Goal: Task Accomplishment & Management: Manage account settings

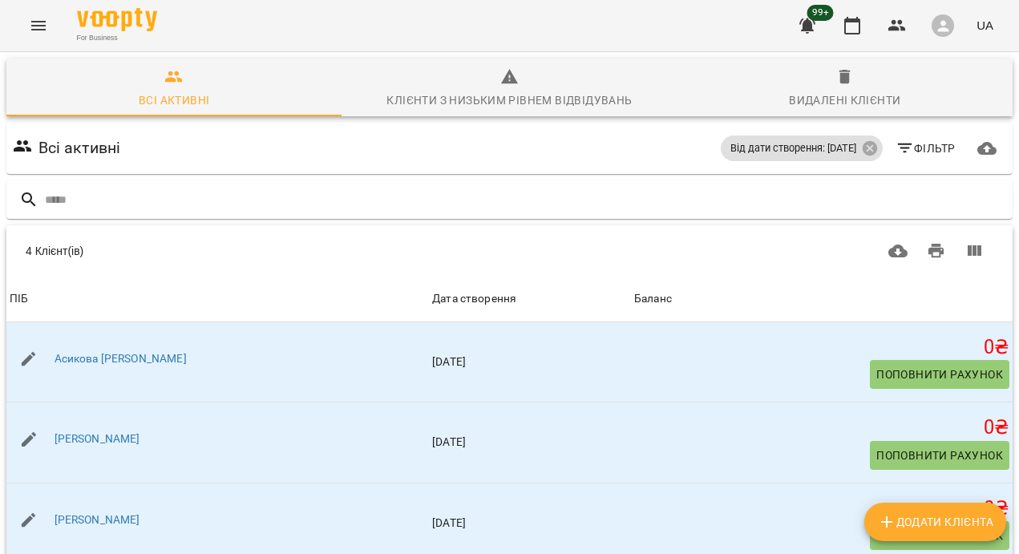
click at [40, 10] on button "Menu" at bounding box center [38, 25] width 38 height 38
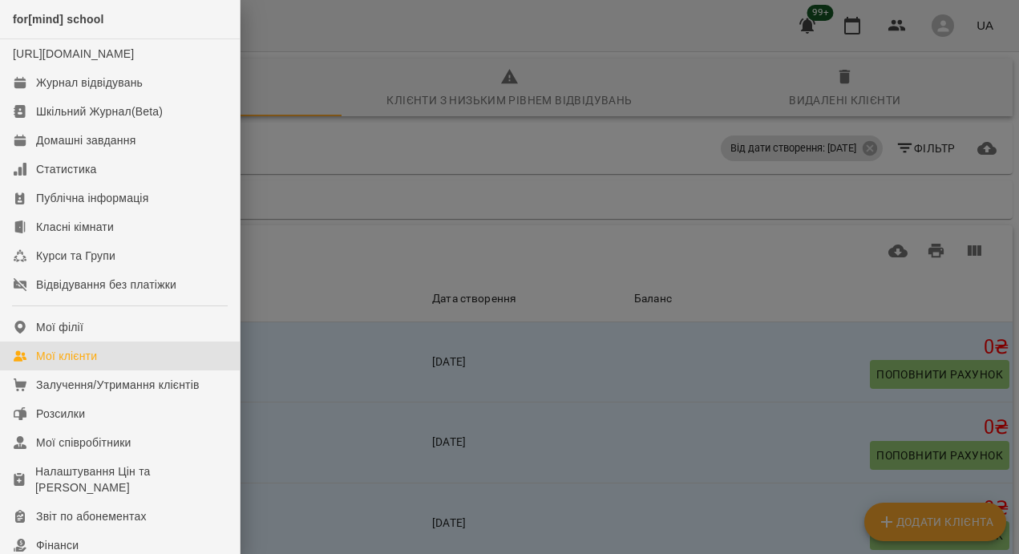
click at [90, 364] on div "Мої клієнти" at bounding box center [66, 356] width 61 height 16
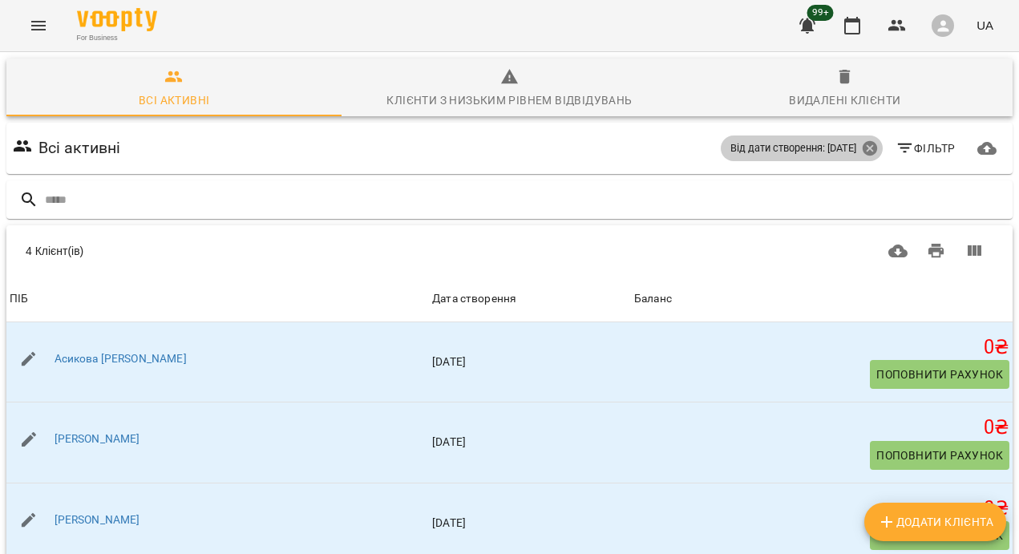
click at [870, 151] on icon at bounding box center [869, 148] width 14 height 14
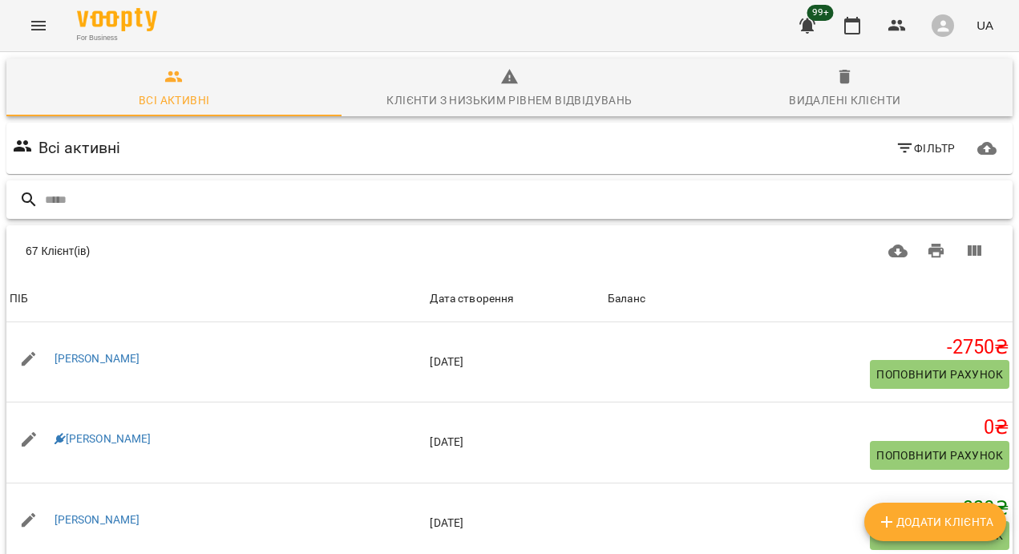
click at [387, 204] on input "text" at bounding box center [525, 200] width 961 height 26
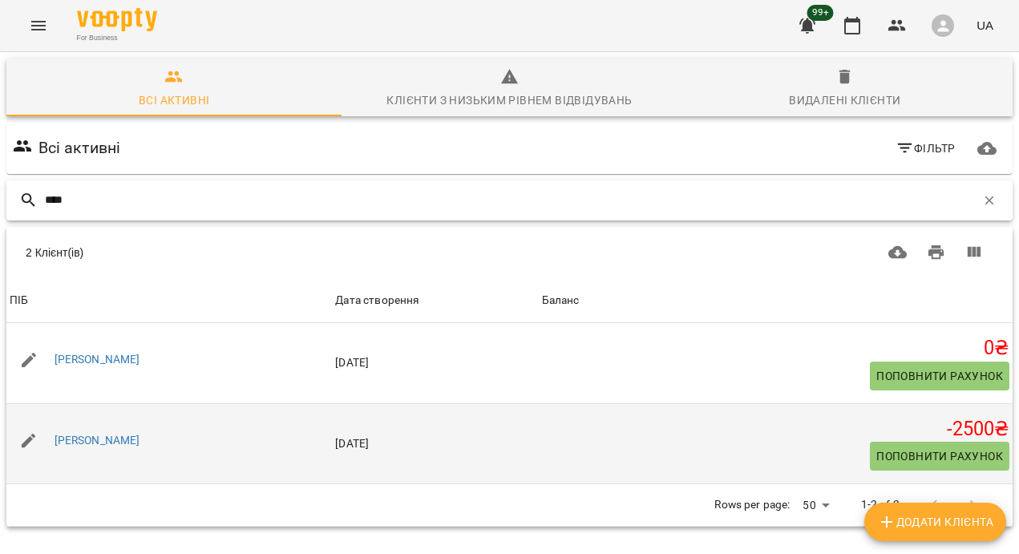
type input "****"
click at [118, 431] on div "Юлія Листопадова" at bounding box center [97, 441] width 92 height 22
click at [118, 434] on link "Юлія Листопадова" at bounding box center [98, 440] width 86 height 13
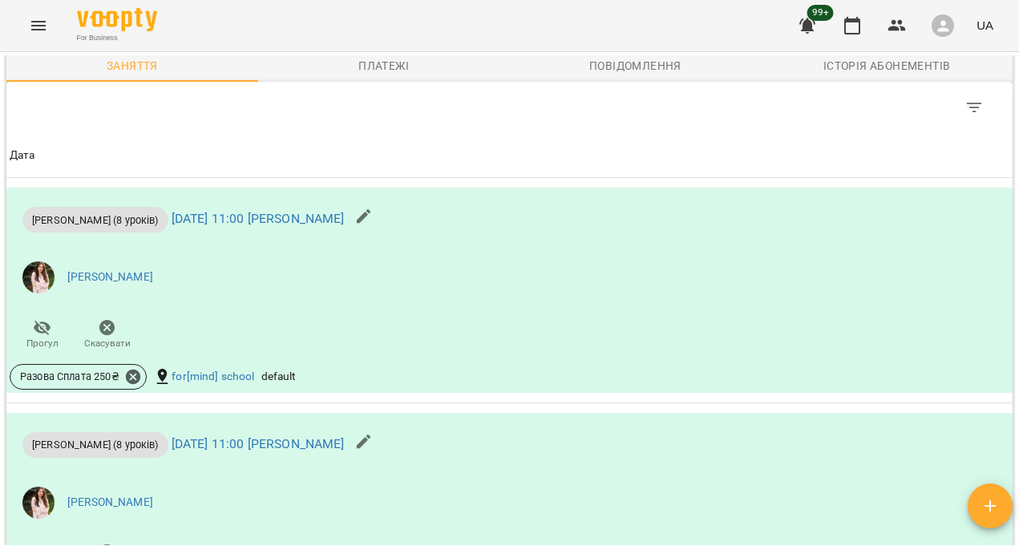
scroll to position [845, 0]
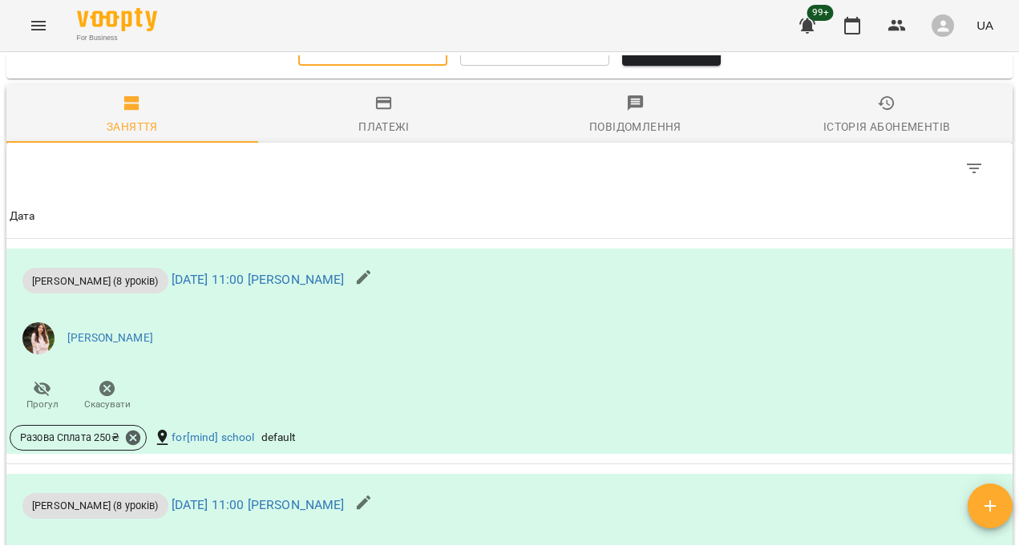
click at [338, 66] on input "**********" at bounding box center [372, 43] width 149 height 45
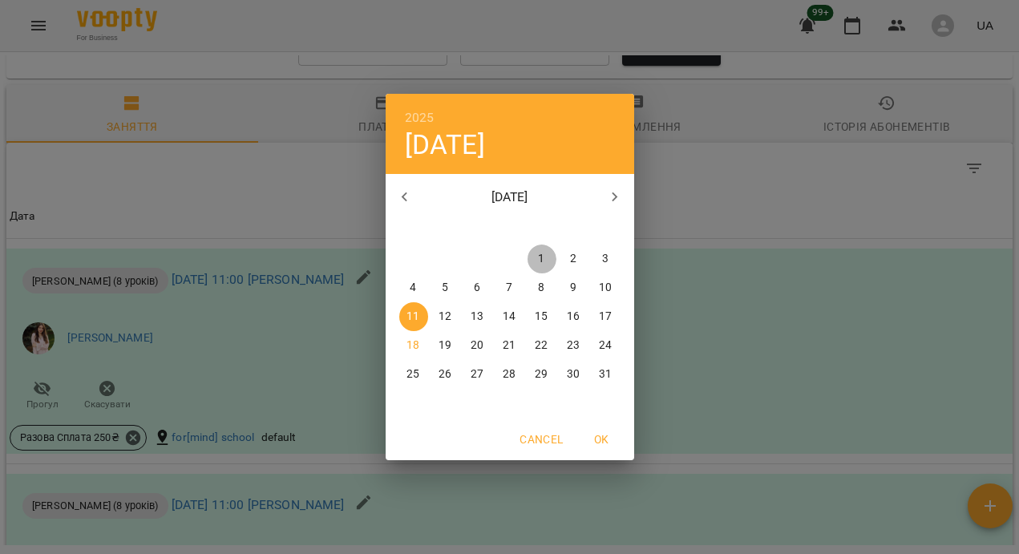
click at [544, 261] on p "1" at bounding box center [541, 259] width 6 height 16
type input "**********"
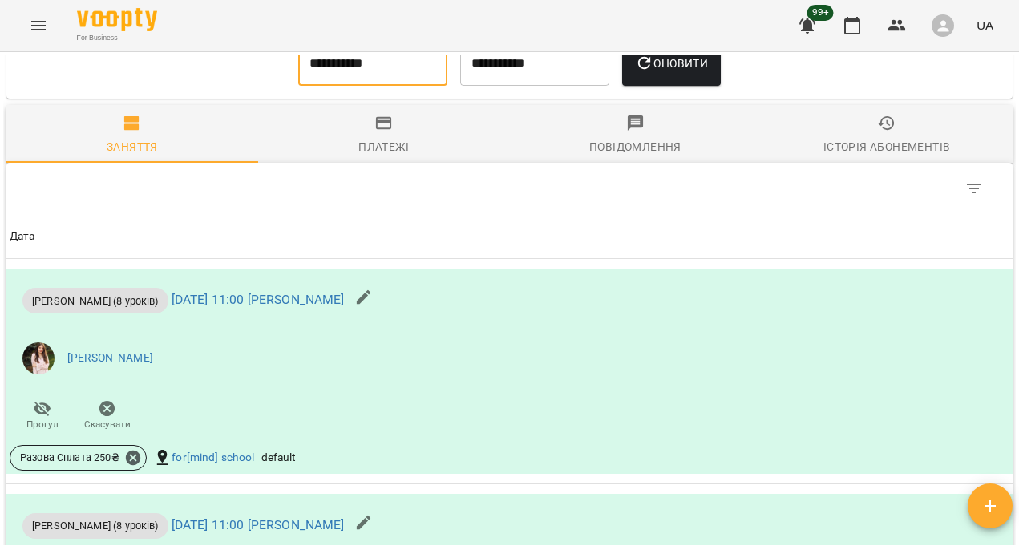
click at [669, 73] on span "Оновити" at bounding box center [671, 63] width 73 height 19
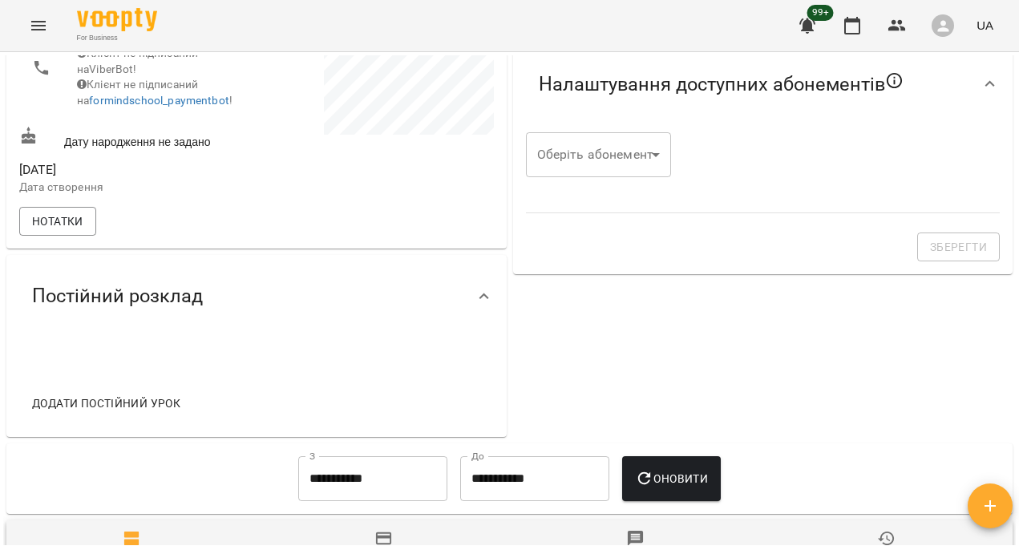
scroll to position [0, 0]
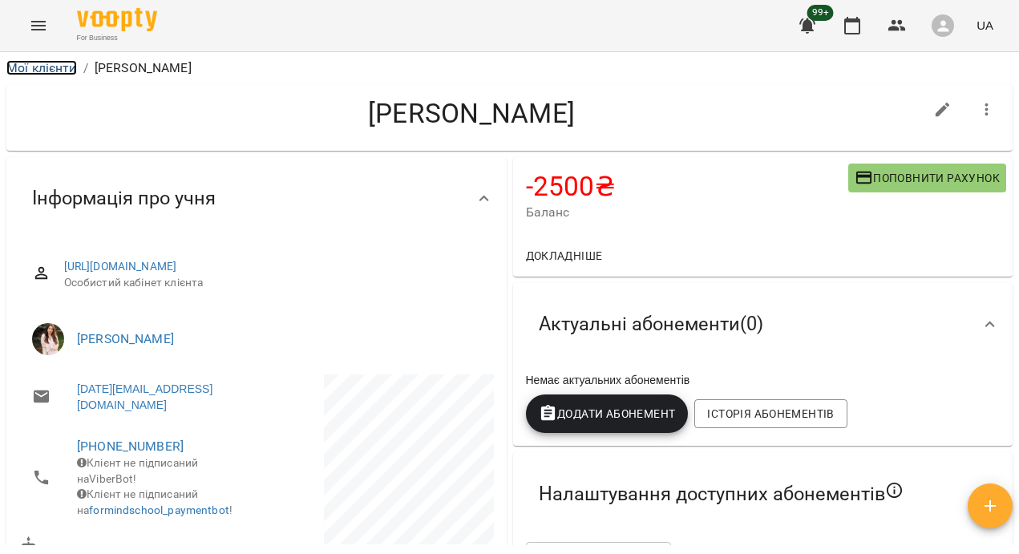
click at [53, 70] on link "Мої клієнти" at bounding box center [41, 67] width 71 height 15
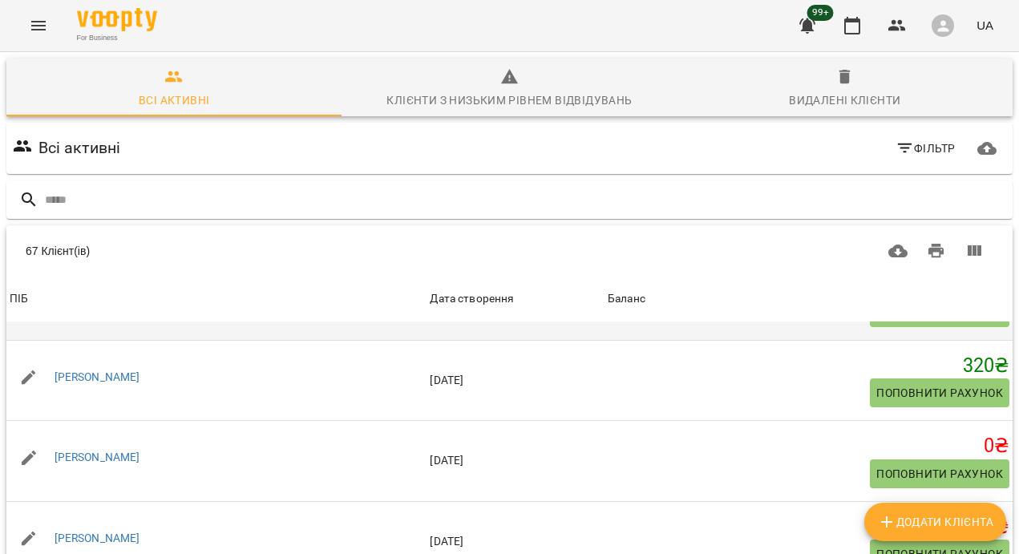
scroll to position [179, 0]
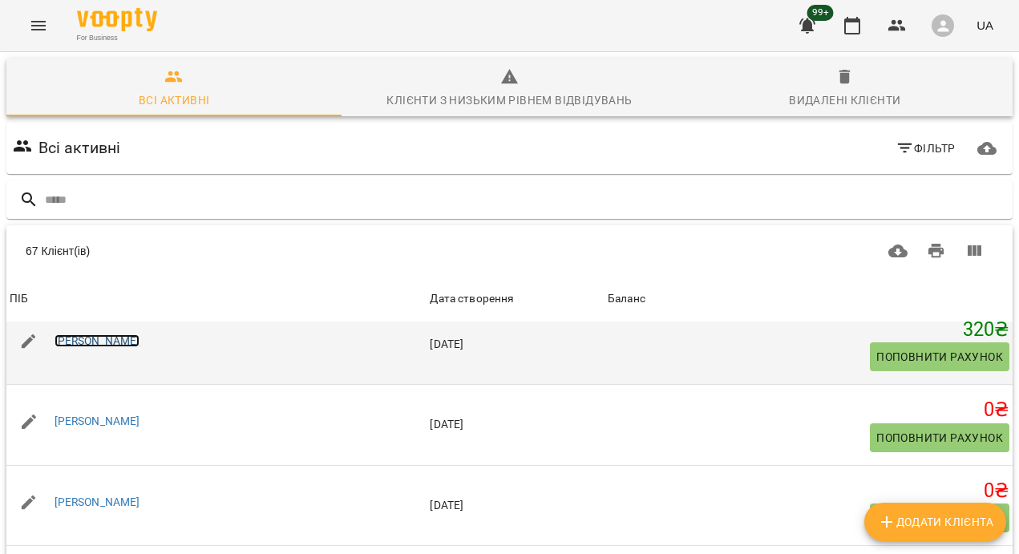
click at [116, 339] on link "MARIIA YAVORSKA" at bounding box center [98, 340] width 86 height 13
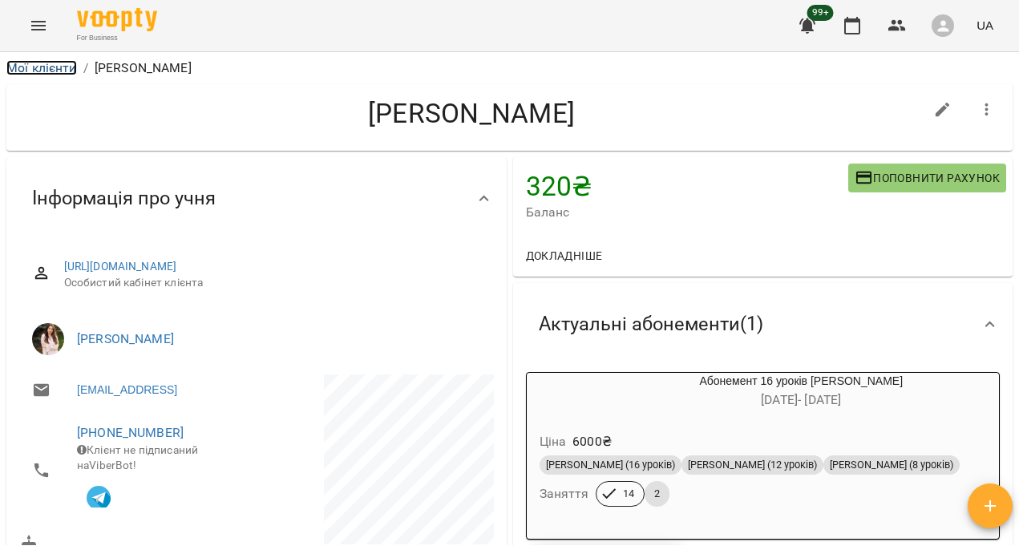
click at [33, 66] on link "Мої клієнти" at bounding box center [41, 67] width 71 height 15
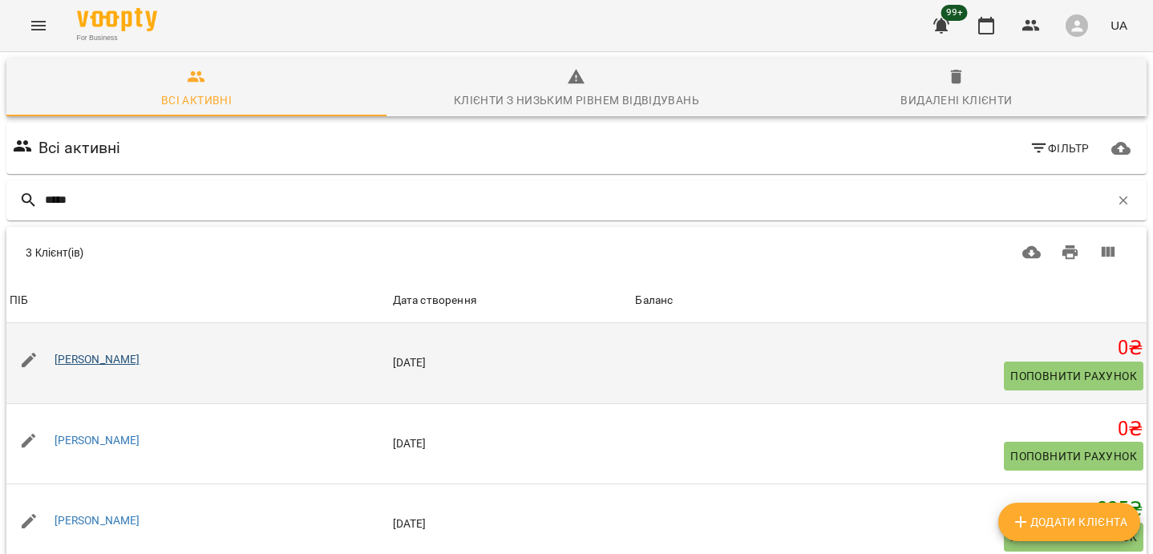
type input "*****"
click at [93, 354] on link "Денис Денисенко" at bounding box center [98, 359] width 86 height 13
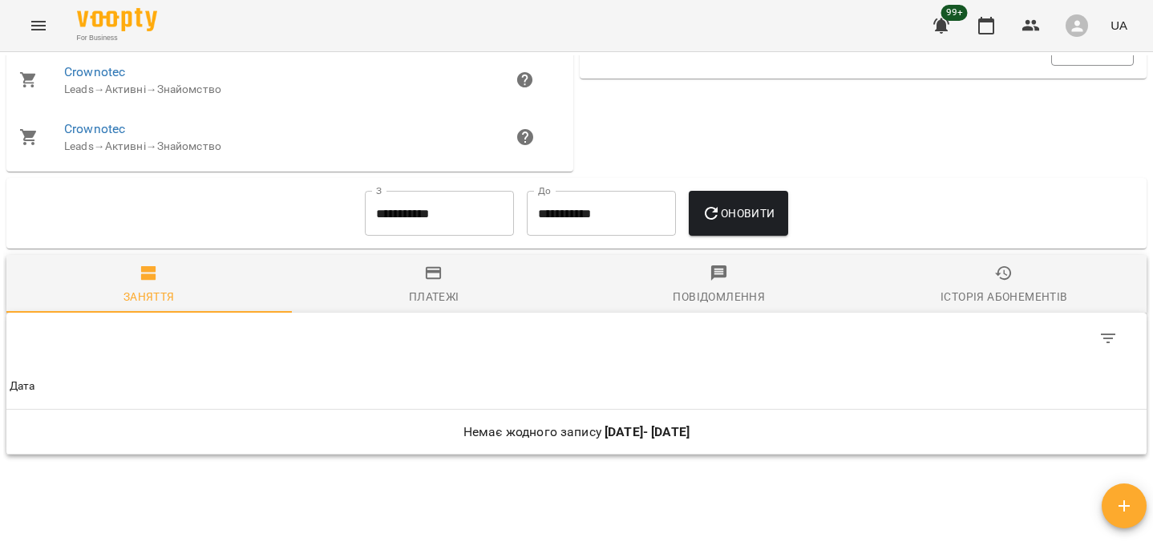
scroll to position [1011, 0]
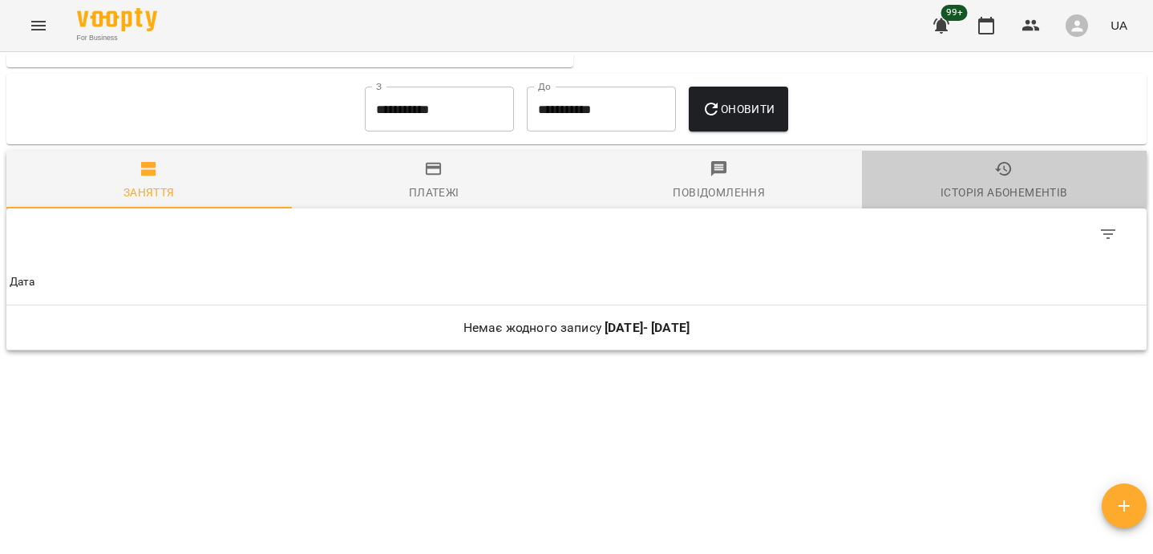
click at [972, 196] on div "Історія абонементів" at bounding box center [1003, 192] width 127 height 19
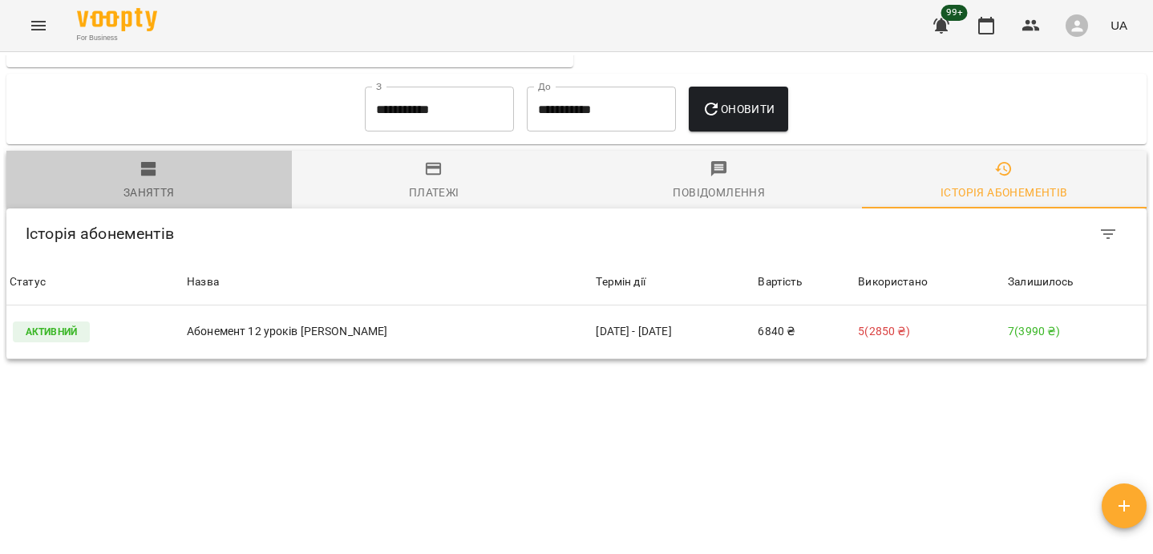
click at [158, 178] on span "Заняття" at bounding box center [149, 181] width 266 height 43
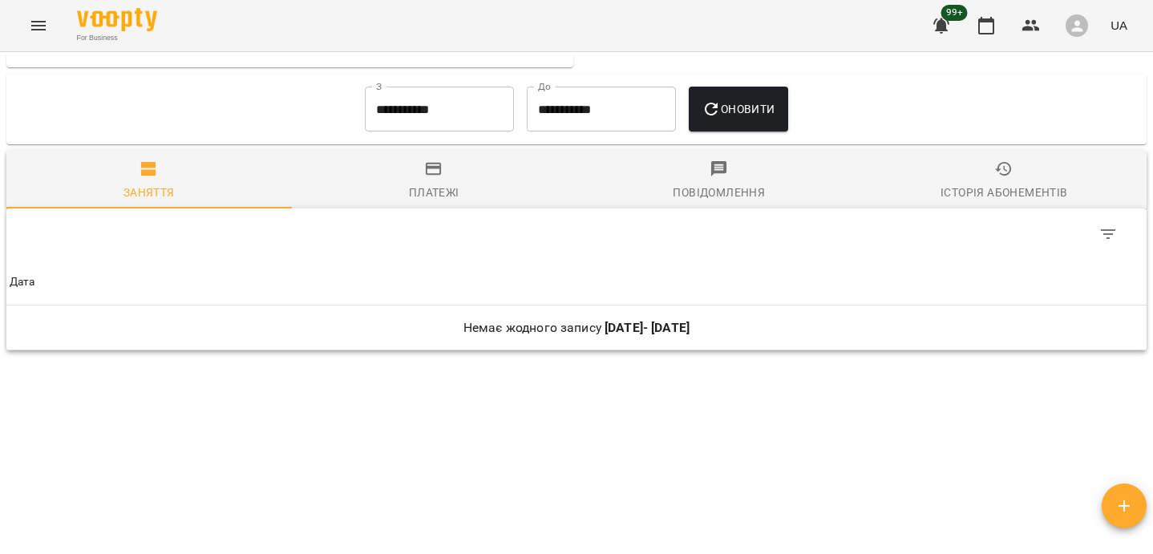
click at [386, 98] on input "**********" at bounding box center [439, 109] width 149 height 45
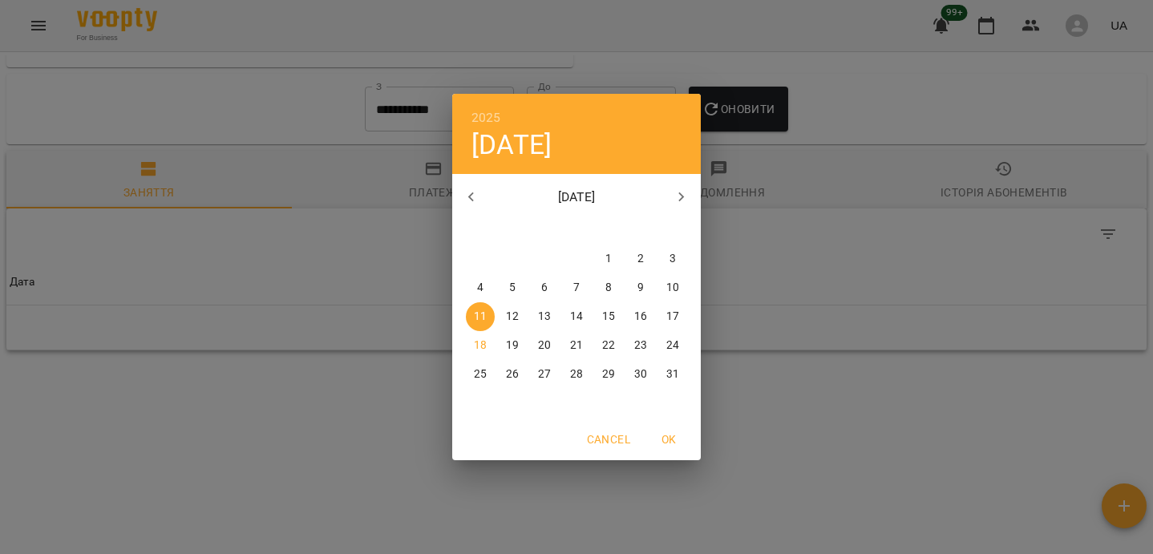
click at [616, 257] on span "1" at bounding box center [608, 259] width 29 height 16
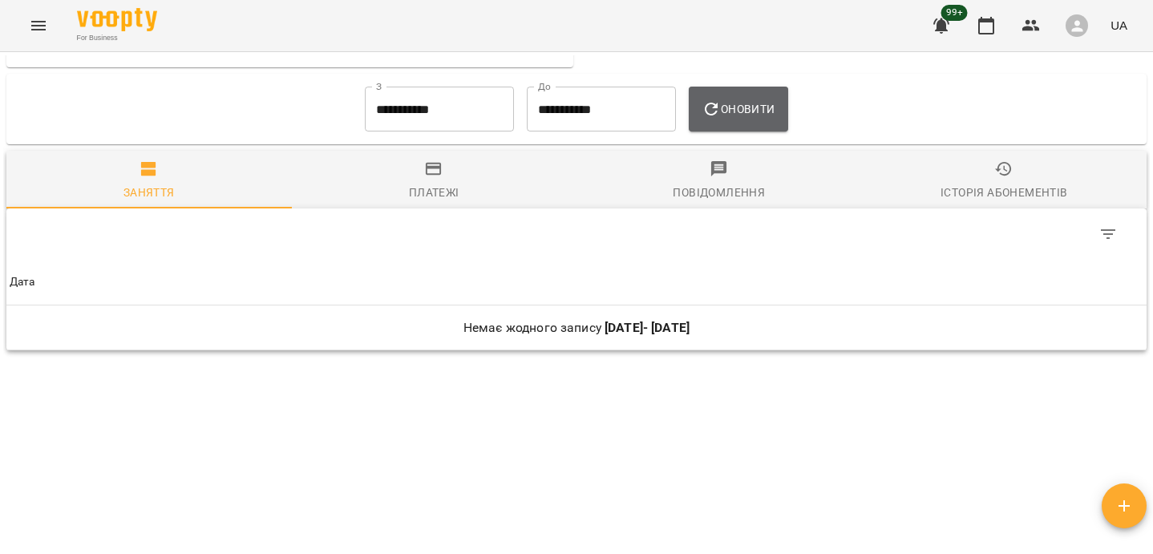
click at [711, 127] on button "Оновити" at bounding box center [738, 109] width 99 height 45
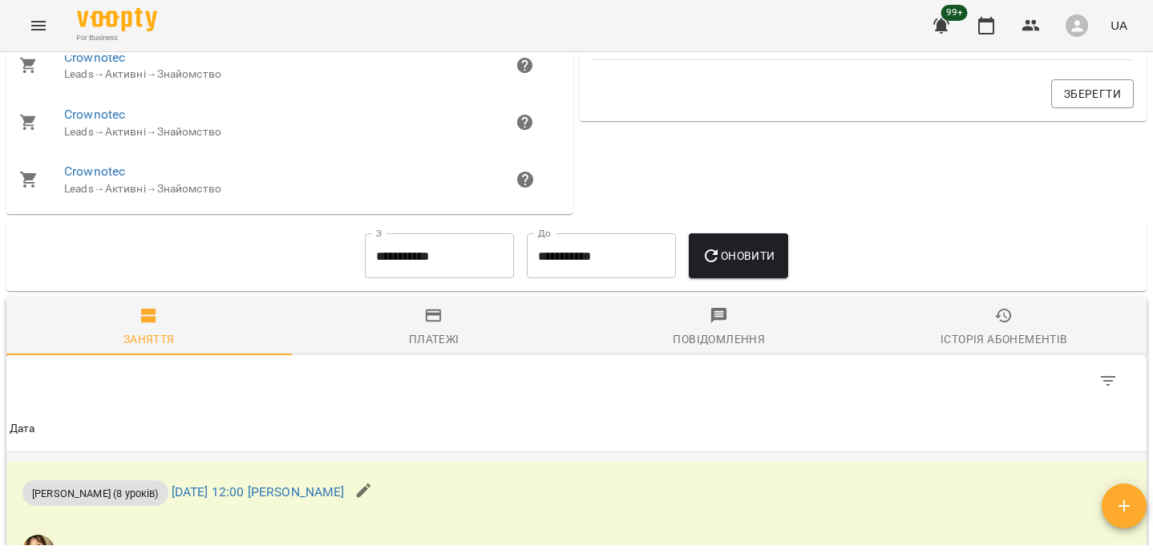
scroll to position [809, 0]
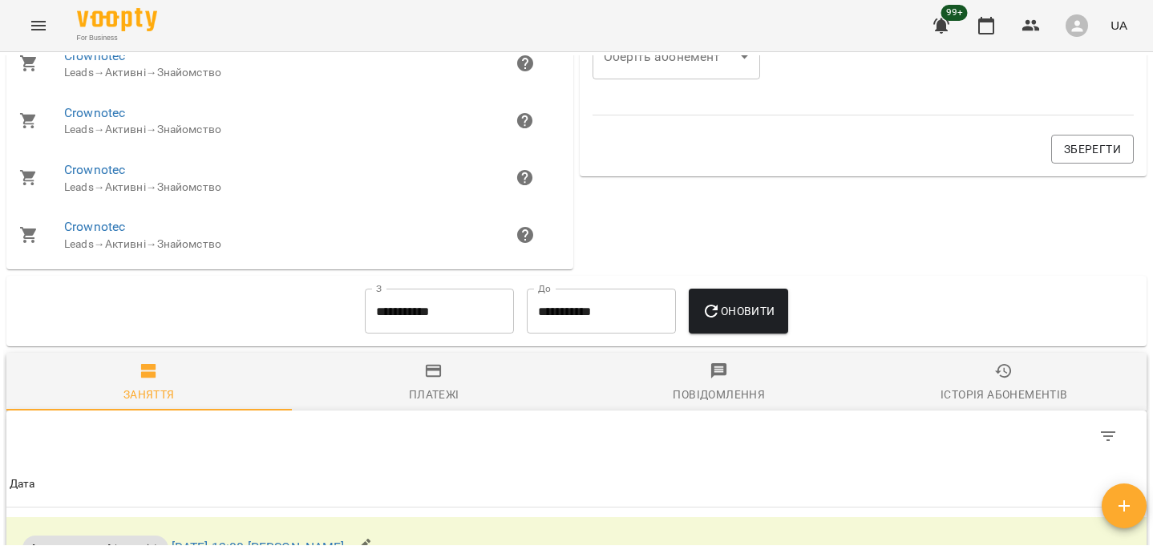
click at [413, 312] on input "**********" at bounding box center [439, 311] width 149 height 45
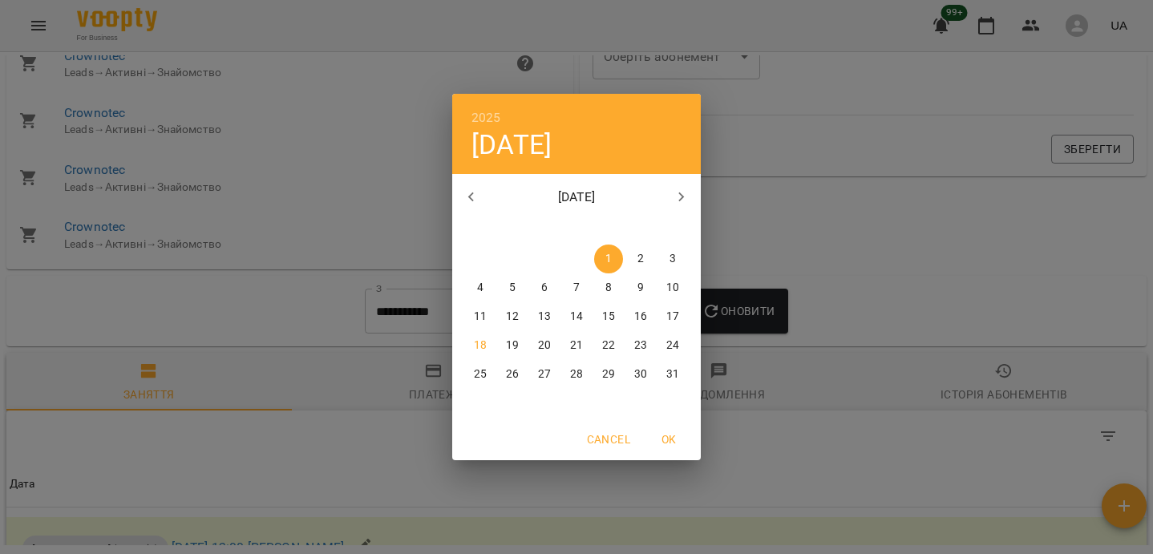
click at [476, 196] on icon "button" at bounding box center [471, 197] width 19 height 19
click at [479, 375] on p "28" at bounding box center [480, 374] width 13 height 16
type input "**********"
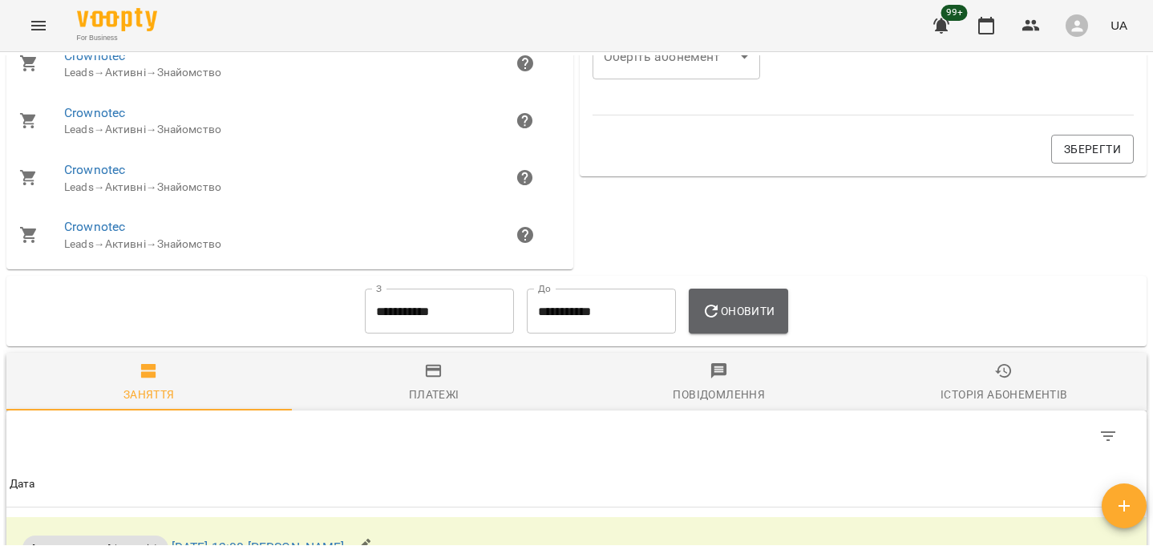
click at [706, 309] on button "Оновити" at bounding box center [738, 311] width 99 height 45
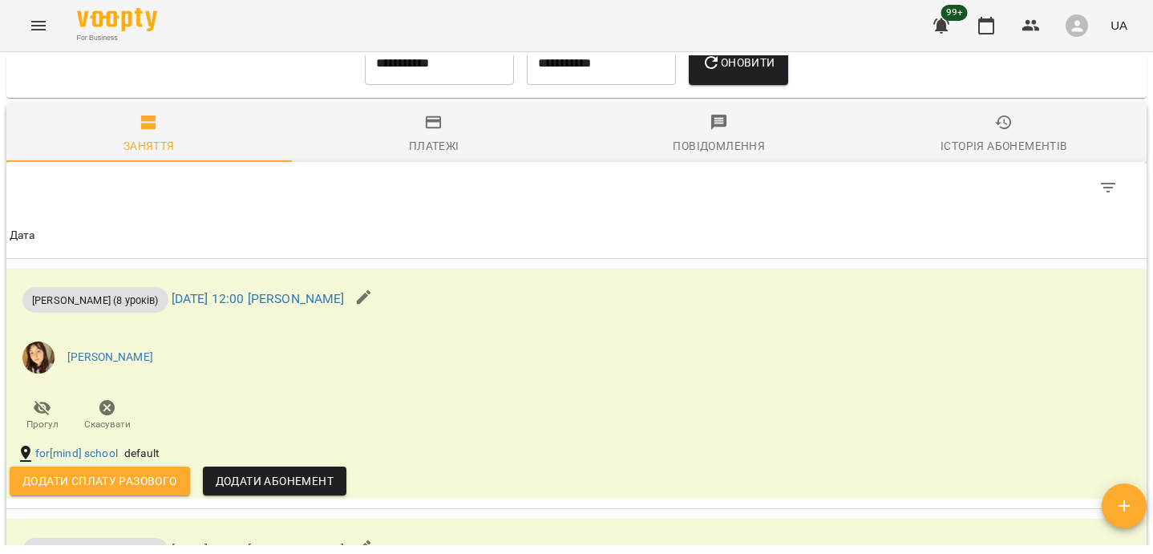
scroll to position [761, 0]
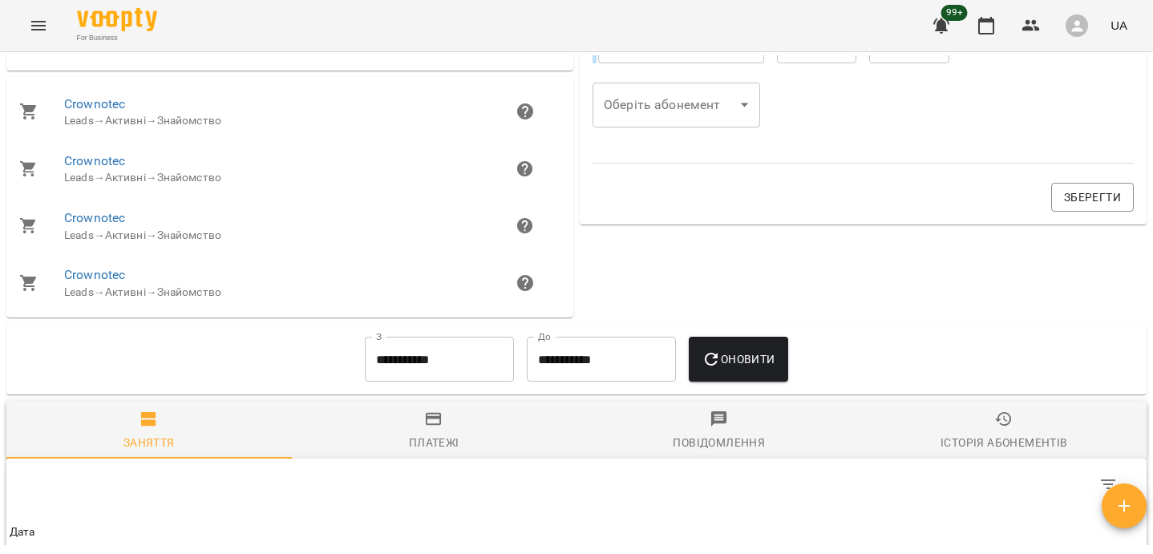
click at [411, 358] on input "**********" at bounding box center [439, 359] width 149 height 45
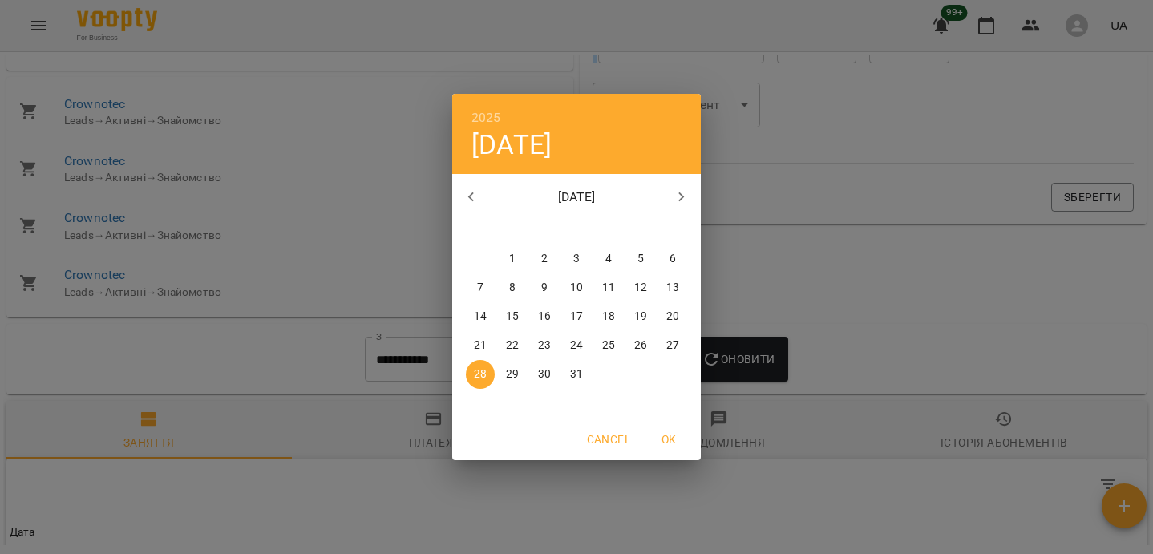
click at [503, 256] on span "1" at bounding box center [512, 259] width 29 height 16
type input "**********"
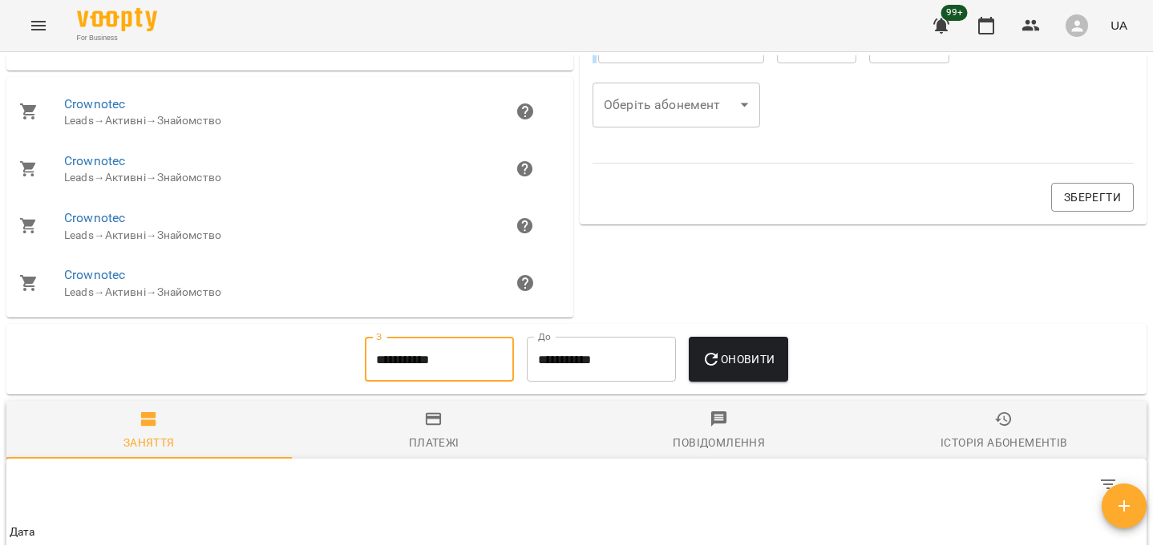
click at [745, 374] on button "Оновити" at bounding box center [738, 359] width 99 height 45
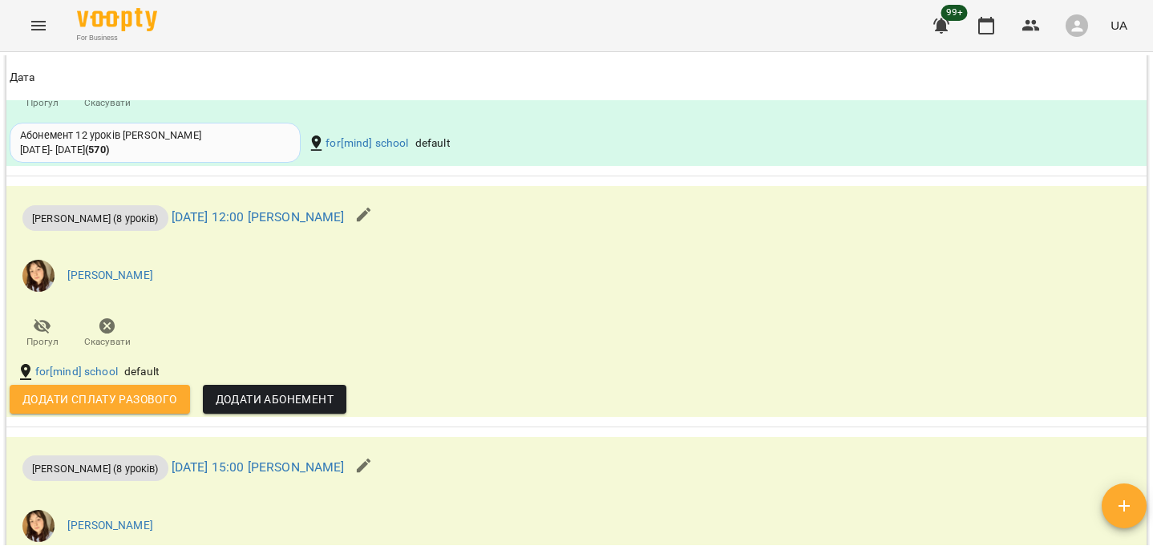
scroll to position [2384, 0]
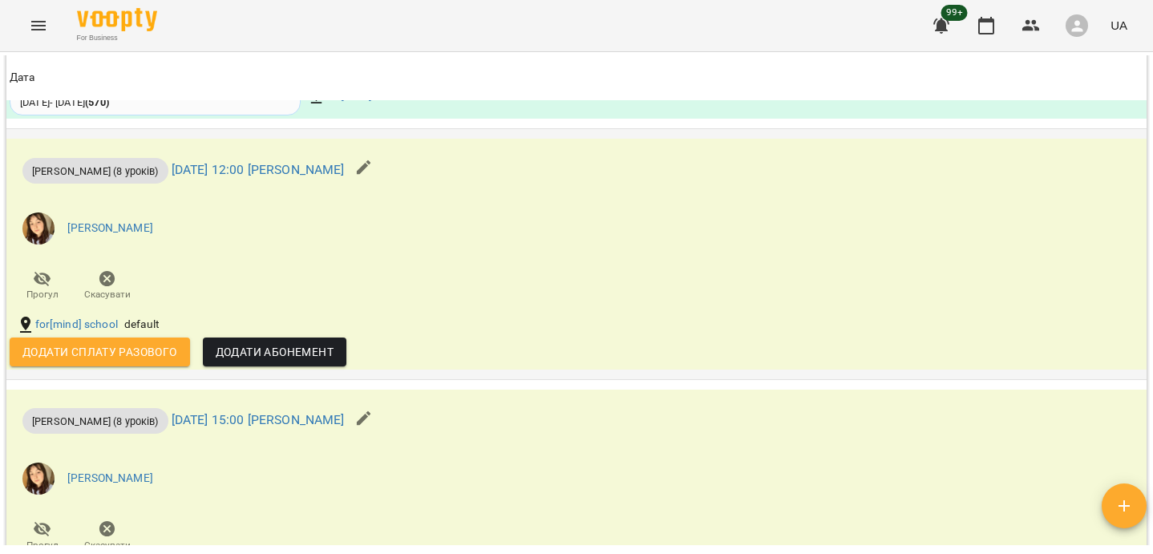
click at [374, 160] on icon "button" at bounding box center [363, 167] width 19 height 19
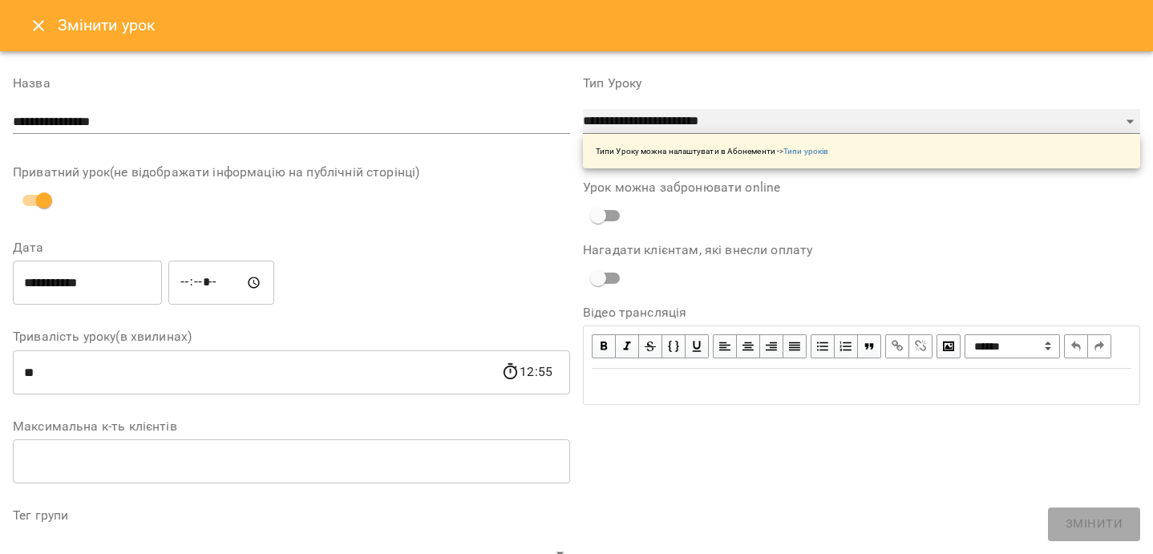
click at [672, 123] on select "**********" at bounding box center [861, 122] width 557 height 26
select select "**********"
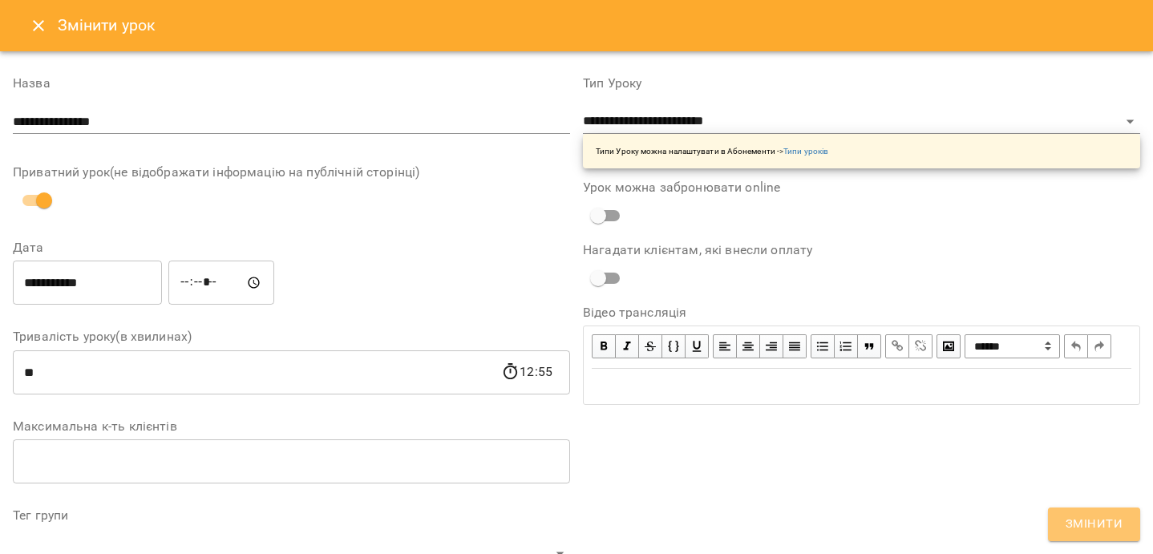
click at [1018, 529] on span "Змінити" at bounding box center [1093, 524] width 57 height 21
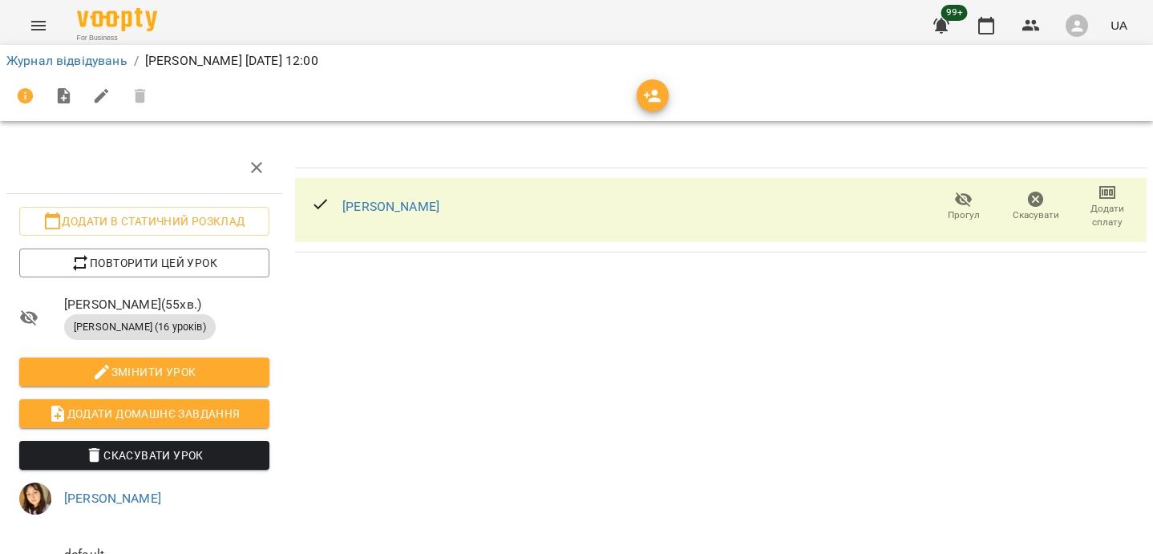
click at [237, 367] on span "Змінити урок" at bounding box center [144, 371] width 224 height 19
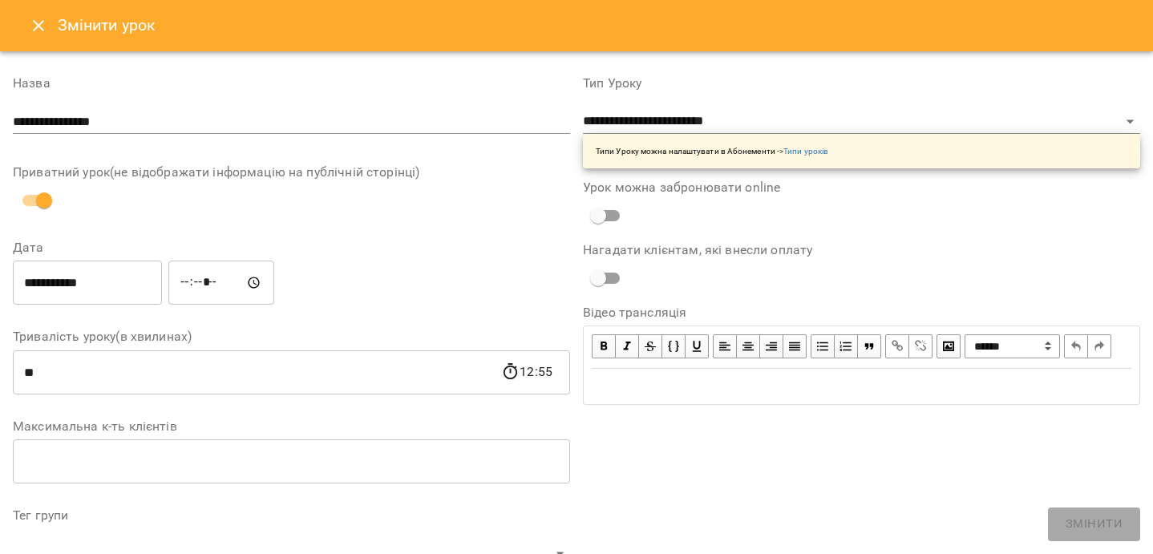
click at [701, 107] on div "**********" at bounding box center [861, 122] width 557 height 91
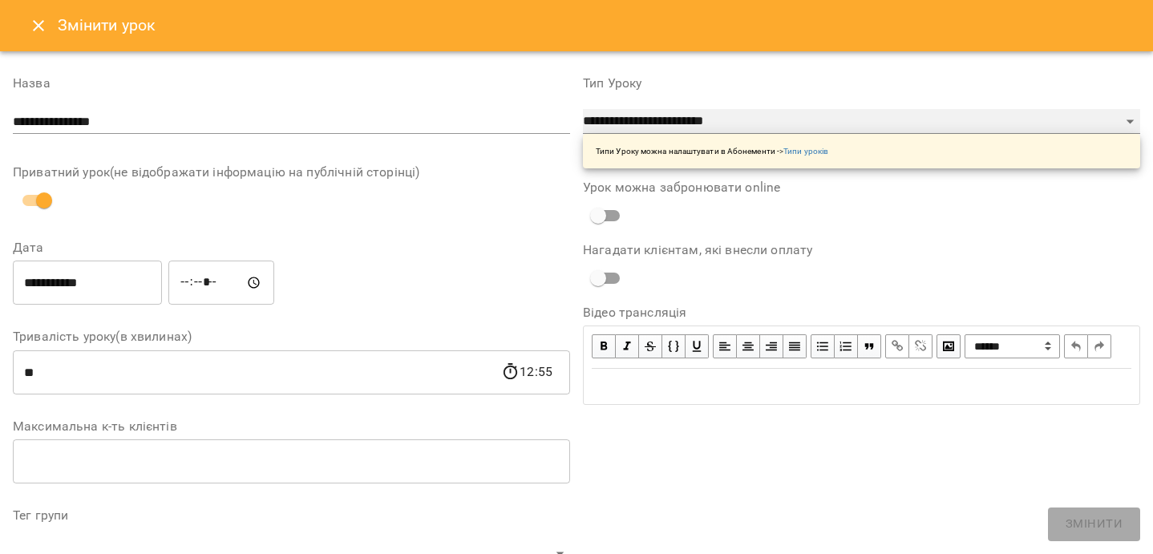
click at [701, 114] on select "**********" at bounding box center [861, 122] width 557 height 26
select select "**********"
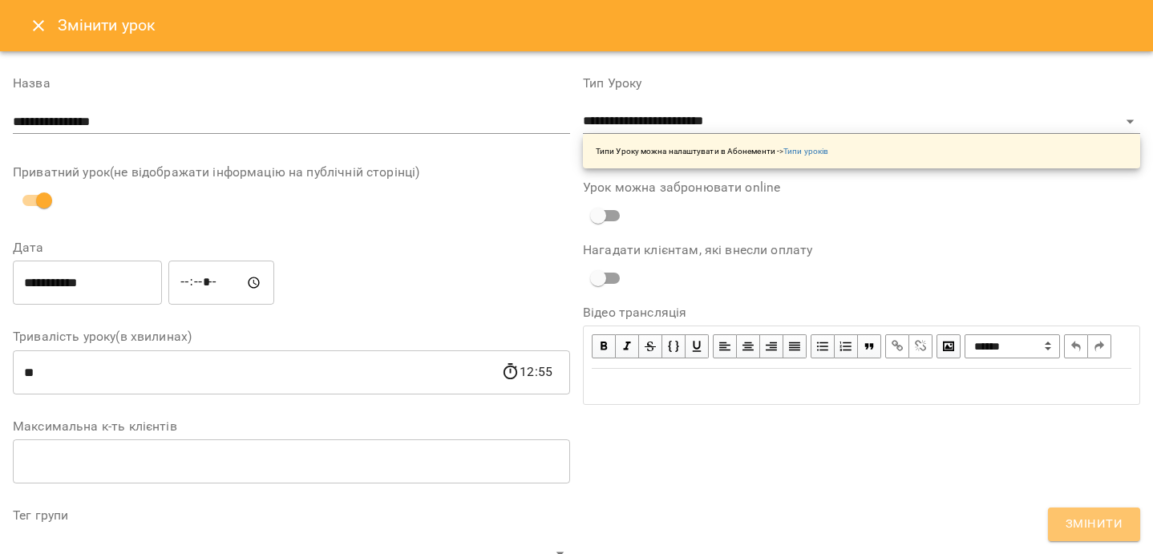
click at [1018, 531] on span "Змінити" at bounding box center [1093, 524] width 57 height 21
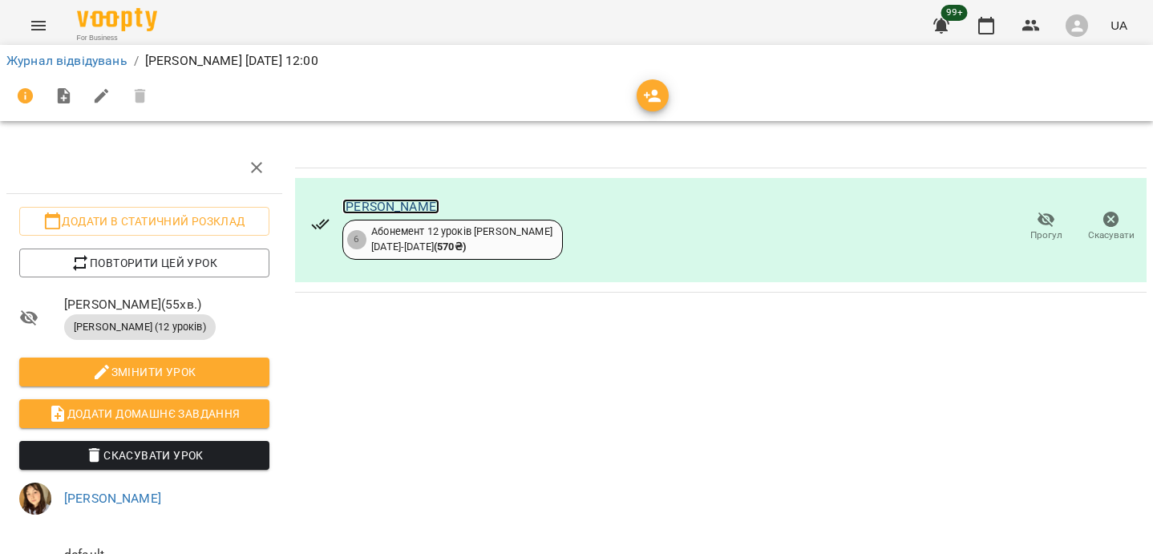
click at [421, 210] on link "Денис Денисенко" at bounding box center [390, 206] width 97 height 15
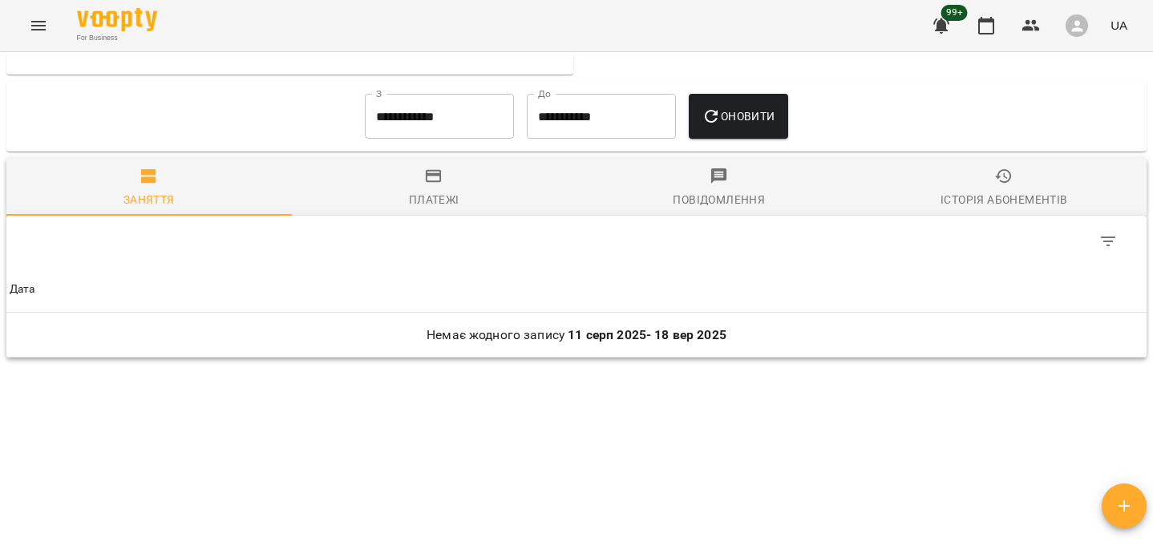
scroll to position [1011, 0]
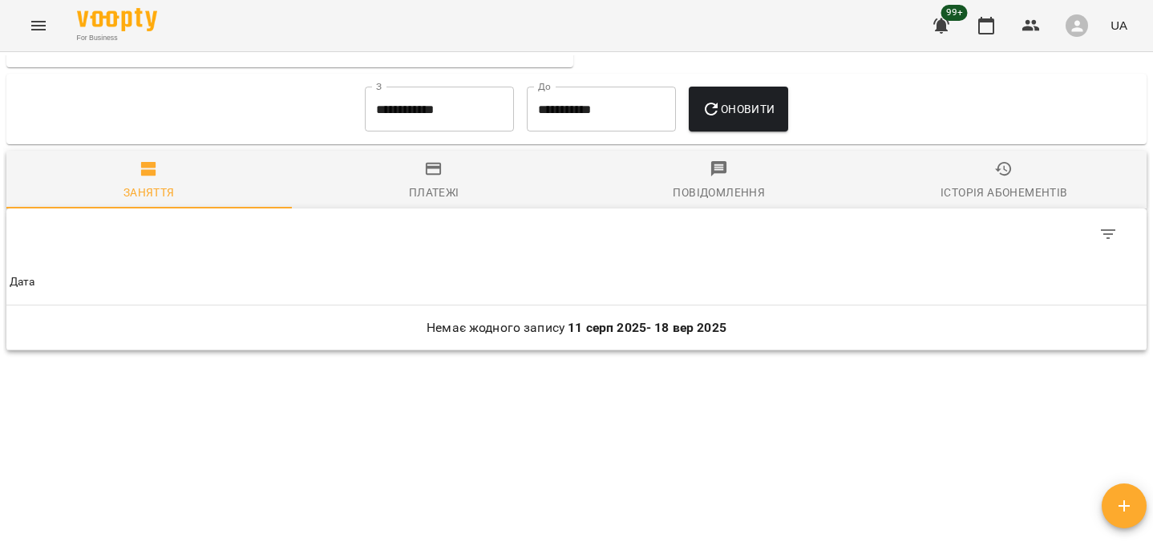
click at [378, 84] on div "**********" at bounding box center [439, 109] width 162 height 58
click at [381, 103] on input "**********" at bounding box center [439, 109] width 149 height 45
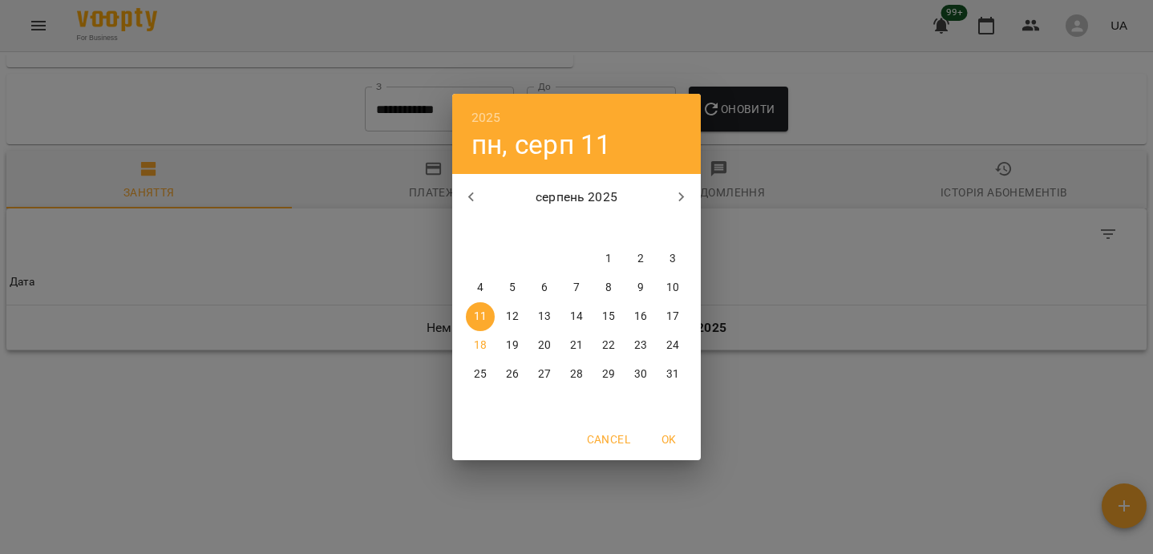
click at [615, 265] on span "1" at bounding box center [608, 259] width 29 height 16
type input "**********"
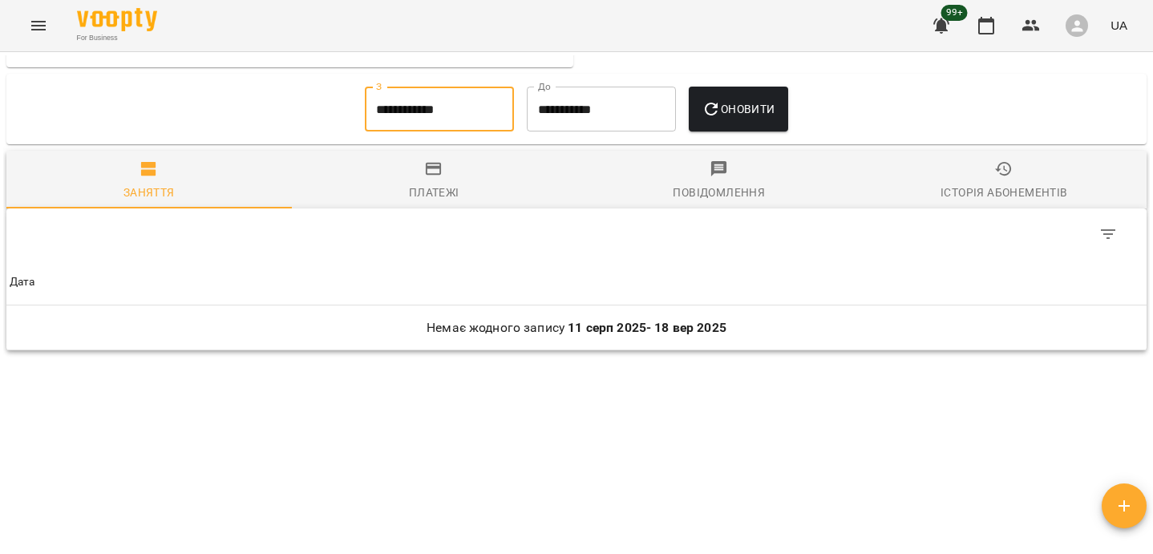
click at [730, 128] on button "Оновити" at bounding box center [738, 109] width 99 height 45
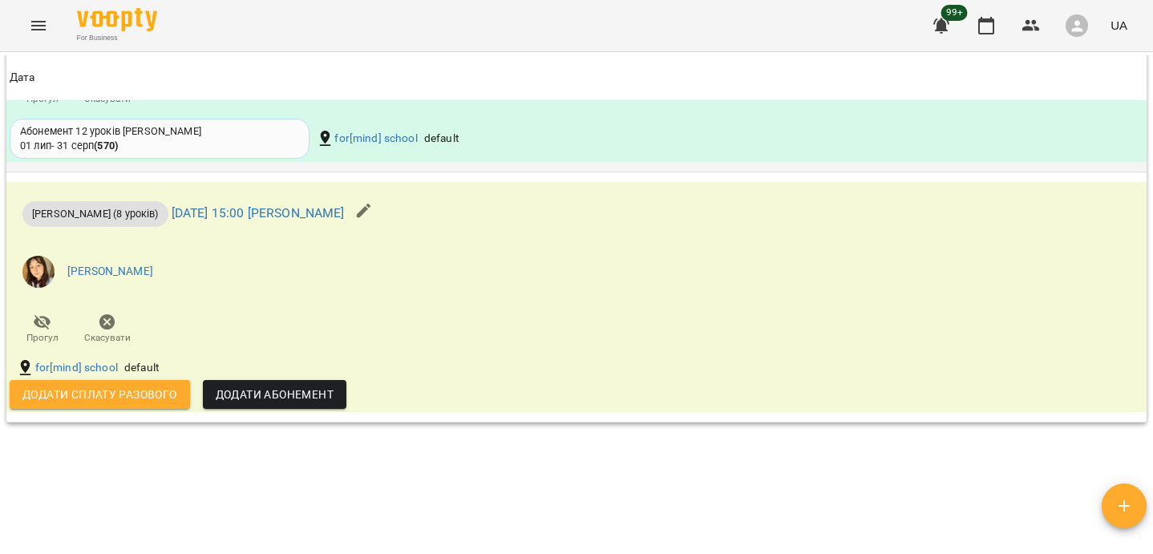
scroll to position [1455, 0]
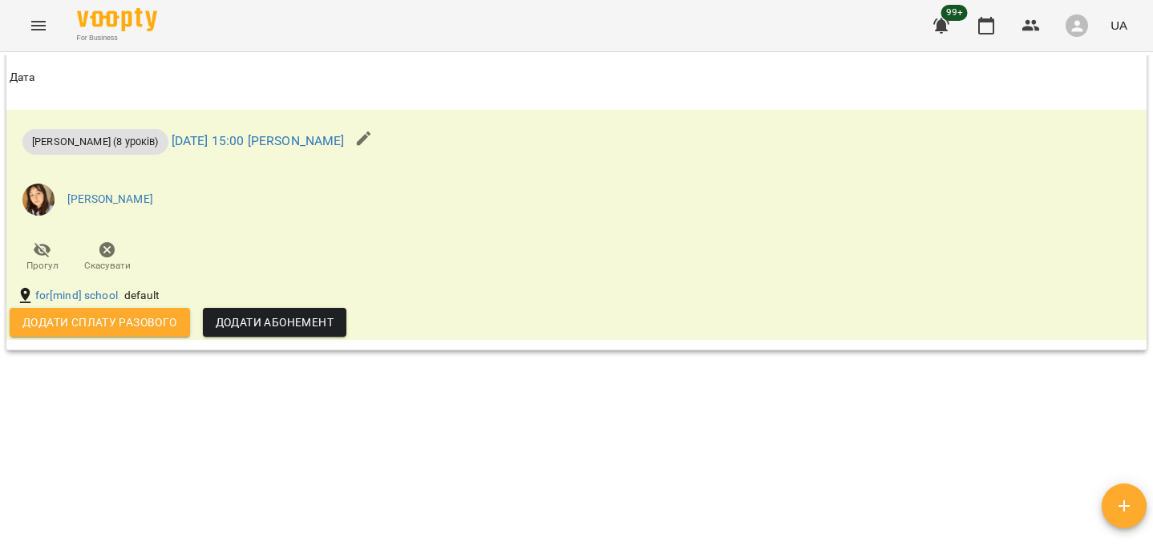
click at [374, 129] on icon "button" at bounding box center [363, 138] width 19 height 19
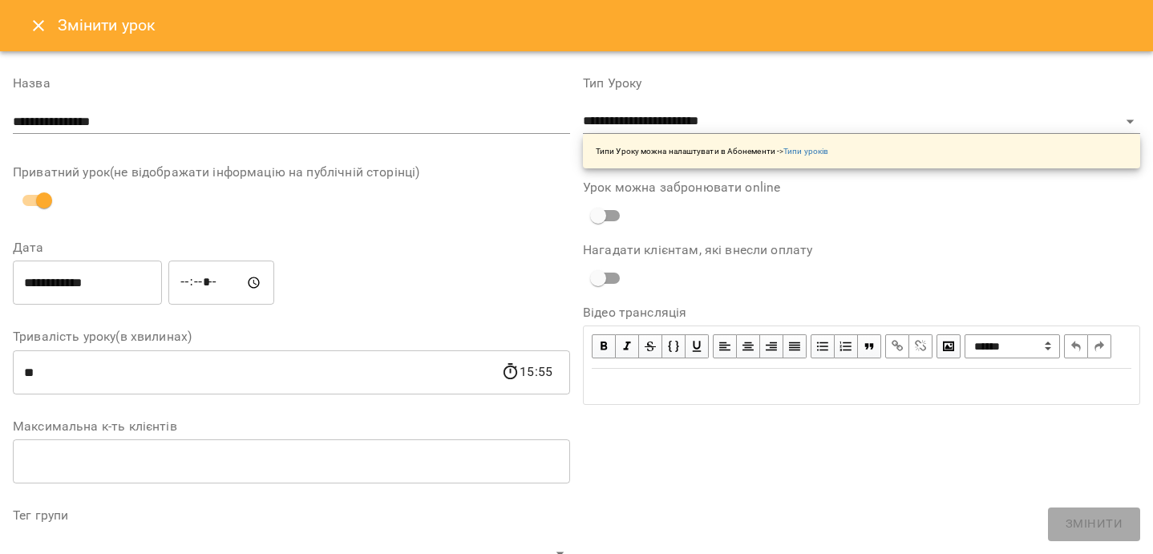
click at [764, 107] on div "**********" at bounding box center [861, 122] width 557 height 91
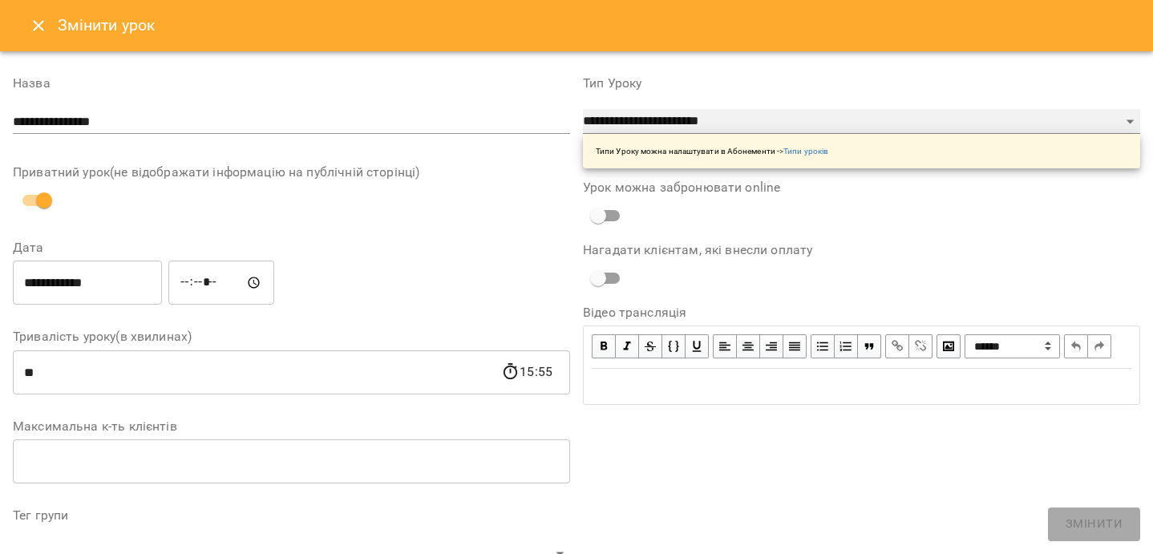
click at [762, 119] on select "**********" at bounding box center [861, 122] width 557 height 26
select select "**********"
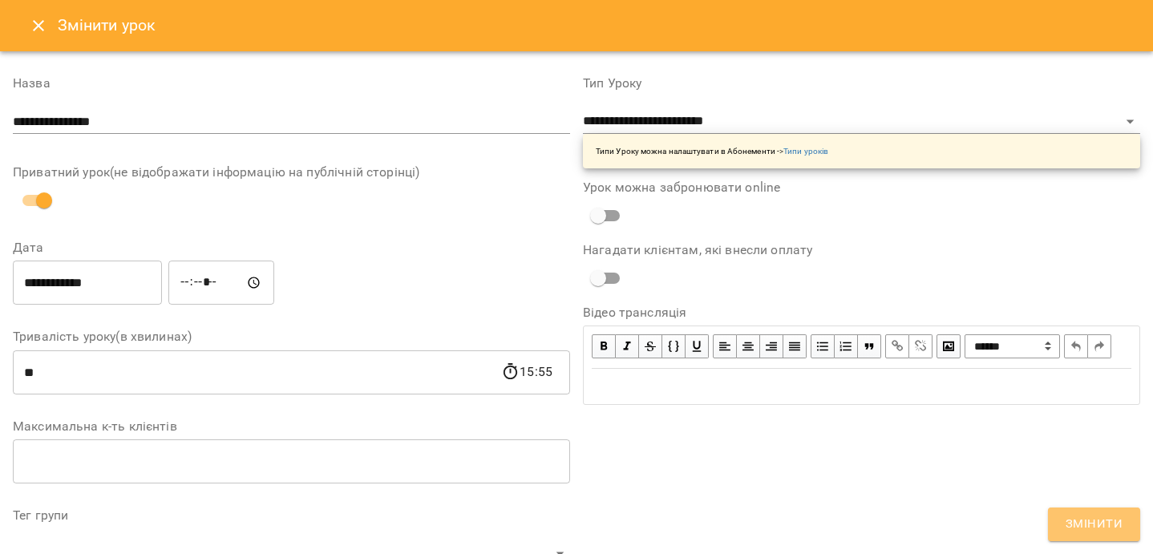
click at [1077, 514] on span "Змінити" at bounding box center [1093, 524] width 57 height 21
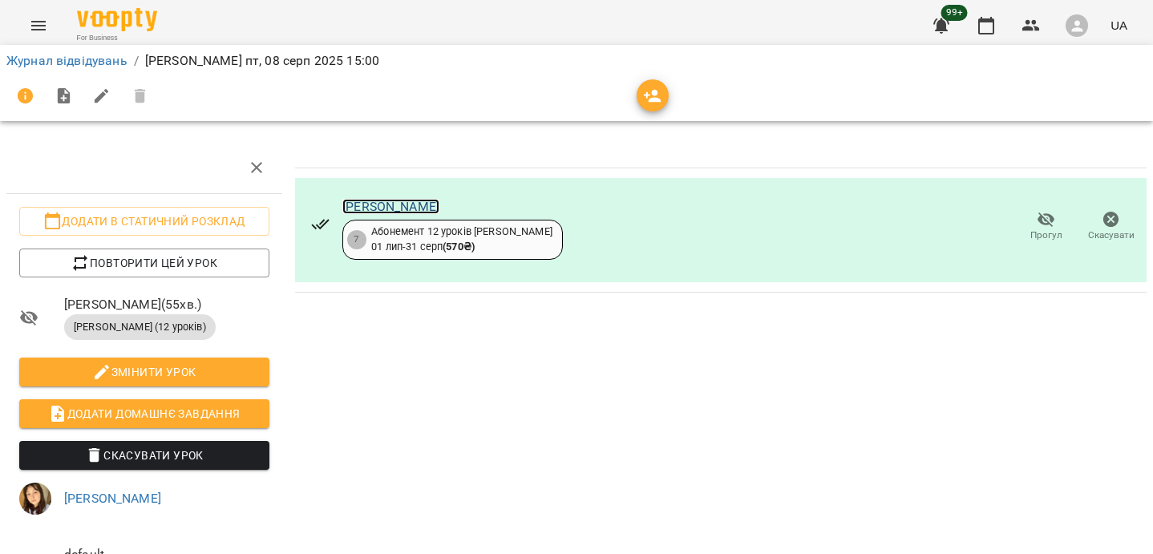
click at [394, 204] on link "[PERSON_NAME]" at bounding box center [390, 206] width 97 height 15
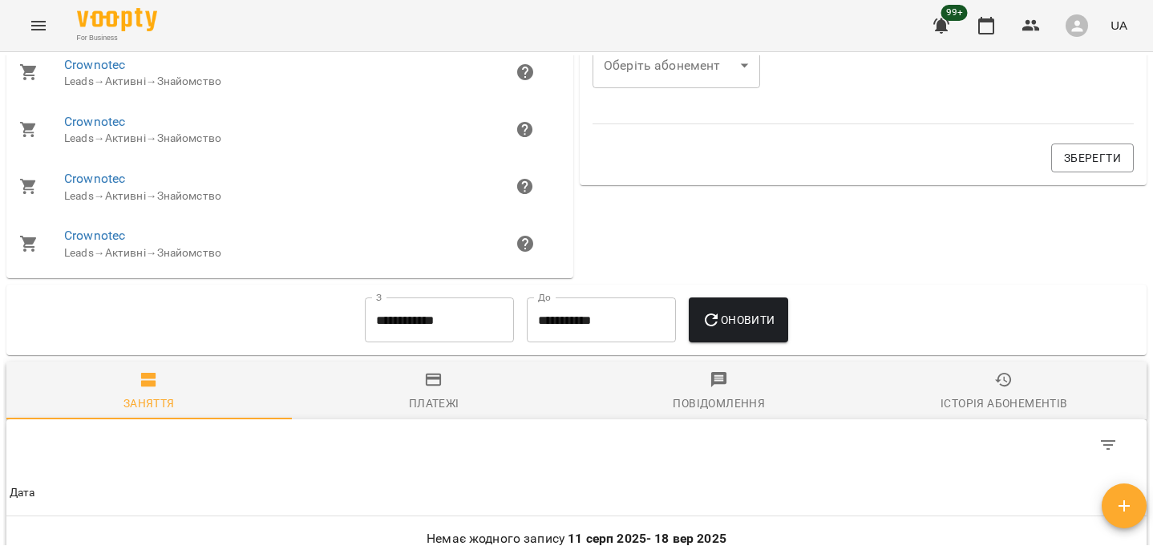
scroll to position [1011, 0]
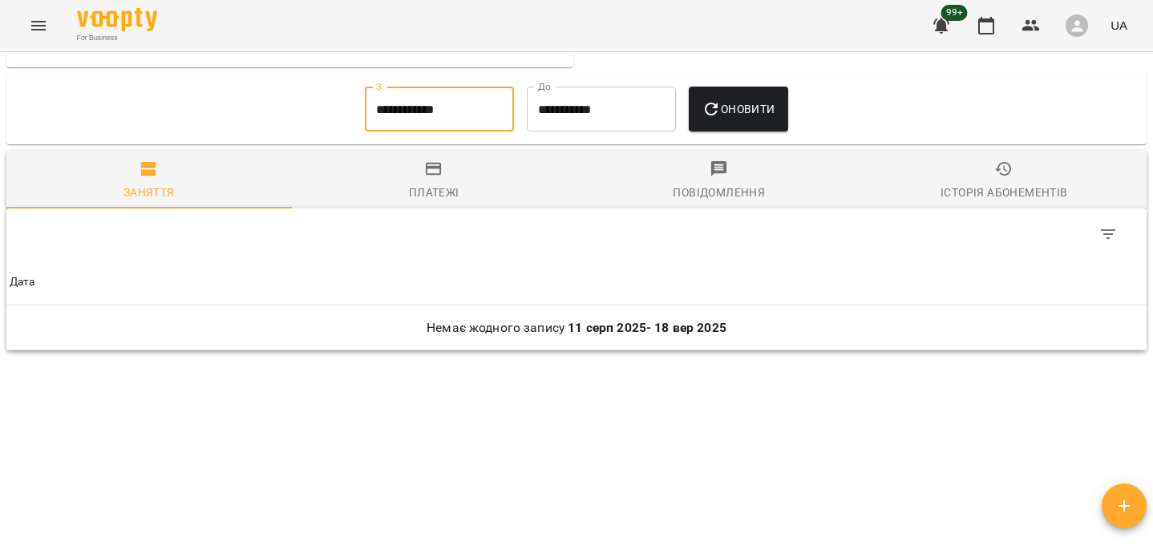
click at [365, 113] on input "**********" at bounding box center [439, 109] width 149 height 45
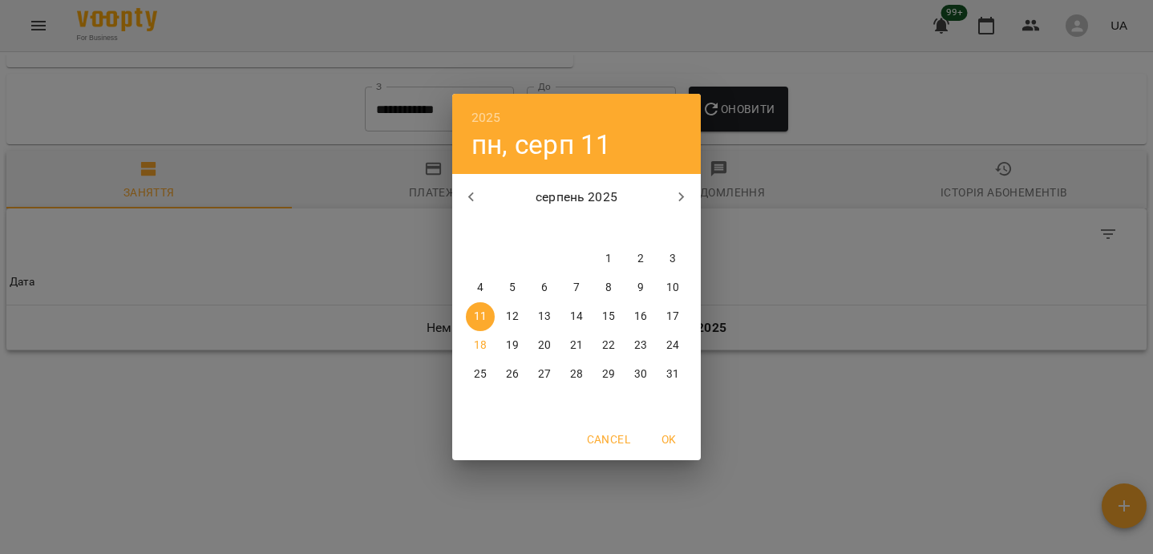
click at [483, 285] on span "4" at bounding box center [480, 288] width 29 height 16
type input "**********"
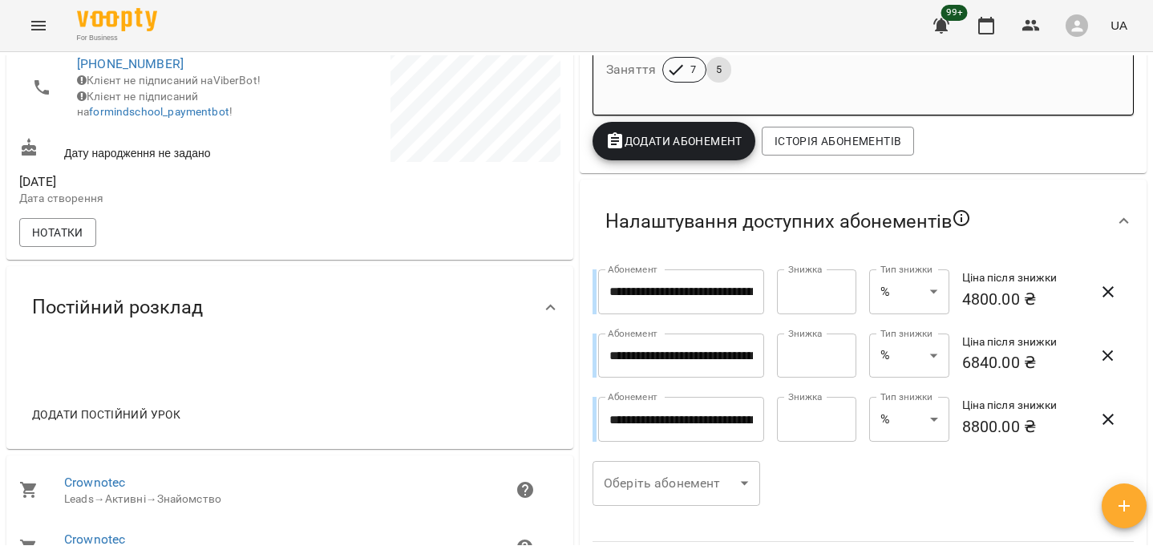
scroll to position [0, 0]
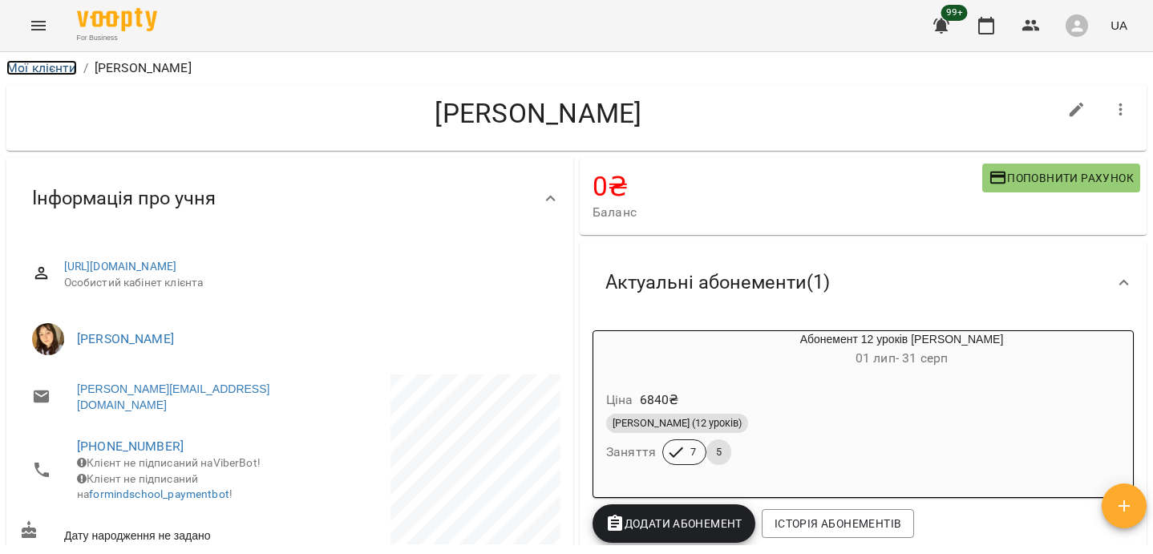
click at [36, 71] on link "Мої клієнти" at bounding box center [41, 67] width 71 height 15
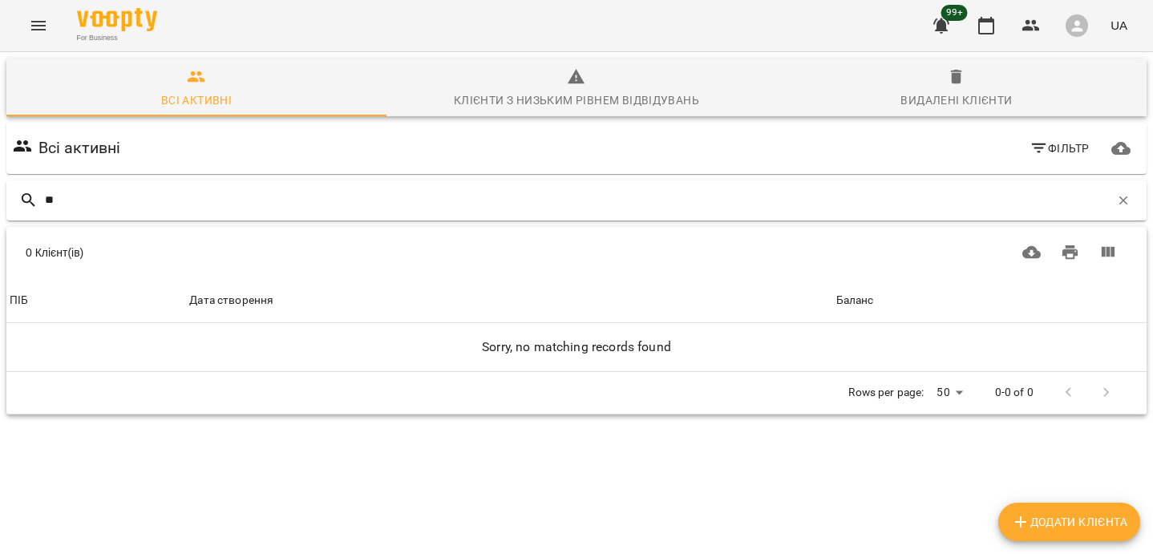
type input "*"
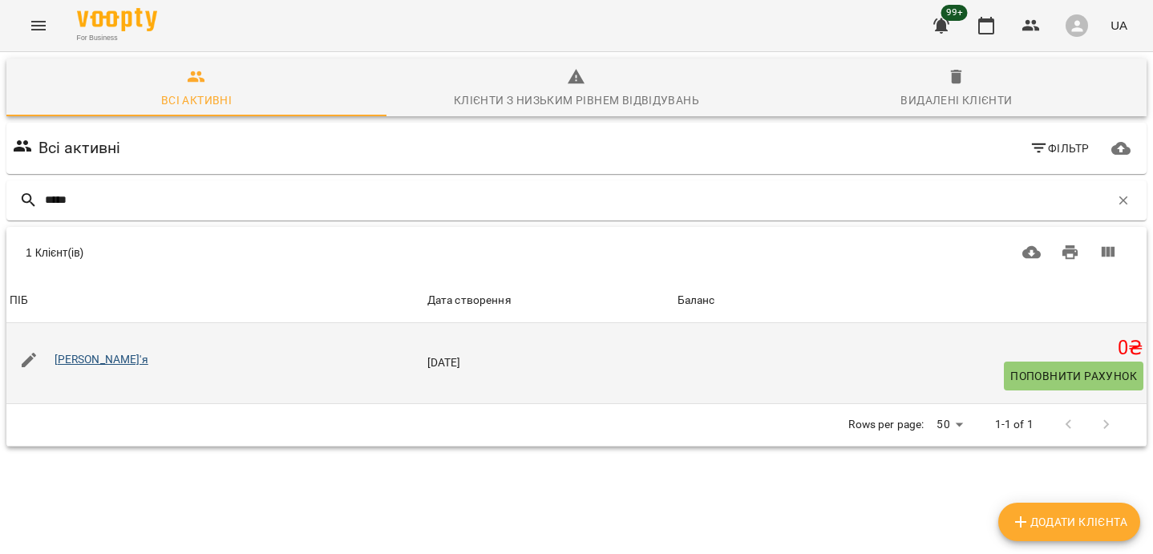
type input "*****"
click at [99, 359] on link "Ярова Дар'я" at bounding box center [102, 359] width 94 height 13
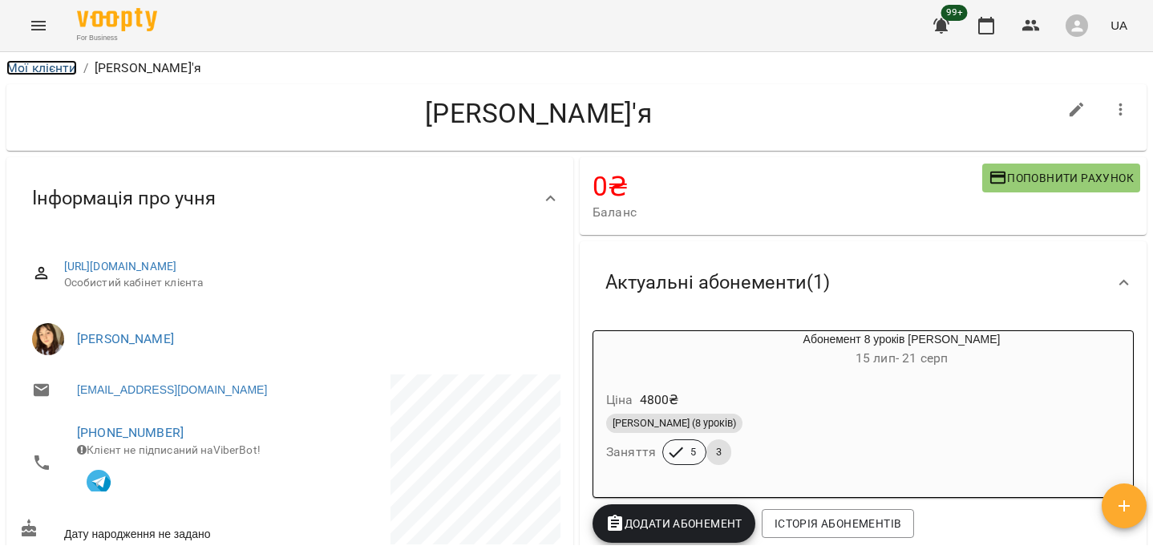
click at [58, 75] on link "Мої клієнти" at bounding box center [41, 67] width 71 height 15
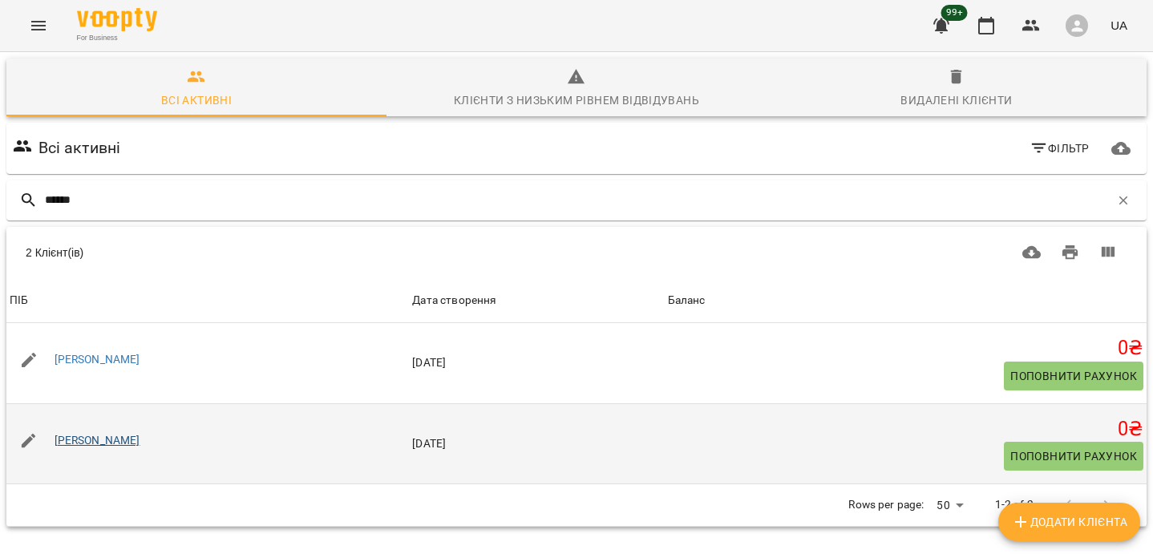
type input "******"
click at [112, 435] on link "Марина Лавренс" at bounding box center [98, 440] width 86 height 13
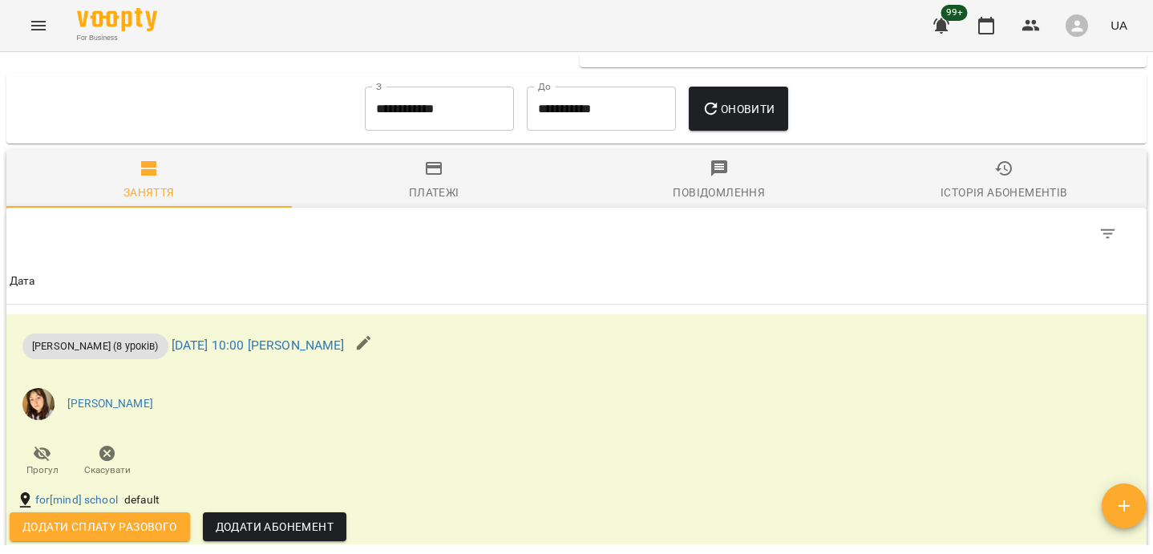
scroll to position [950, 0]
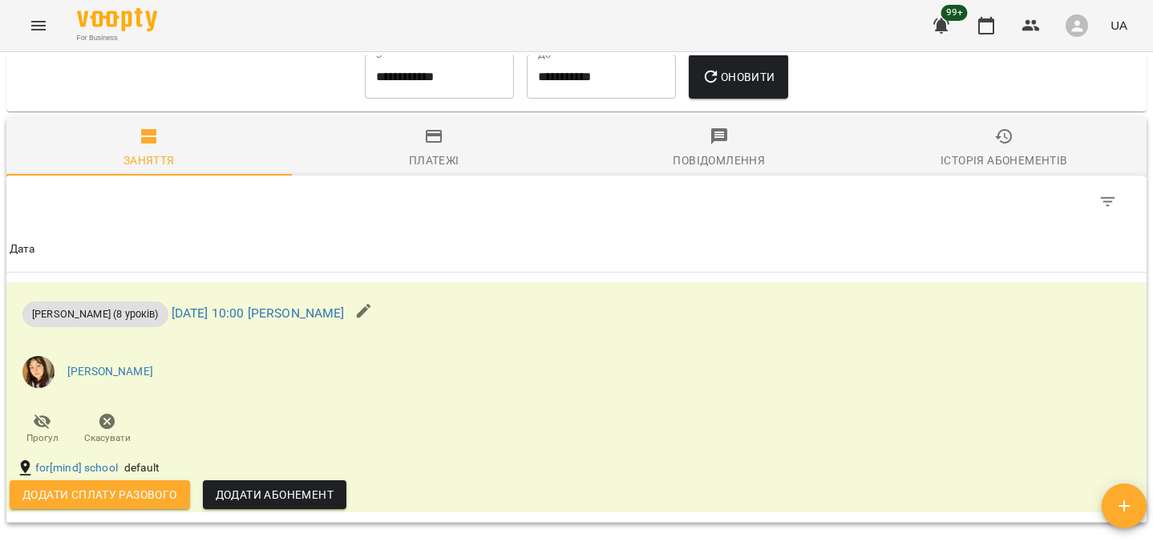
click at [370, 82] on input "**********" at bounding box center [439, 77] width 149 height 45
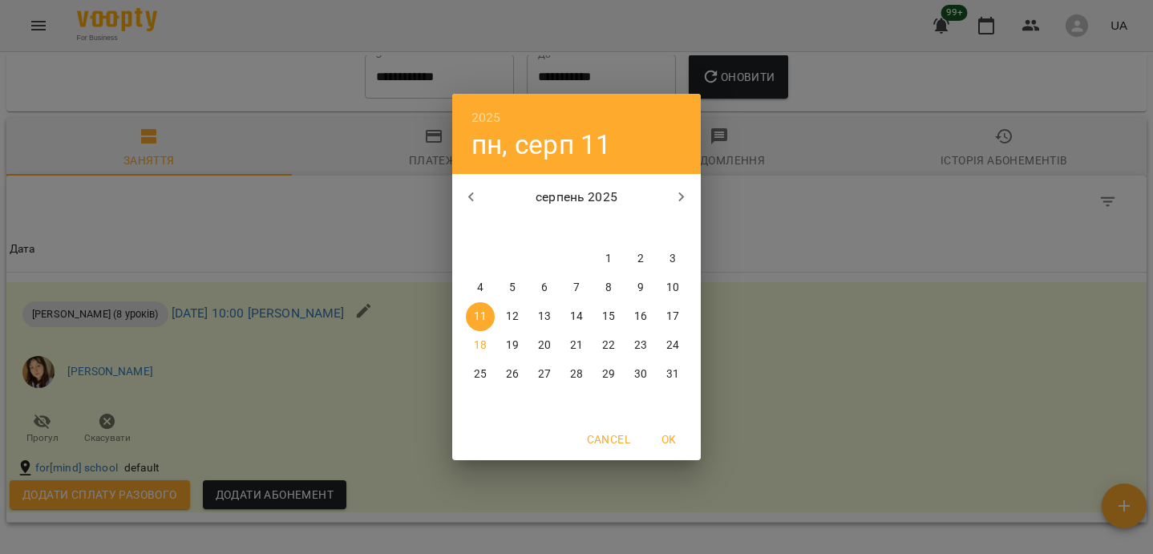
click at [468, 207] on button "button" at bounding box center [471, 197] width 38 height 38
click at [477, 335] on button "21" at bounding box center [480, 345] width 29 height 29
type input "**********"
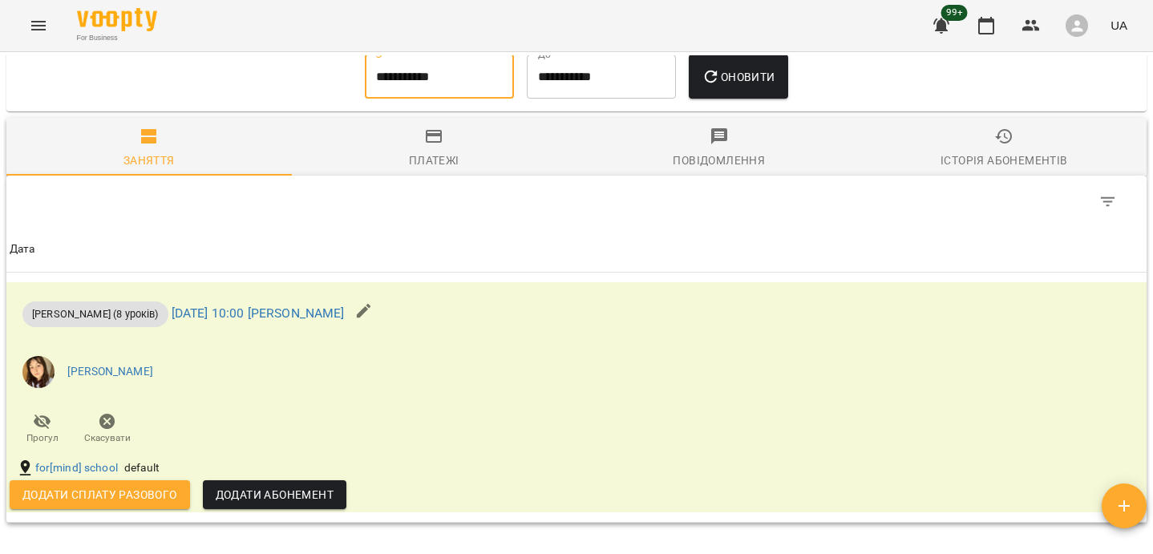
click at [730, 87] on span "Оновити" at bounding box center [738, 76] width 73 height 19
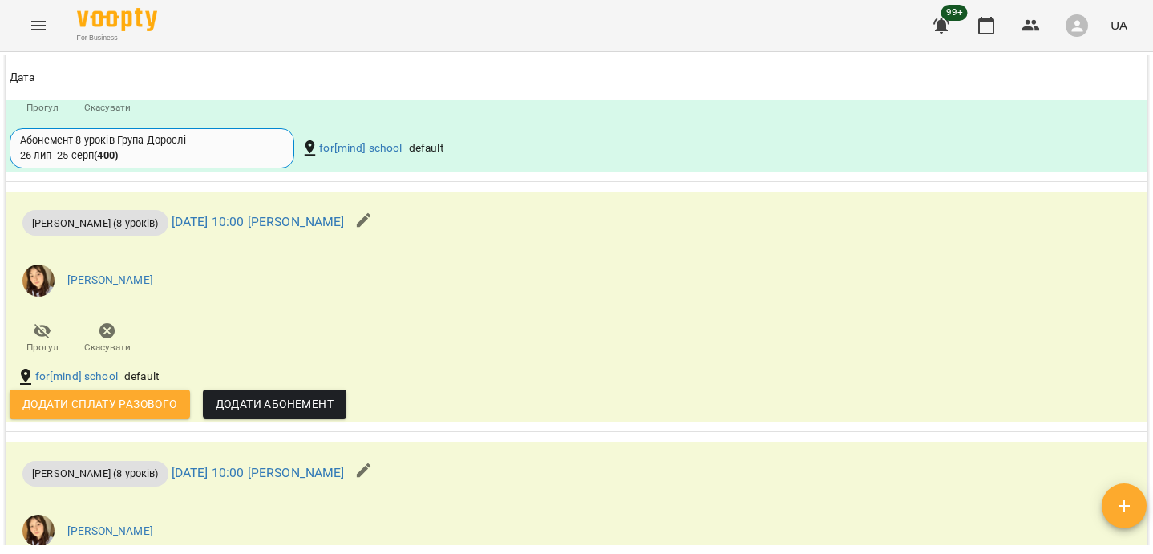
scroll to position [1748, 0]
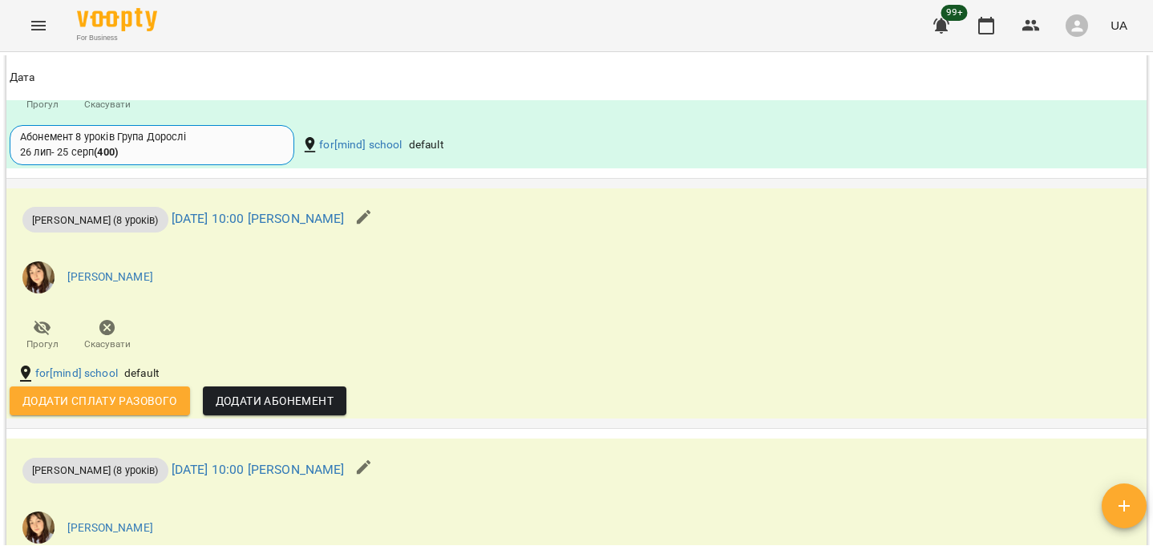
click at [374, 216] on icon "button" at bounding box center [363, 217] width 19 height 19
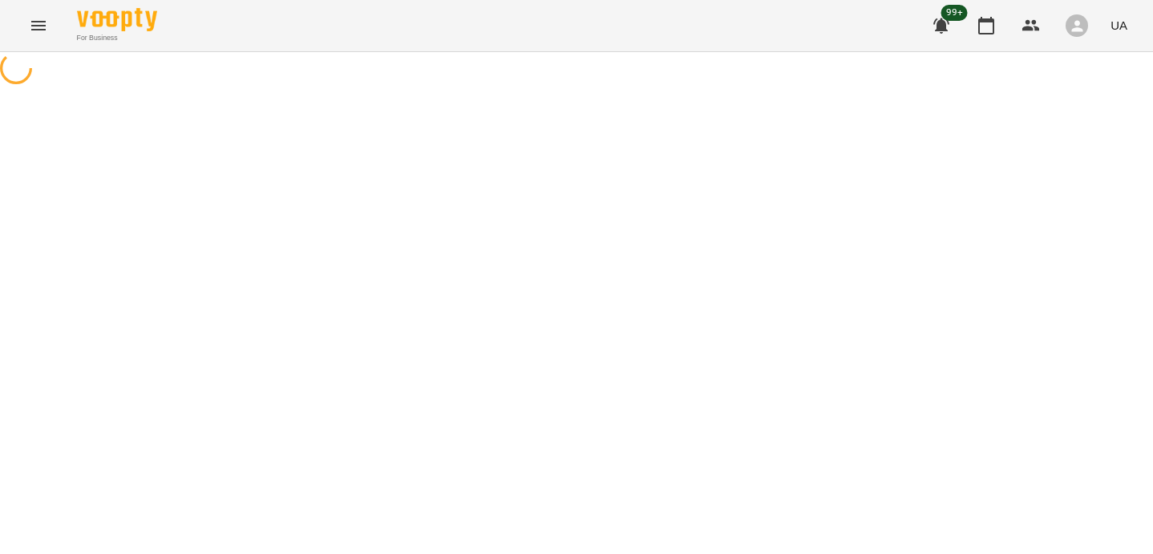
select select "**********"
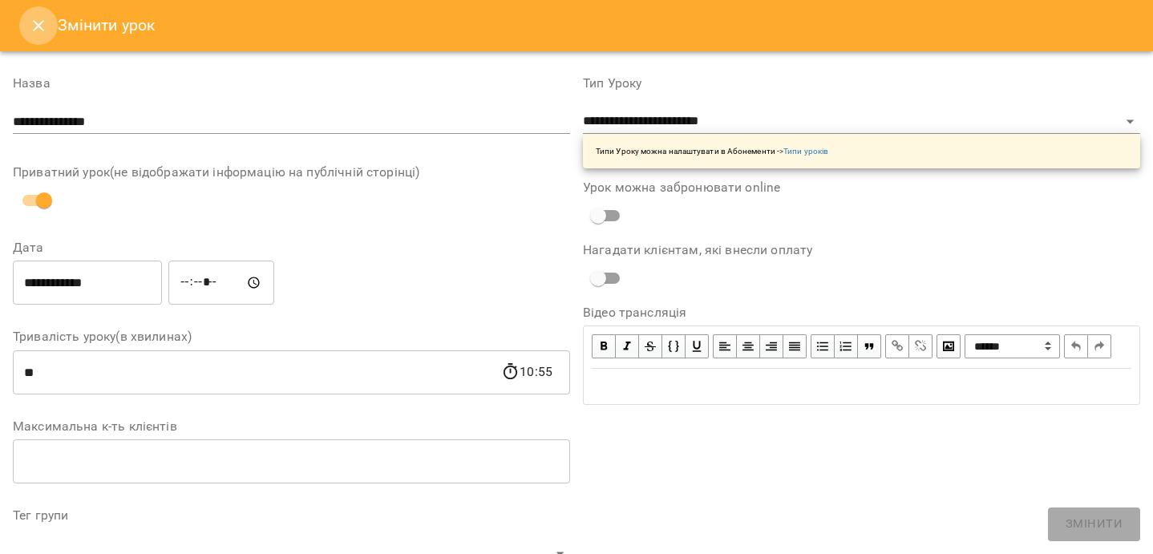
click at [53, 35] on button "Close" at bounding box center [38, 25] width 38 height 38
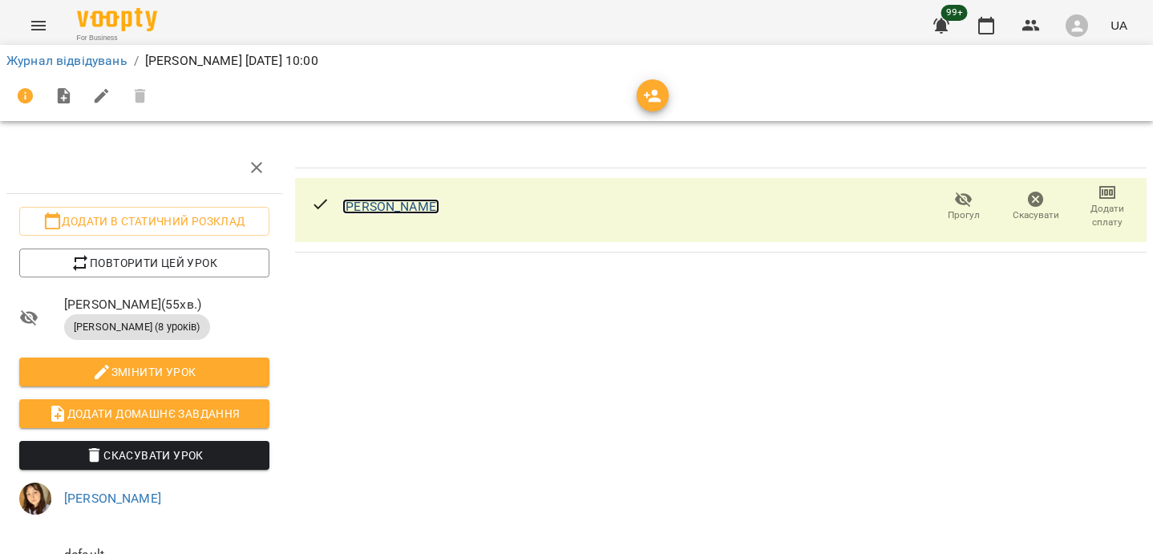
click at [374, 206] on link "Марина Лавренс" at bounding box center [390, 206] width 97 height 15
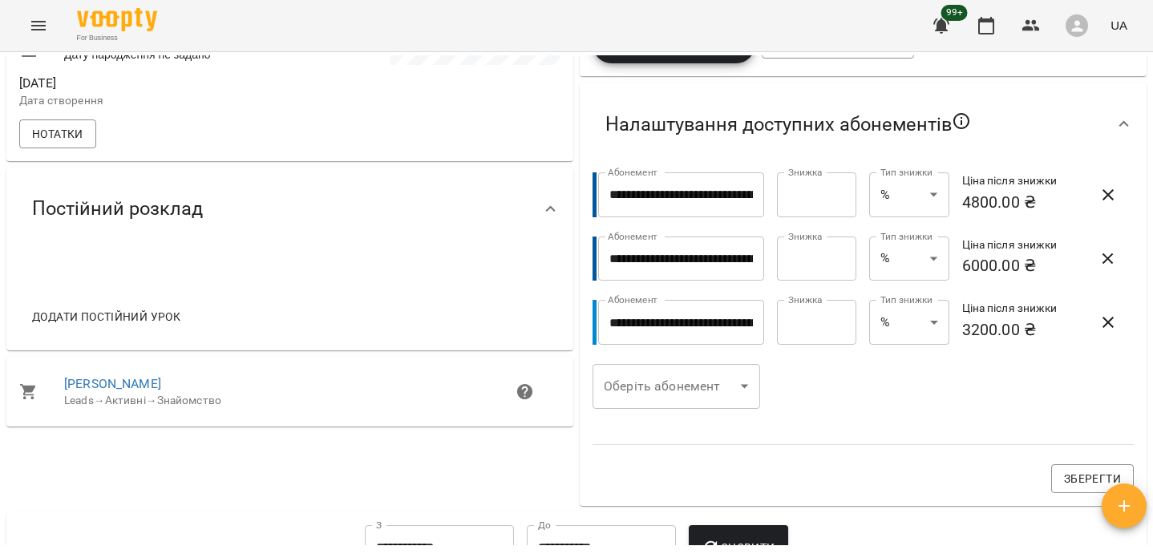
scroll to position [834, 0]
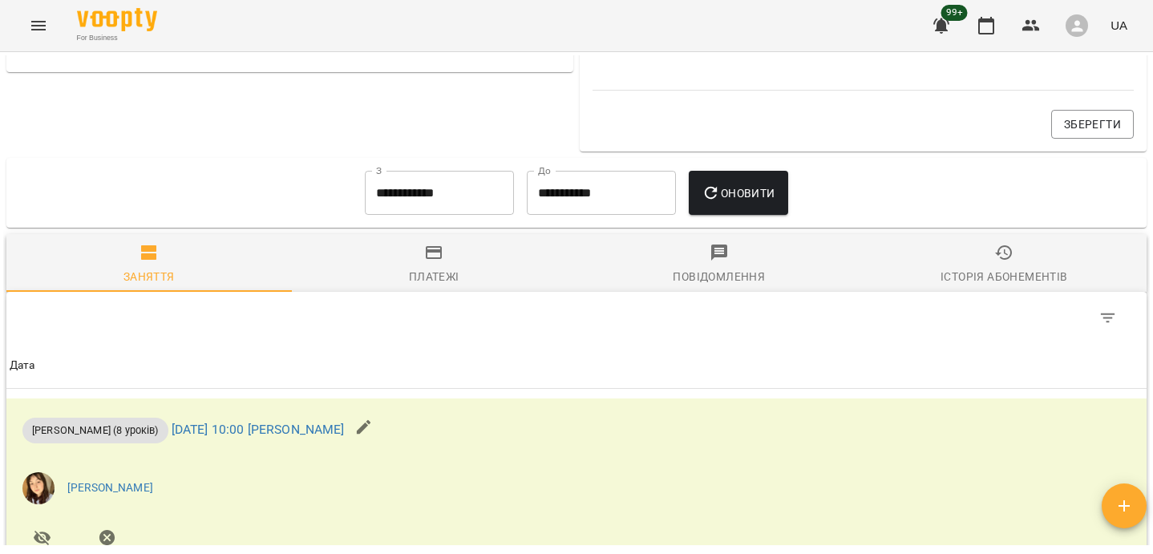
click at [374, 196] on input "**********" at bounding box center [439, 193] width 149 height 45
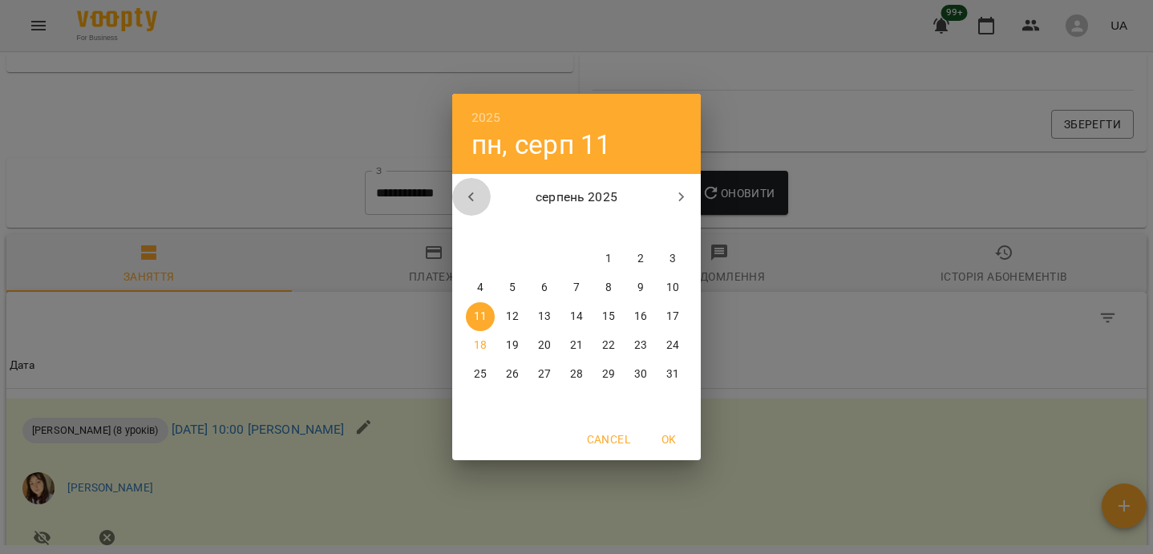
click at [479, 199] on icon "button" at bounding box center [471, 197] width 19 height 19
click at [483, 371] on p "28" at bounding box center [480, 374] width 13 height 16
type input "**********"
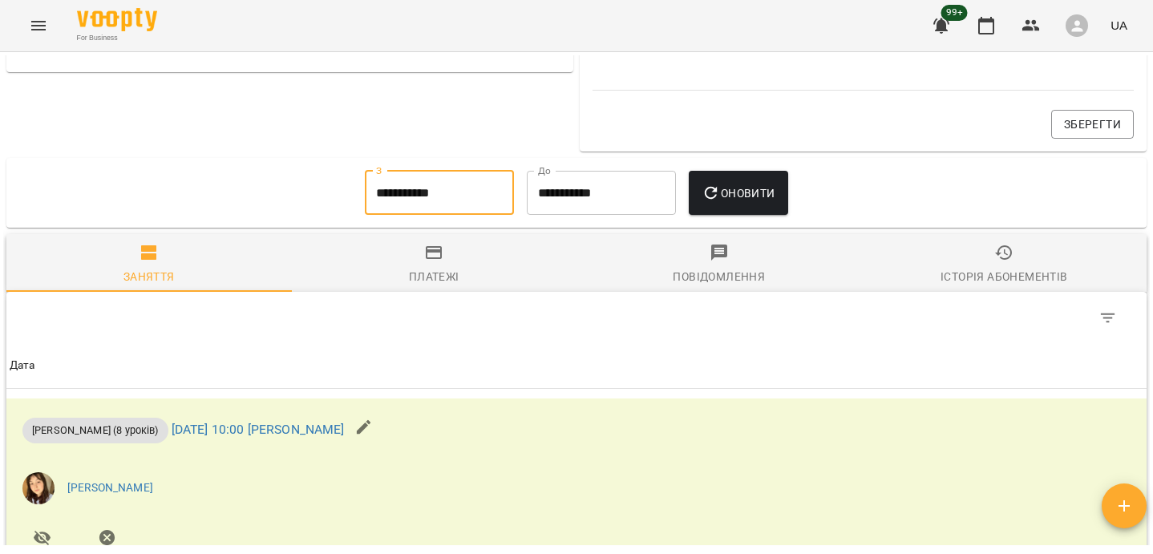
click at [787, 159] on div "**********" at bounding box center [576, 193] width 1146 height 77
click at [770, 192] on span "Оновити" at bounding box center [738, 193] width 73 height 19
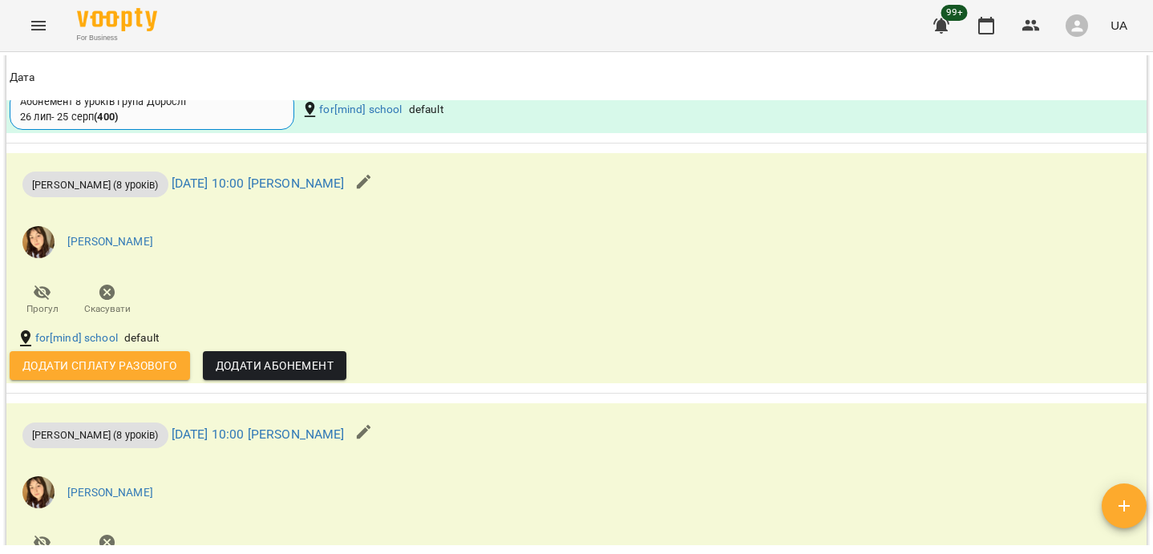
scroll to position [1360, 0]
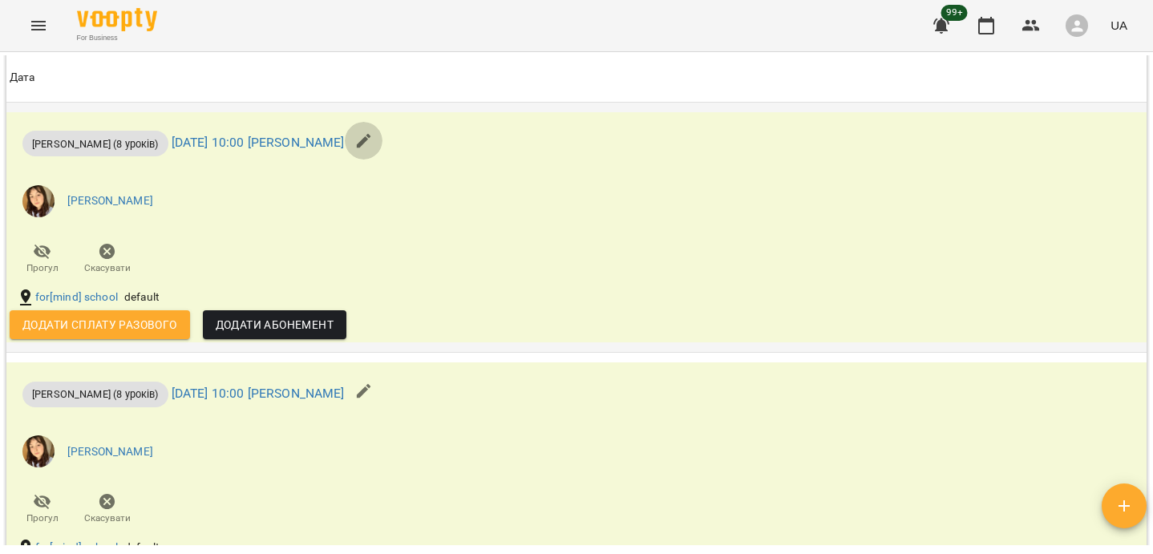
click at [374, 148] on icon "button" at bounding box center [363, 140] width 19 height 19
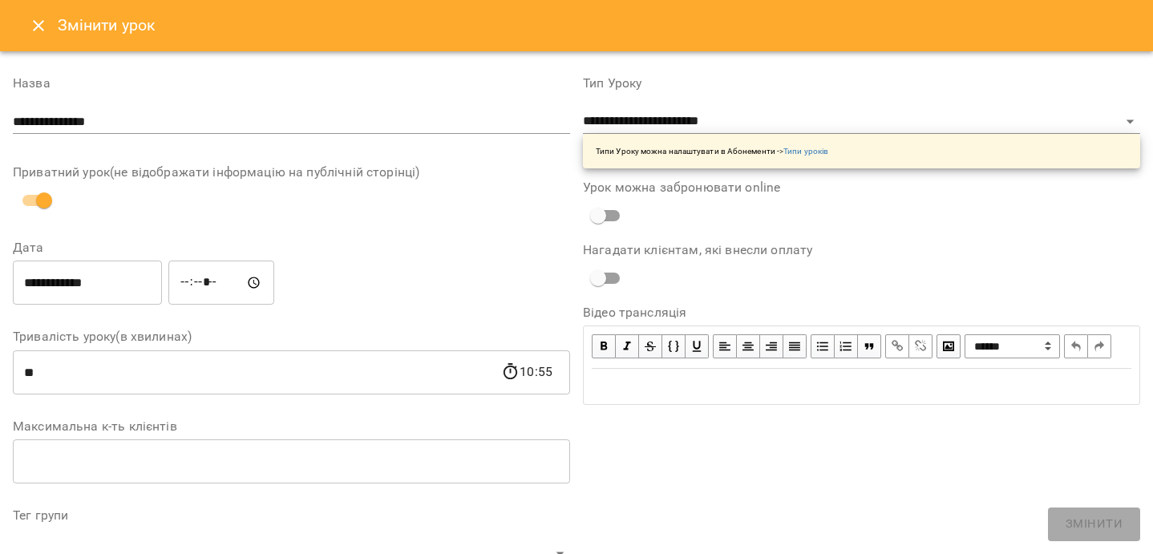
click at [664, 134] on div "Типи Уроку можна налаштувати в Абонементи -> Типи уроків" at bounding box center [861, 151] width 557 height 34
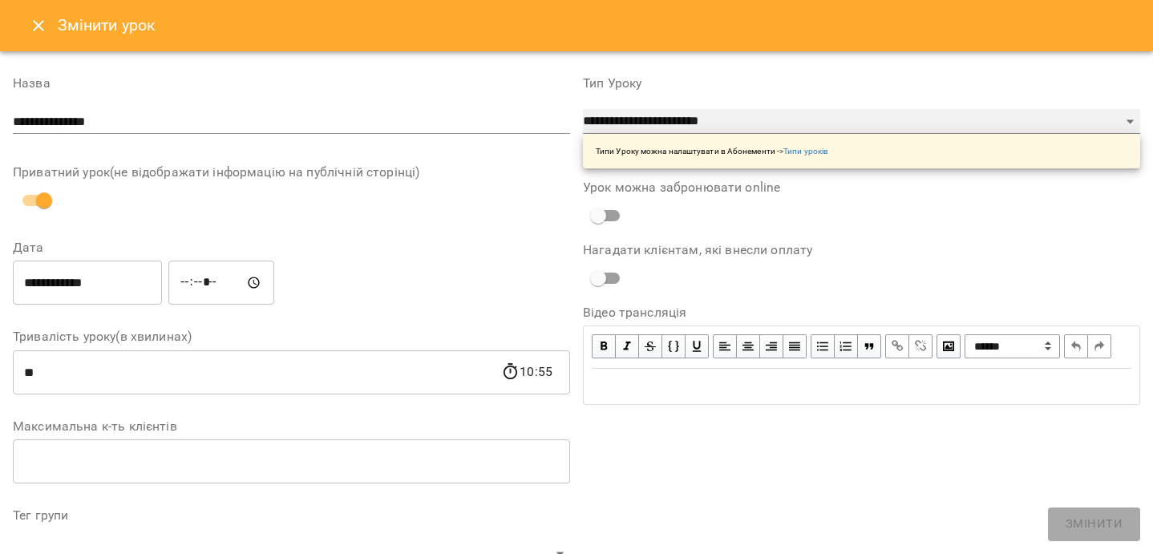
click at [664, 122] on select "**********" at bounding box center [861, 122] width 557 height 26
select select "**********"
type input "**"
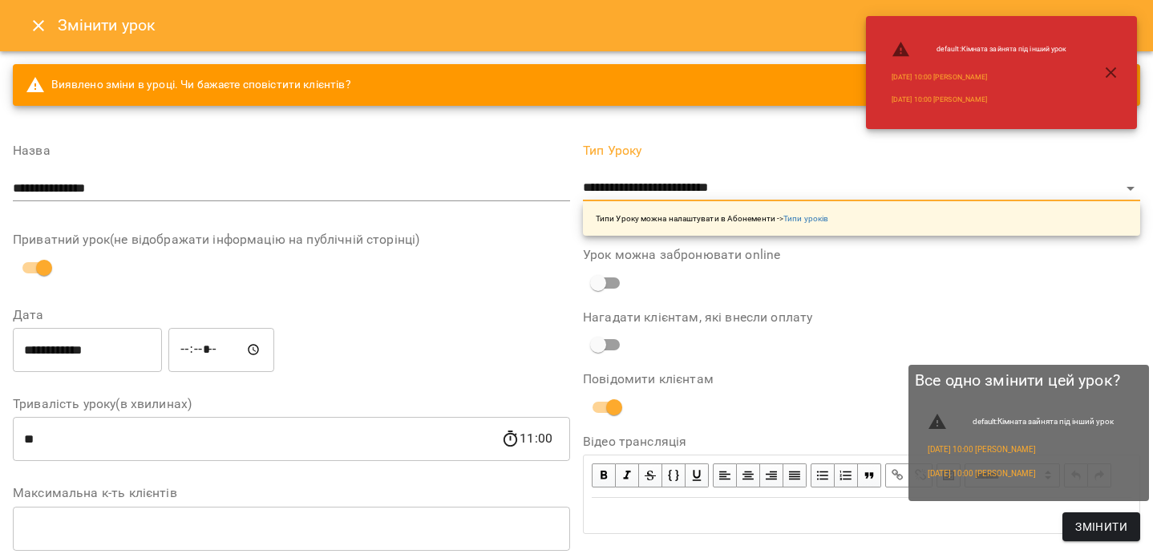
click at [1070, 529] on button "Змінити" at bounding box center [1101, 526] width 78 height 29
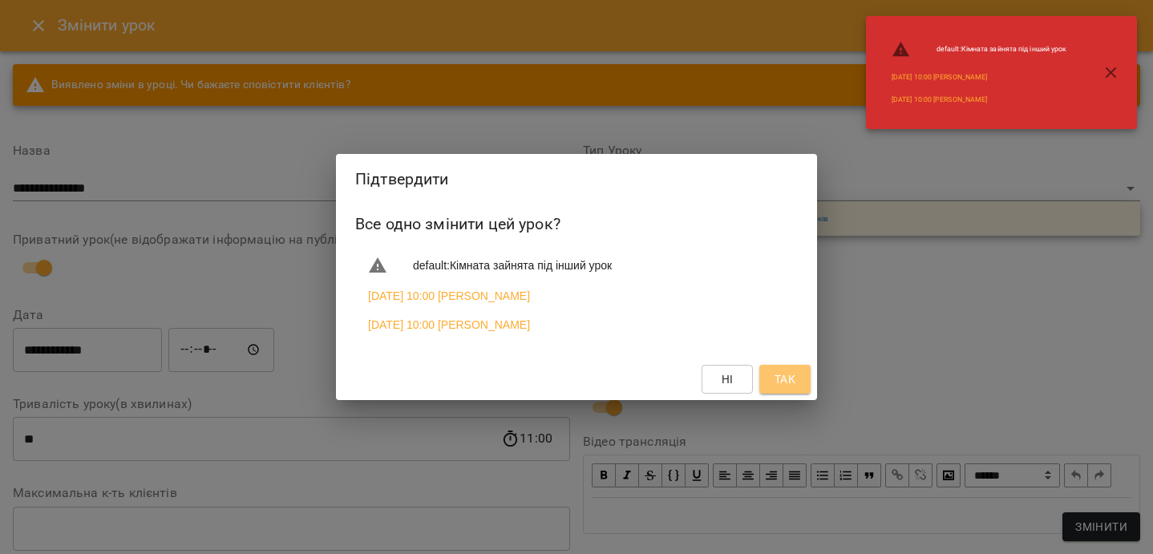
click at [803, 389] on button "Так" at bounding box center [784, 379] width 51 height 29
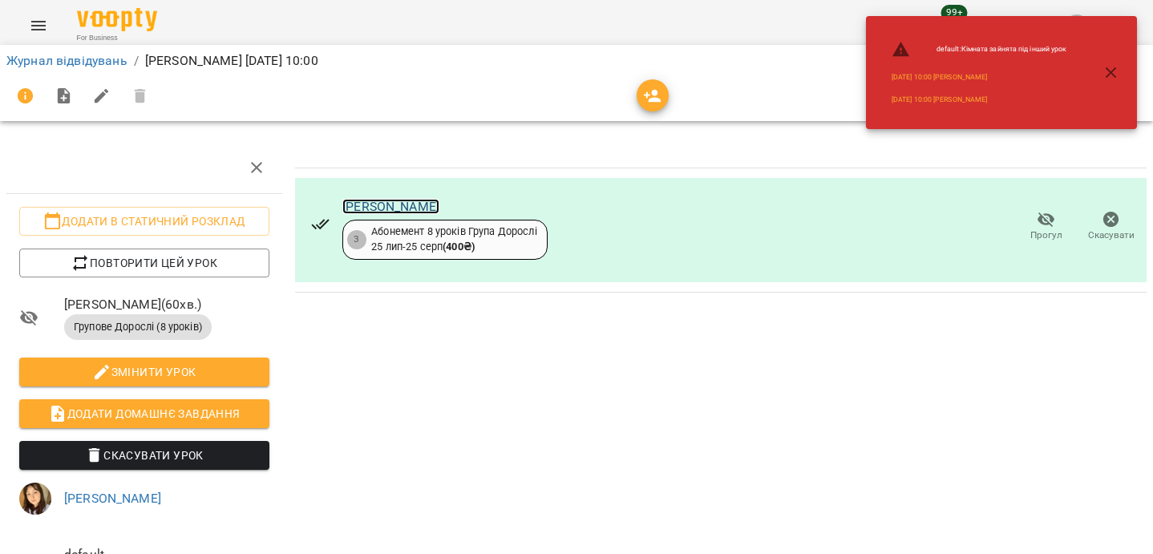
click at [381, 211] on link "[PERSON_NAME]" at bounding box center [390, 206] width 97 height 15
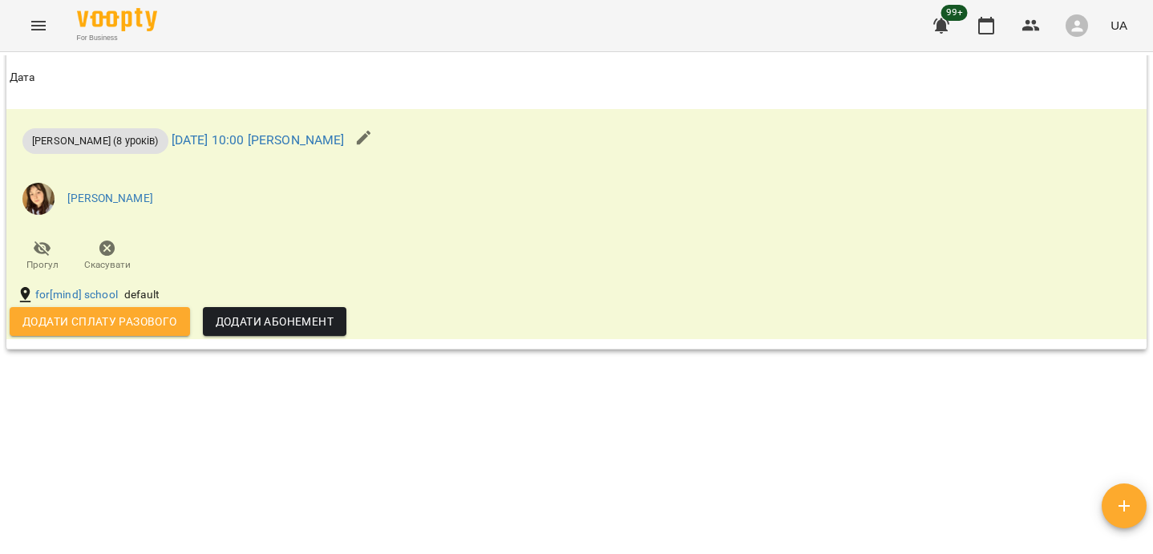
scroll to position [955, 0]
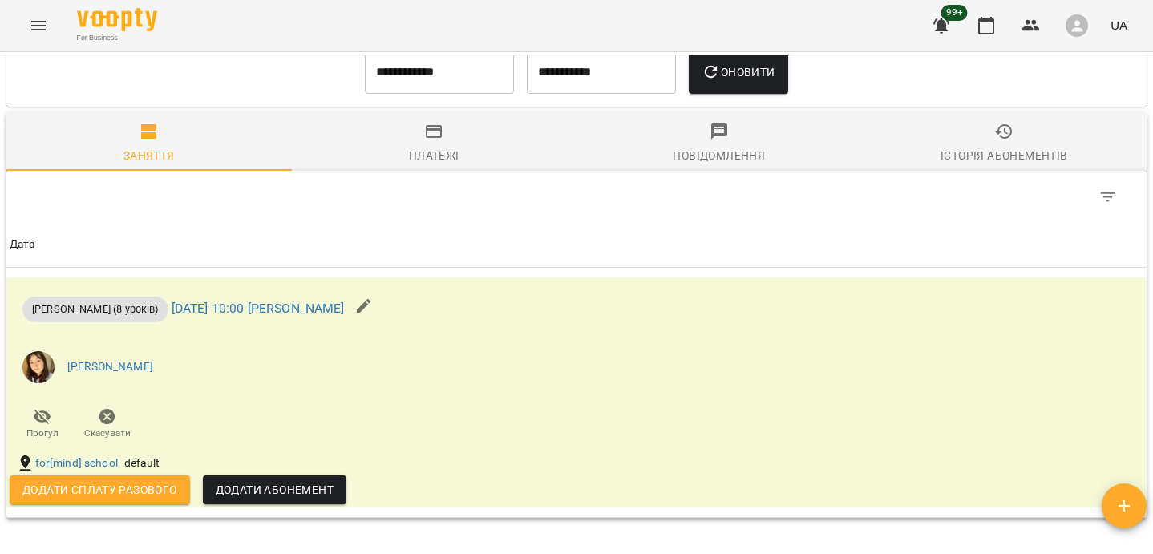
click at [396, 64] on input "**********" at bounding box center [439, 72] width 149 height 45
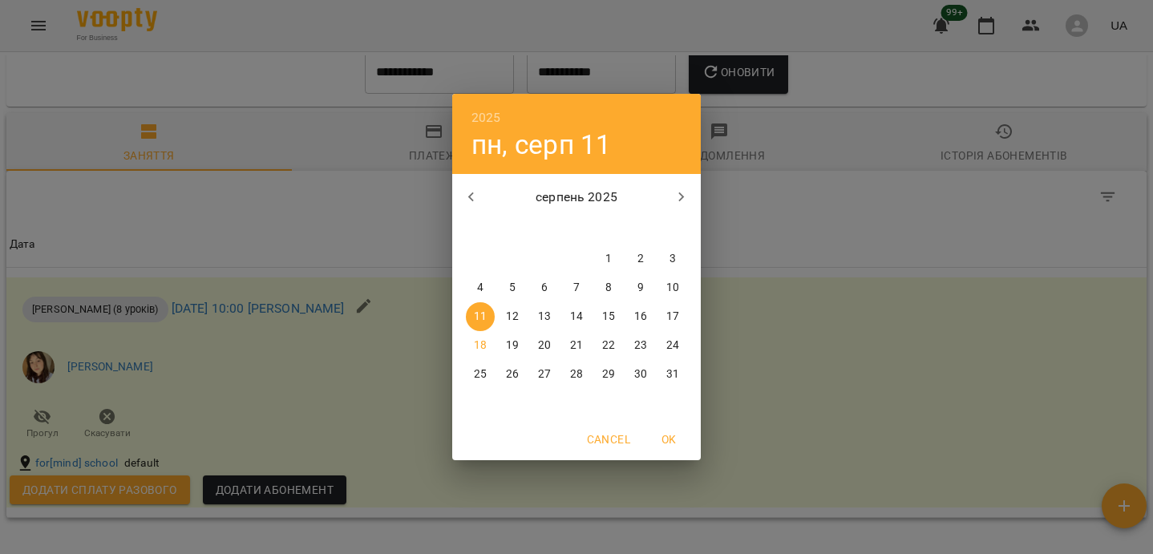
click at [596, 257] on span "1" at bounding box center [608, 259] width 29 height 16
type input "**********"
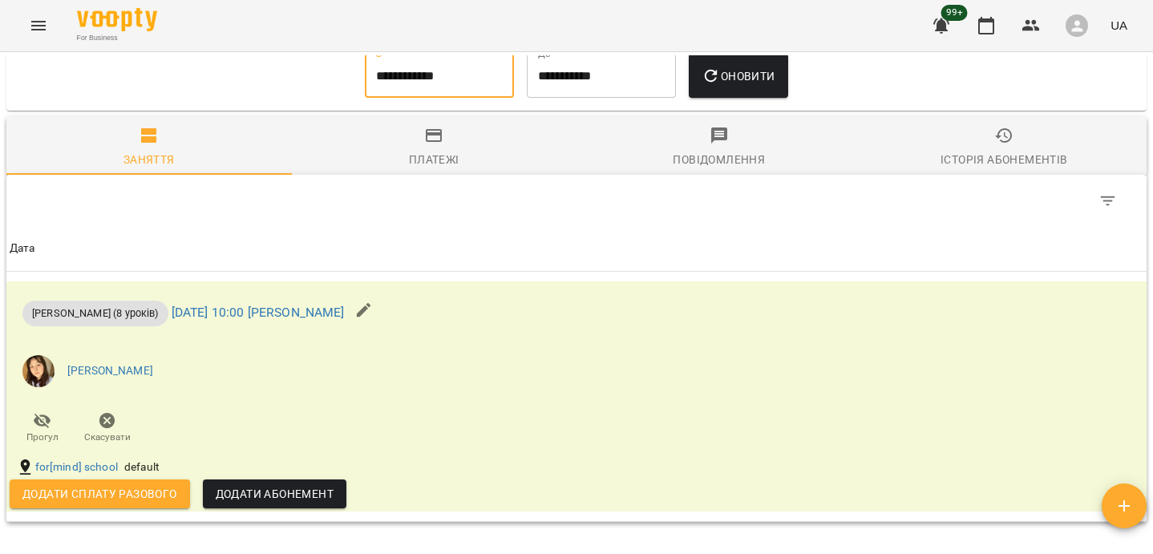
click at [715, 92] on button "Оновити" at bounding box center [738, 76] width 99 height 45
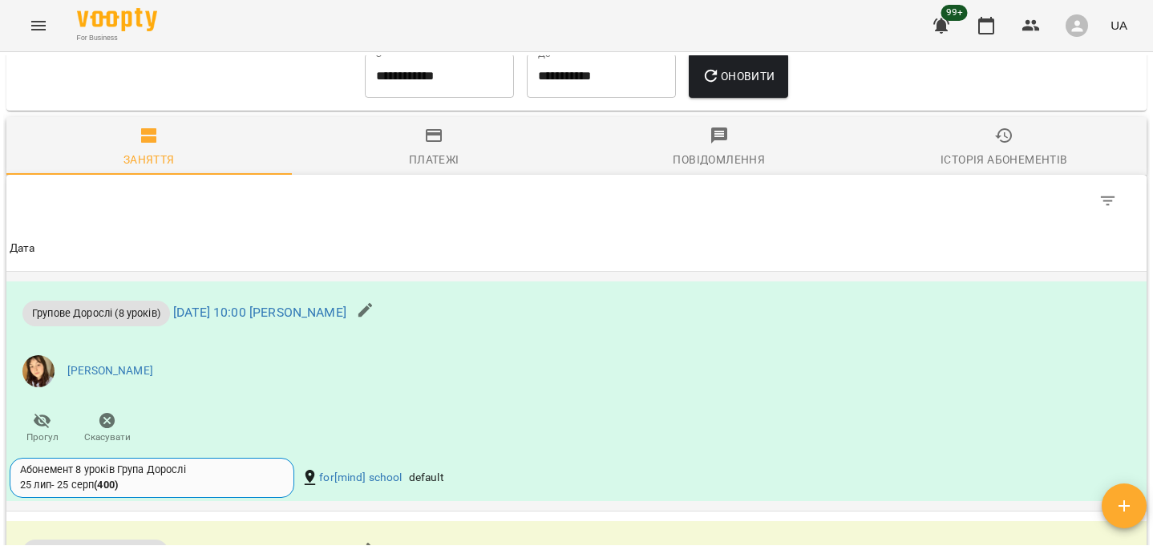
scroll to position [1336, 0]
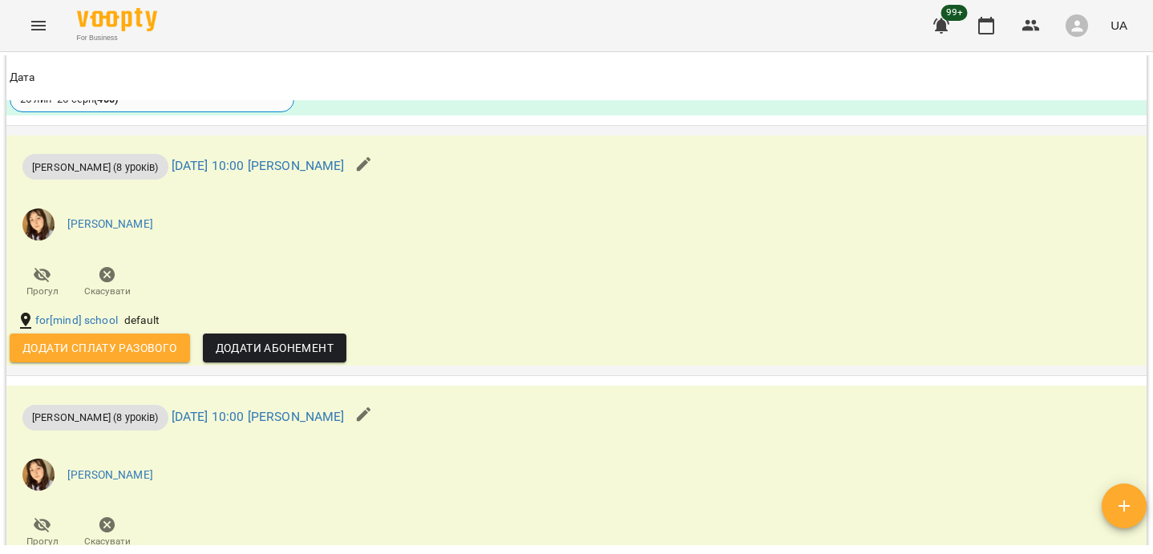
click at [374, 162] on icon "button" at bounding box center [363, 164] width 19 height 19
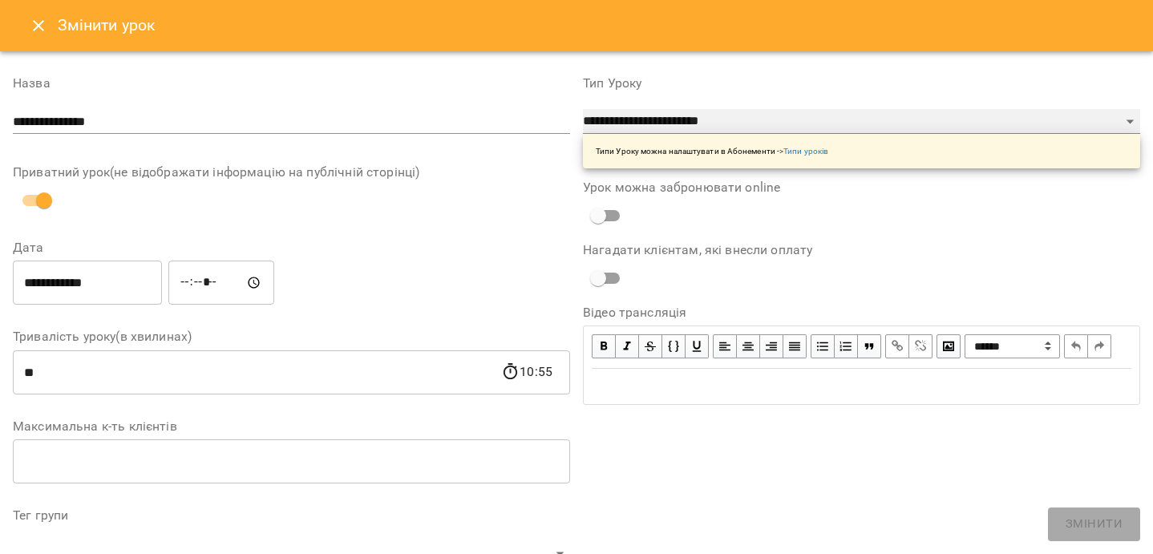
click at [714, 109] on select "**********" at bounding box center [861, 122] width 557 height 26
select select "**********"
type input "**"
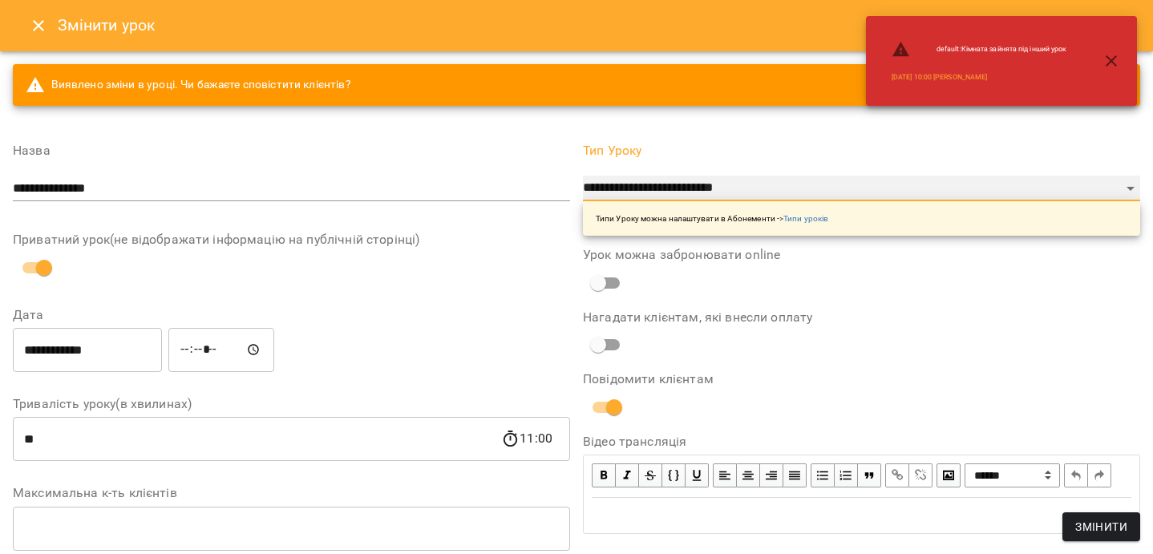
click at [706, 198] on select "**********" at bounding box center [861, 189] width 557 height 26
select select "**********"
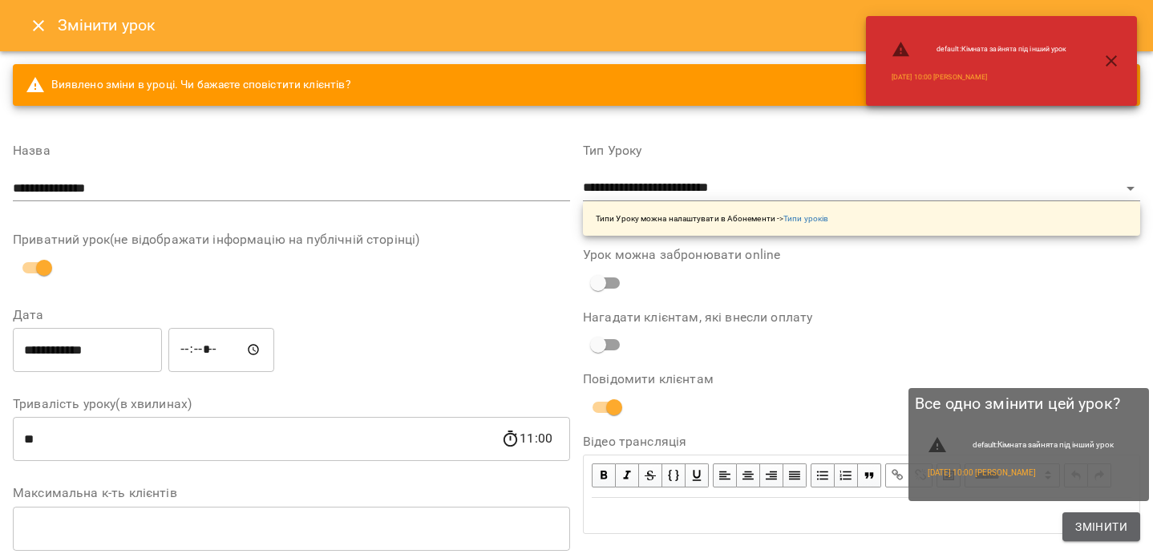
click at [1090, 539] on button "Змінити" at bounding box center [1101, 526] width 78 height 29
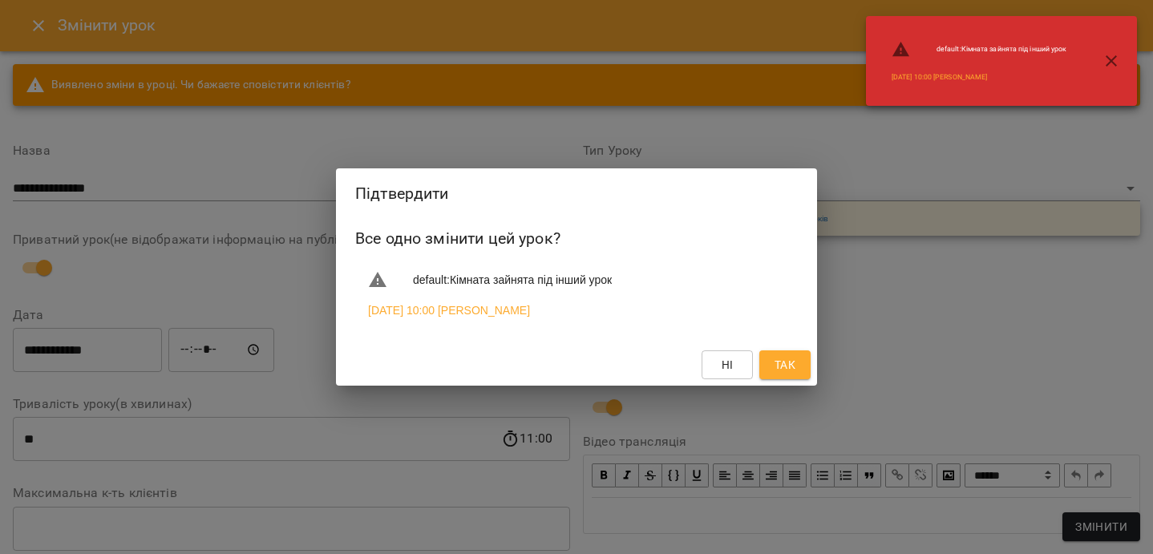
click at [783, 365] on span "Так" at bounding box center [784, 364] width 21 height 19
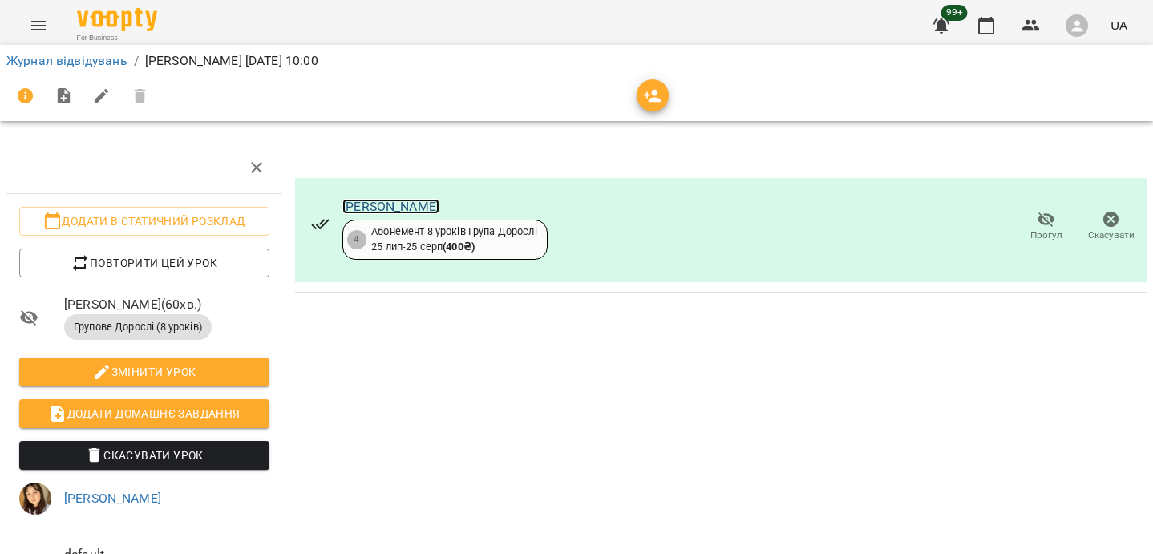
click at [395, 209] on link "[PERSON_NAME]" at bounding box center [390, 206] width 97 height 15
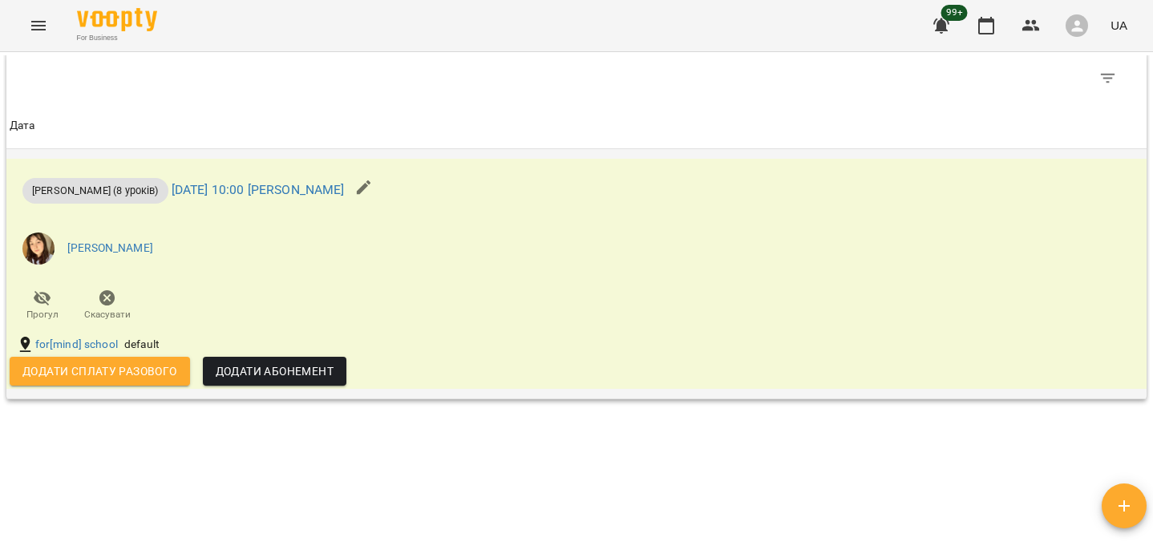
scroll to position [889, 0]
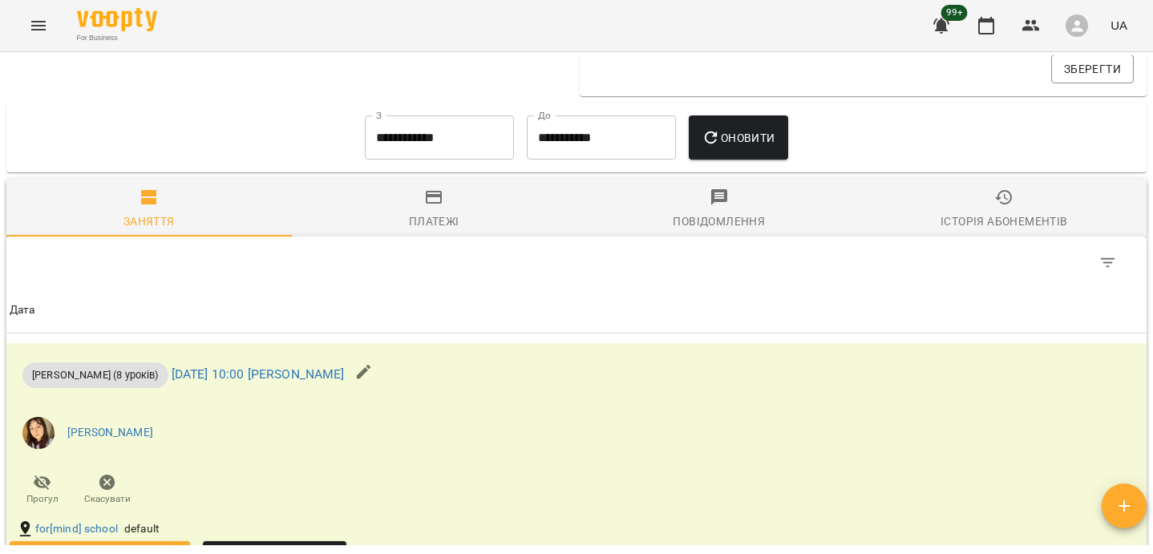
click at [386, 133] on input "**********" at bounding box center [439, 137] width 149 height 45
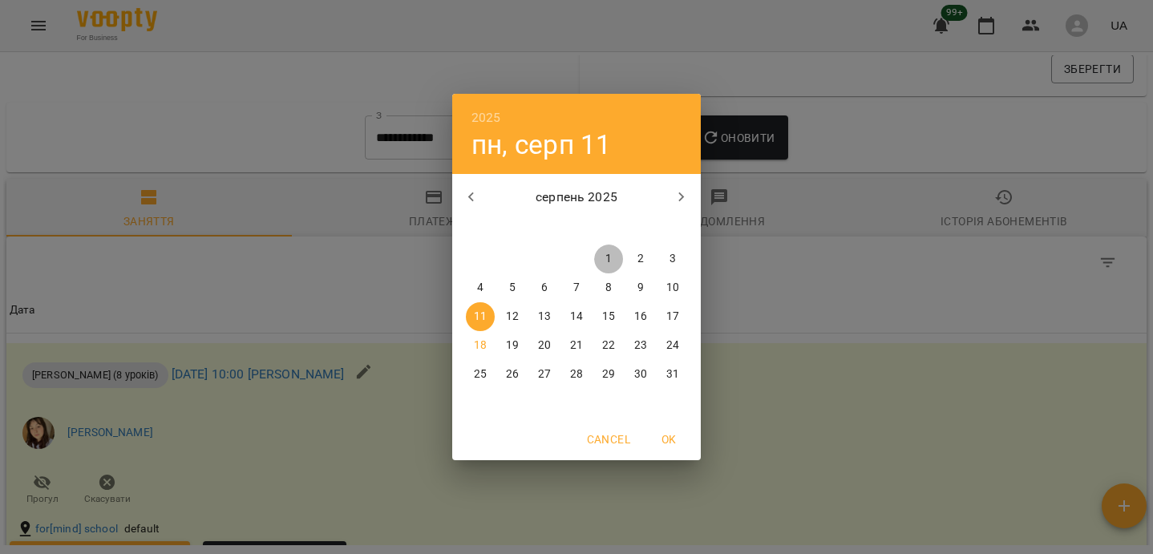
click at [607, 249] on button "1" at bounding box center [608, 259] width 29 height 29
type input "**********"
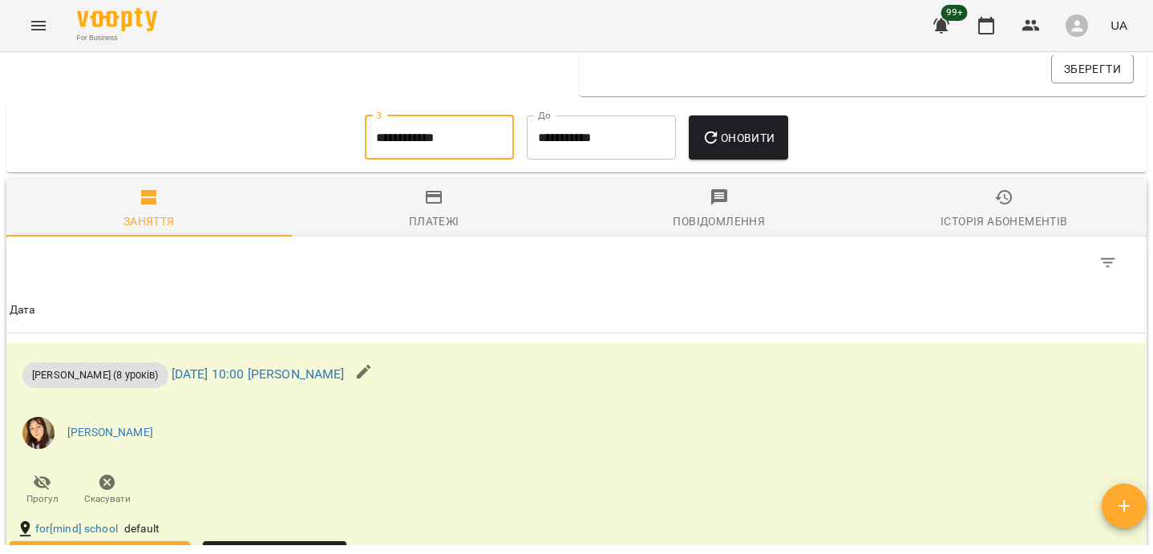
click at [730, 159] on button "Оновити" at bounding box center [738, 137] width 99 height 45
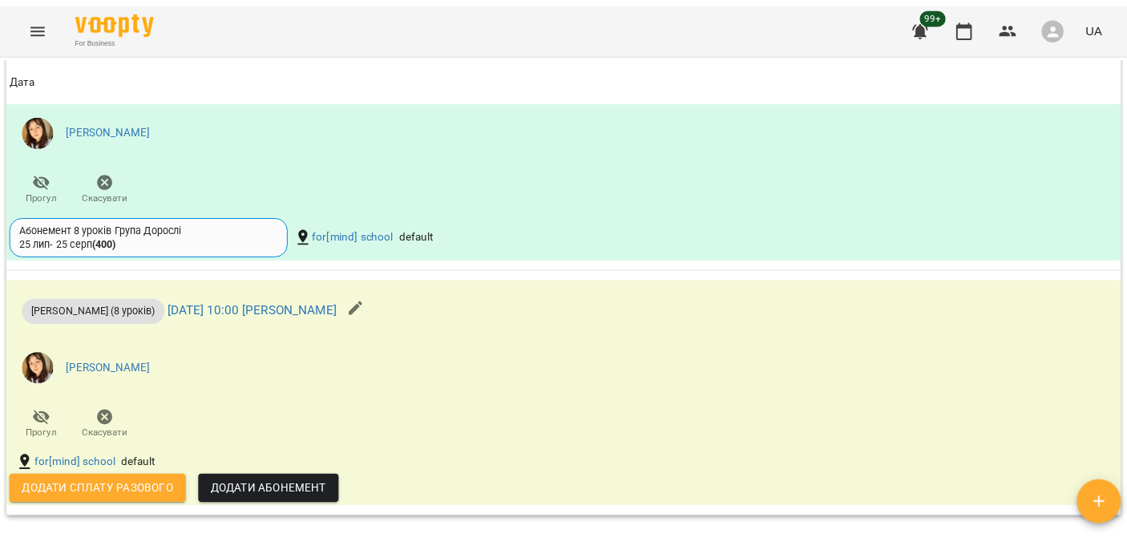
scroll to position [1478, 0]
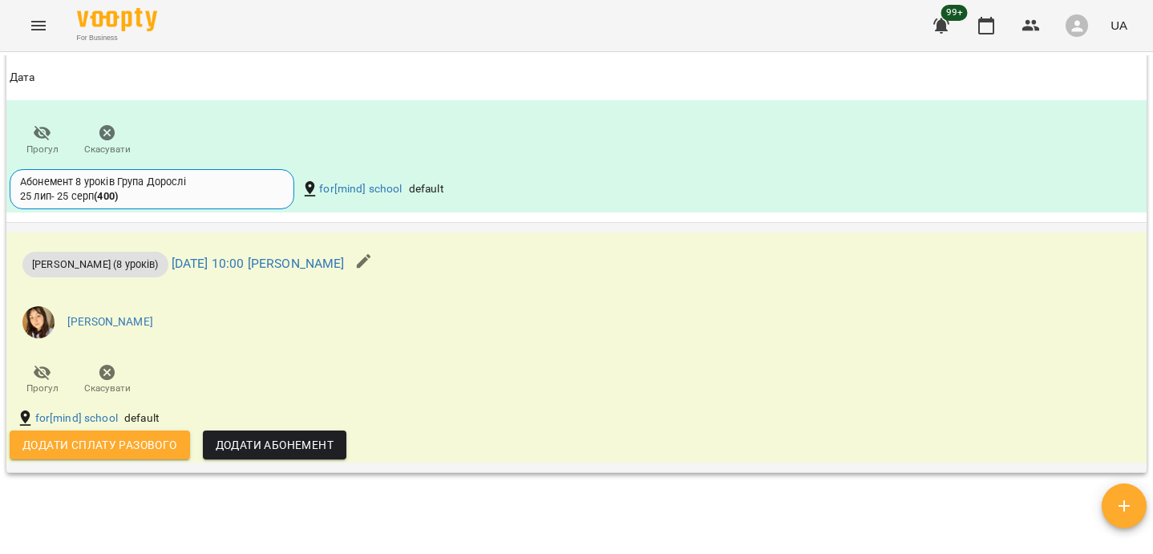
click at [383, 274] on button "button" at bounding box center [364, 261] width 38 height 38
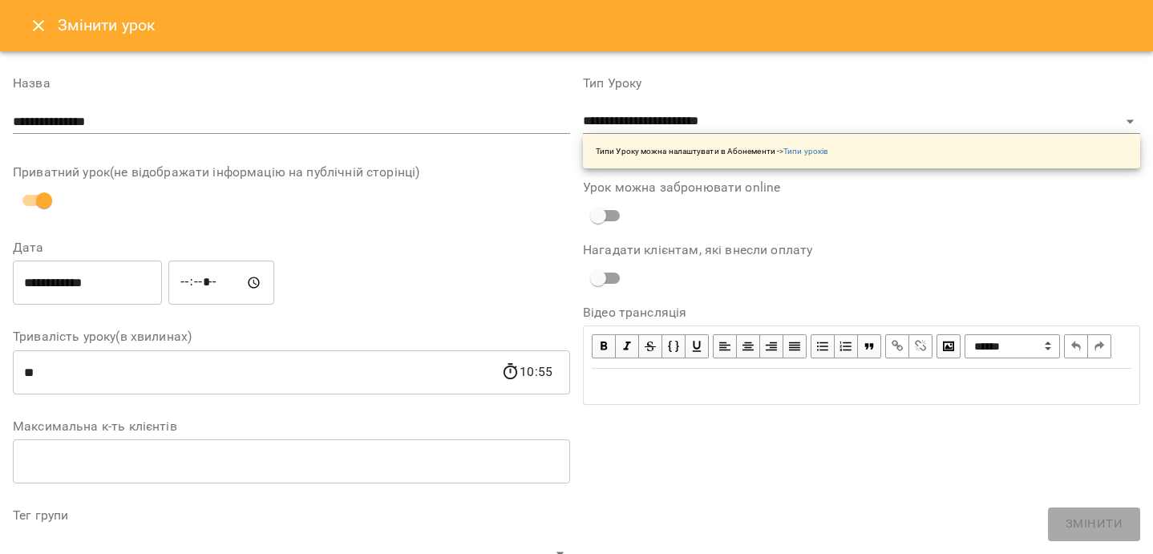
click at [684, 107] on div "**********" at bounding box center [861, 122] width 557 height 91
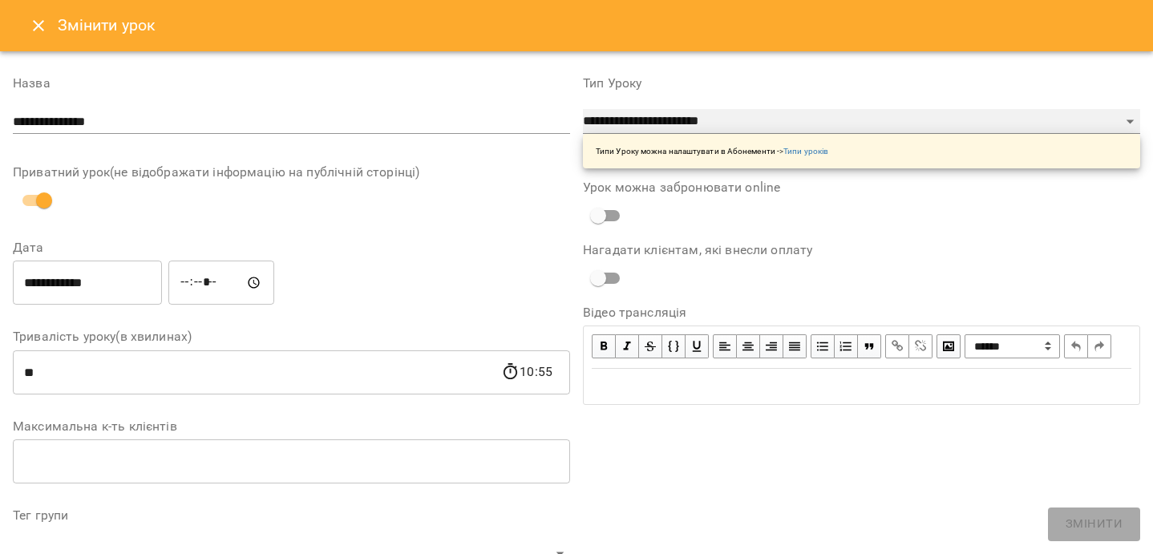
click at [684, 121] on select "**********" at bounding box center [861, 122] width 557 height 26
select select "**********"
type input "**"
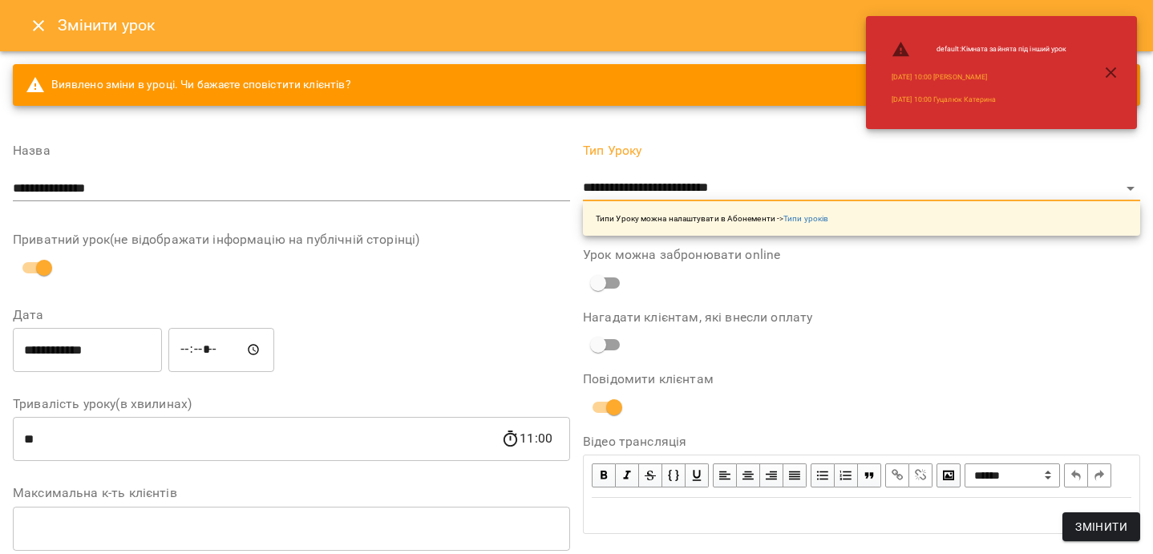
click at [1078, 526] on span "Змінити" at bounding box center [1101, 526] width 52 height 19
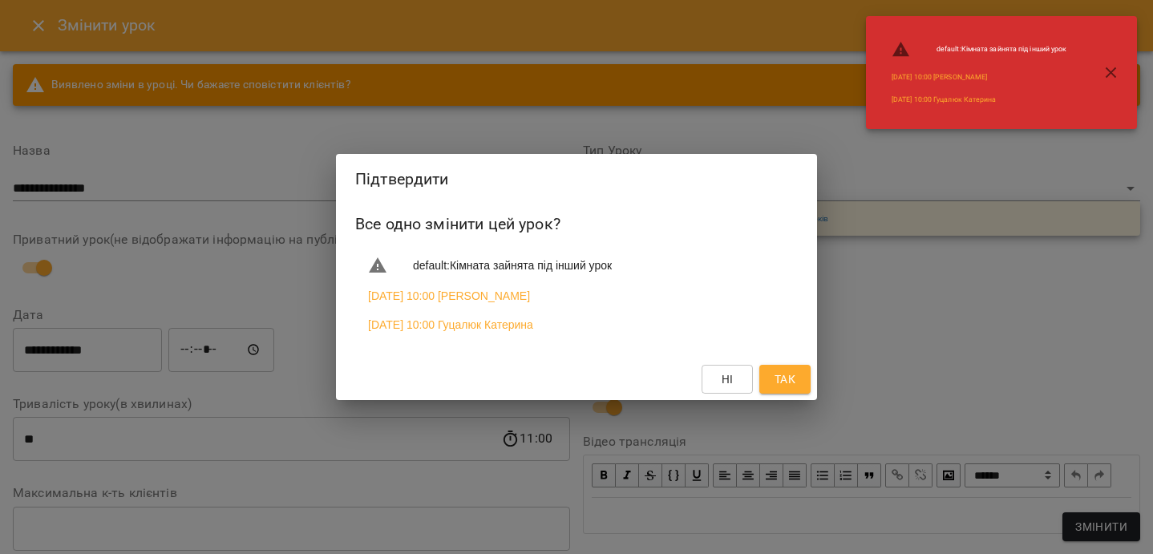
click at [804, 379] on button "Так" at bounding box center [784, 379] width 51 height 29
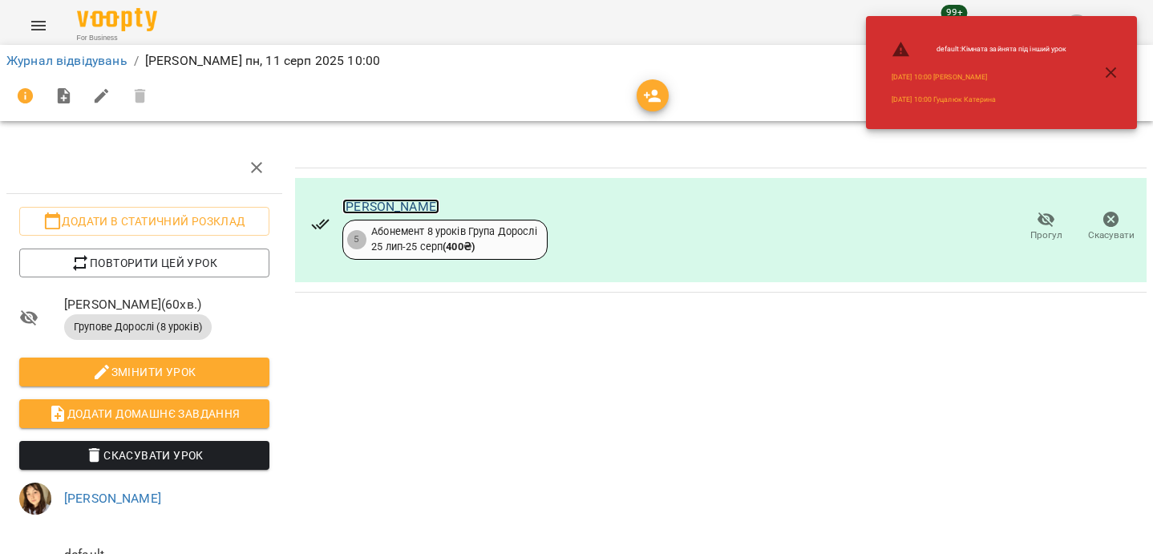
click at [362, 206] on link "[PERSON_NAME]" at bounding box center [390, 206] width 97 height 15
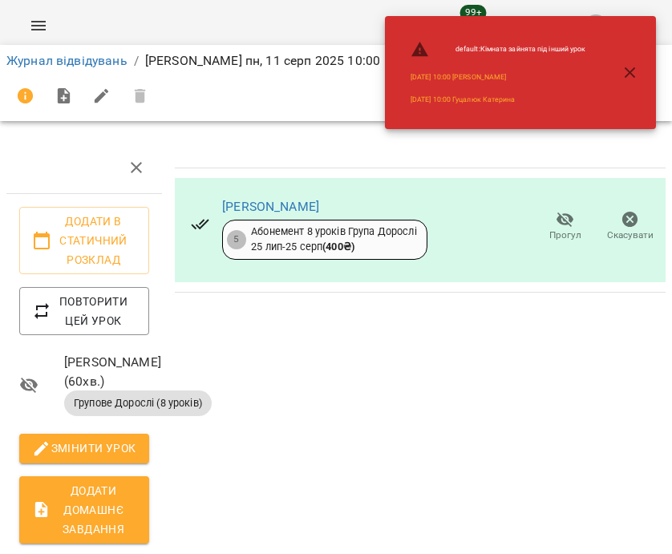
click at [2, 49] on div "Журнал відвідувань / Марина Лавренс пн, 11 серп 2025 10:00" at bounding box center [336, 83] width 678 height 83
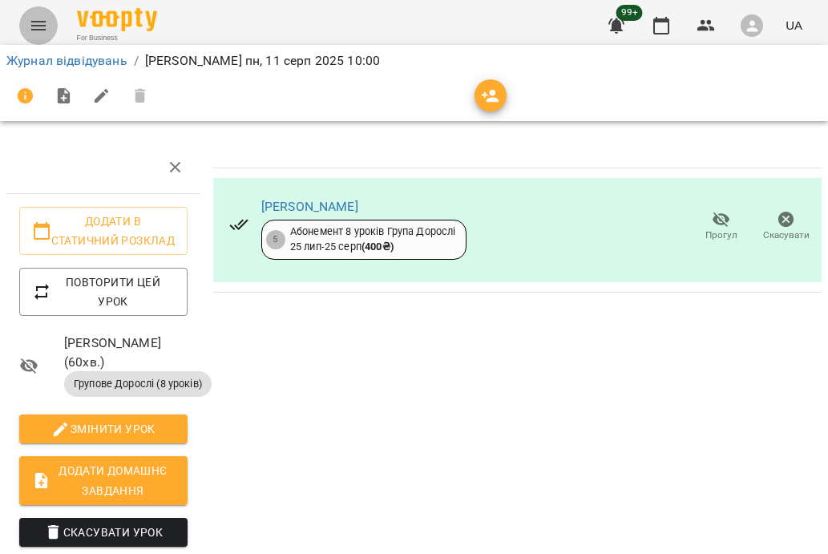
click at [38, 29] on icon "Menu" at bounding box center [38, 26] width 14 height 10
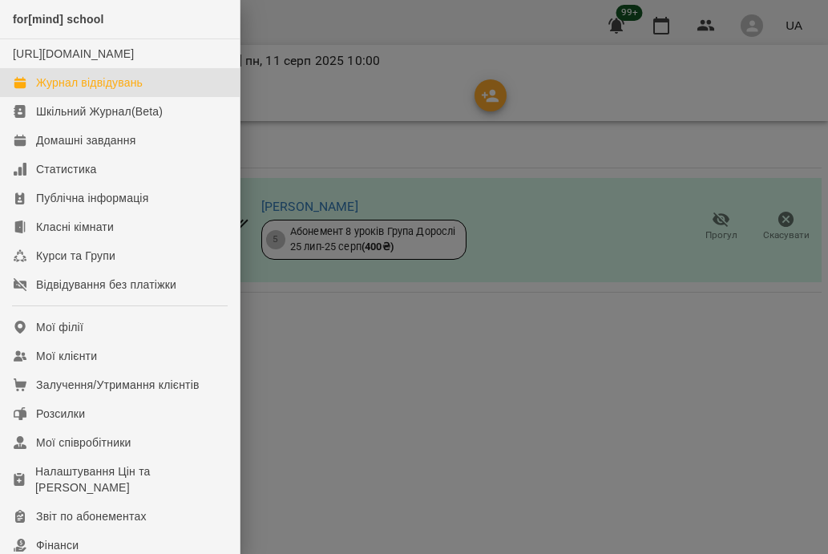
click at [122, 91] on div "Журнал відвідувань" at bounding box center [89, 83] width 107 height 16
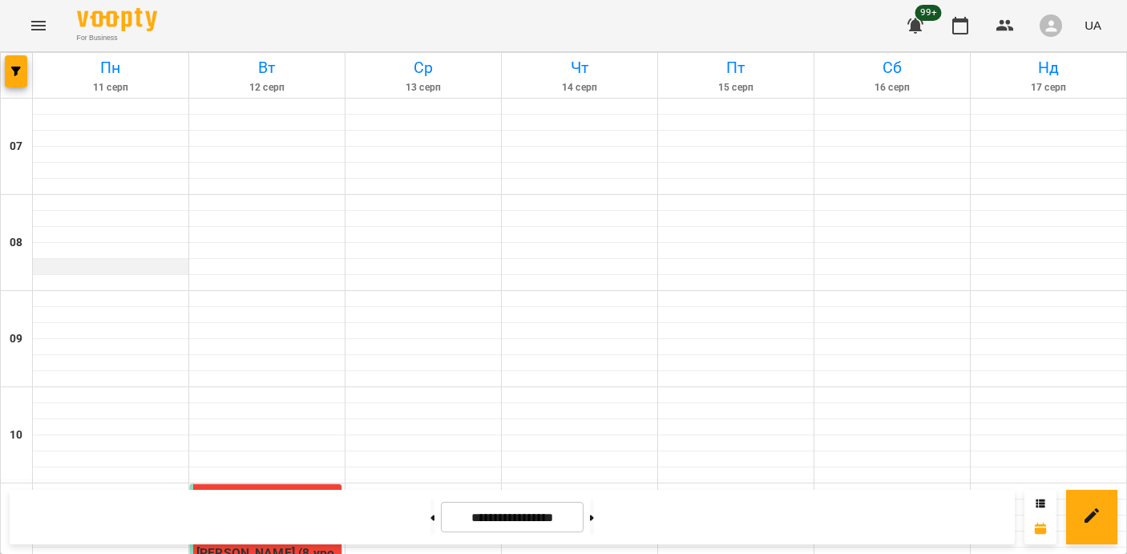
scroll to position [513, 0]
click at [13, 83] on button "button" at bounding box center [16, 71] width 22 height 32
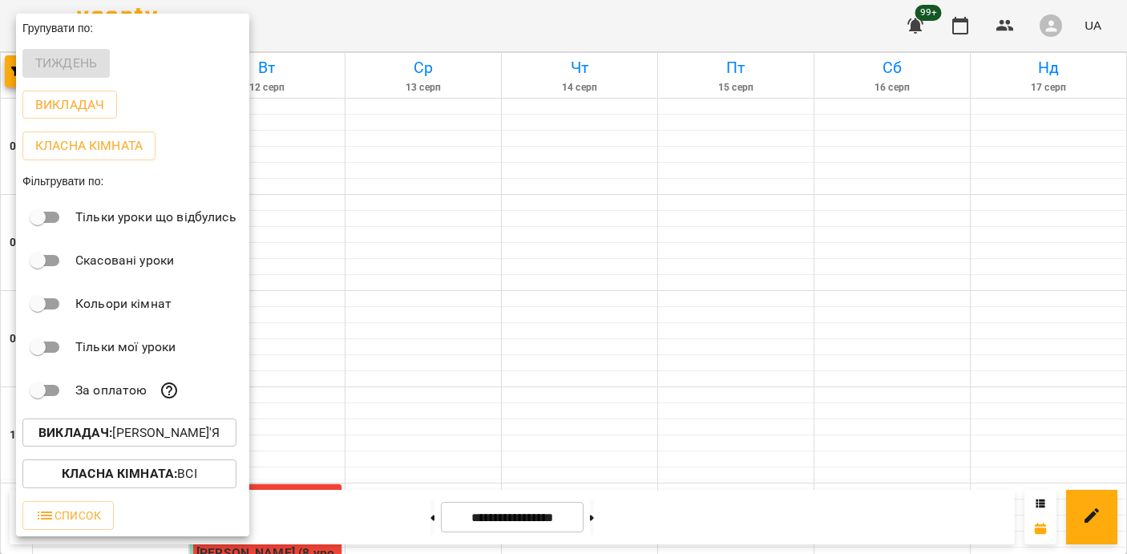
click at [83, 454] on div "Викладач : Вигівська Дар'я" at bounding box center [132, 433] width 233 height 42
click at [83, 443] on p "Викладач : Вигівська Дар'я" at bounding box center [129, 432] width 182 height 19
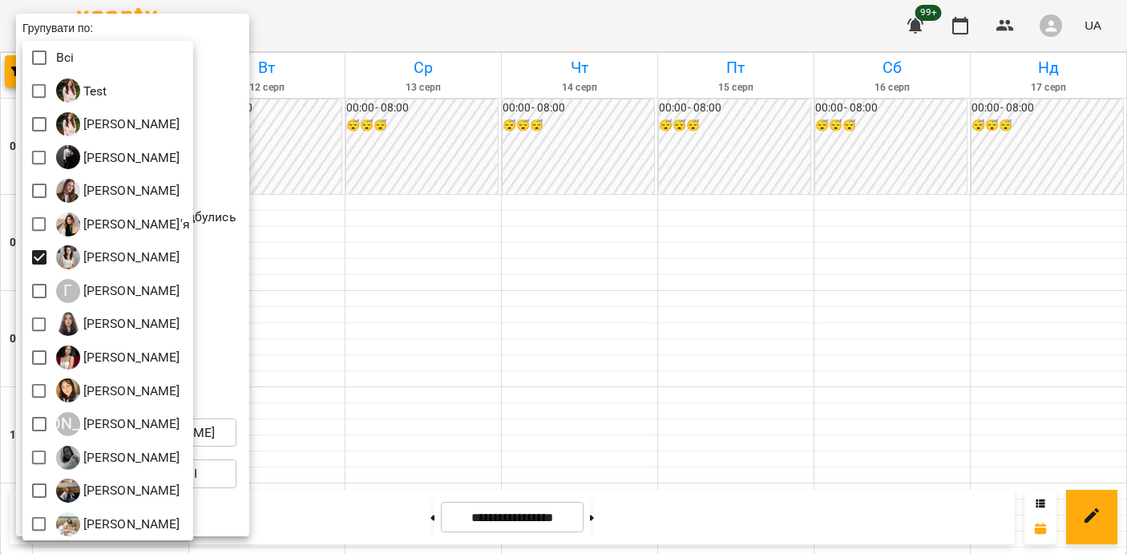
click at [440, 318] on div at bounding box center [563, 277] width 1127 height 554
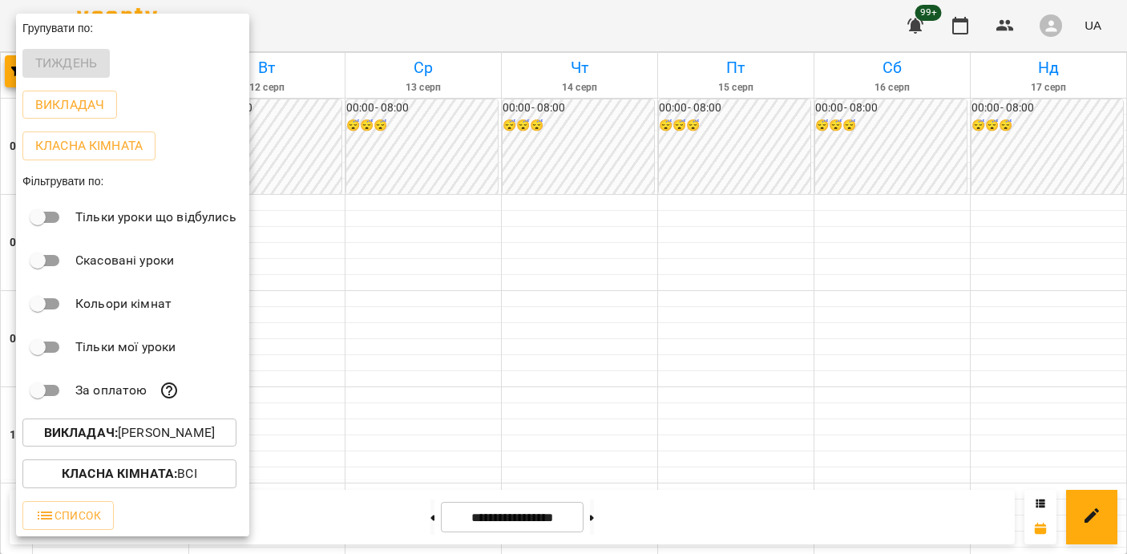
click at [440, 318] on div at bounding box center [563, 277] width 1127 height 554
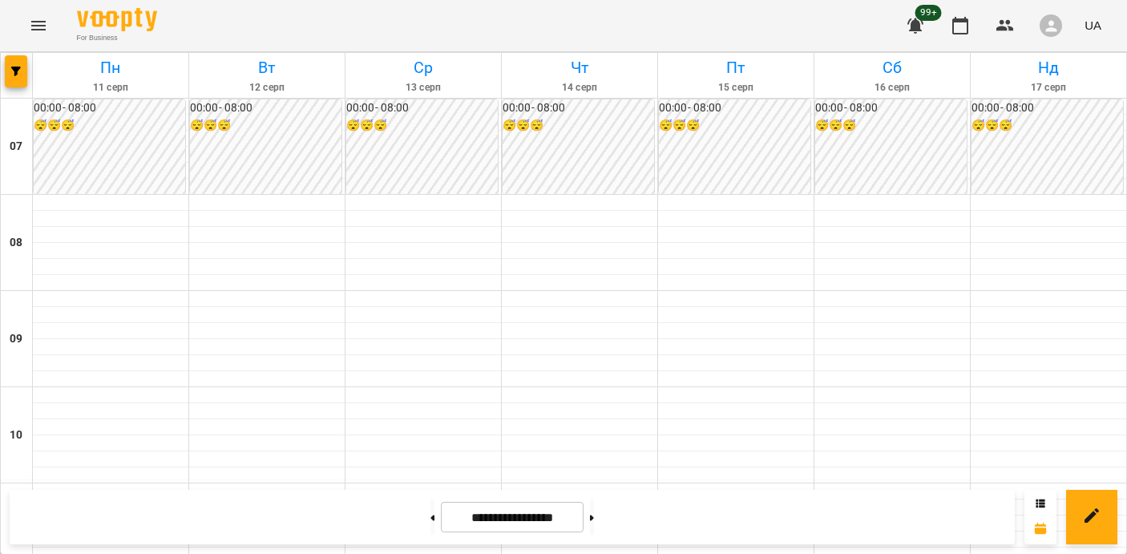
scroll to position [208, 0]
click at [19, 83] on button "button" at bounding box center [16, 71] width 22 height 32
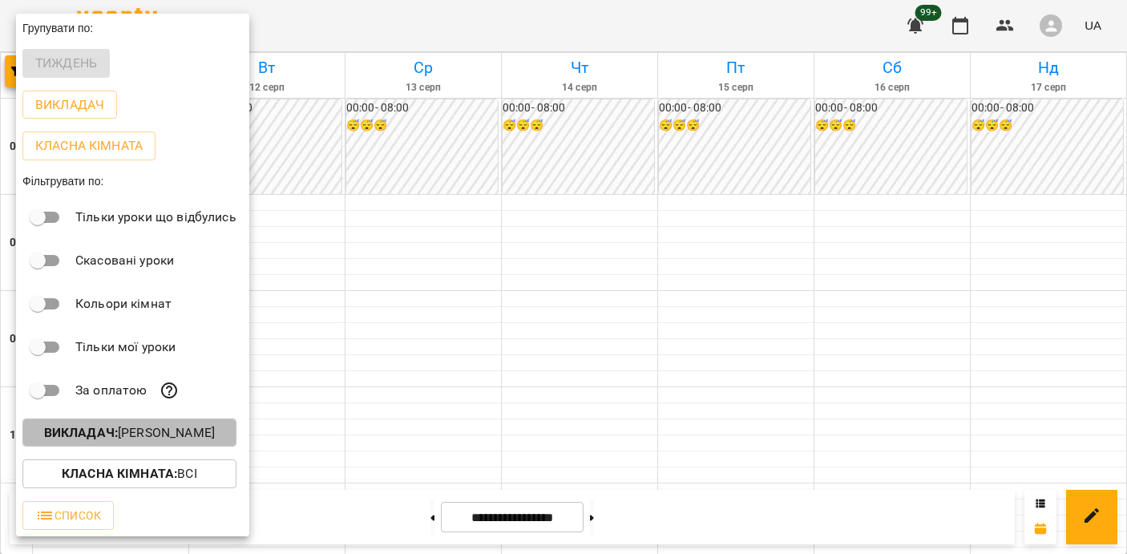
click at [72, 431] on b "Викладач :" at bounding box center [81, 432] width 74 height 15
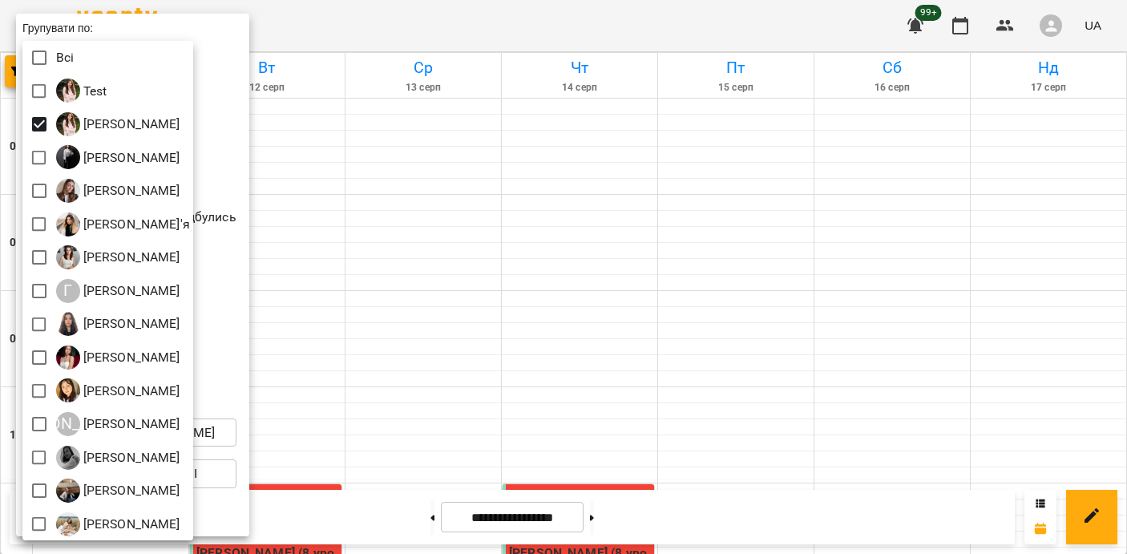
click at [491, 208] on div at bounding box center [563, 277] width 1127 height 554
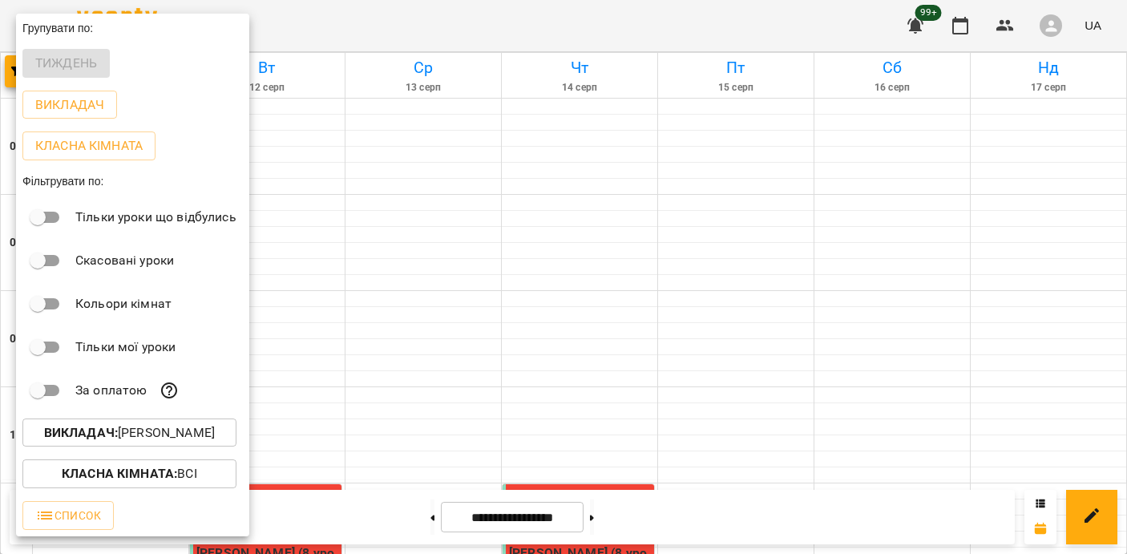
click at [491, 207] on div at bounding box center [563, 277] width 1127 height 554
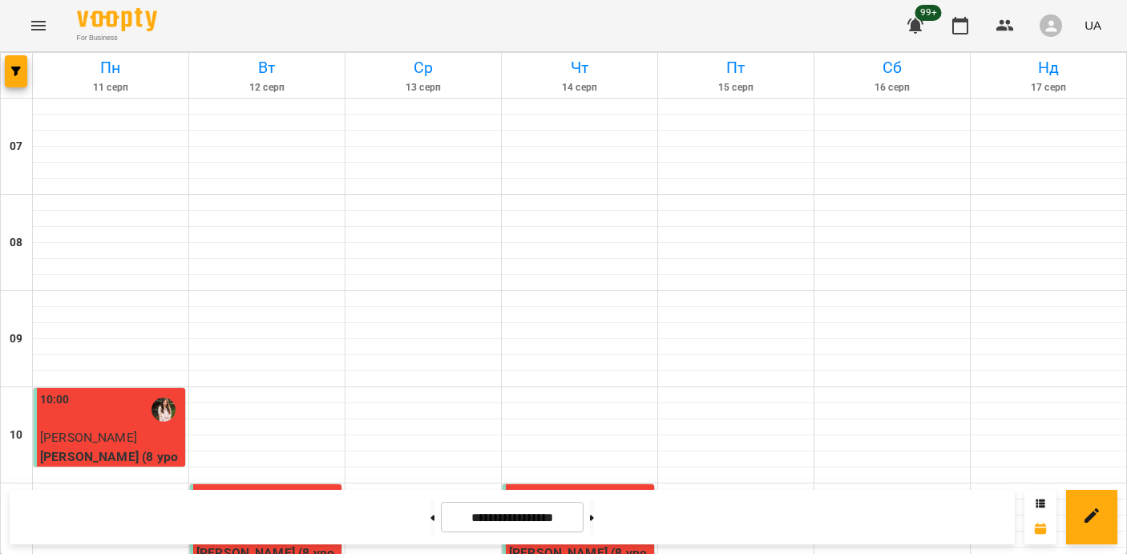
scroll to position [412, 0]
click at [23, 73] on span "button" at bounding box center [16, 72] width 22 height 10
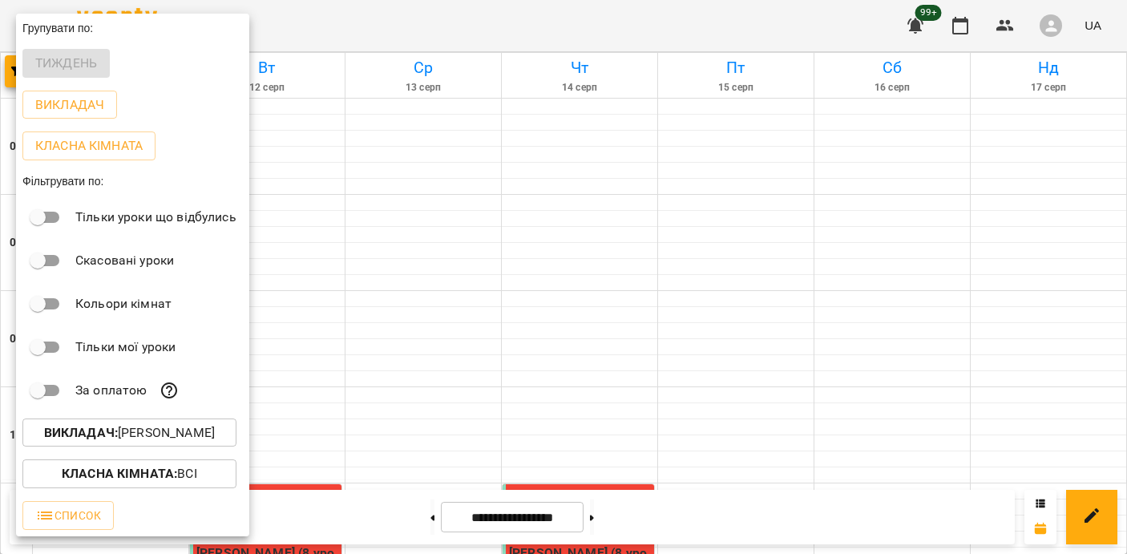
click at [87, 440] on b "Викладач :" at bounding box center [81, 432] width 74 height 15
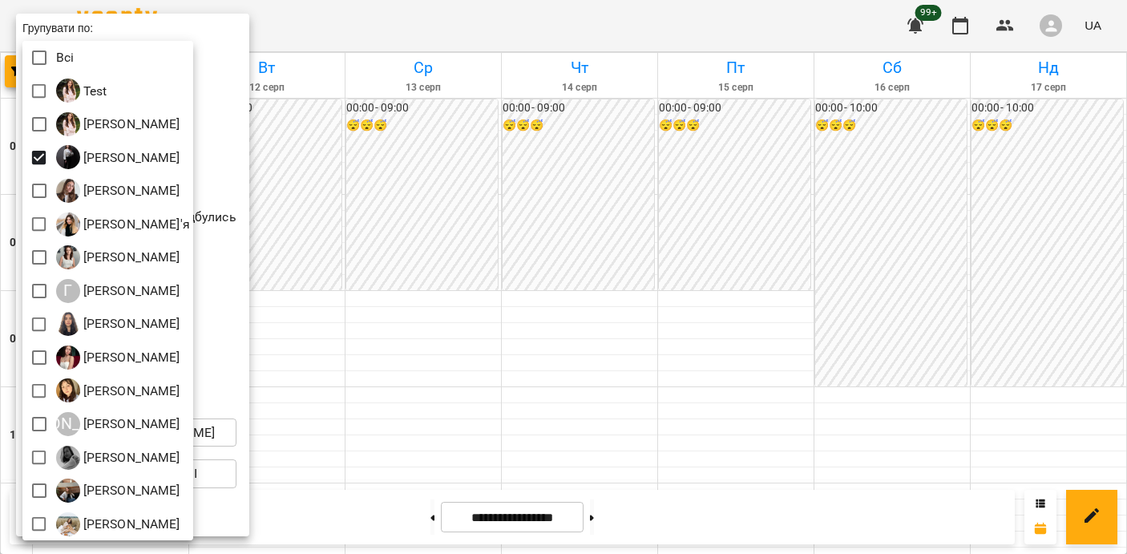
click at [417, 356] on div at bounding box center [563, 277] width 1127 height 554
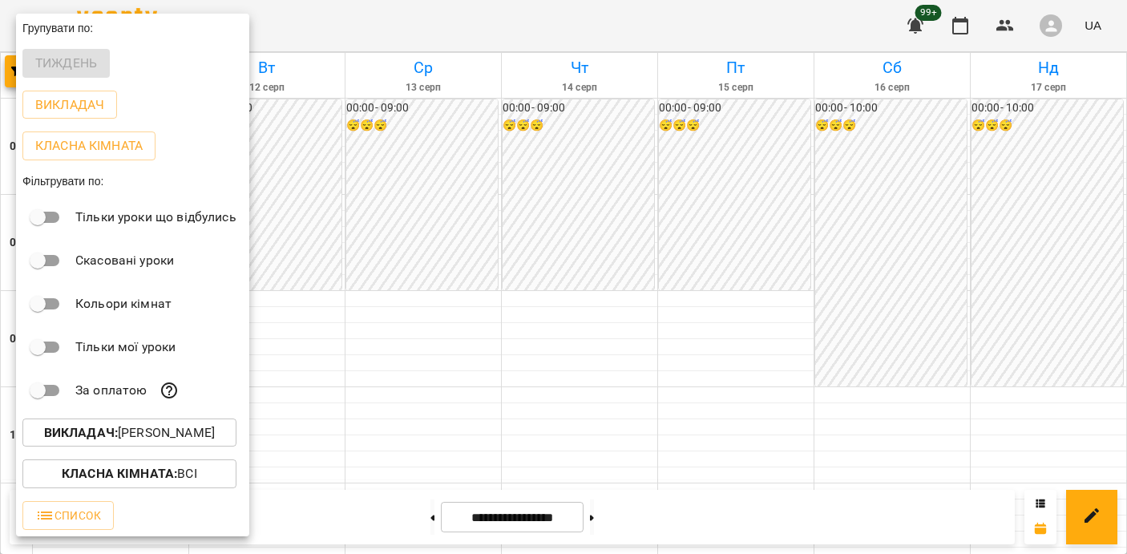
click at [417, 356] on div at bounding box center [563, 277] width 1127 height 554
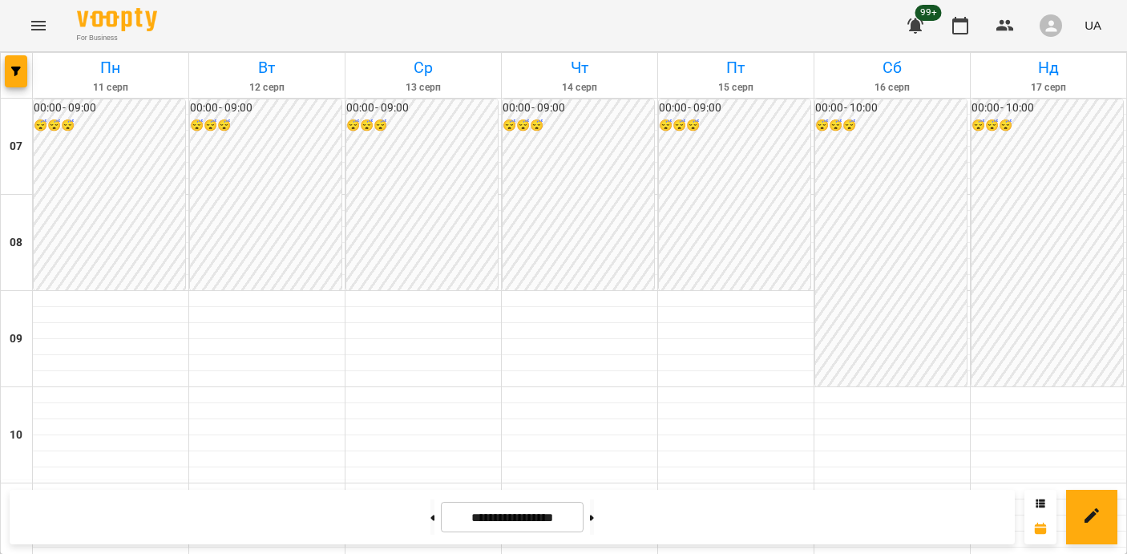
scroll to position [1036, 0]
click at [11, 68] on icon "button" at bounding box center [16, 72] width 10 height 10
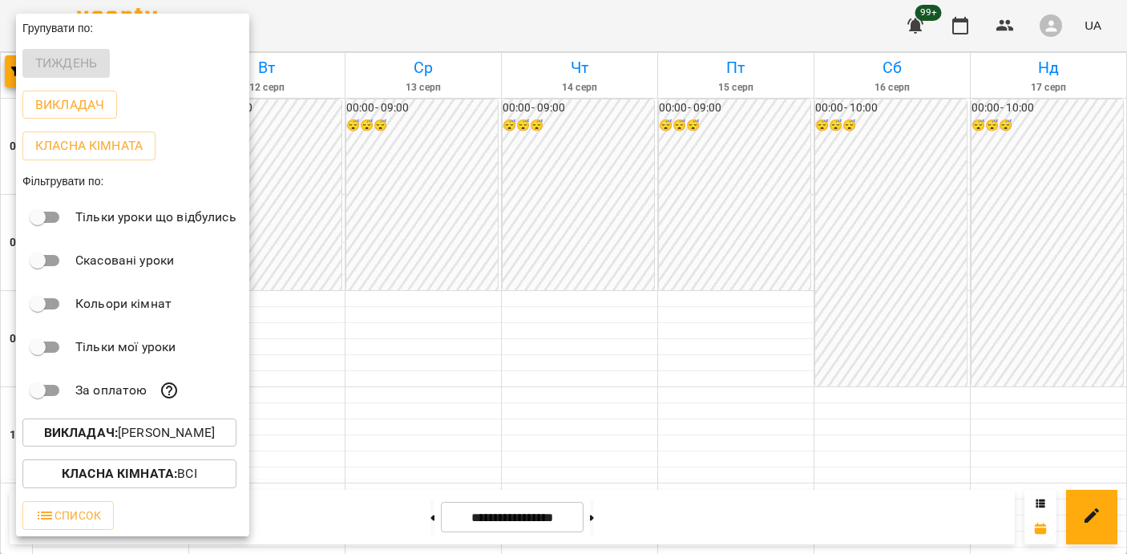
click at [93, 429] on b "Викладач :" at bounding box center [81, 432] width 74 height 15
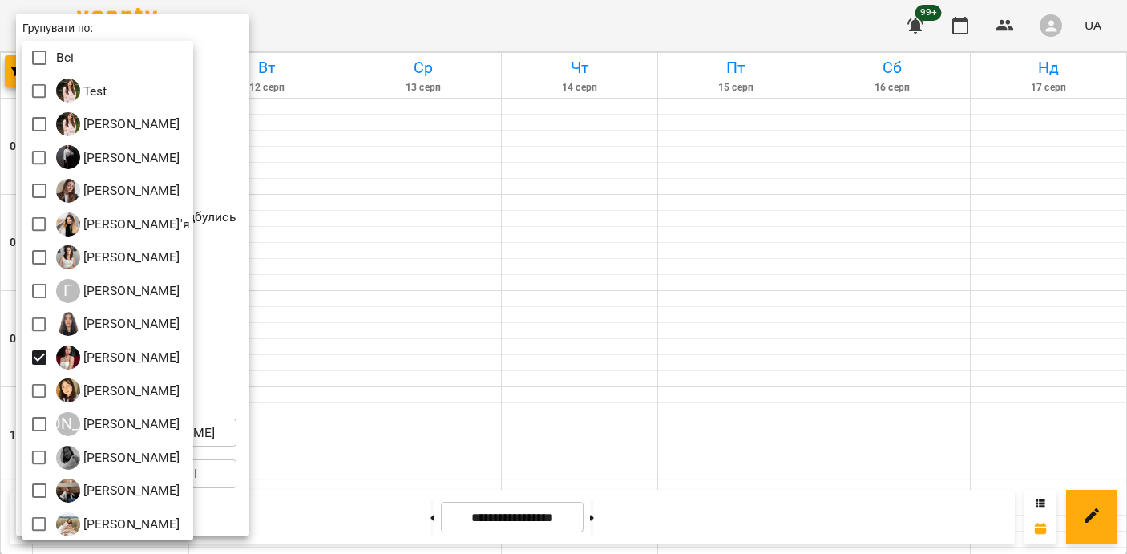
click at [444, 311] on div at bounding box center [563, 277] width 1127 height 554
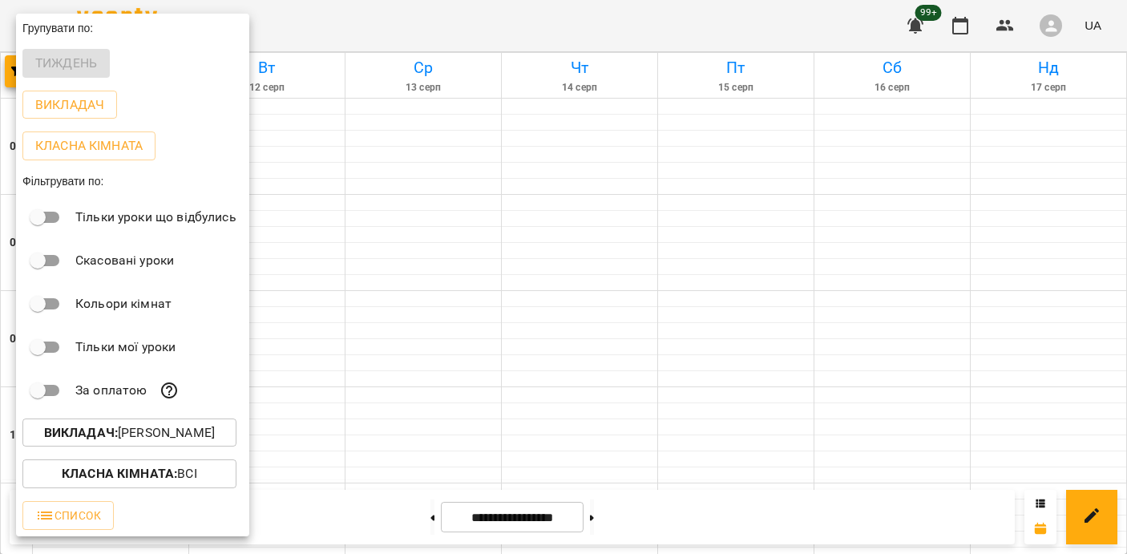
click at [444, 311] on div at bounding box center [563, 277] width 1127 height 554
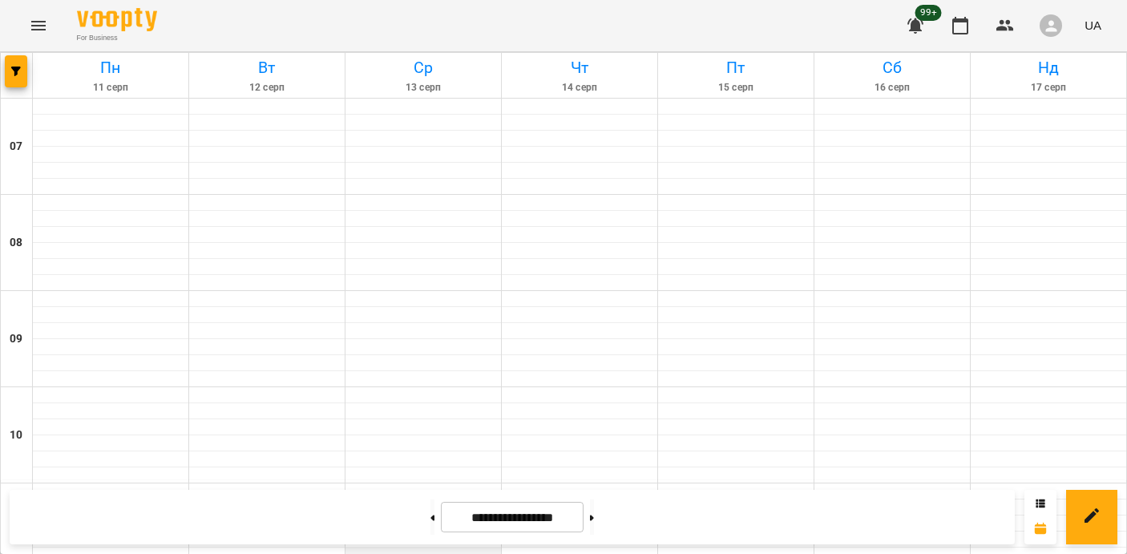
scroll to position [419, 0]
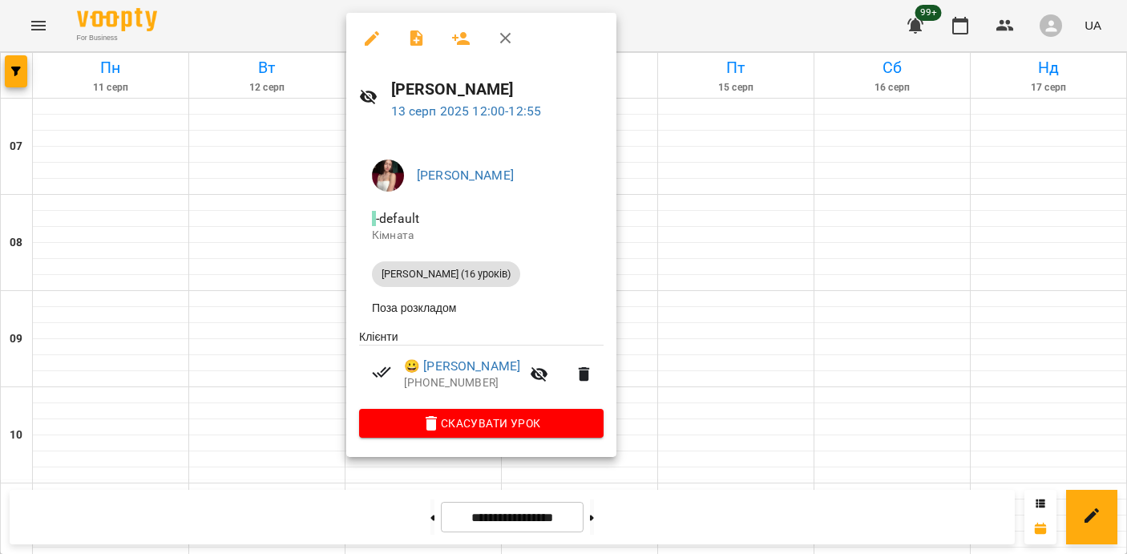
click at [257, 276] on div at bounding box center [563, 277] width 1127 height 554
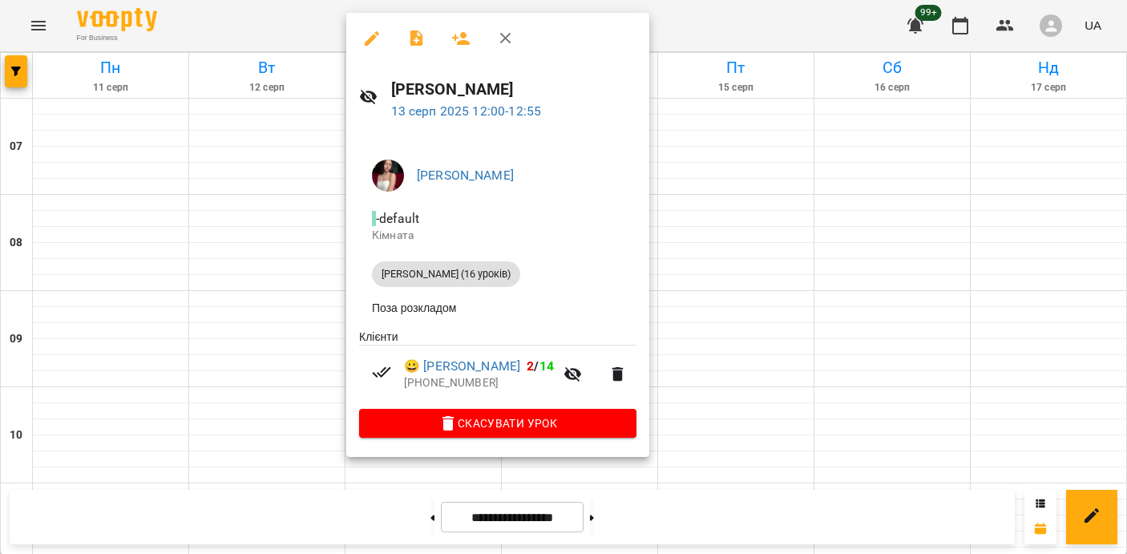
click at [309, 354] on div at bounding box center [563, 277] width 1127 height 554
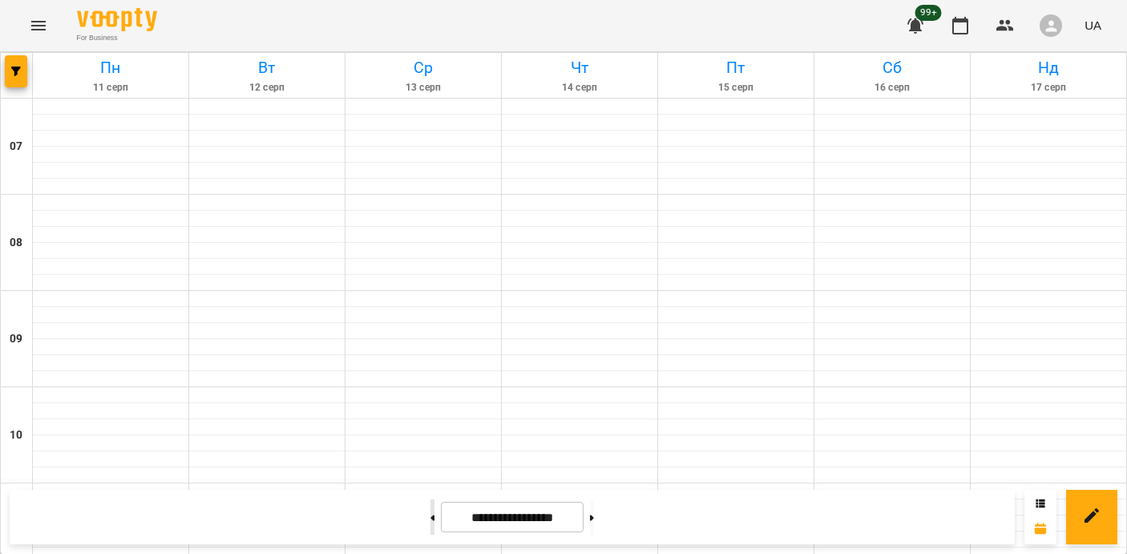
click at [431, 517] on button at bounding box center [433, 516] width 4 height 35
click at [594, 524] on button at bounding box center [592, 516] width 4 height 35
click at [25, 66] on button "button" at bounding box center [16, 71] width 22 height 32
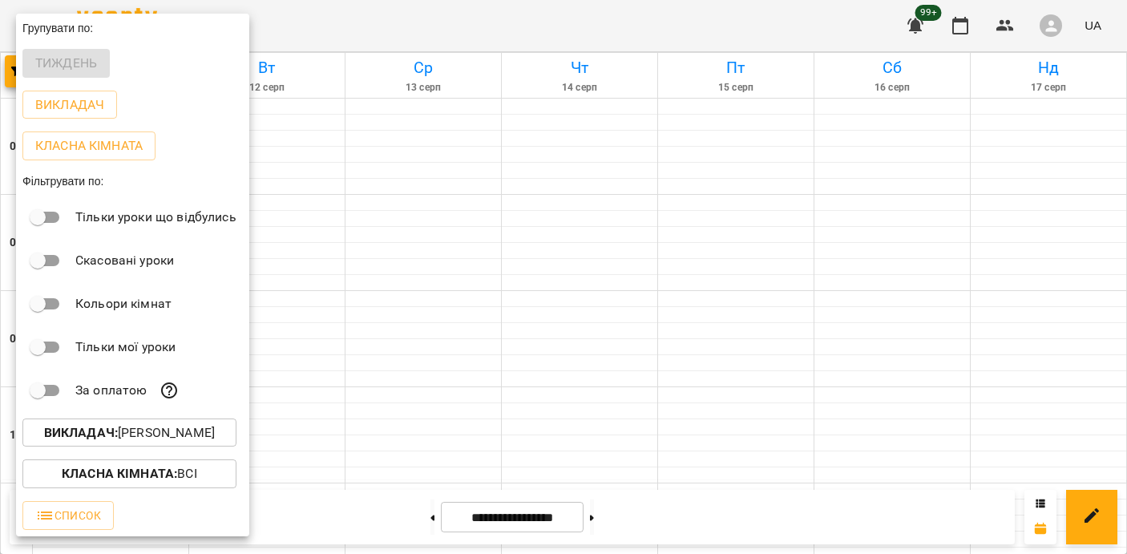
click at [95, 440] on b "Викладач :" at bounding box center [81, 432] width 74 height 15
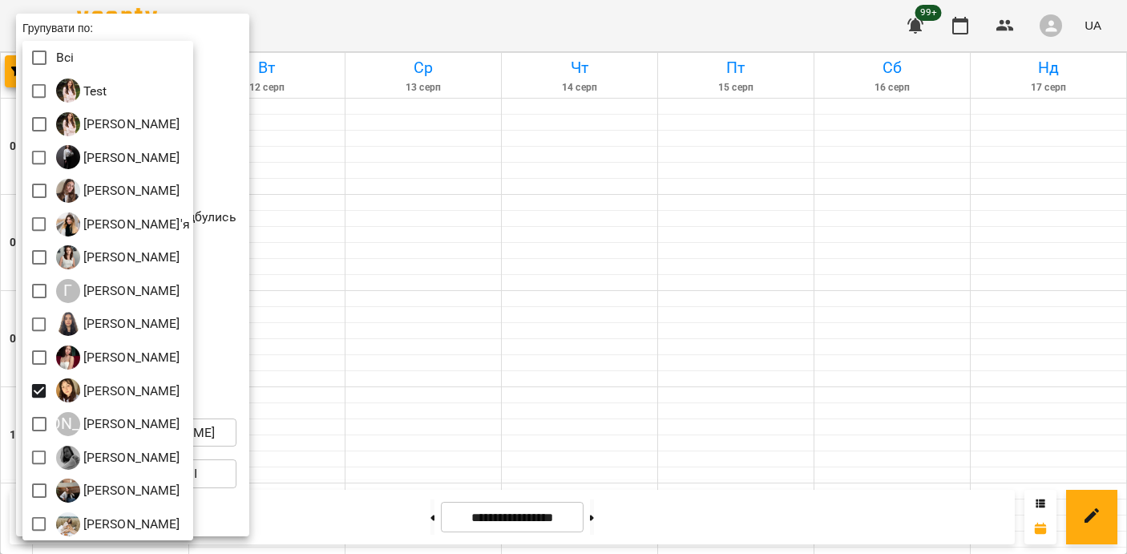
click at [282, 386] on div at bounding box center [563, 277] width 1127 height 554
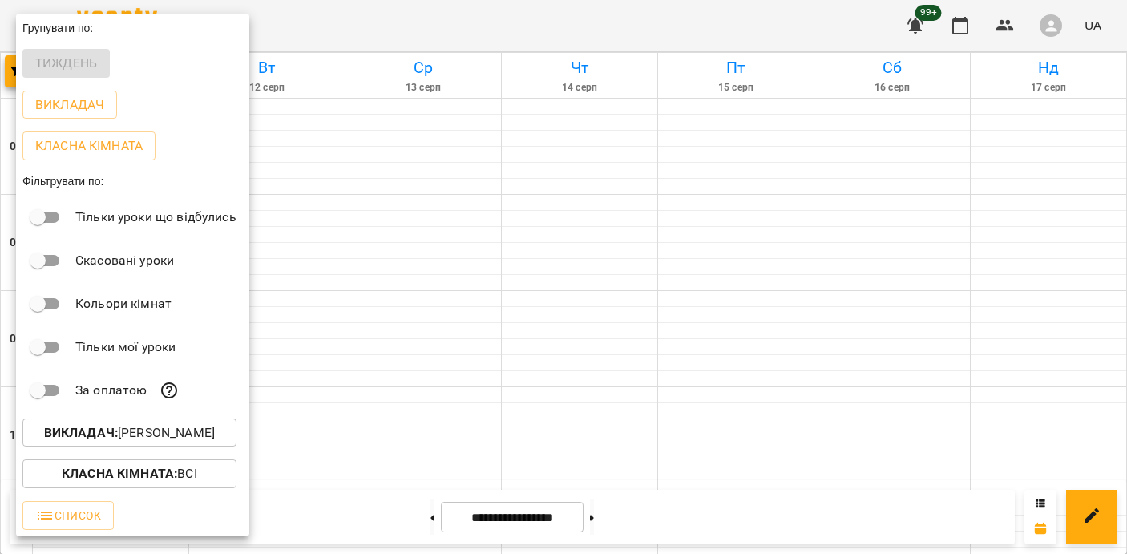
click at [321, 385] on div at bounding box center [563, 277] width 1127 height 554
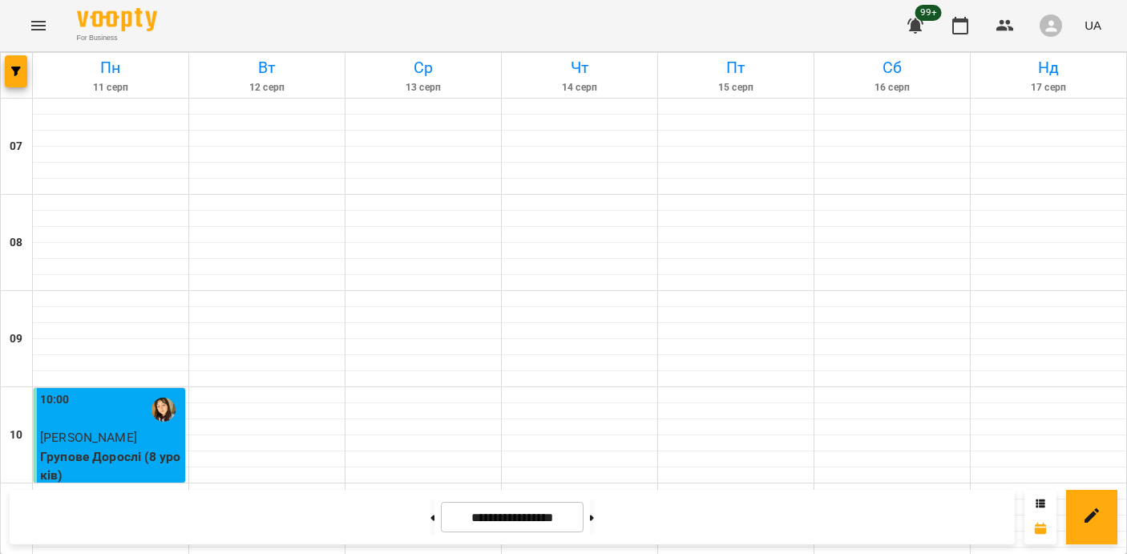
scroll to position [317, 0]
click at [14, 79] on button "button" at bounding box center [16, 71] width 22 height 32
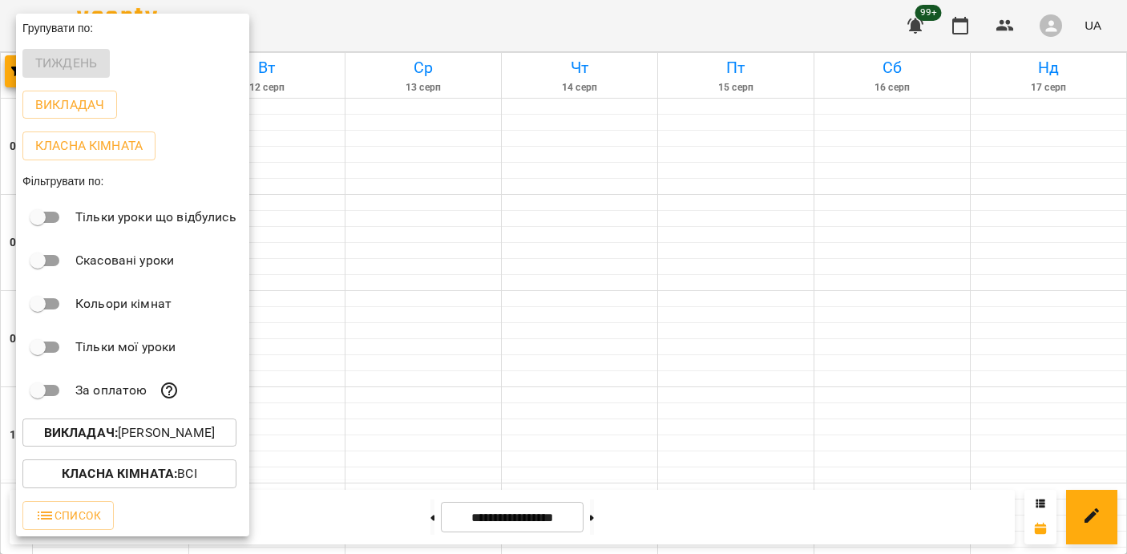
click at [113, 441] on p "Викладач : Карпінська Вероніка" at bounding box center [129, 432] width 171 height 19
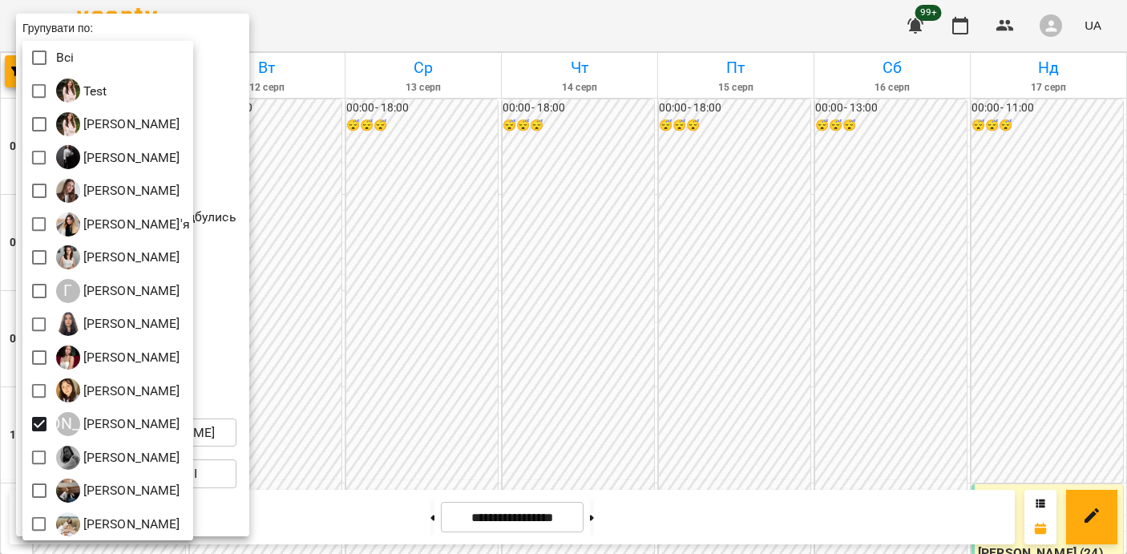
click at [439, 425] on div at bounding box center [563, 277] width 1127 height 554
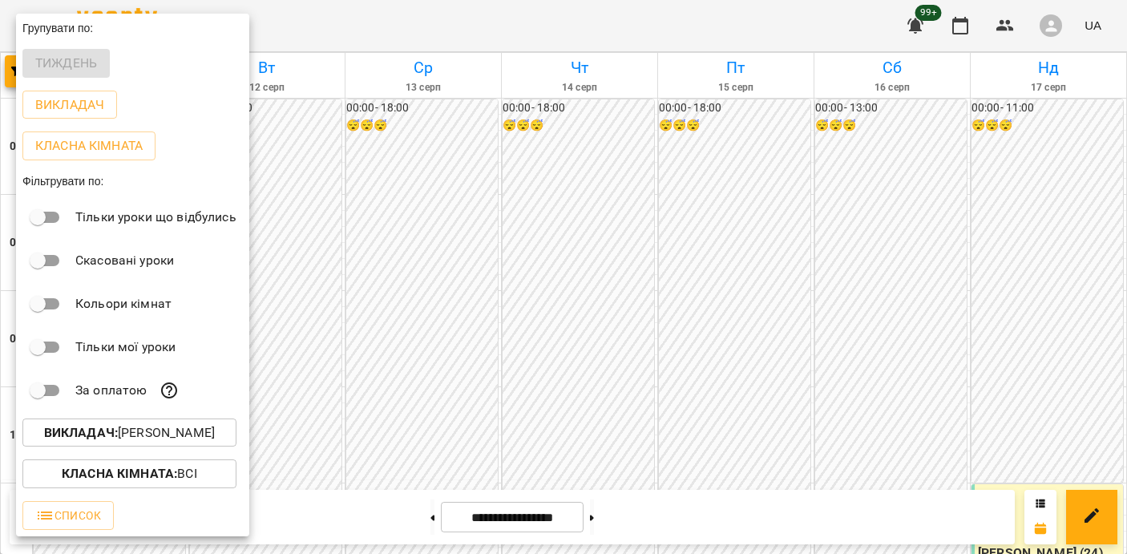
click at [439, 425] on div at bounding box center [563, 277] width 1127 height 554
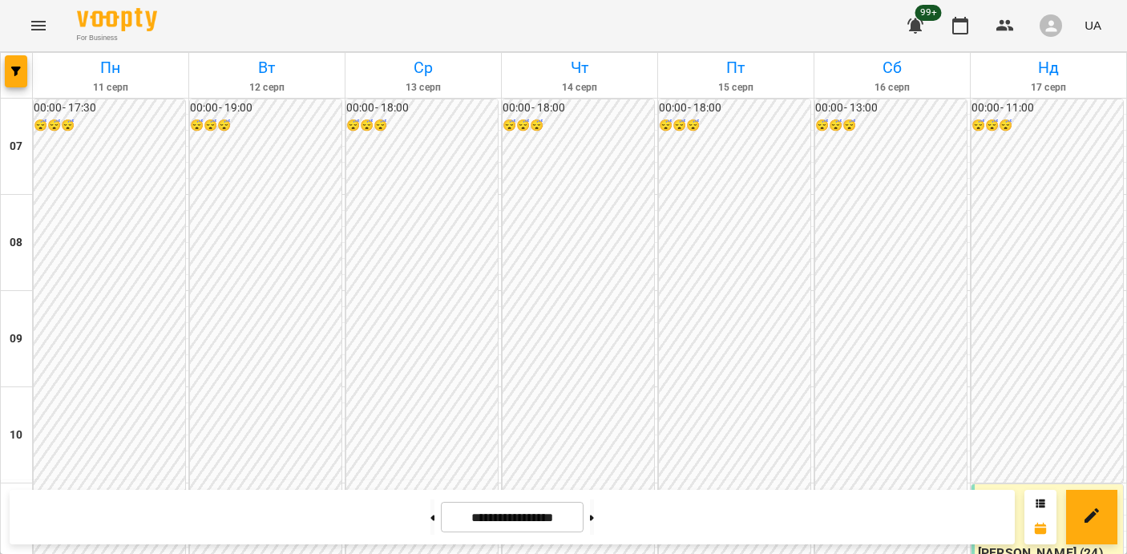
scroll to position [768, 0]
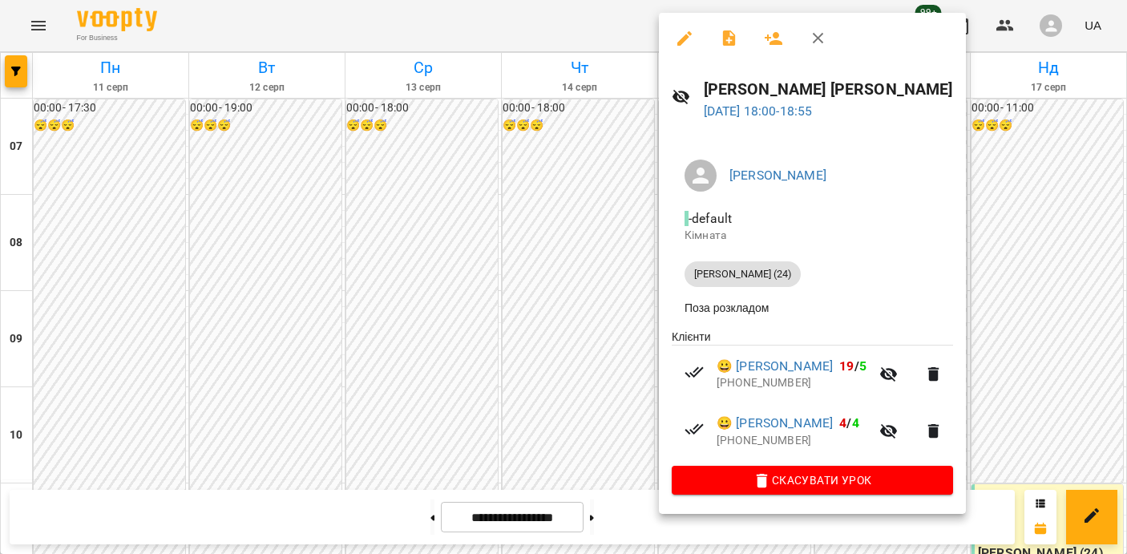
click at [578, 386] on div at bounding box center [563, 277] width 1127 height 554
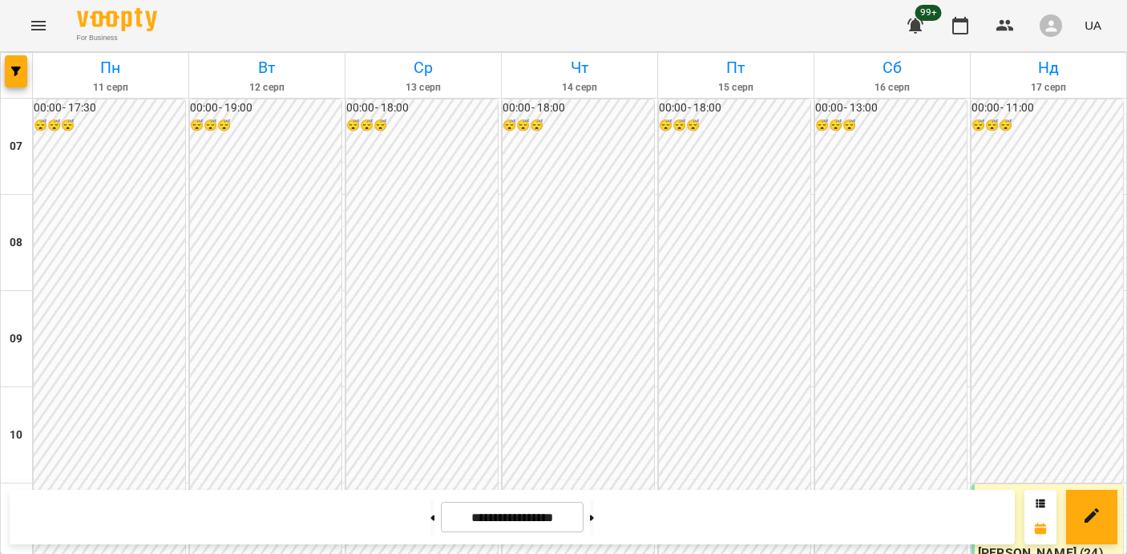
scroll to position [1156, 0]
click at [431, 521] on button at bounding box center [433, 516] width 4 height 35
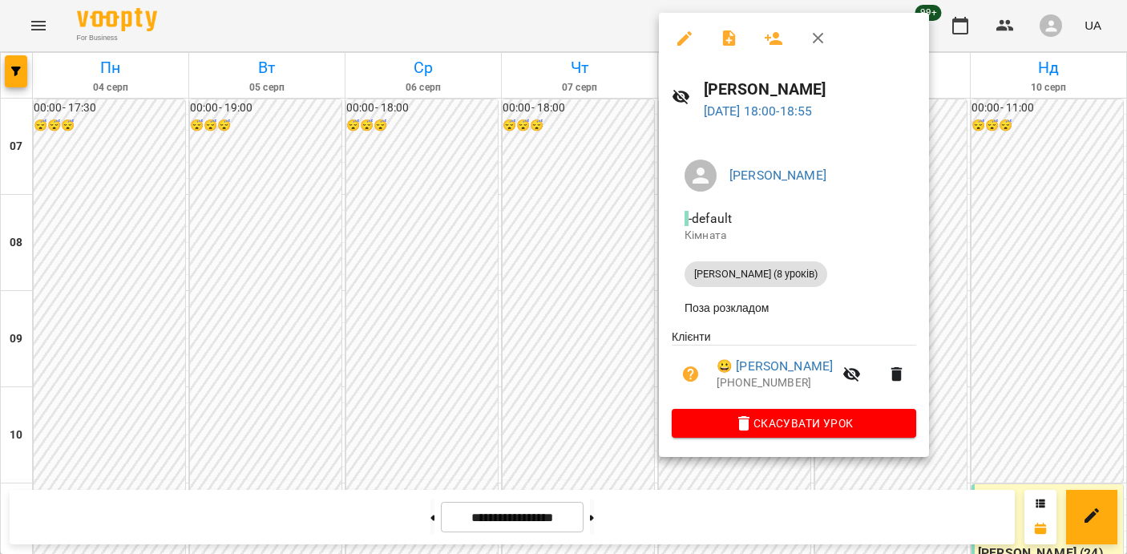
click at [593, 403] on div at bounding box center [563, 277] width 1127 height 554
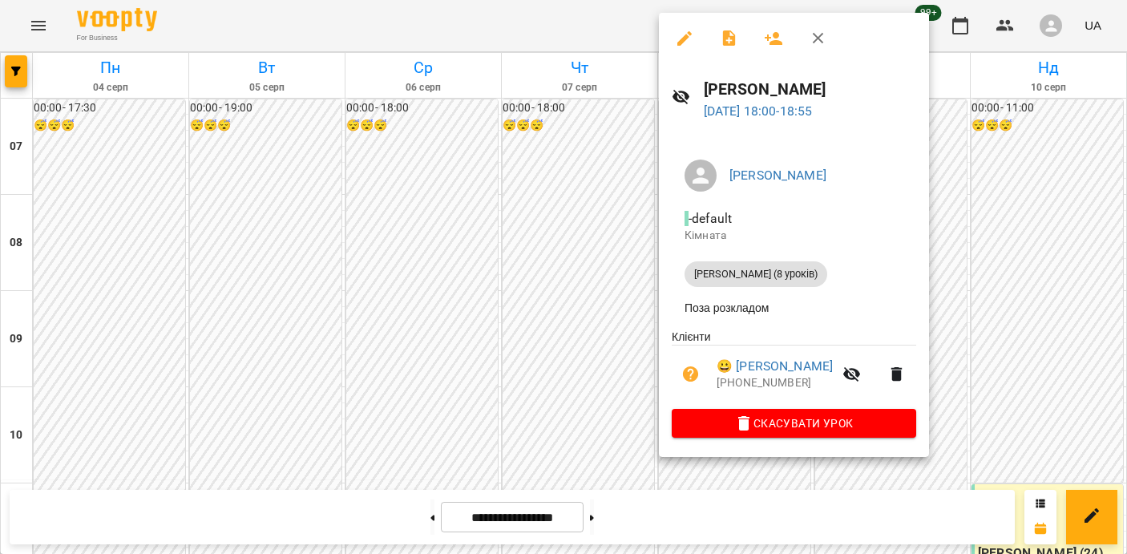
click at [609, 396] on div at bounding box center [563, 277] width 1127 height 554
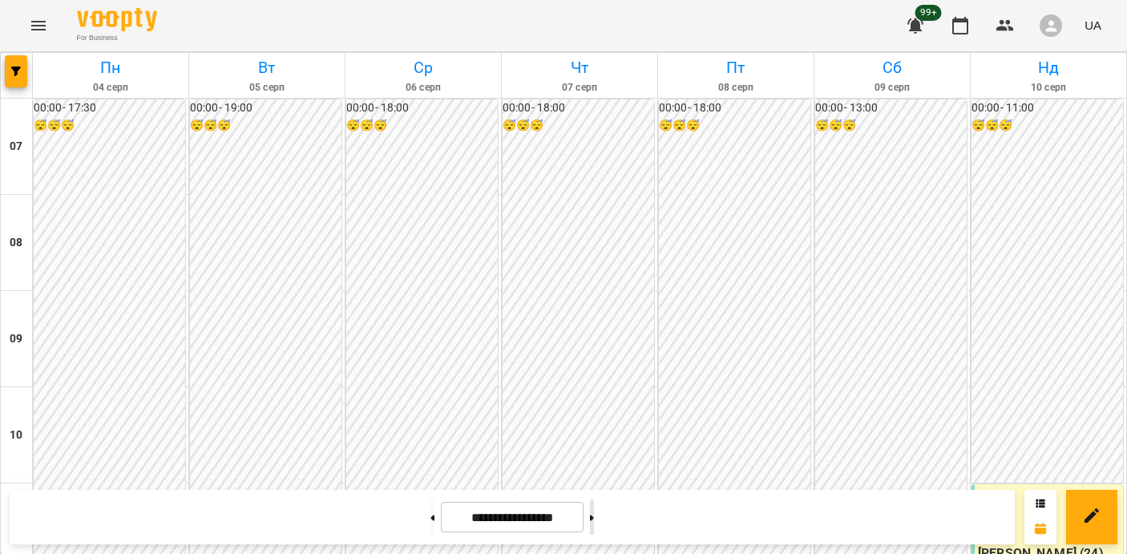
click at [594, 518] on button at bounding box center [592, 516] width 4 height 35
type input "**********"
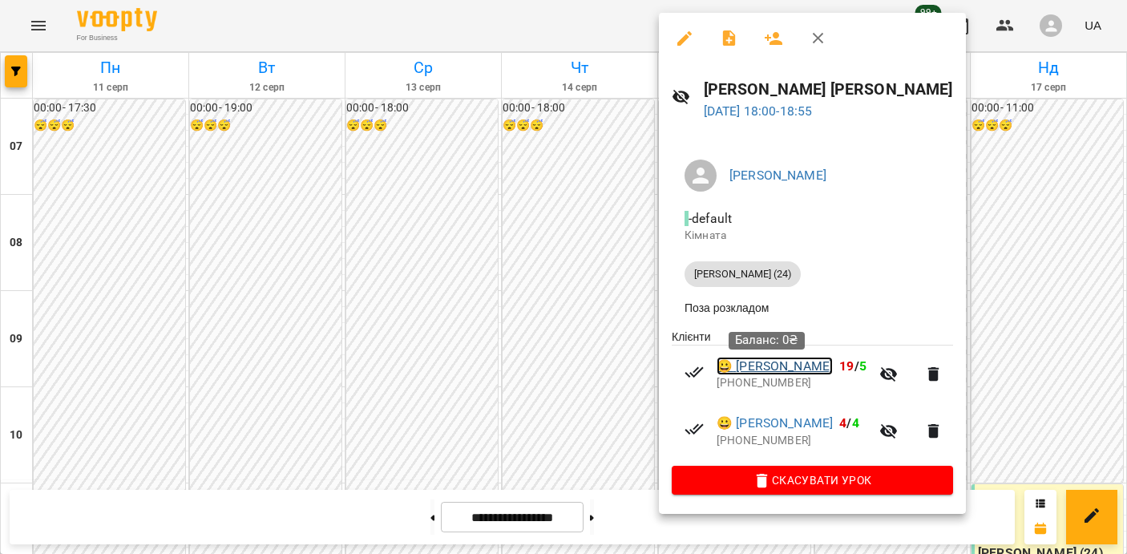
click at [747, 367] on link "😀 Турко Божена" at bounding box center [775, 366] width 116 height 19
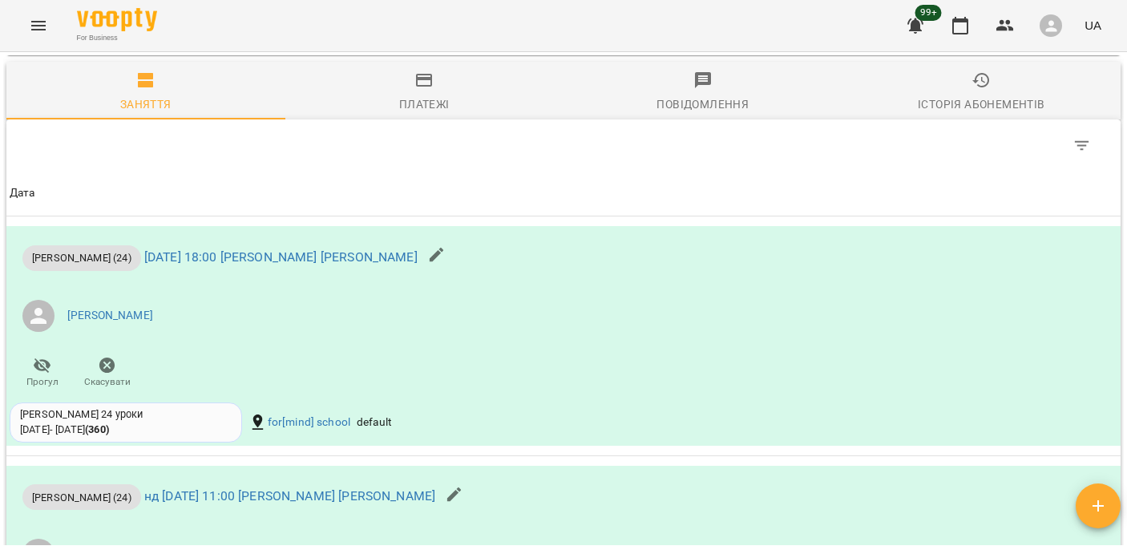
scroll to position [1000, 0]
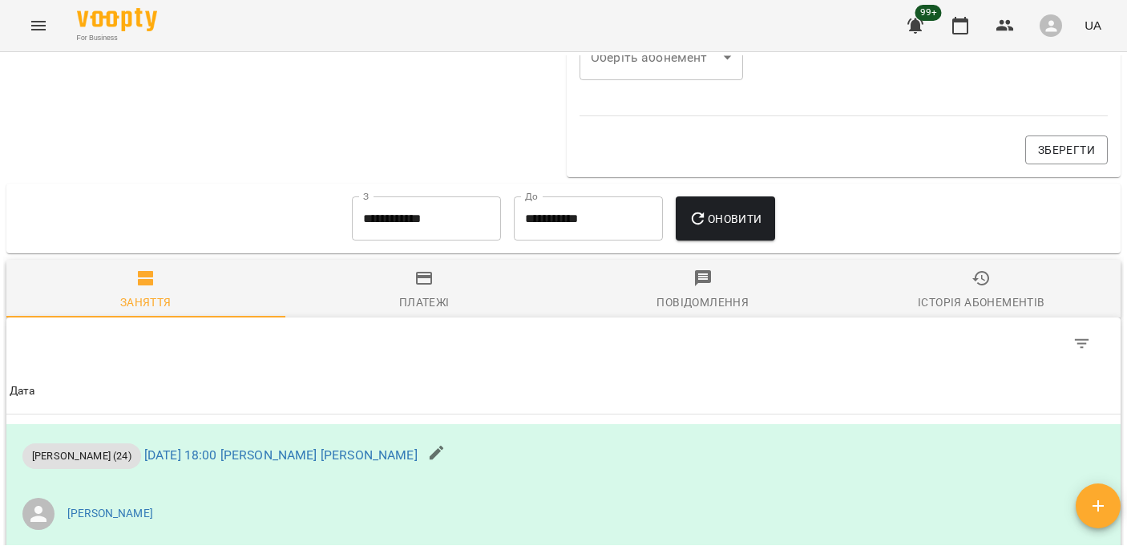
click at [398, 232] on input "**********" at bounding box center [426, 218] width 149 height 45
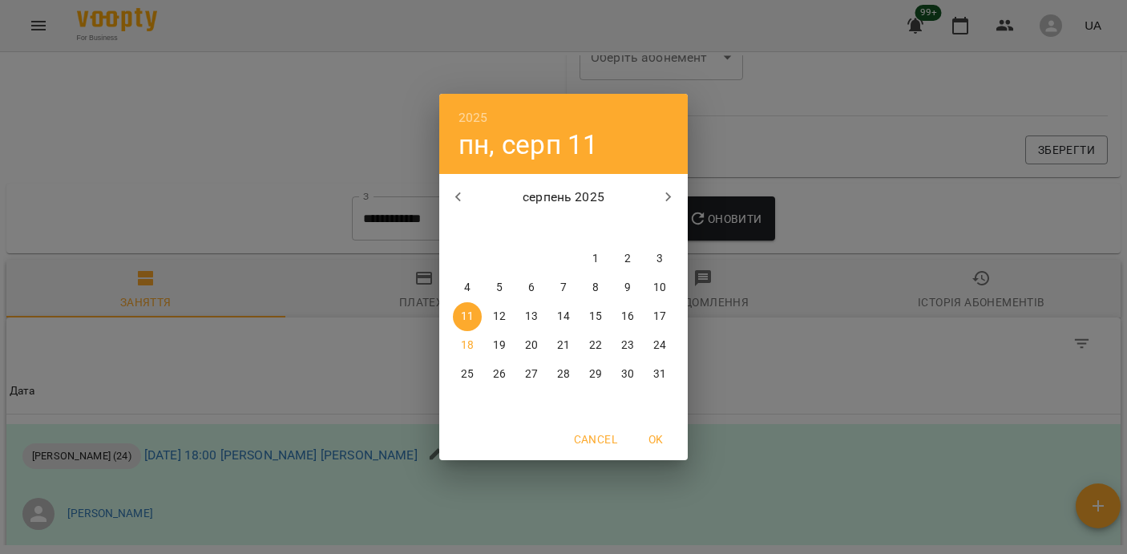
click at [466, 190] on icon "button" at bounding box center [458, 197] width 19 height 19
click at [503, 245] on button "1" at bounding box center [499, 259] width 29 height 29
type input "**********"
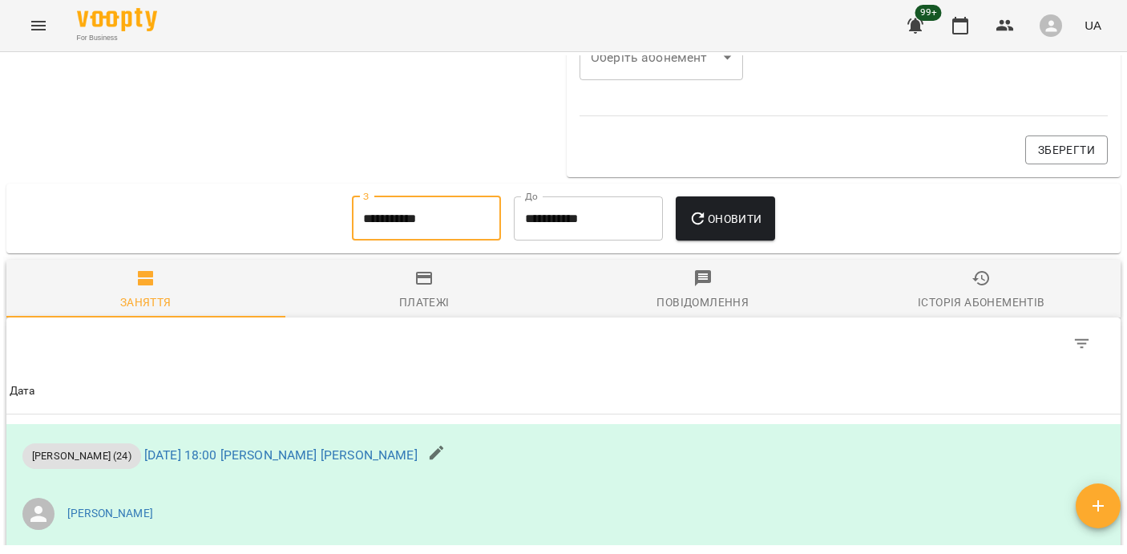
click at [741, 224] on span "Оновити" at bounding box center [725, 218] width 73 height 19
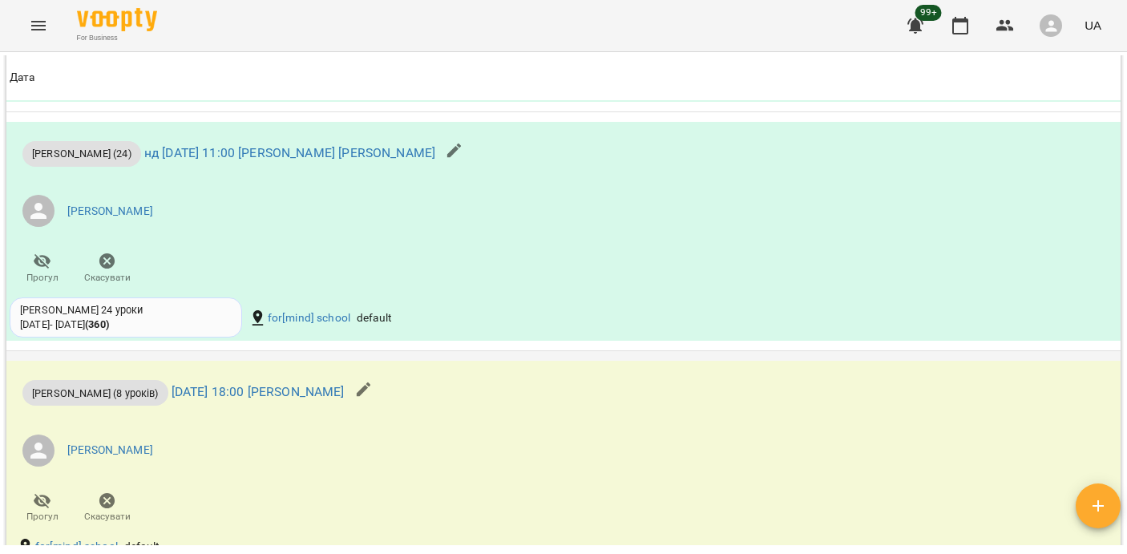
scroll to position [2596, 0]
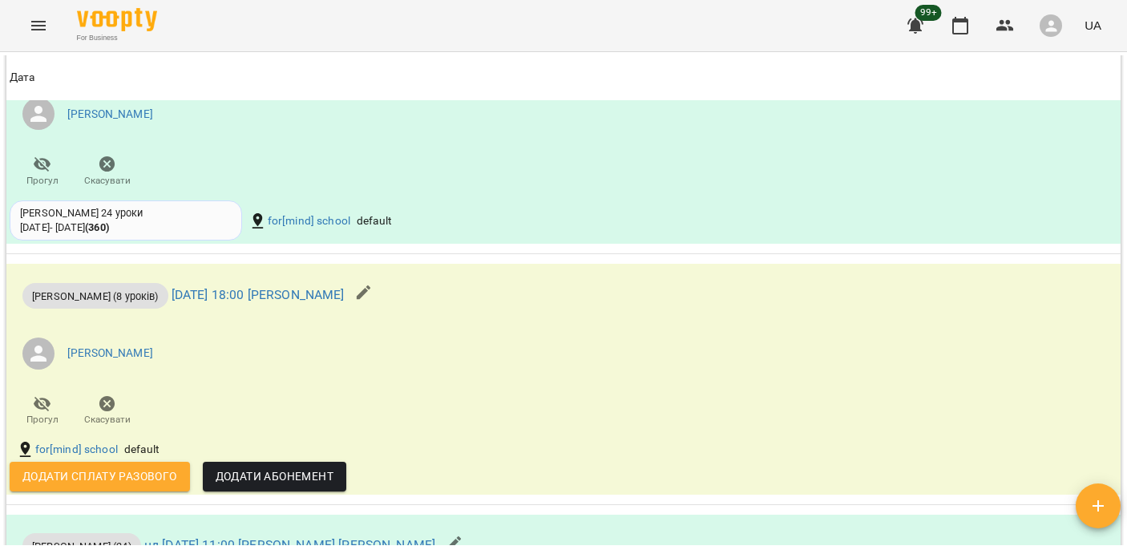
click at [374, 297] on icon "button" at bounding box center [363, 292] width 19 height 19
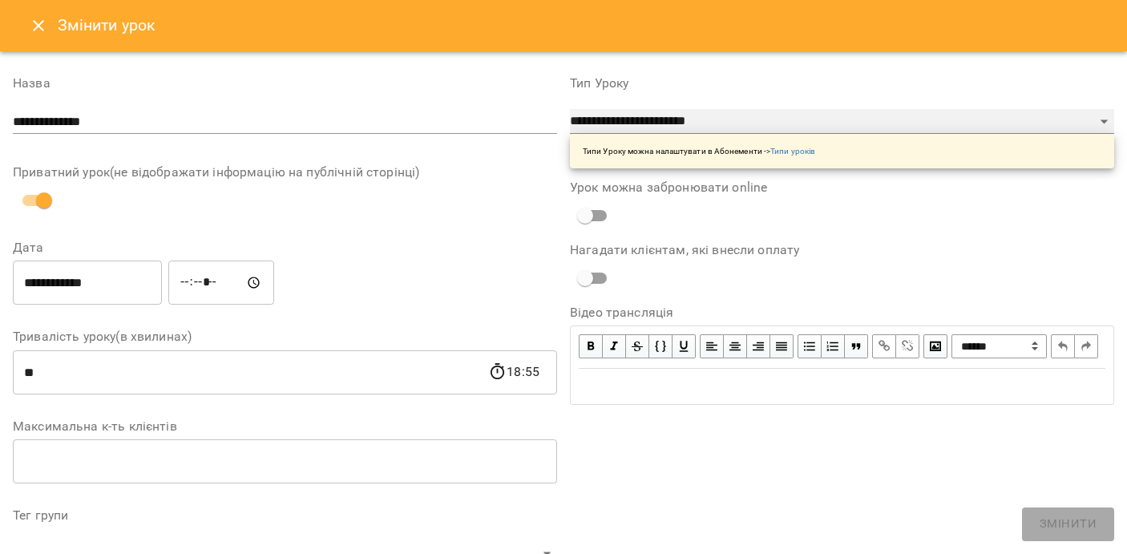
click at [737, 115] on select "**********" at bounding box center [842, 122] width 544 height 26
select select "**********"
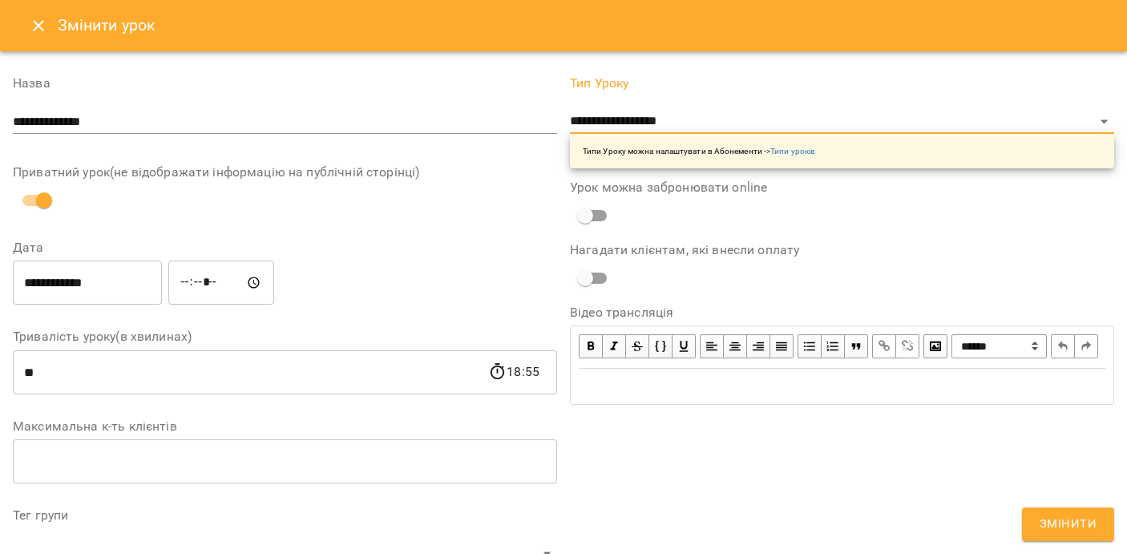
click at [1049, 518] on span "Змінити" at bounding box center [1068, 524] width 57 height 21
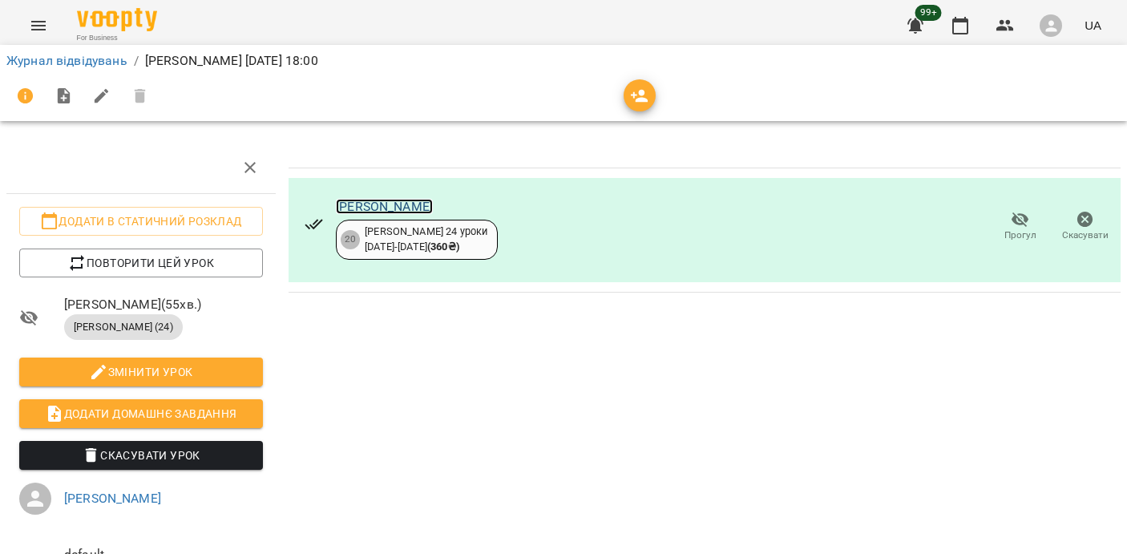
click at [366, 204] on link "[PERSON_NAME]" at bounding box center [384, 206] width 97 height 15
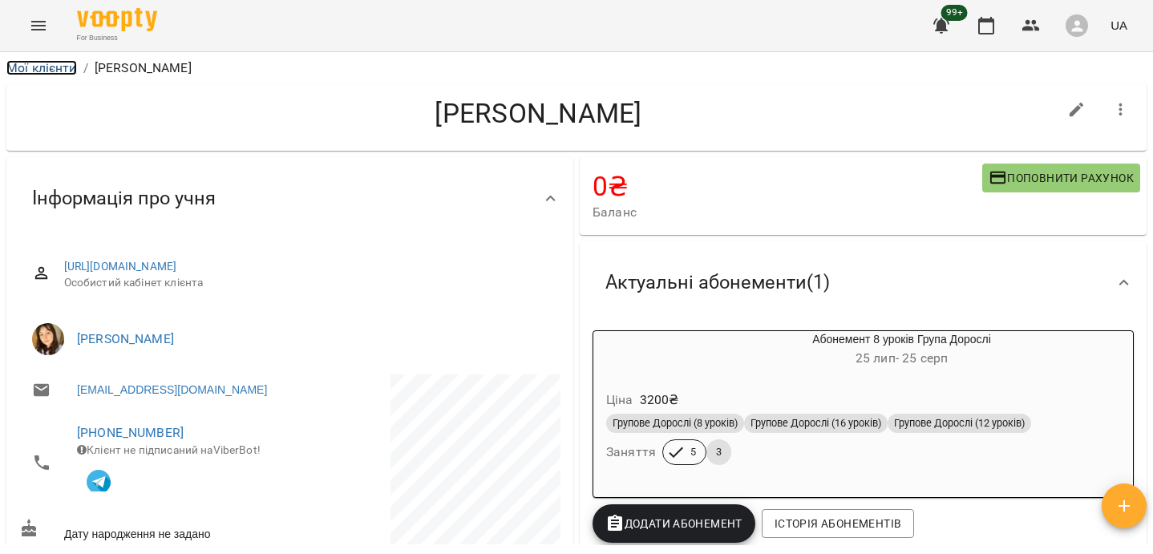
click at [55, 67] on link "Мої клієнти" at bounding box center [41, 67] width 71 height 15
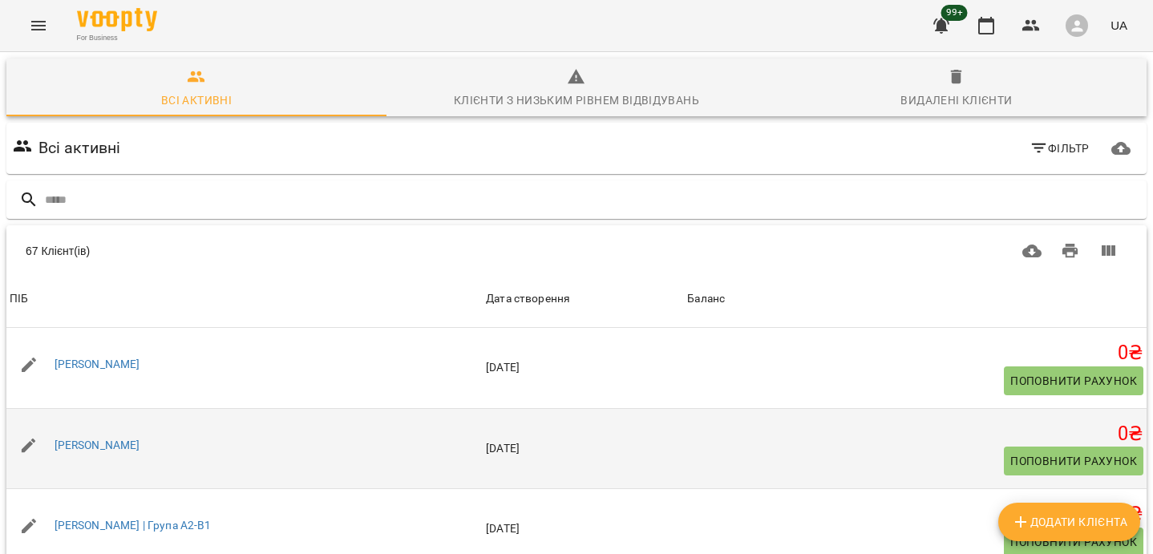
scroll to position [725, 0]
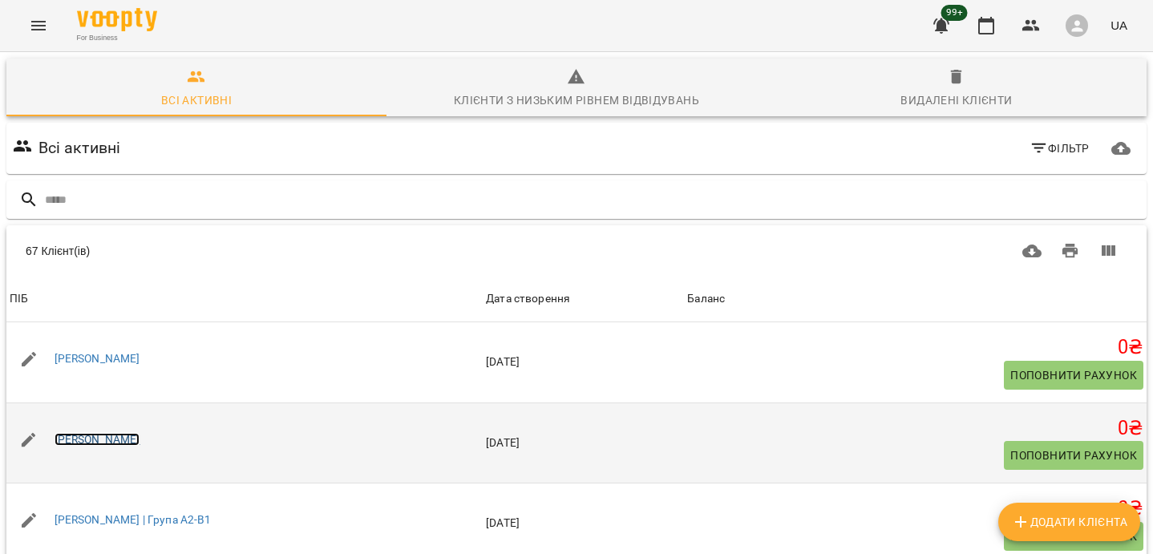
click at [102, 433] on link "[PERSON_NAME]" at bounding box center [98, 439] width 86 height 13
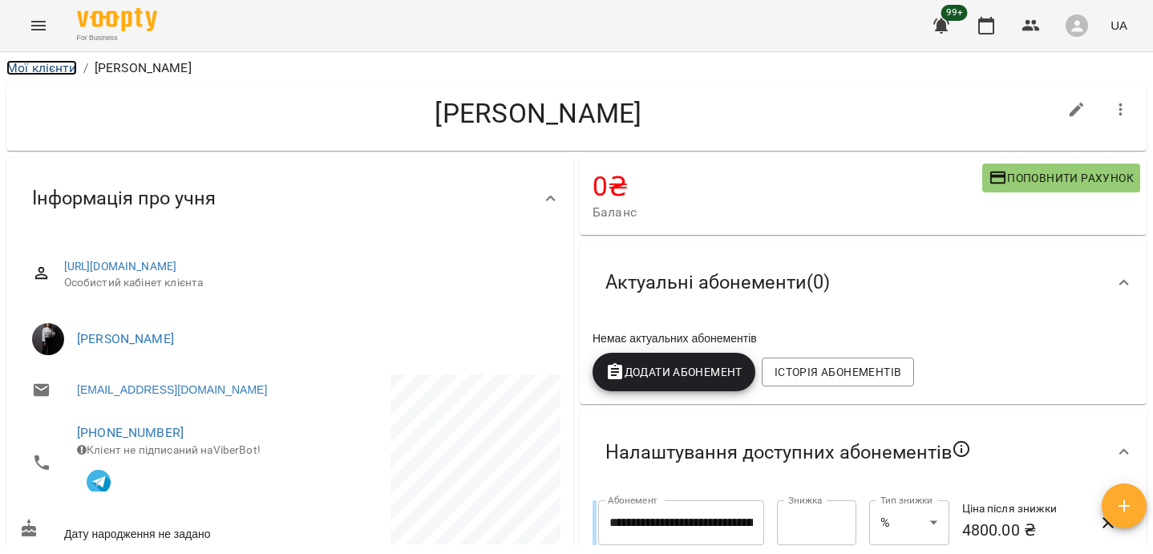
click at [63, 67] on link "Мої клієнти" at bounding box center [41, 67] width 71 height 15
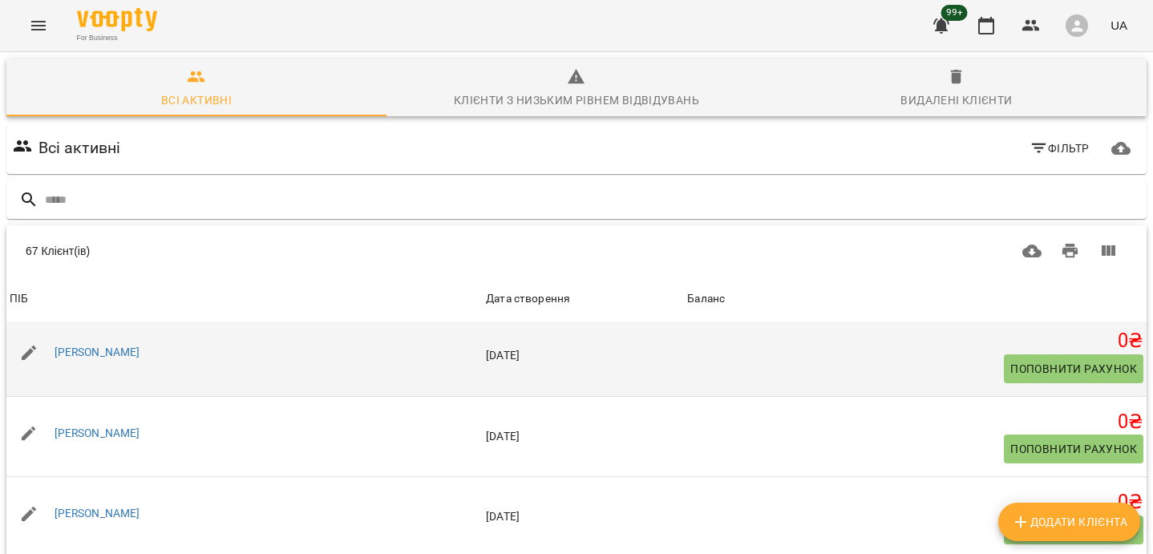
scroll to position [2549, 0]
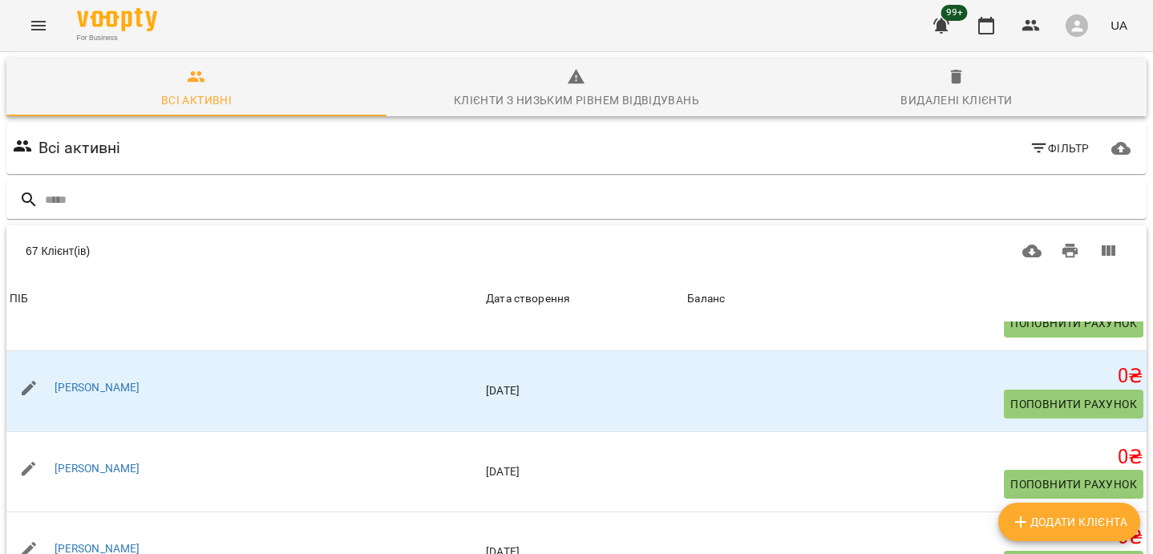
click at [32, 38] on button "Menu" at bounding box center [38, 25] width 38 height 38
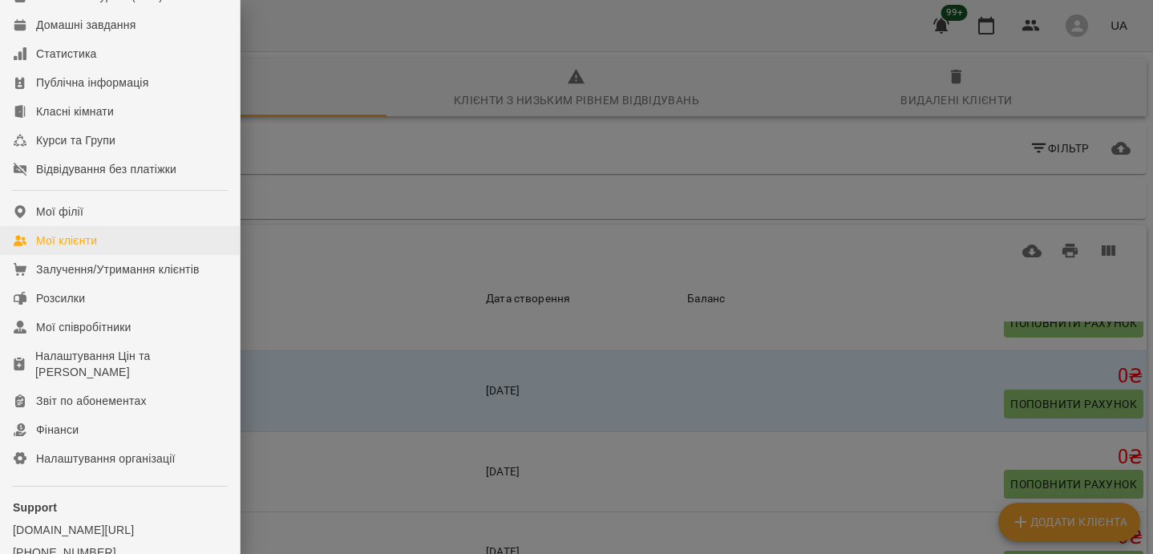
scroll to position [215, 0]
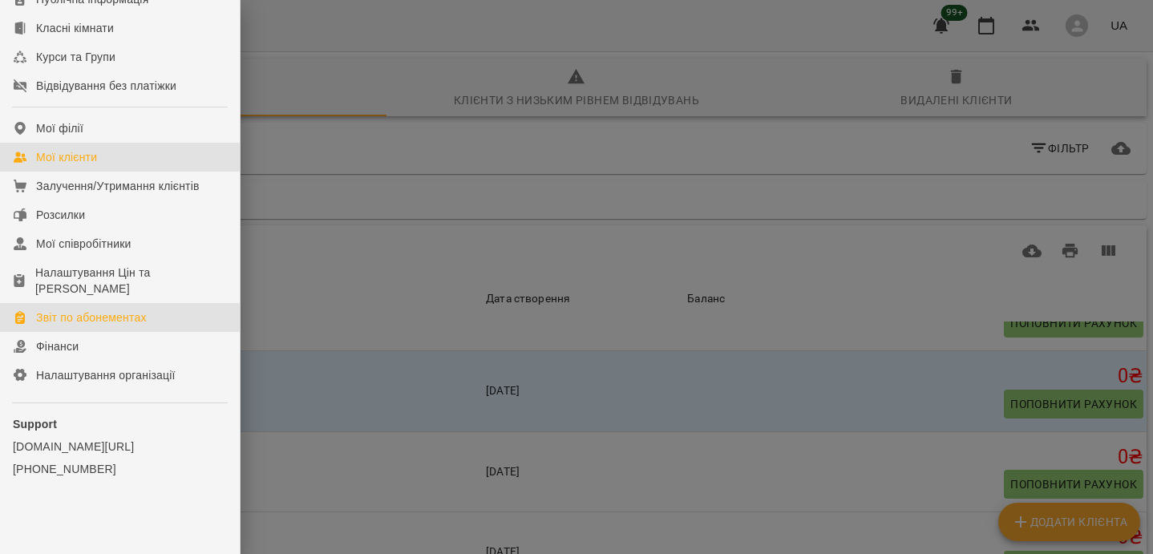
click at [91, 316] on div "Звіт по абонементах" at bounding box center [91, 317] width 111 height 16
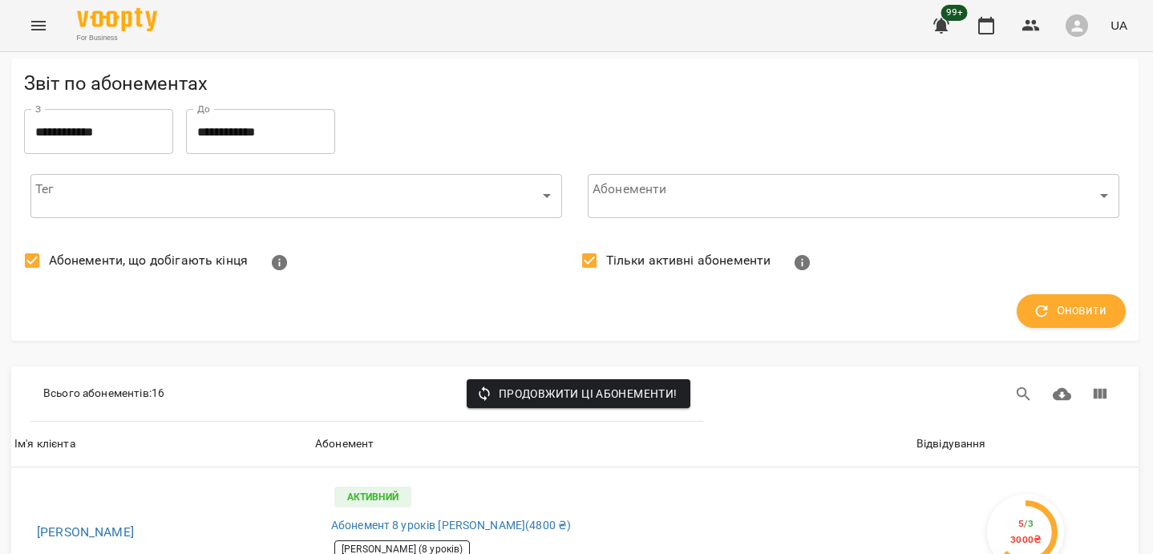
scroll to position [64, 2]
click at [58, 33] on div "For Business 99+ UA" at bounding box center [576, 25] width 1153 height 51
click at [38, 24] on icon "Menu" at bounding box center [38, 25] width 19 height 19
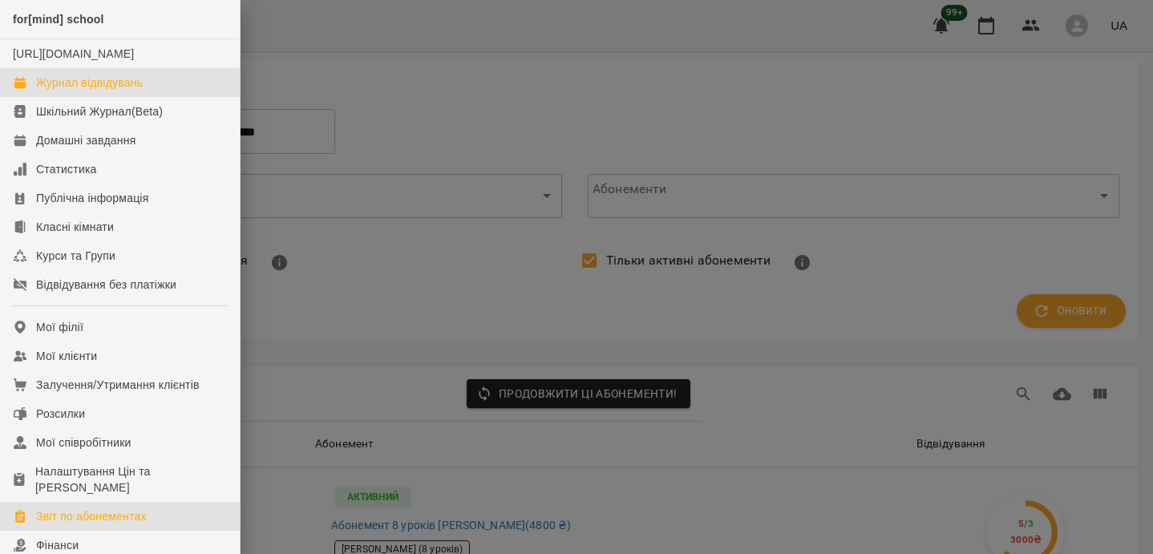
click at [109, 91] on div "Журнал відвідувань" at bounding box center [89, 83] width 107 height 16
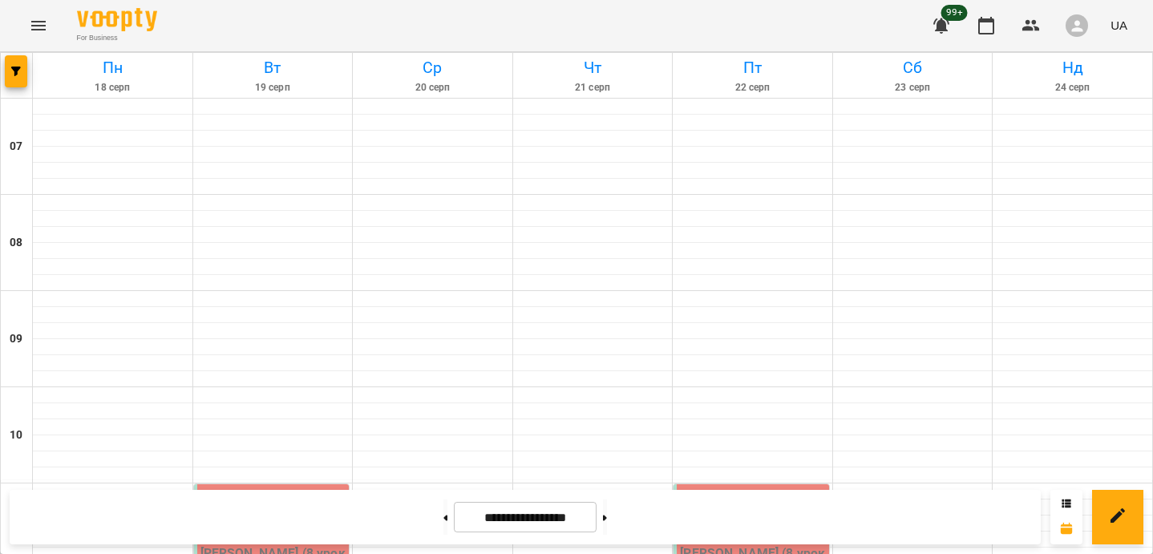
scroll to position [358, 0]
click at [443, 510] on button at bounding box center [445, 516] width 4 height 35
type input "**********"
click at [239, 487] on div "11:00" at bounding box center [273, 505] width 146 height 37
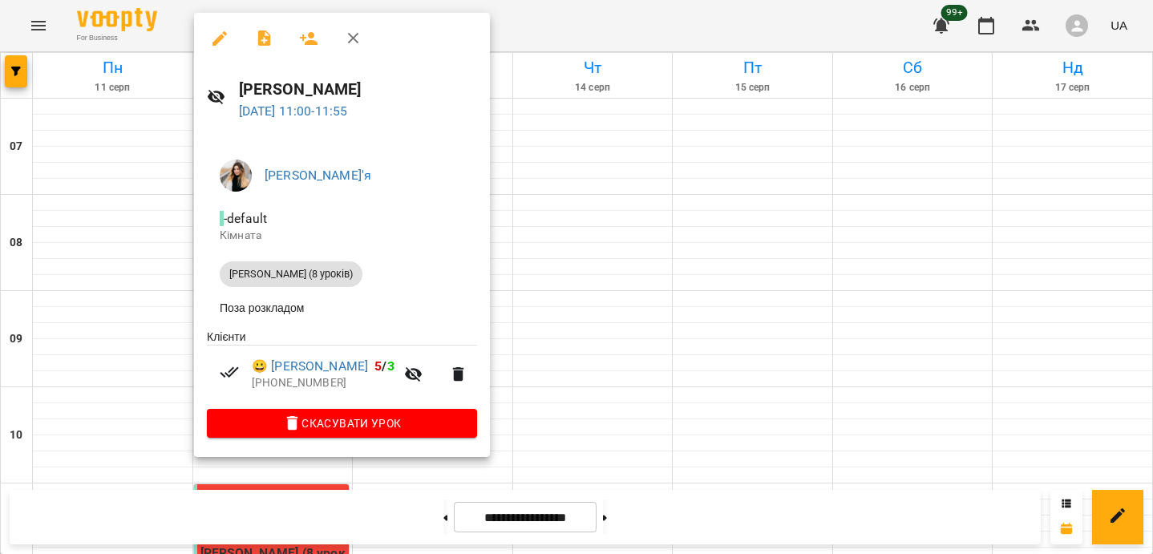
click at [576, 337] on div at bounding box center [576, 277] width 1153 height 554
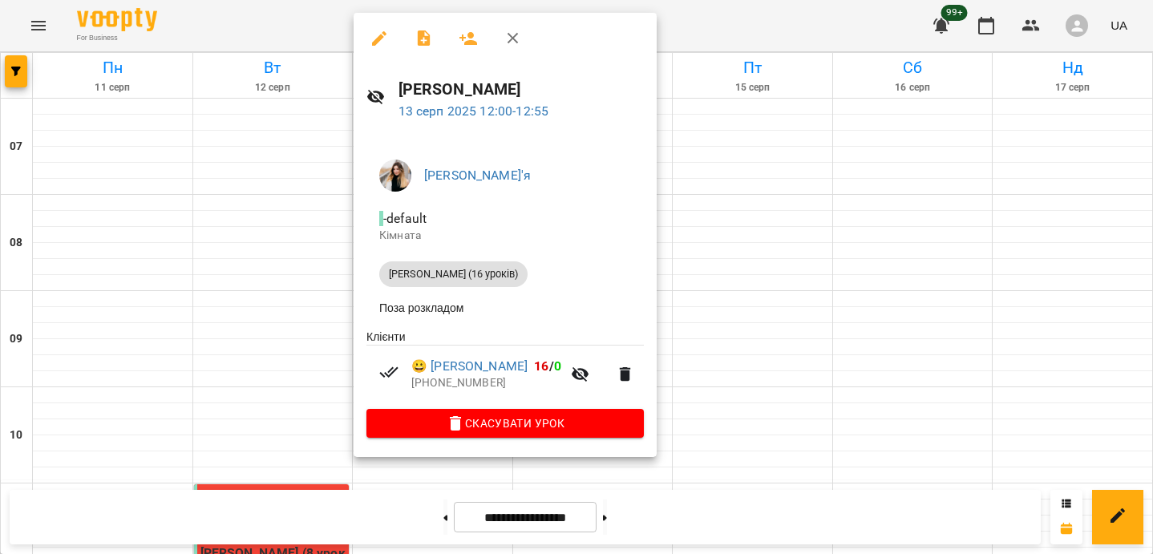
click at [772, 325] on div at bounding box center [576, 277] width 1153 height 554
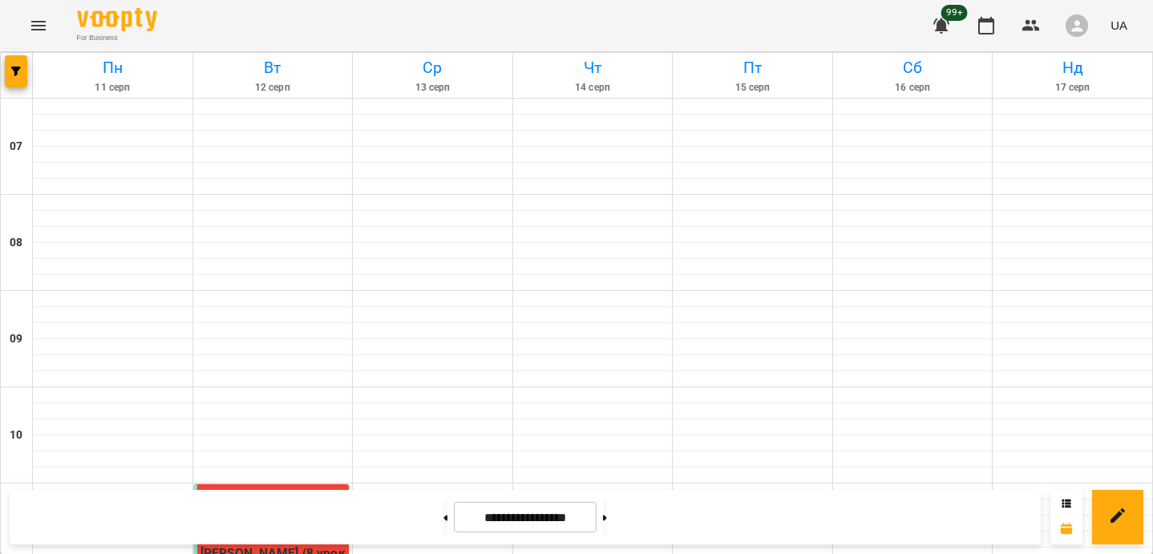
scroll to position [597, 0]
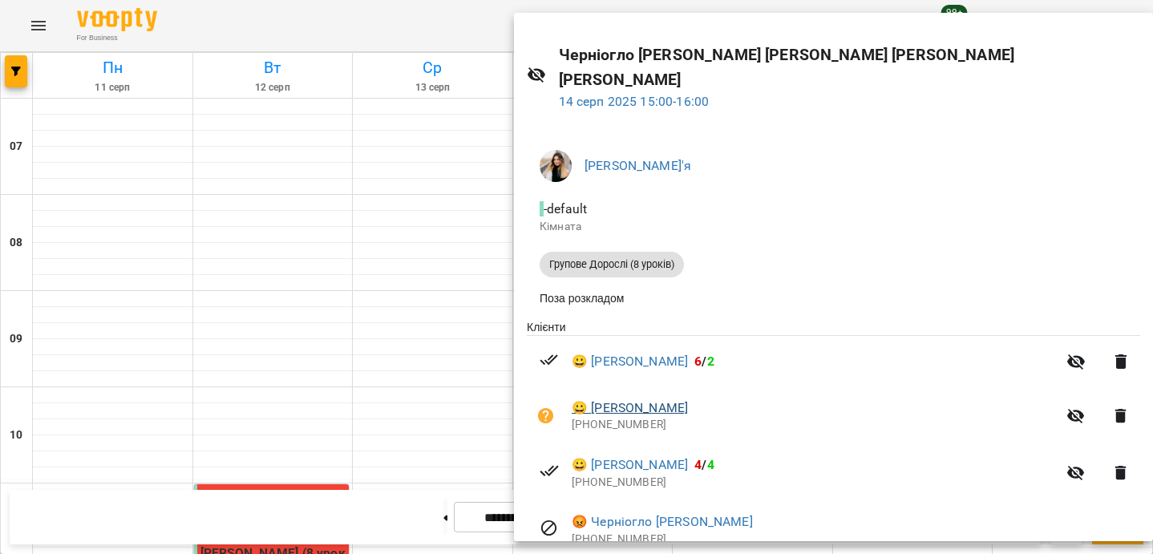
scroll to position [86, 0]
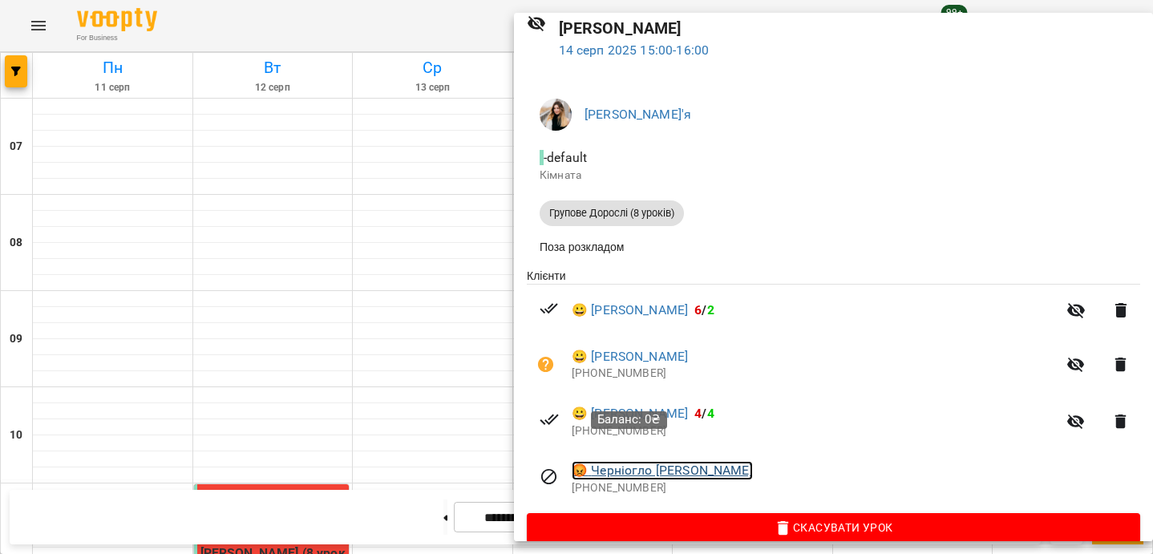
click at [639, 461] on link "😡 Черніогло Марія" at bounding box center [662, 470] width 181 height 19
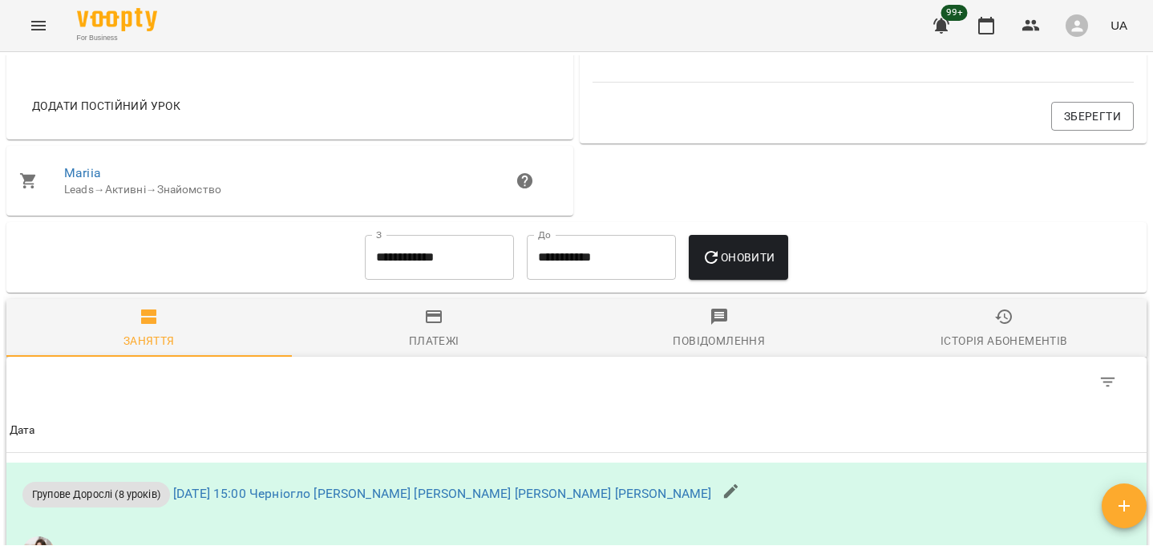
scroll to position [696, 0]
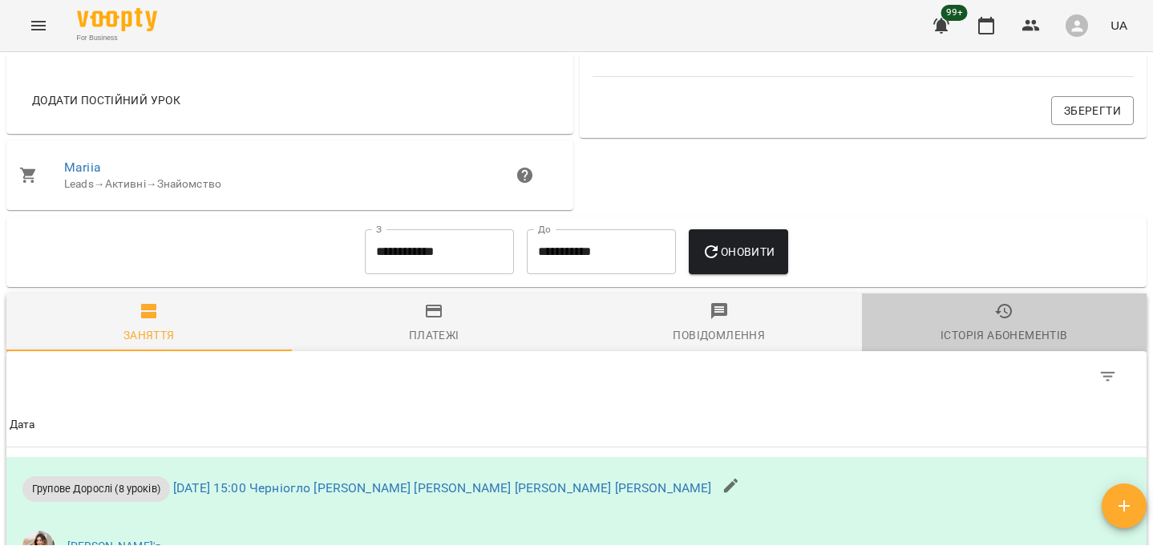
click at [960, 312] on span "Історія абонементів" at bounding box center [1004, 322] width 266 height 43
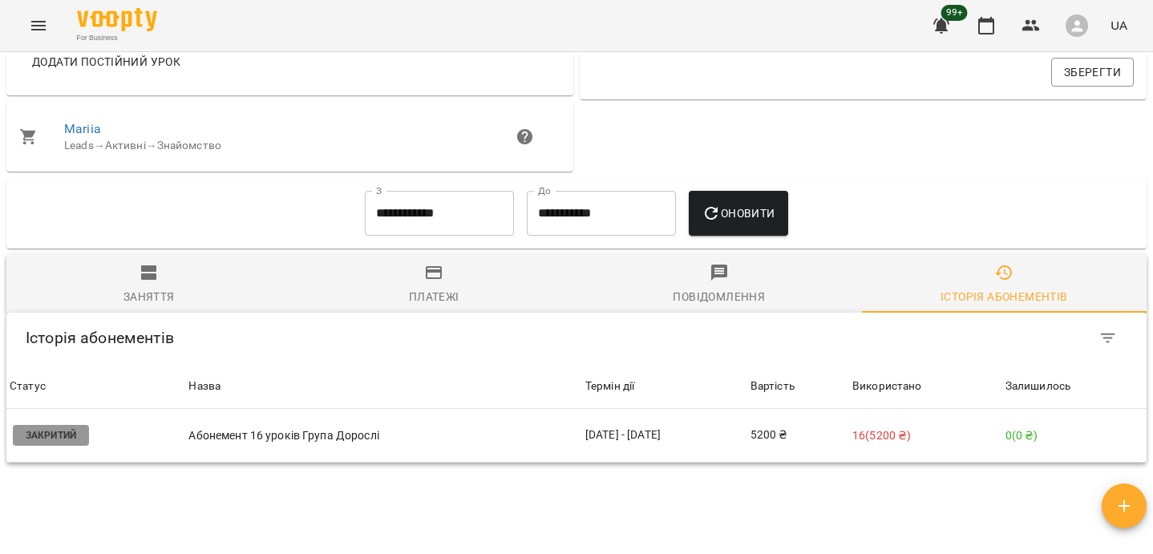
scroll to position [750, 0]
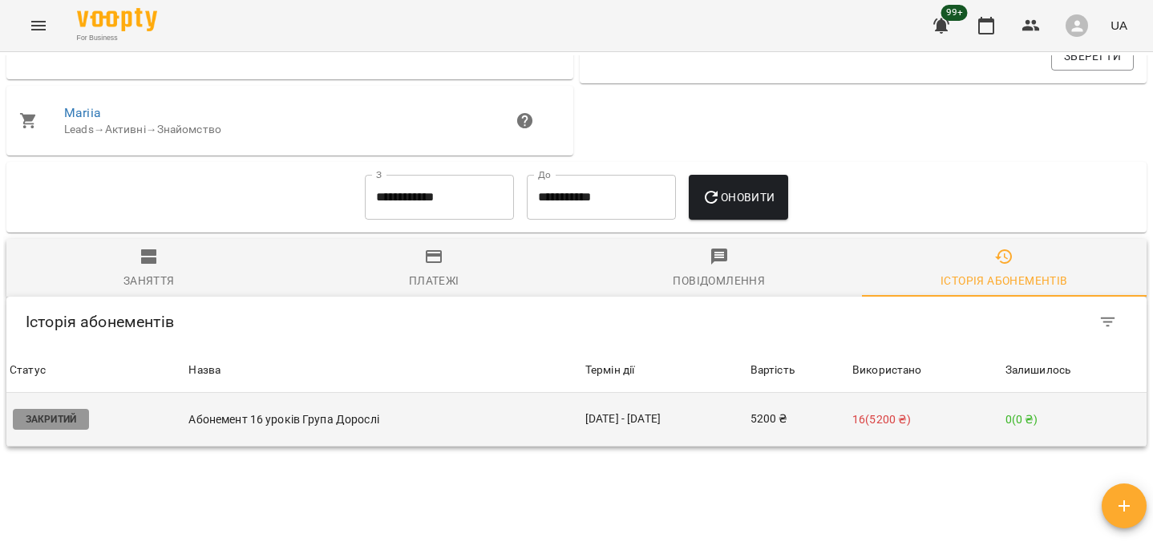
click at [381, 424] on p "Абонемент 16 уроків Група Дорослі" at bounding box center [383, 419] width 390 height 17
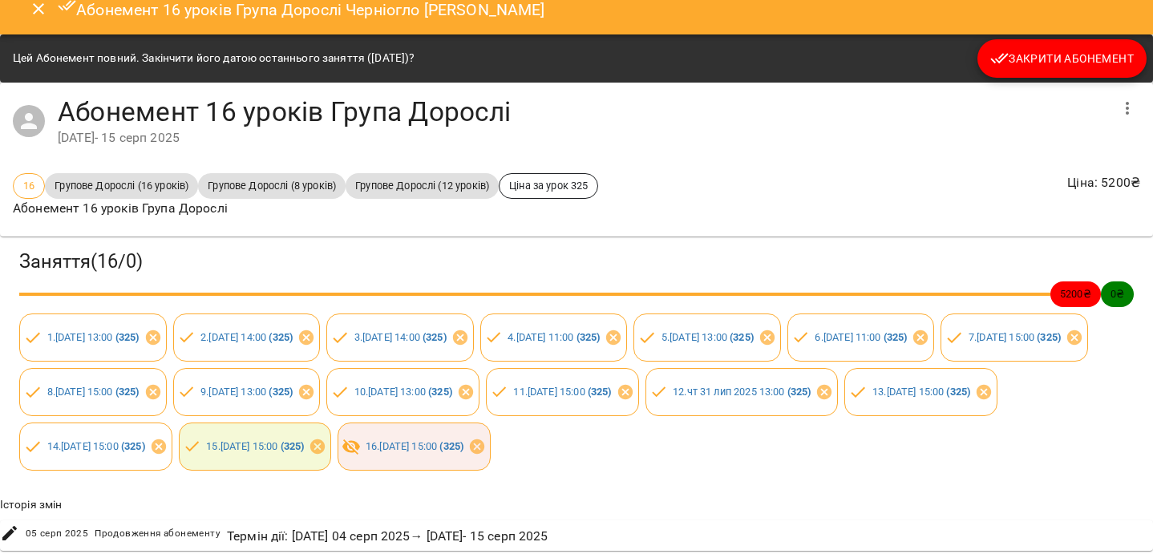
scroll to position [54, 0]
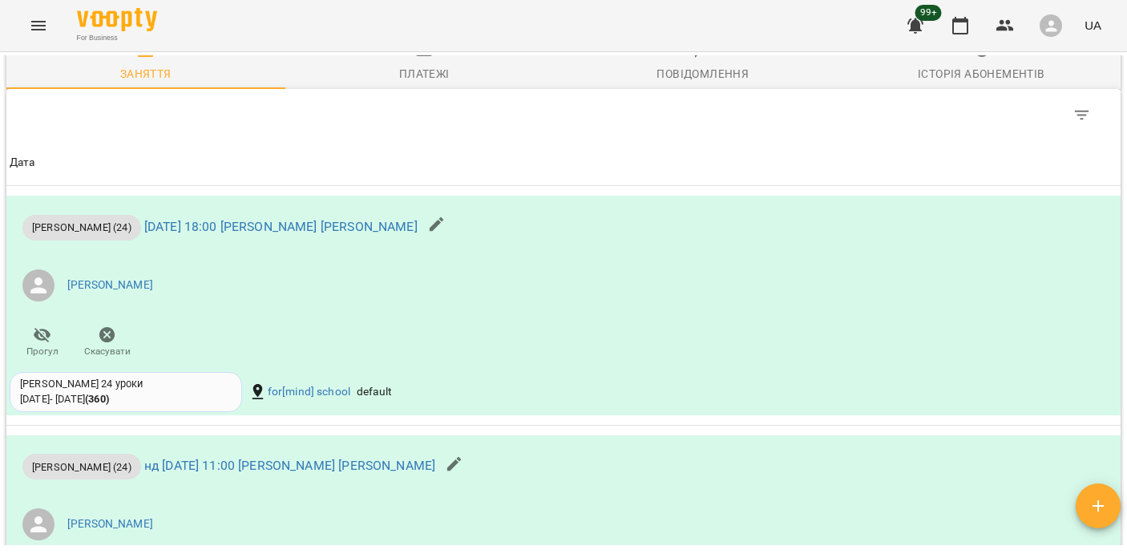
click at [384, 83] on span "Платежі" at bounding box center [425, 61] width 260 height 43
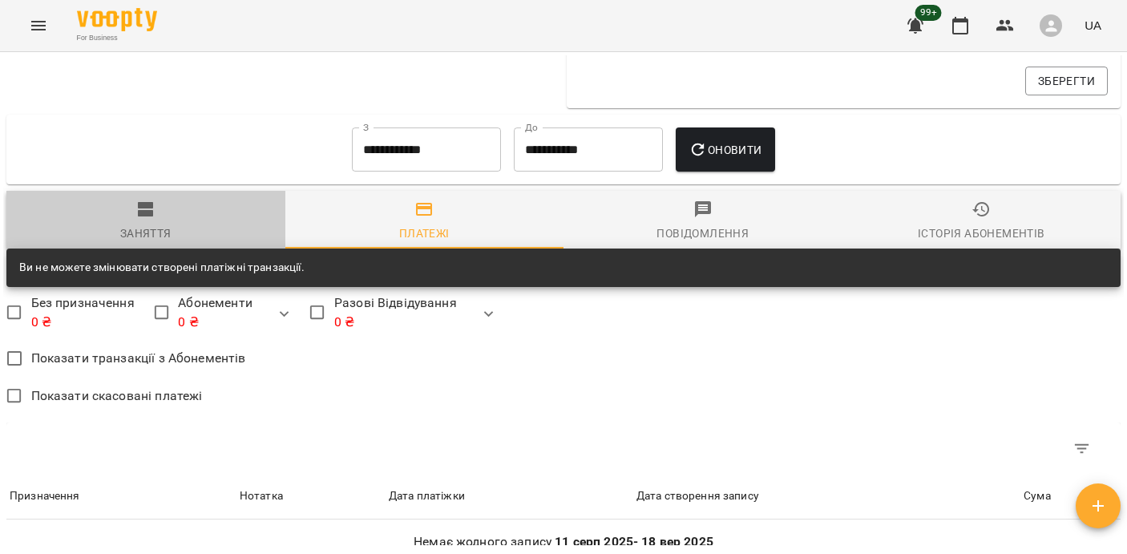
click at [249, 225] on span "Заняття" at bounding box center [146, 221] width 260 height 43
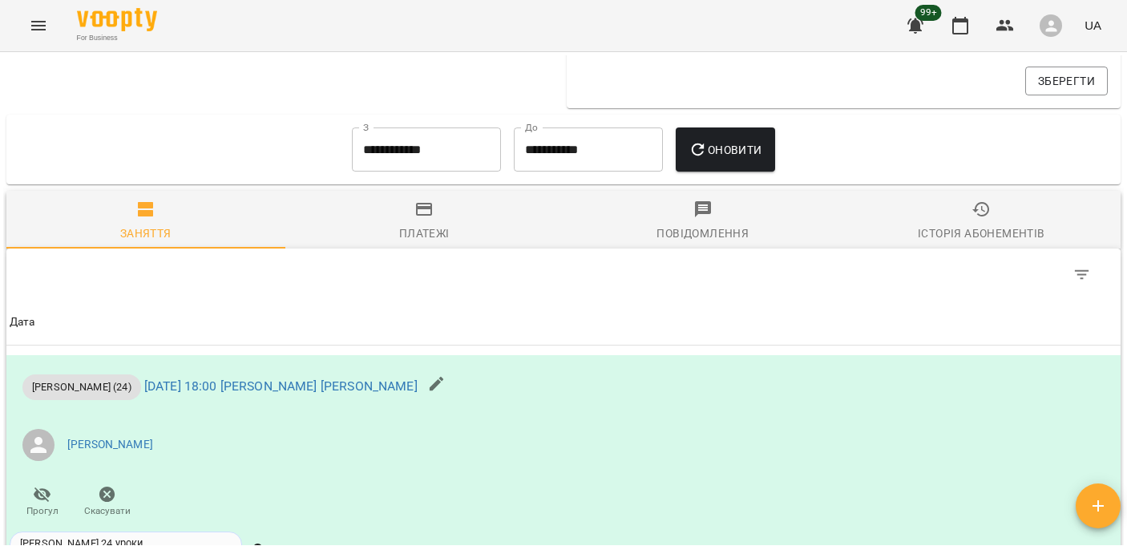
click at [380, 164] on input "**********" at bounding box center [426, 149] width 149 height 45
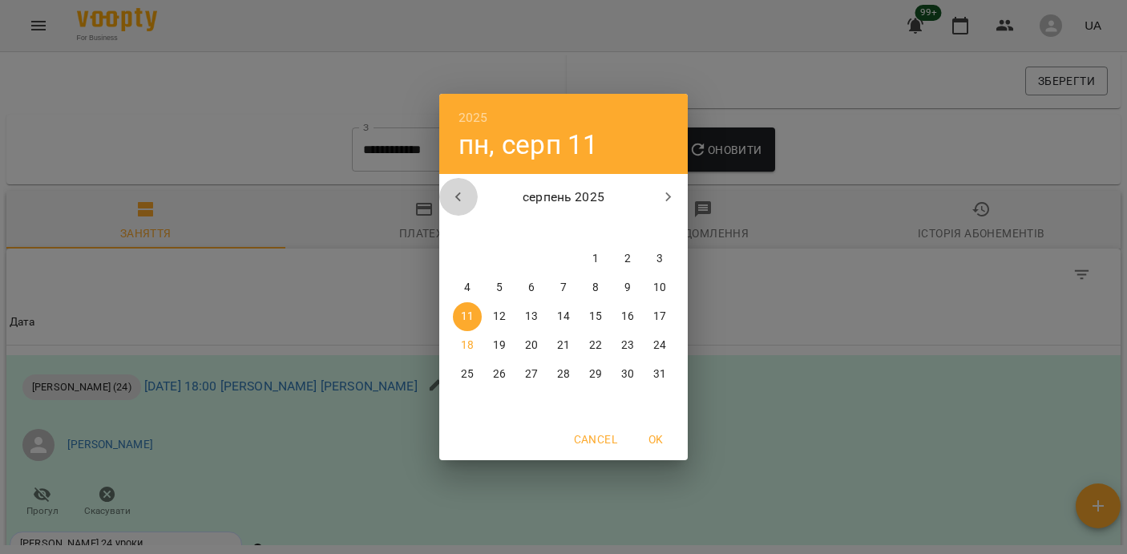
click at [456, 189] on icon "button" at bounding box center [458, 197] width 19 height 19
click at [656, 258] on span "1" at bounding box center [659, 259] width 29 height 16
type input "**********"
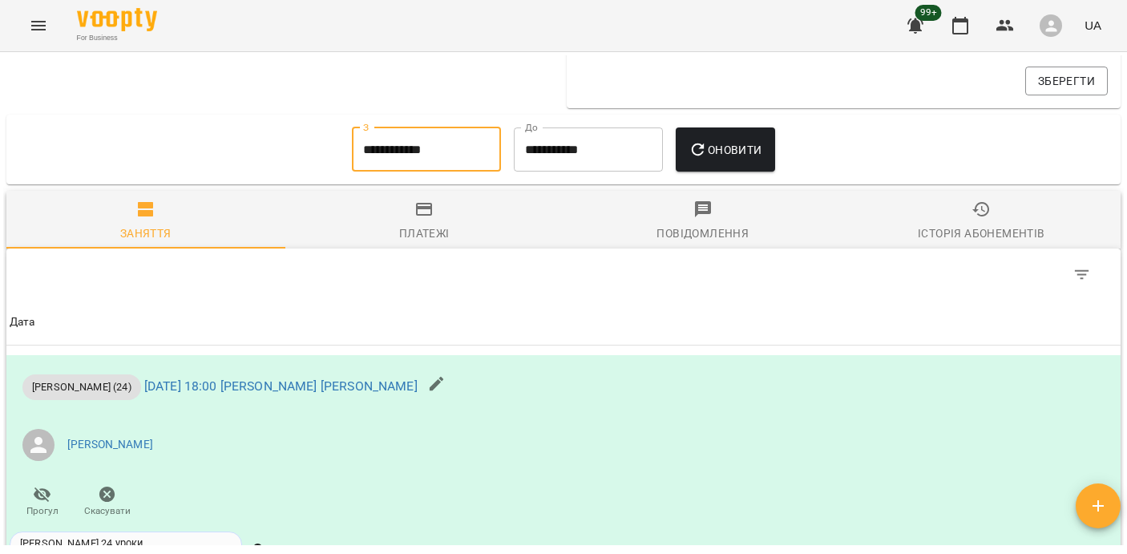
click at [694, 177] on div "Оновити" at bounding box center [724, 150] width 111 height 58
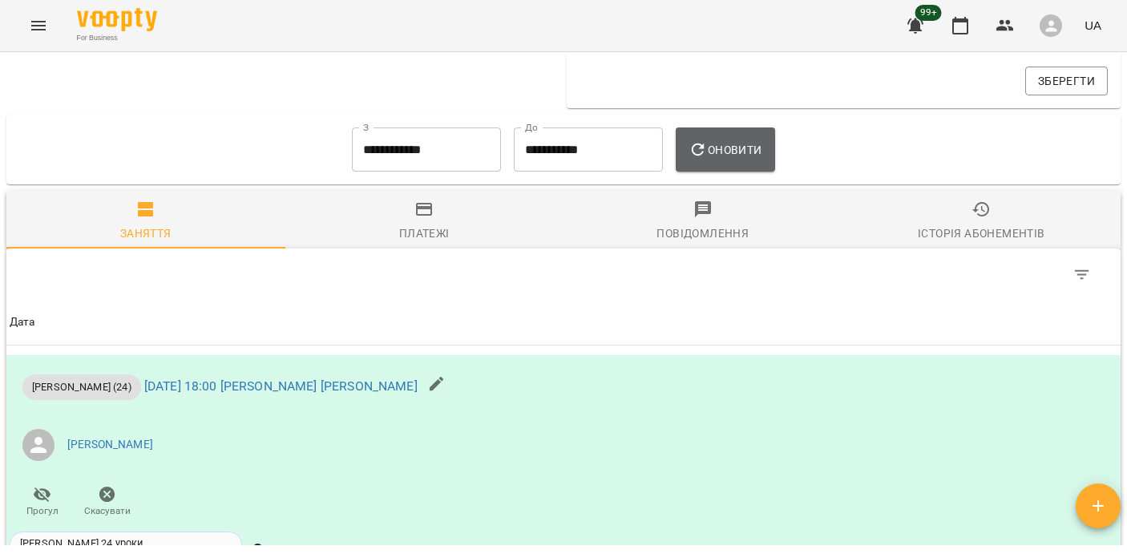
click at [694, 172] on button "Оновити" at bounding box center [725, 149] width 99 height 45
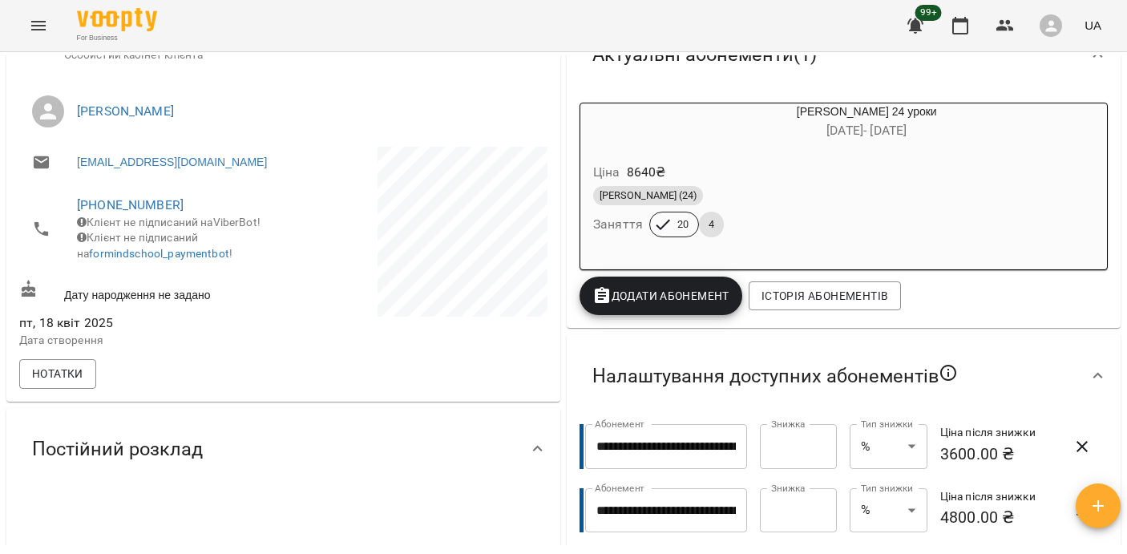
scroll to position [0, 0]
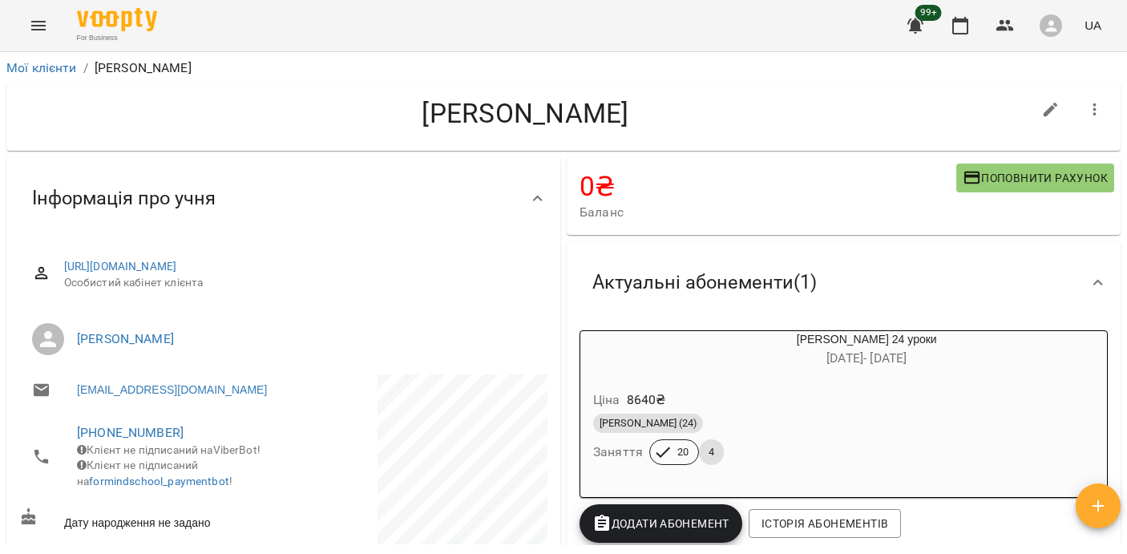
click at [39, 30] on icon "Menu" at bounding box center [38, 25] width 19 height 19
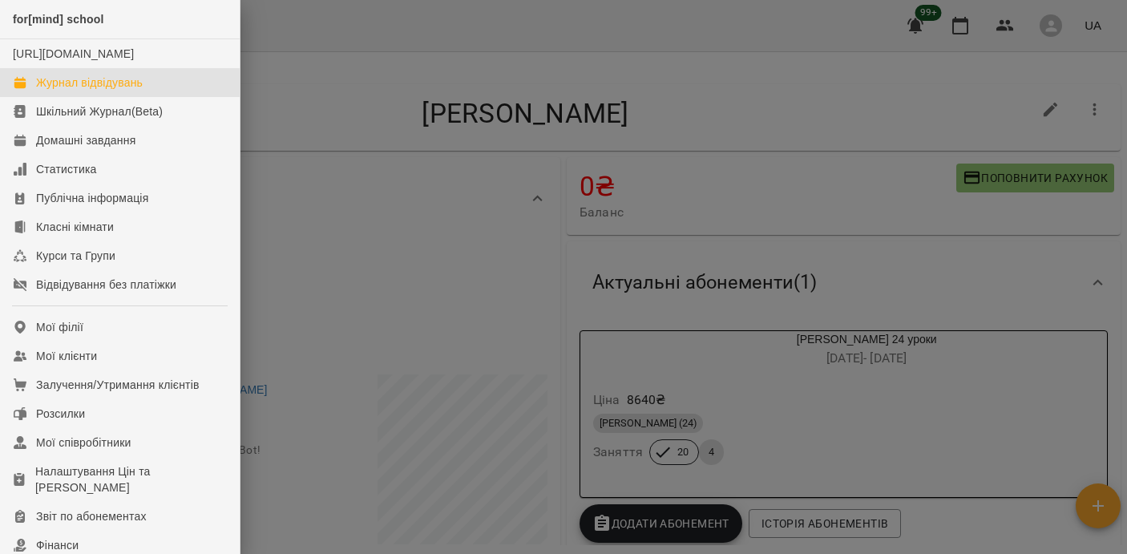
click at [68, 91] on div "Журнал відвідувань" at bounding box center [89, 83] width 107 height 16
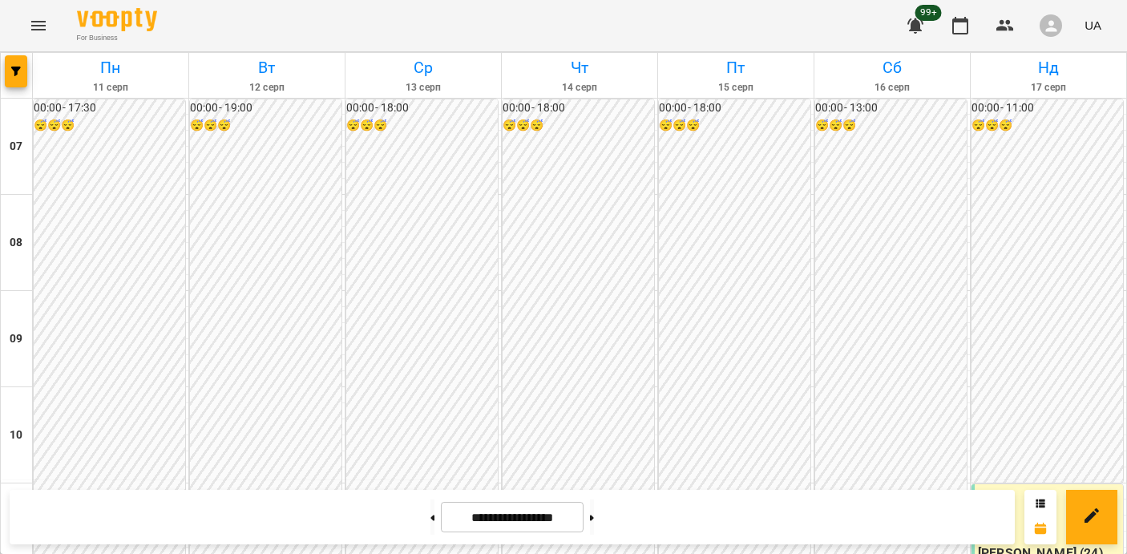
scroll to position [960, 0]
click at [14, 73] on icon "button" at bounding box center [16, 72] width 10 height 10
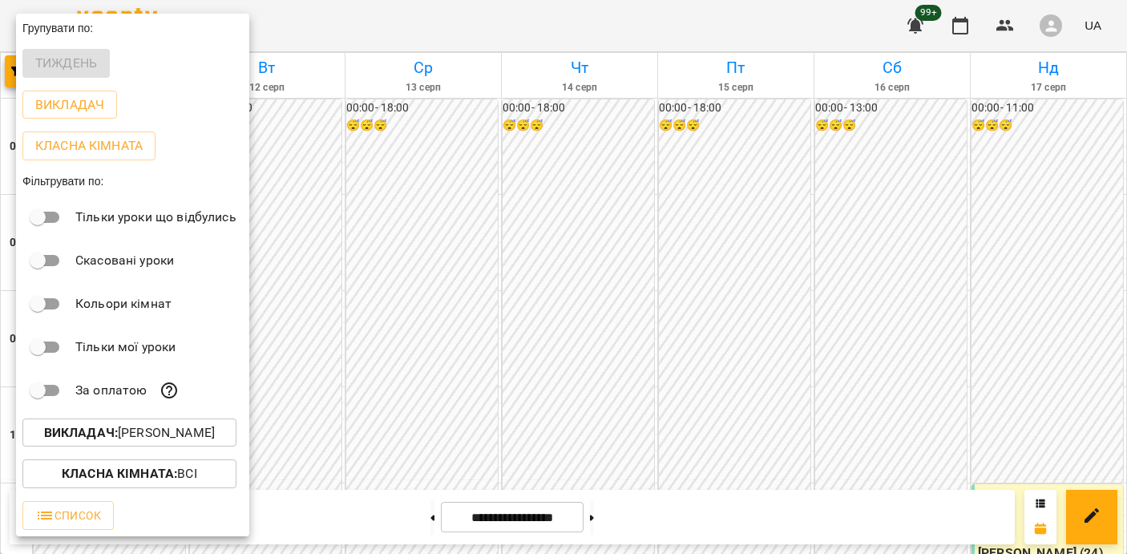
click at [99, 439] on b "Викладач :" at bounding box center [81, 432] width 74 height 15
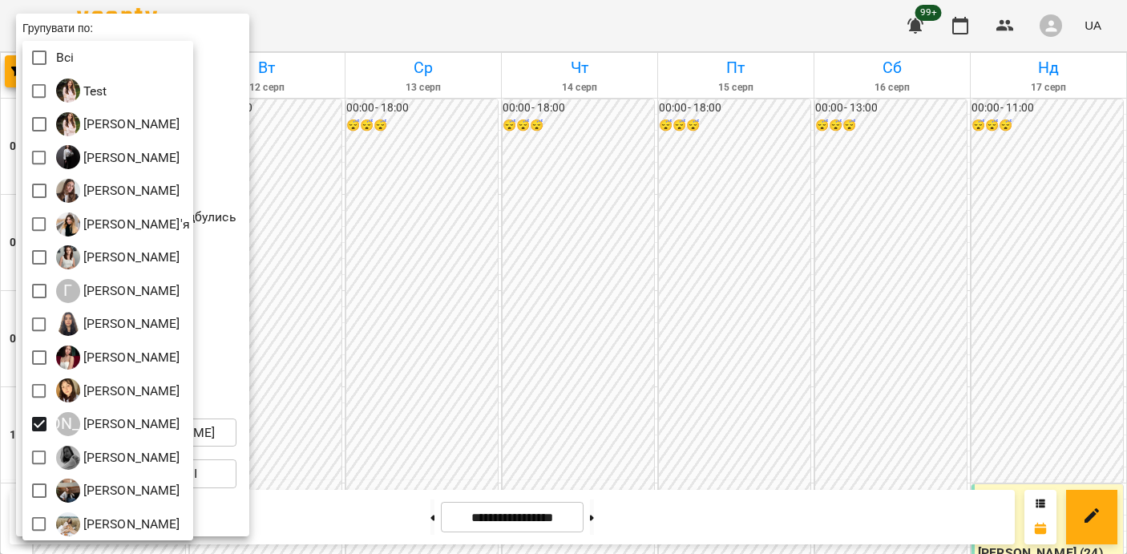
scroll to position [3, 0]
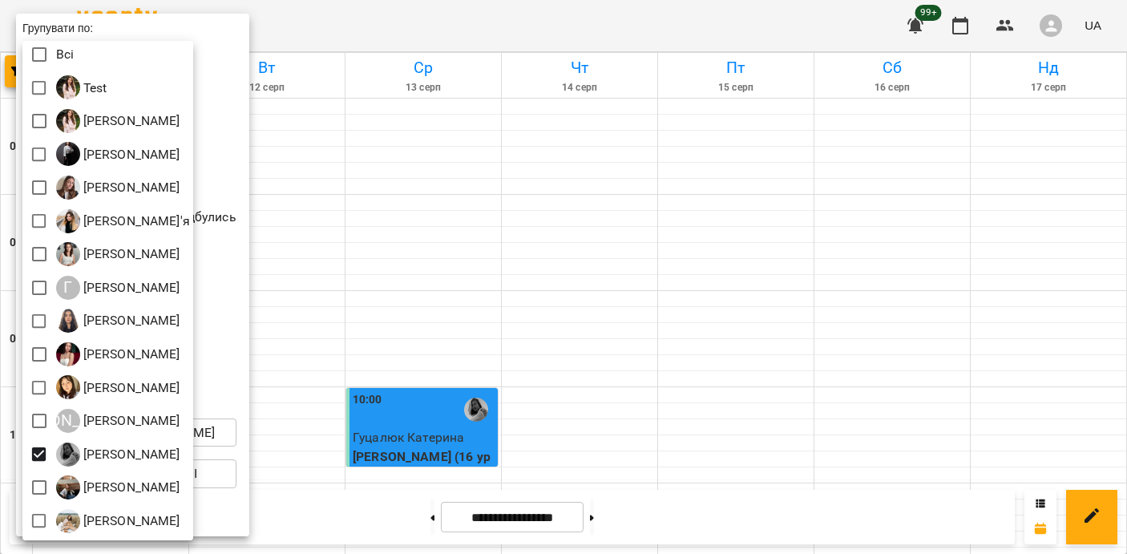
click at [435, 368] on div at bounding box center [563, 277] width 1127 height 554
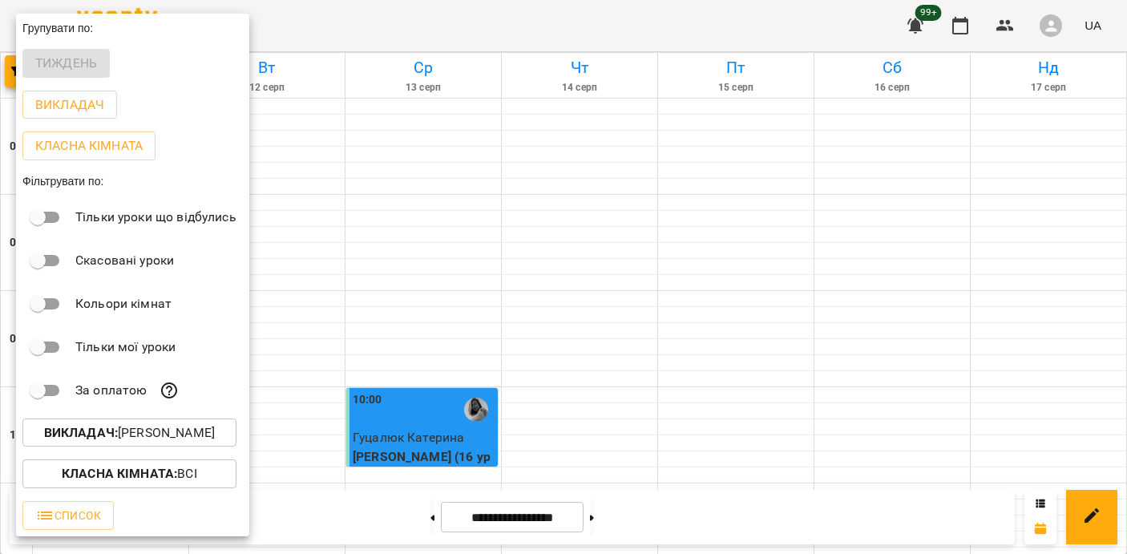
click at [435, 368] on div at bounding box center [563, 277] width 1127 height 554
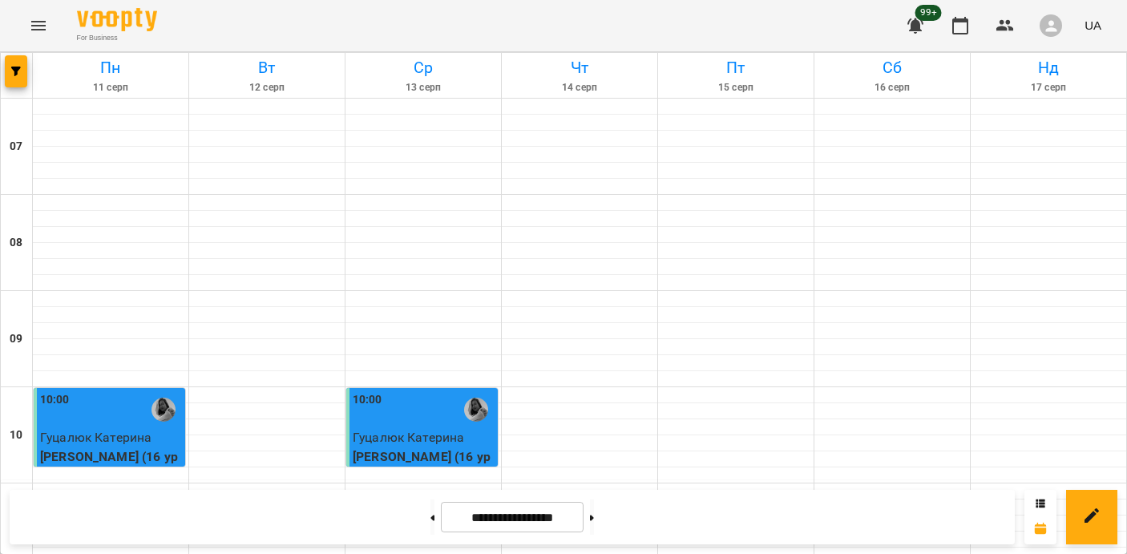
scroll to position [0, 0]
click at [435, 399] on div "10:00" at bounding box center [424, 409] width 142 height 37
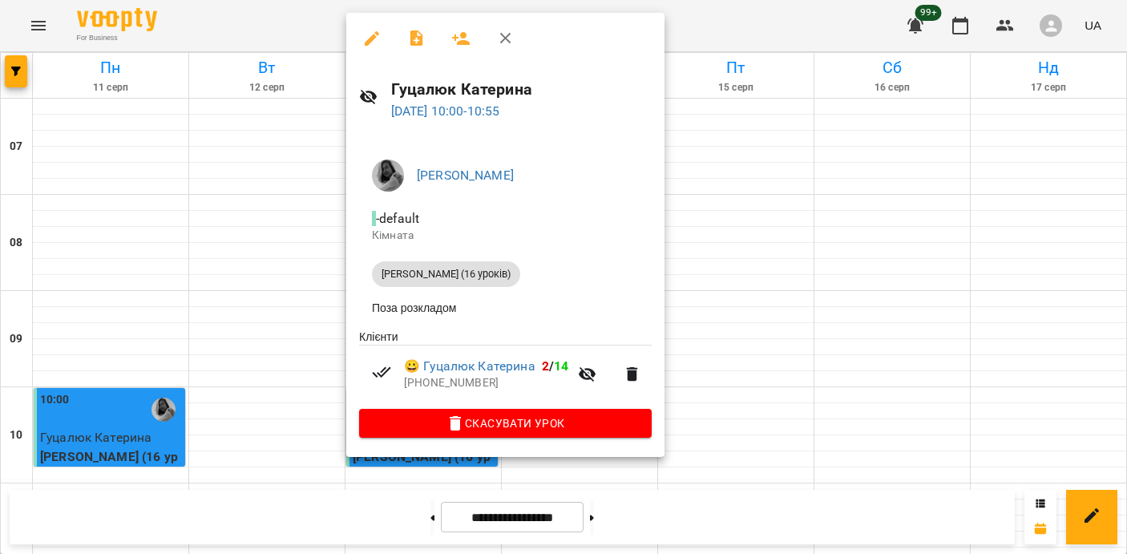
click at [180, 433] on div at bounding box center [563, 277] width 1127 height 554
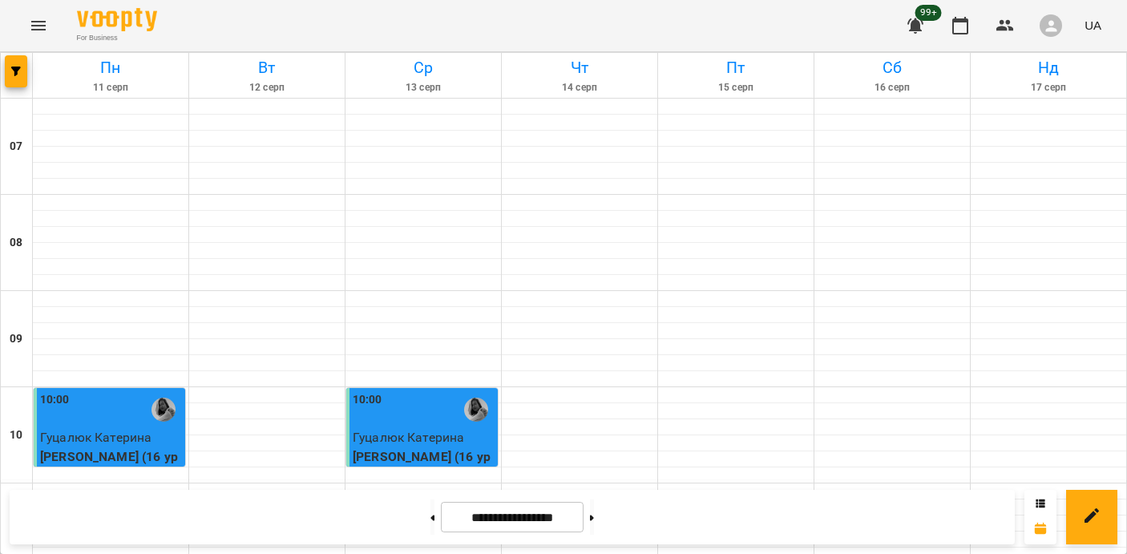
click at [145, 426] on div at bounding box center [163, 409] width 37 height 37
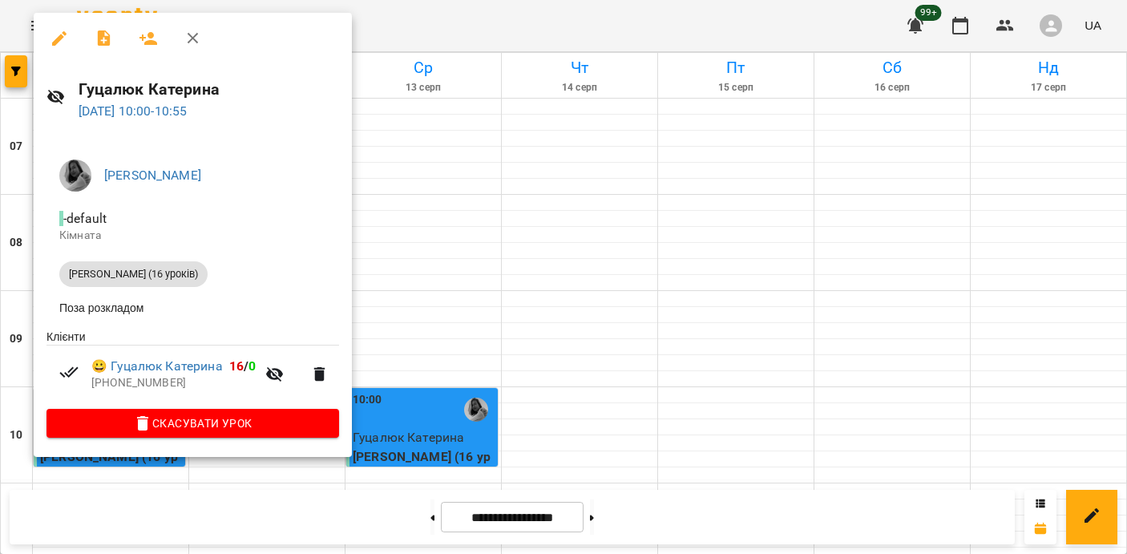
click at [406, 325] on div at bounding box center [563, 277] width 1127 height 554
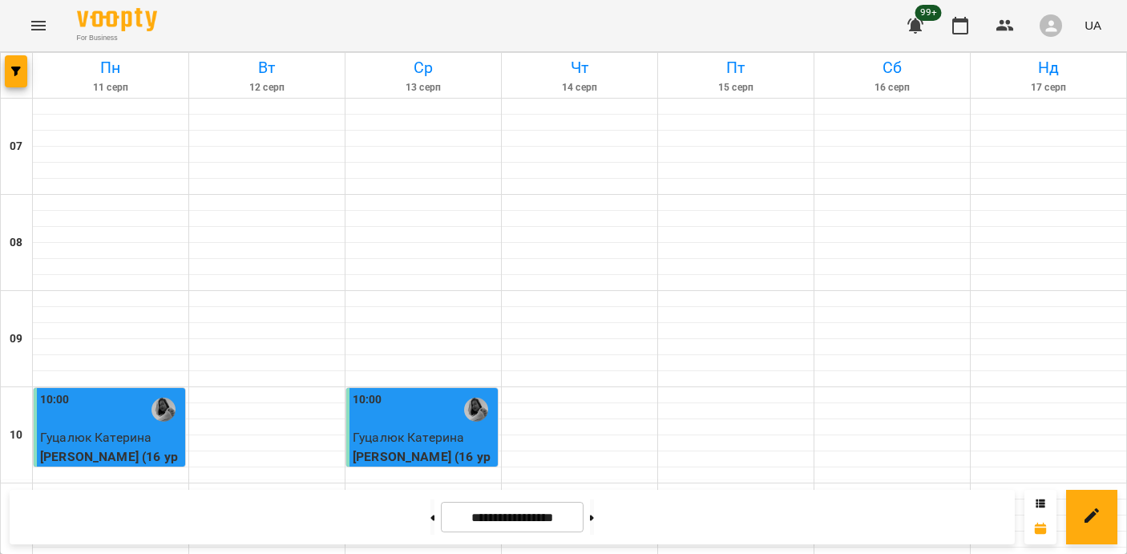
scroll to position [472, 0]
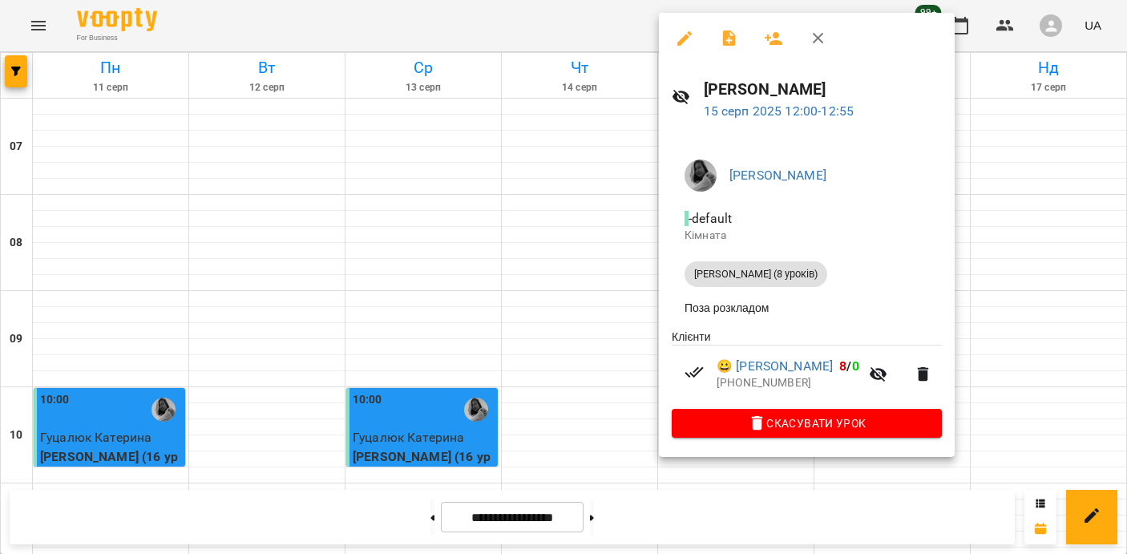
click at [549, 328] on div at bounding box center [563, 277] width 1127 height 554
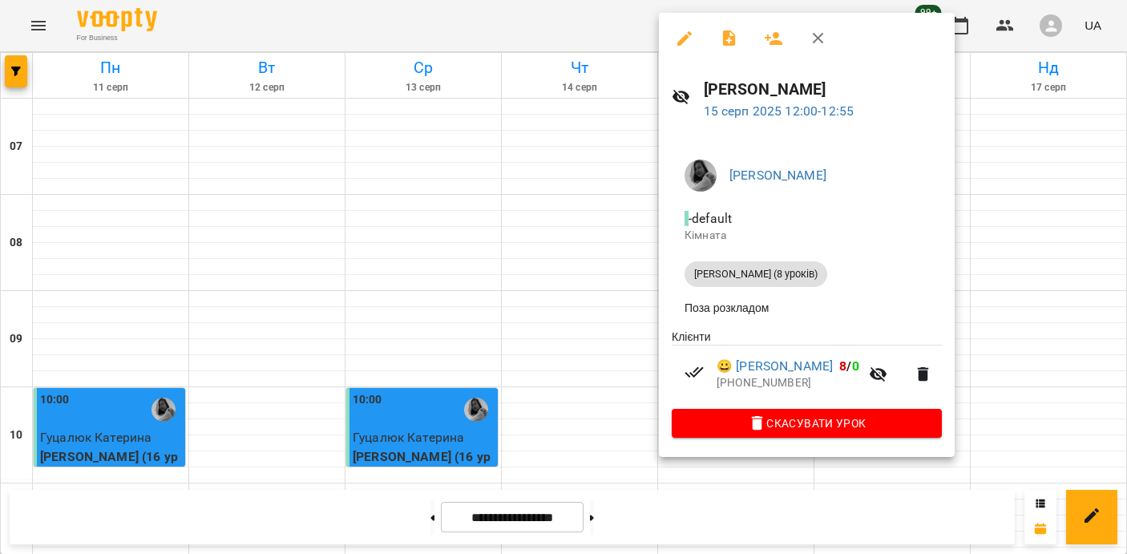
click at [527, 310] on div at bounding box center [563, 277] width 1127 height 554
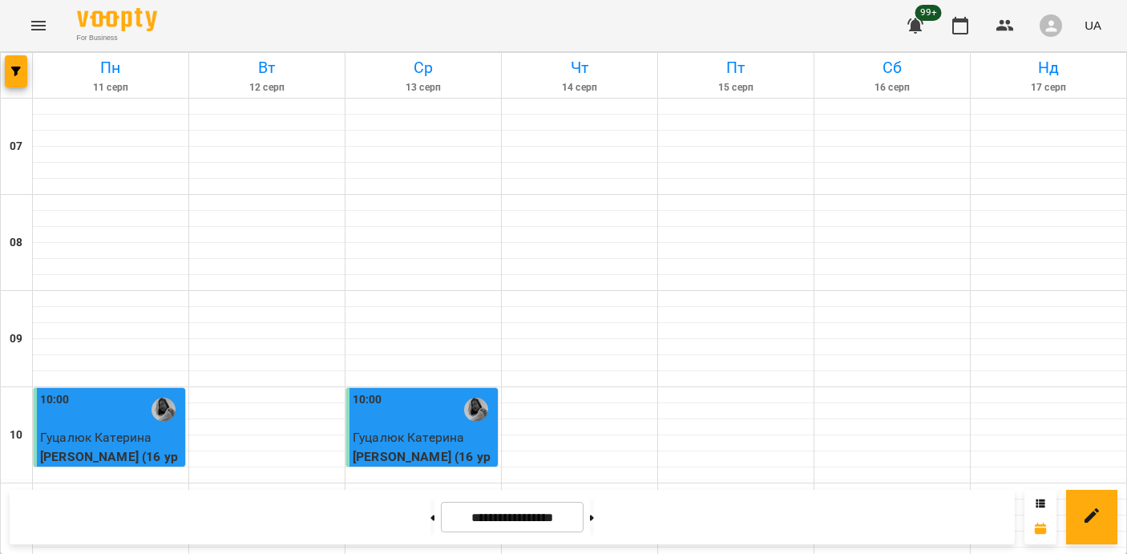
scroll to position [309, 0]
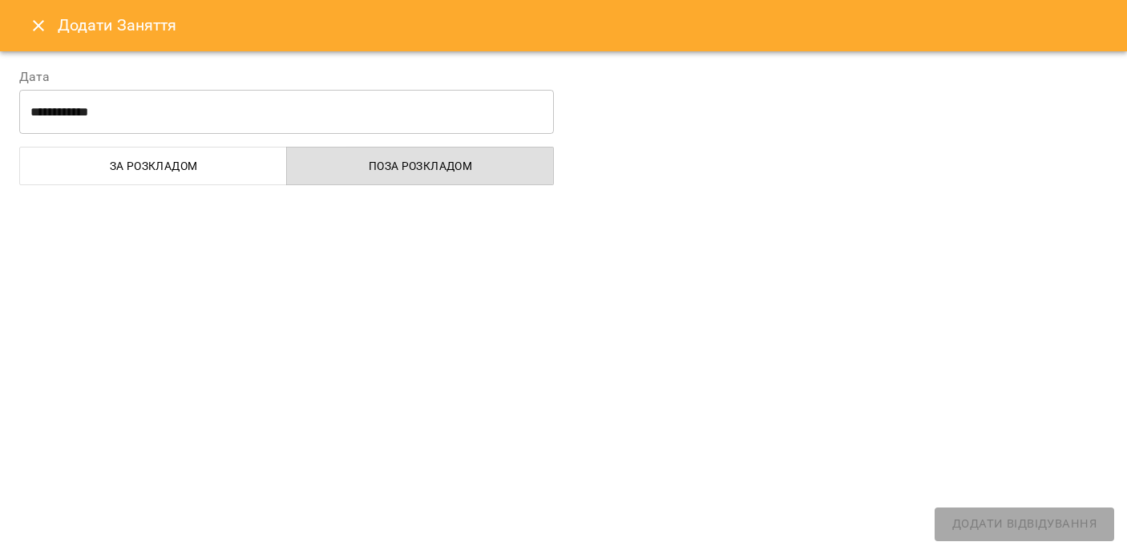
select select
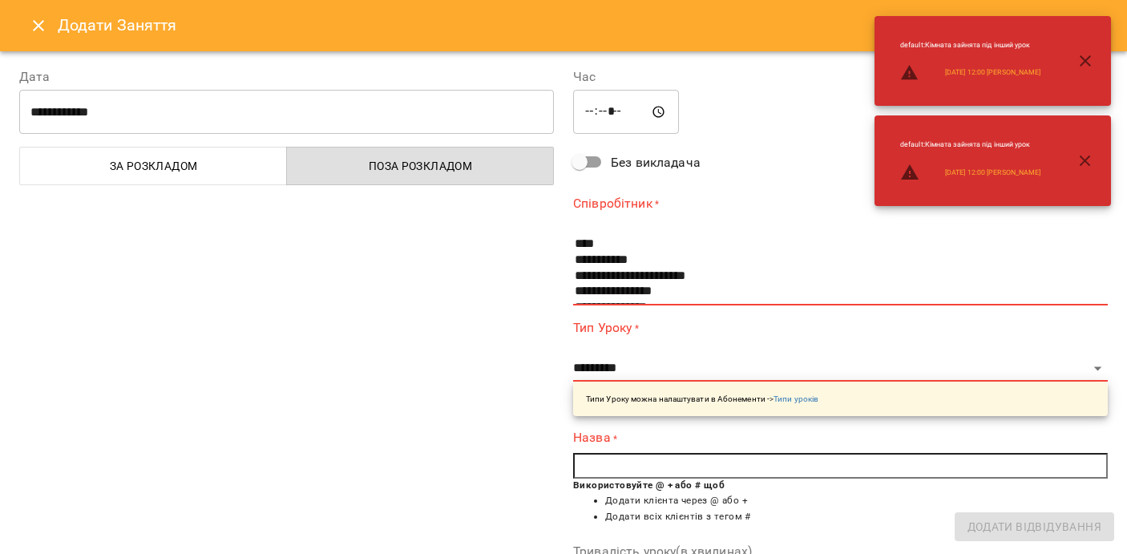
click at [29, 29] on icon "Close" at bounding box center [38, 25] width 19 height 19
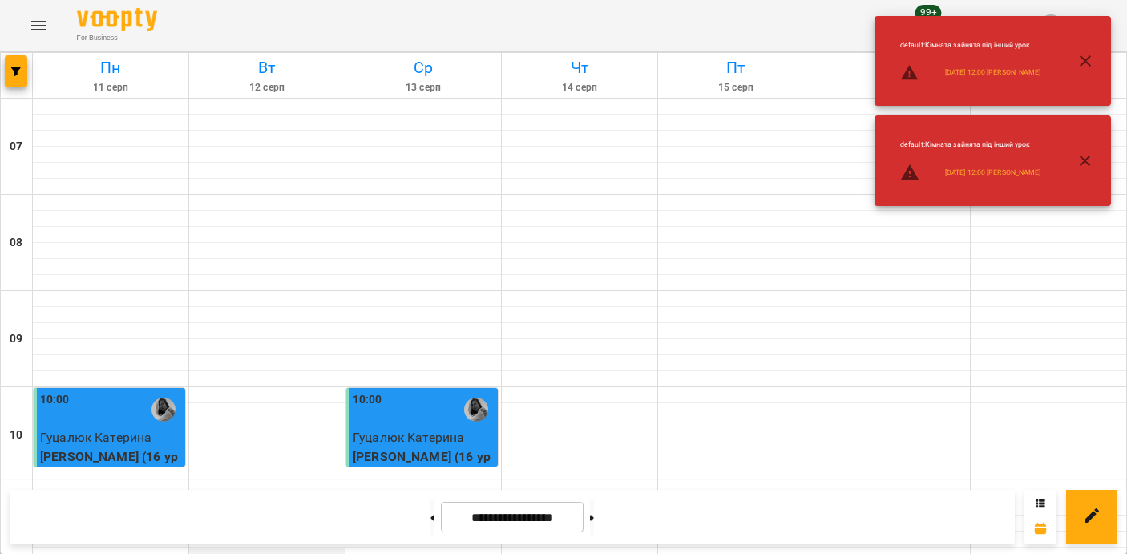
scroll to position [912, 0]
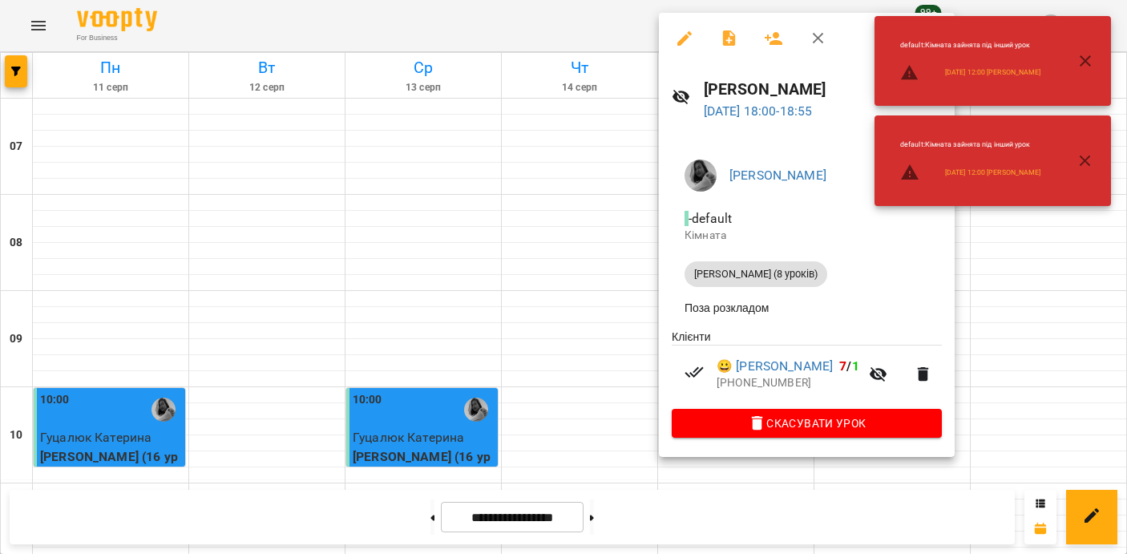
click at [575, 317] on div at bounding box center [563, 277] width 1127 height 554
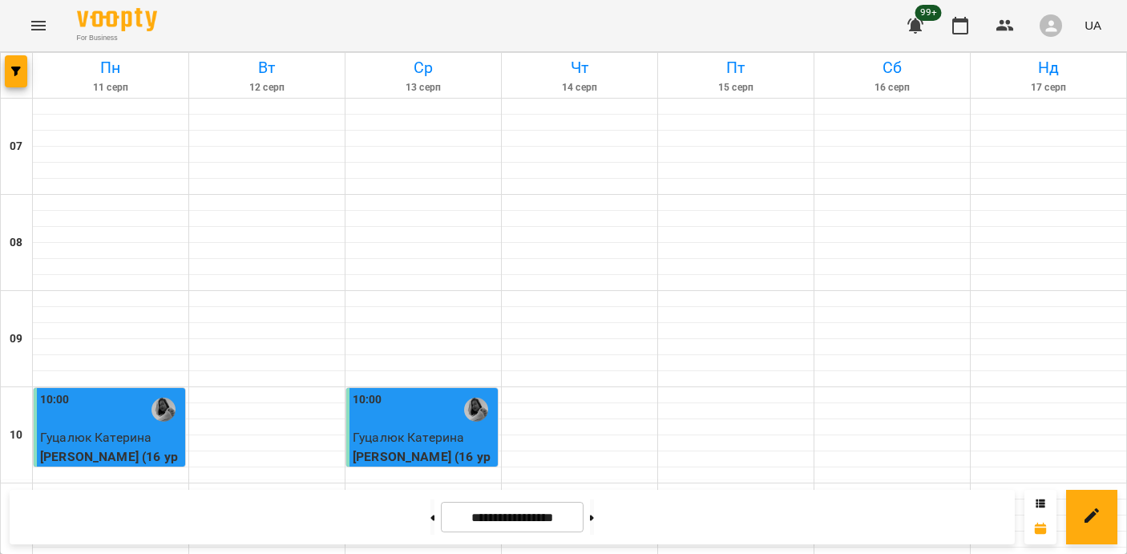
scroll to position [215, 0]
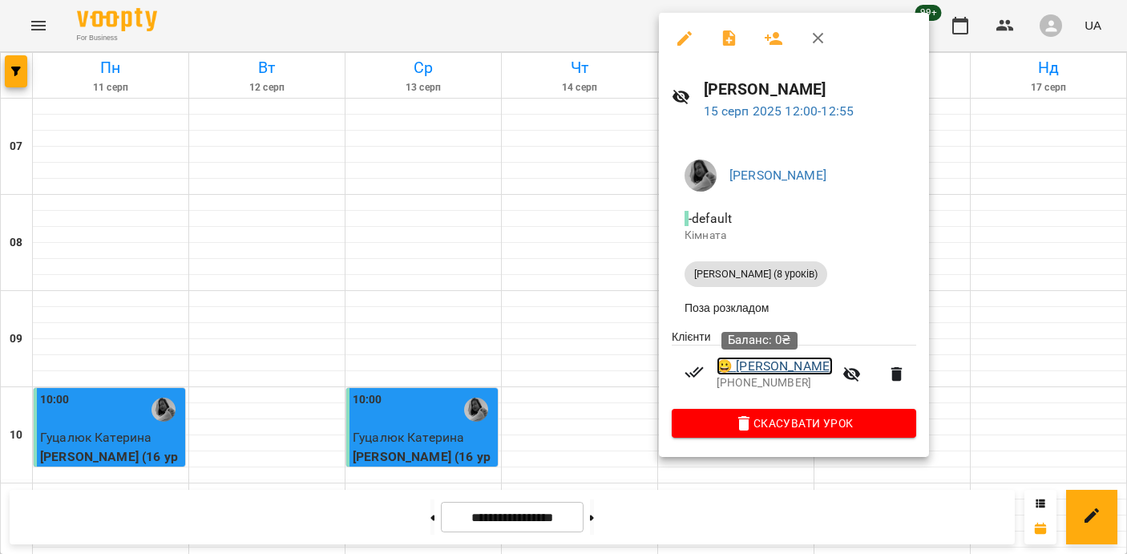
click at [760, 367] on link "😀 [PERSON_NAME]" at bounding box center [775, 366] width 116 height 19
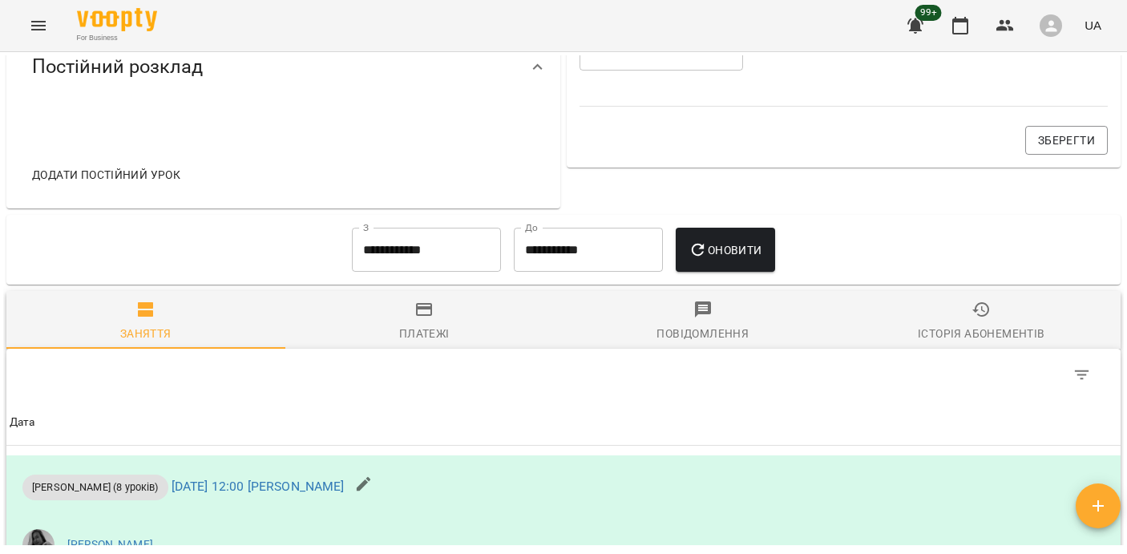
scroll to position [694, 0]
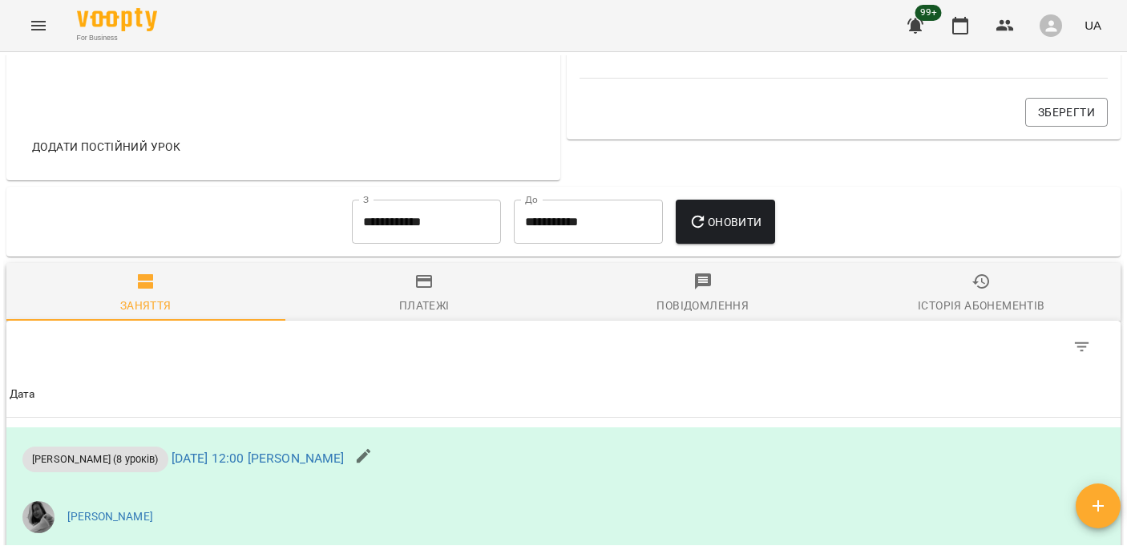
click at [894, 315] on span "Історія абонементів" at bounding box center [982, 293] width 260 height 43
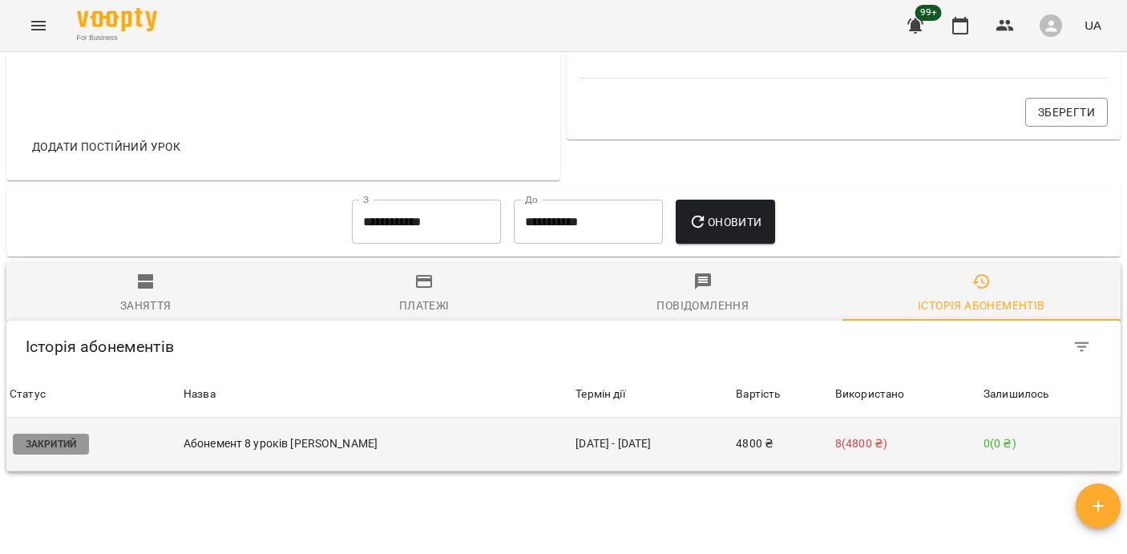
click at [625, 467] on td "[DATE] - [DATE]" at bounding box center [652, 445] width 160 height 54
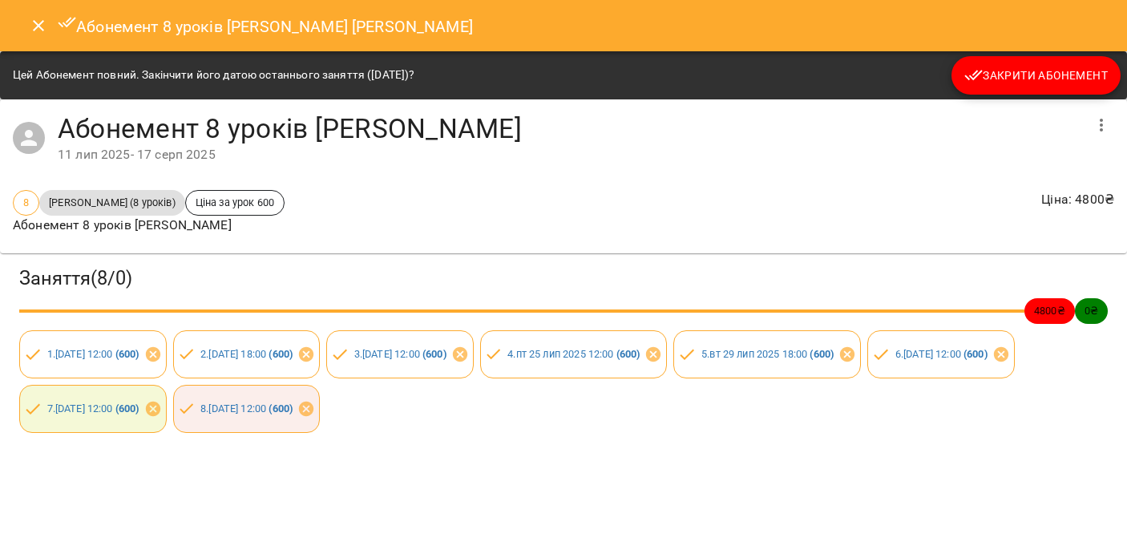
click at [30, 29] on icon "Close" at bounding box center [38, 25] width 19 height 19
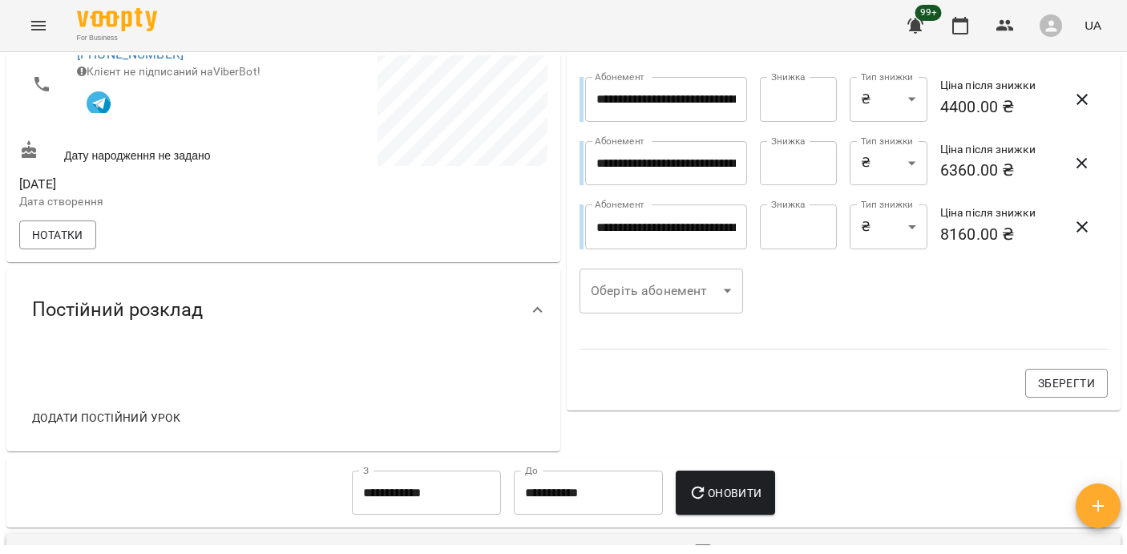
scroll to position [499, 0]
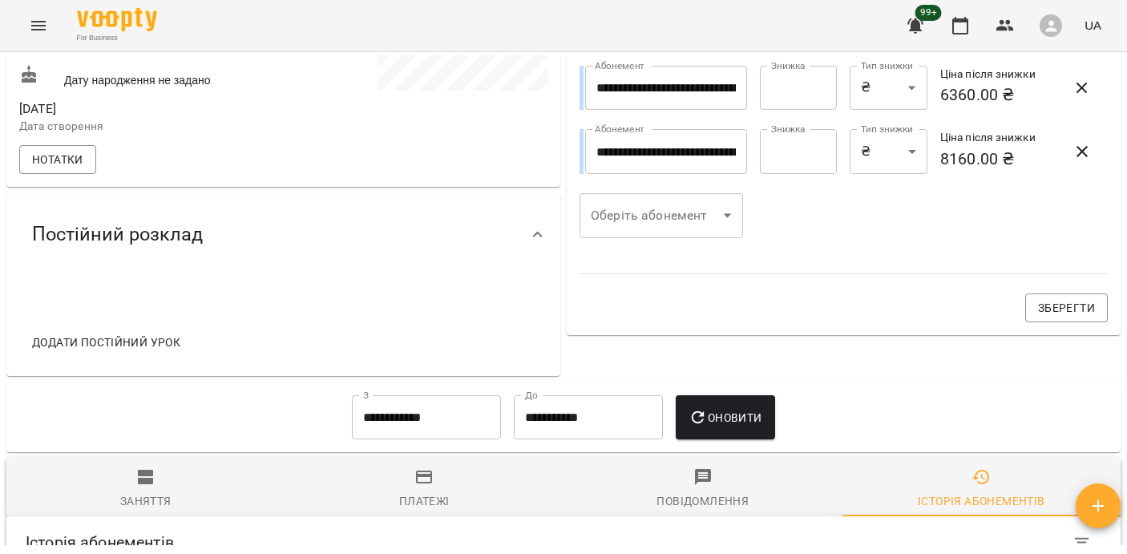
click at [968, 499] on span "Історія абонементів" at bounding box center [982, 488] width 260 height 43
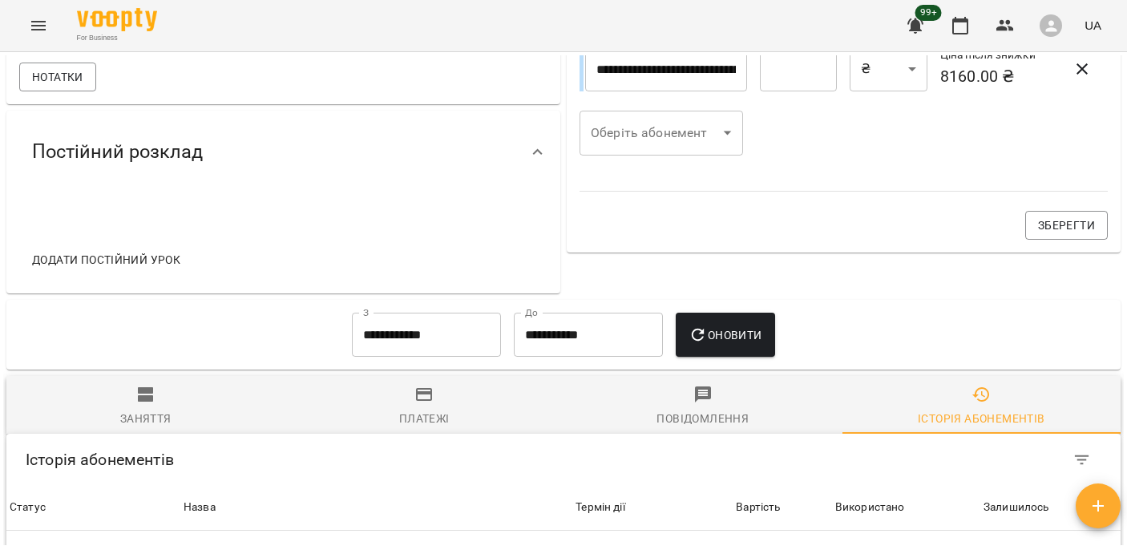
scroll to position [663, 0]
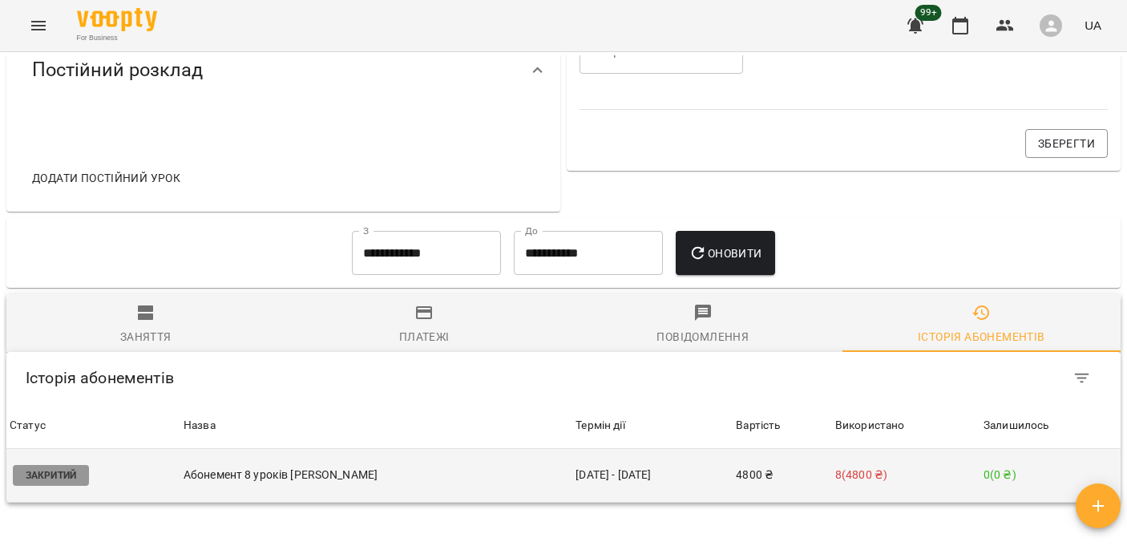
click at [707, 499] on td "[DATE] - [DATE]" at bounding box center [652, 476] width 160 height 54
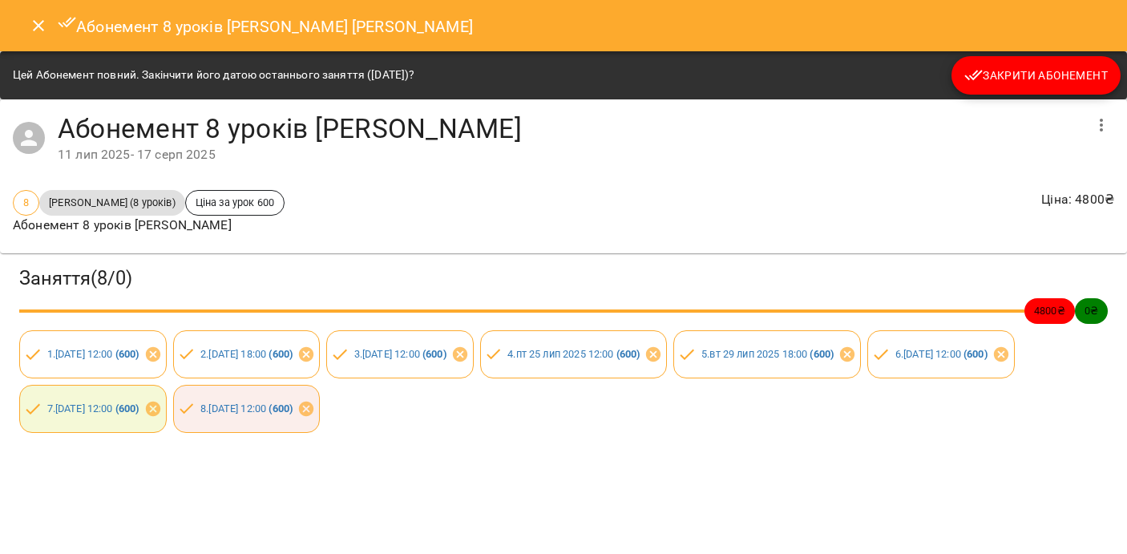
click at [39, 48] on div "Абонемент 8 уроків [PERSON_NAME] [PERSON_NAME]" at bounding box center [563, 25] width 1127 height 51
click at [36, 27] on icon "Close" at bounding box center [38, 25] width 11 height 11
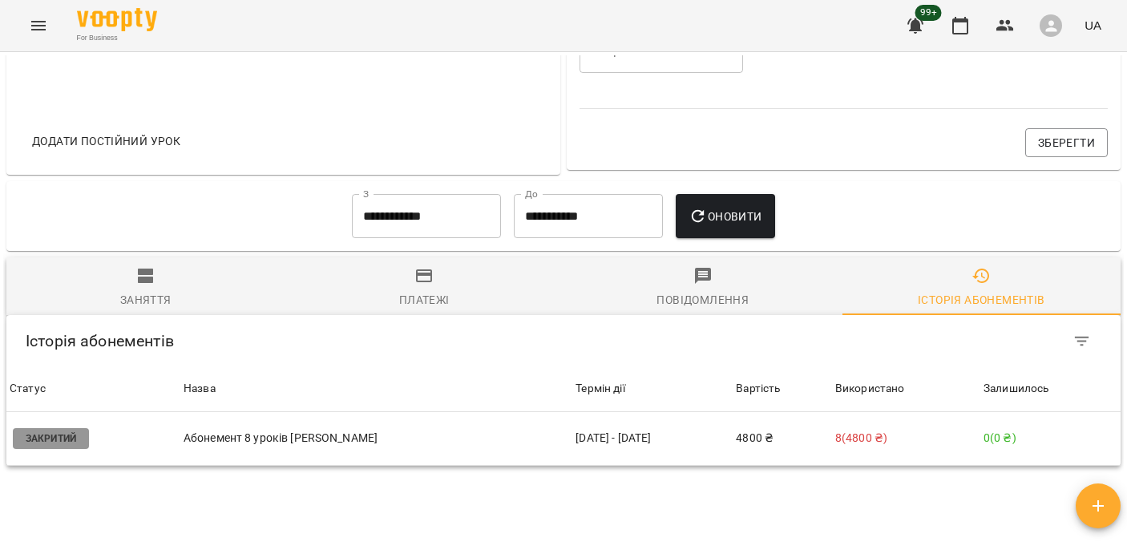
click at [36, 27] on icon "Menu" at bounding box center [38, 25] width 19 height 19
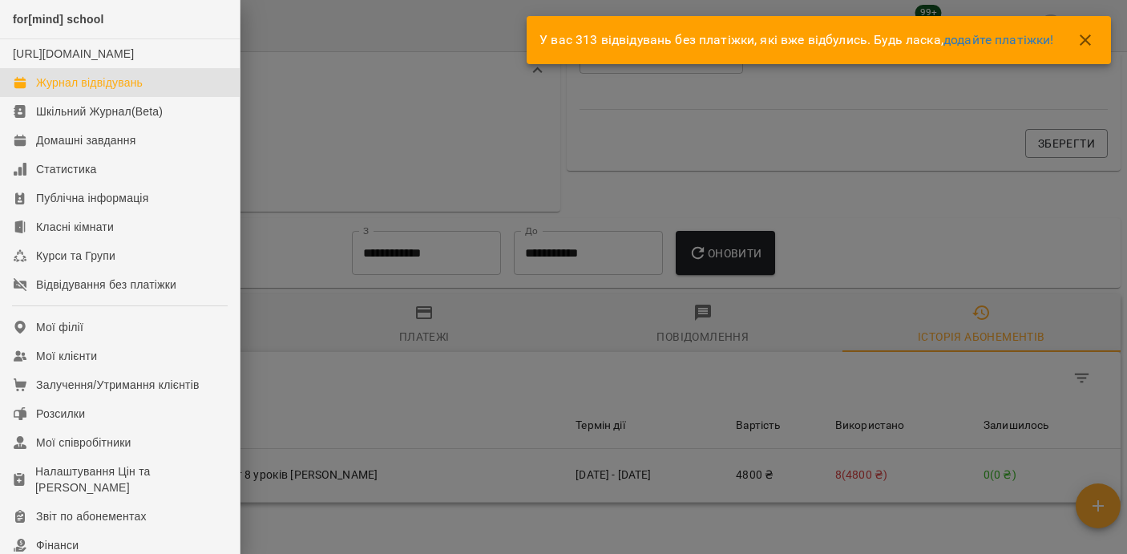
click at [78, 91] on div "Журнал відвідувань" at bounding box center [89, 83] width 107 height 16
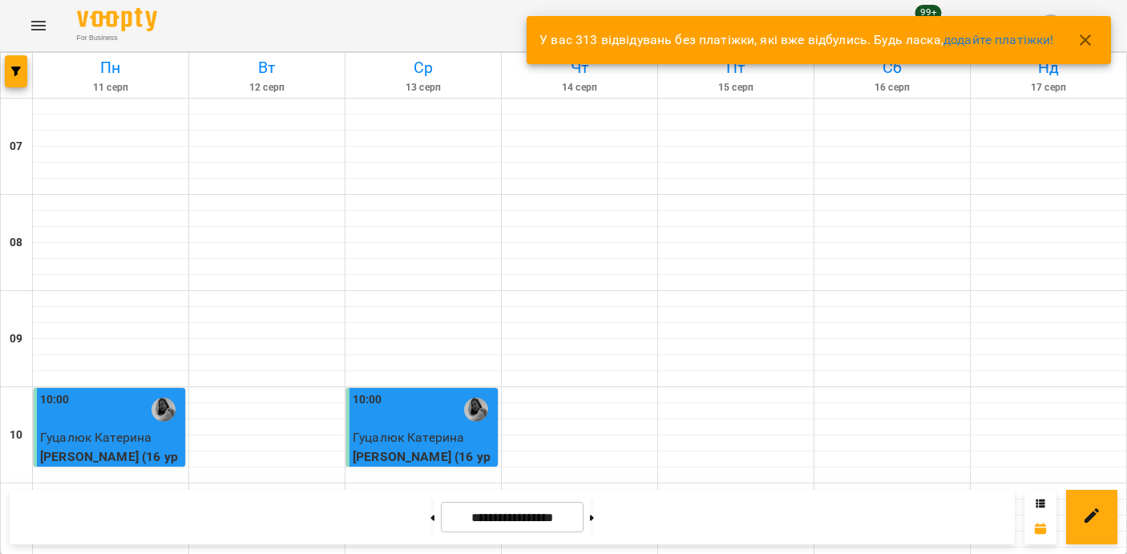
scroll to position [810, 0]
click at [18, 68] on icon "button" at bounding box center [16, 72] width 10 height 10
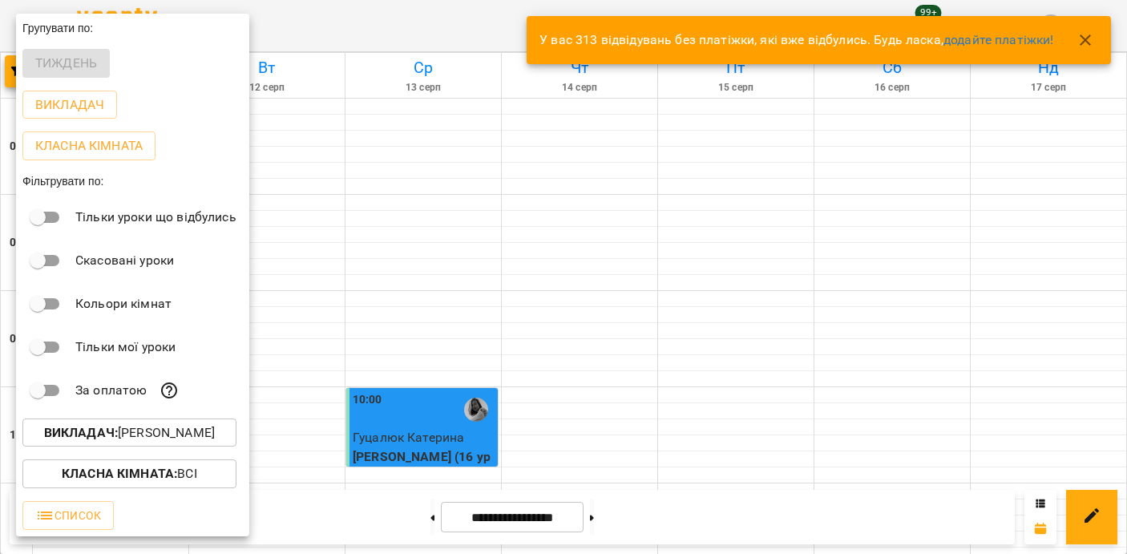
click at [141, 430] on p "Викладач : [PERSON_NAME]" at bounding box center [129, 432] width 171 height 19
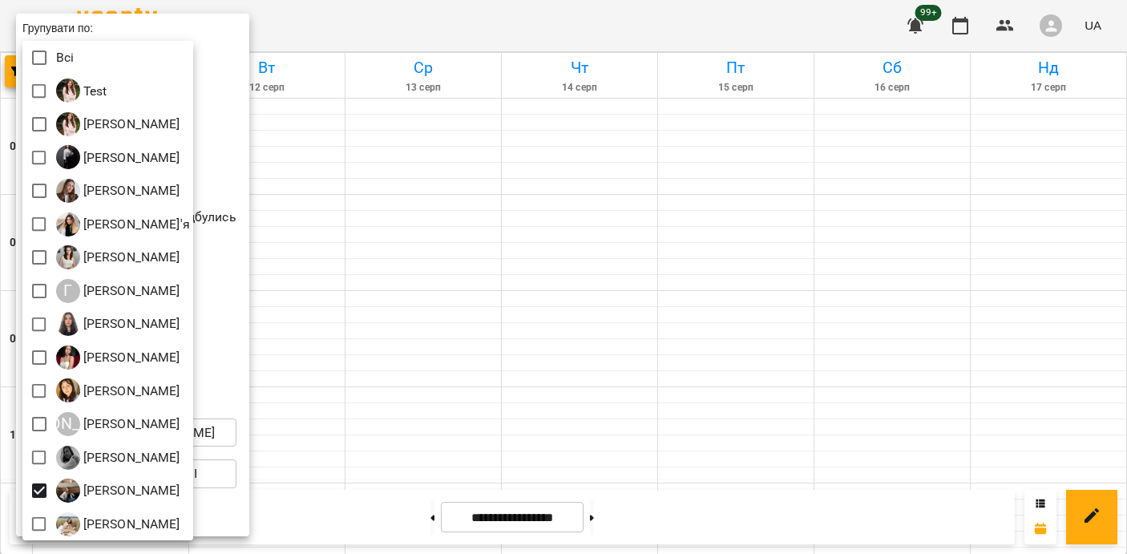
click at [550, 266] on div at bounding box center [563, 277] width 1127 height 554
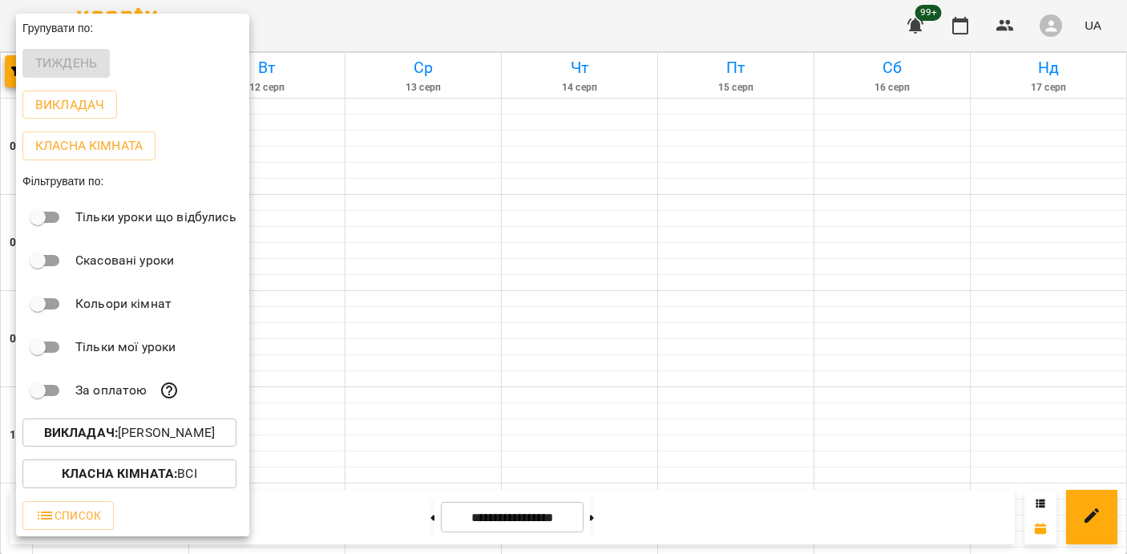
click at [550, 266] on div at bounding box center [563, 277] width 1127 height 554
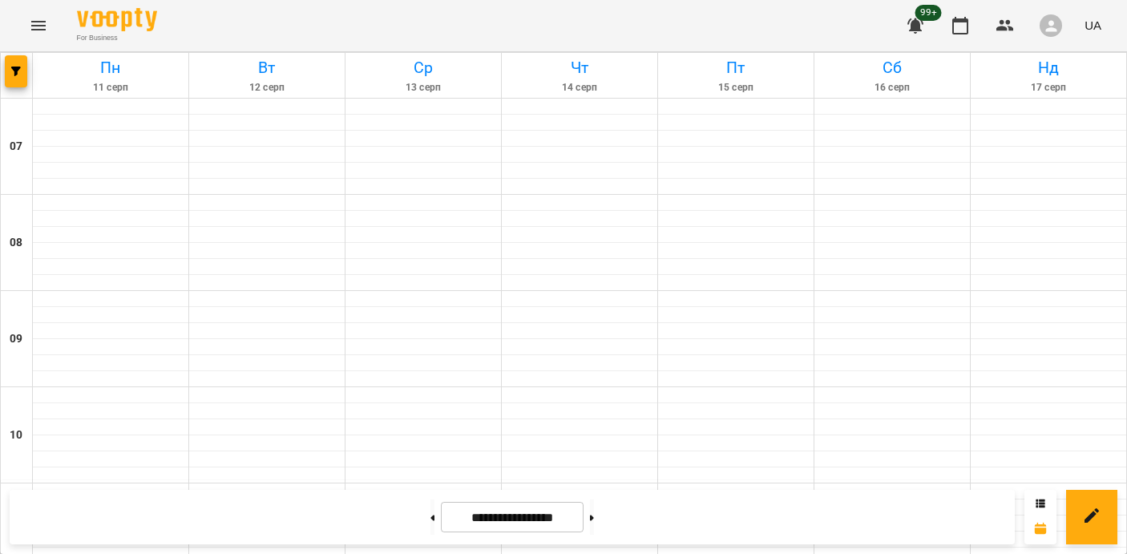
scroll to position [1156, 0]
click at [12, 90] on div at bounding box center [17, 75] width 32 height 45
click at [12, 83] on button "button" at bounding box center [16, 71] width 22 height 32
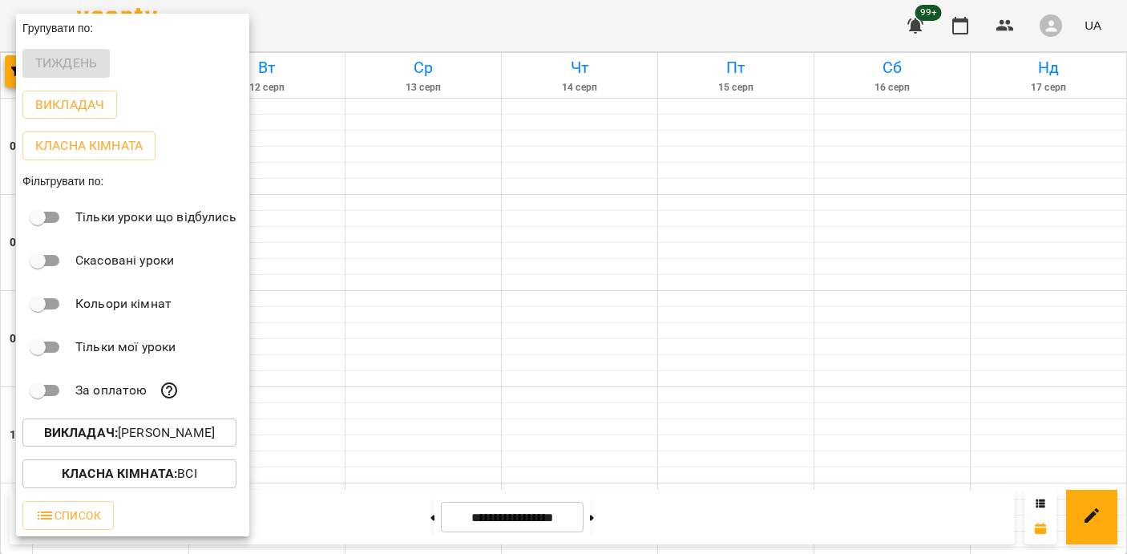
click at [497, 306] on div at bounding box center [563, 277] width 1127 height 554
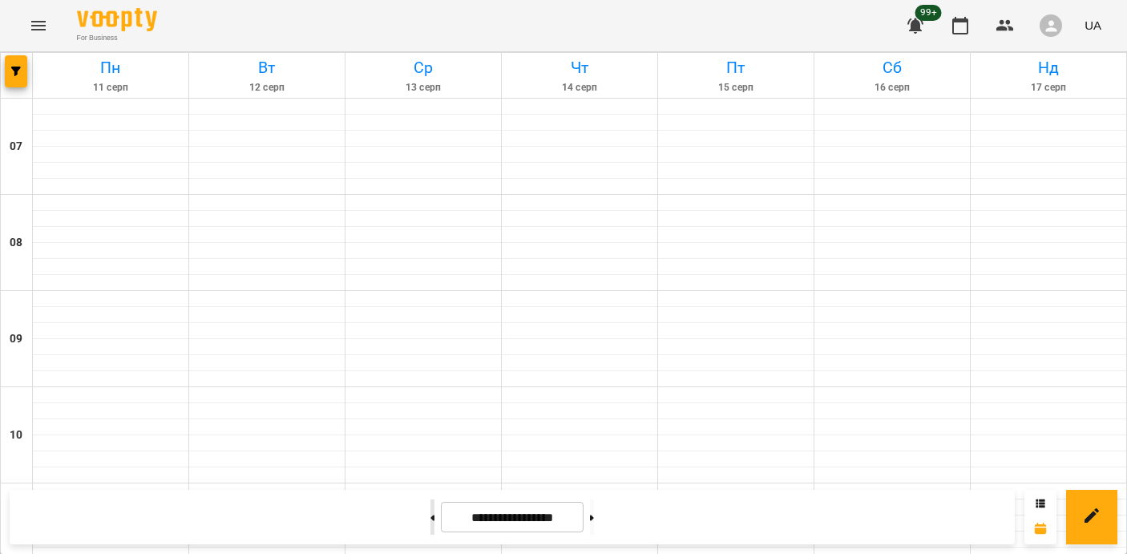
click at [431, 511] on button at bounding box center [433, 516] width 4 height 35
click at [431, 527] on button at bounding box center [433, 516] width 4 height 35
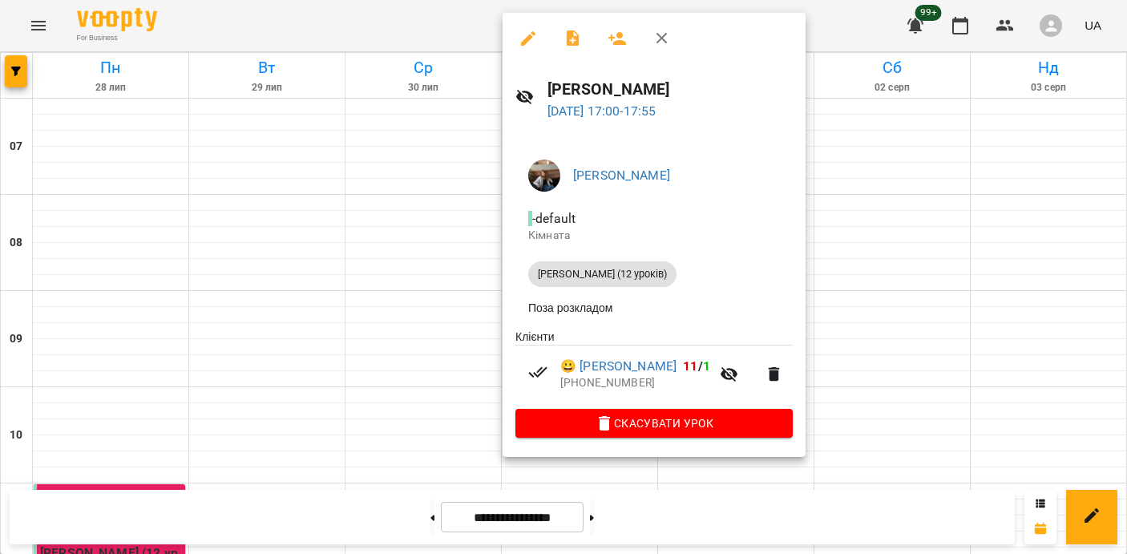
click at [368, 362] on div at bounding box center [563, 277] width 1127 height 554
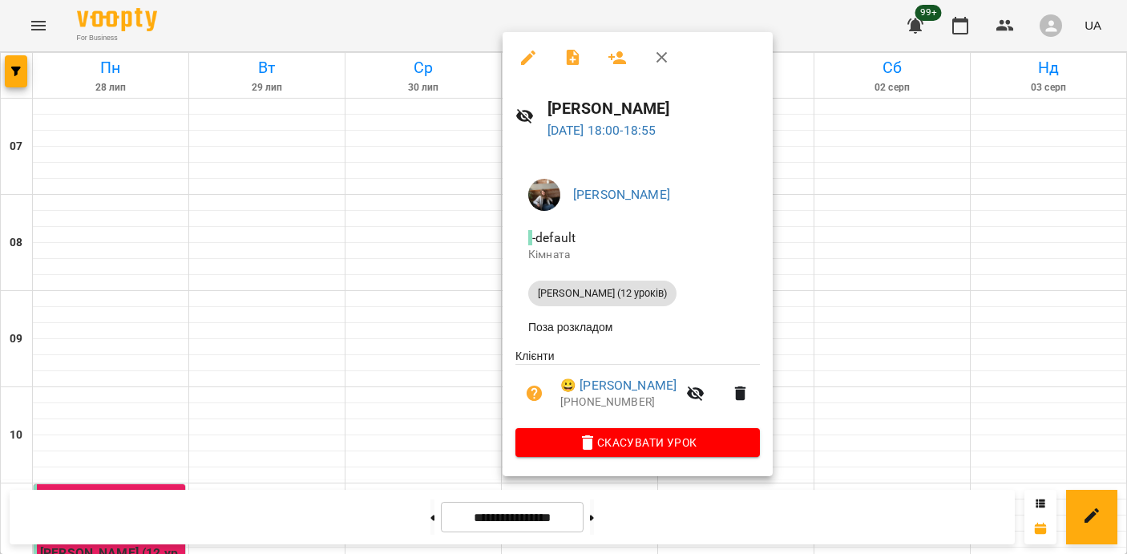
click at [410, 362] on div at bounding box center [563, 277] width 1127 height 554
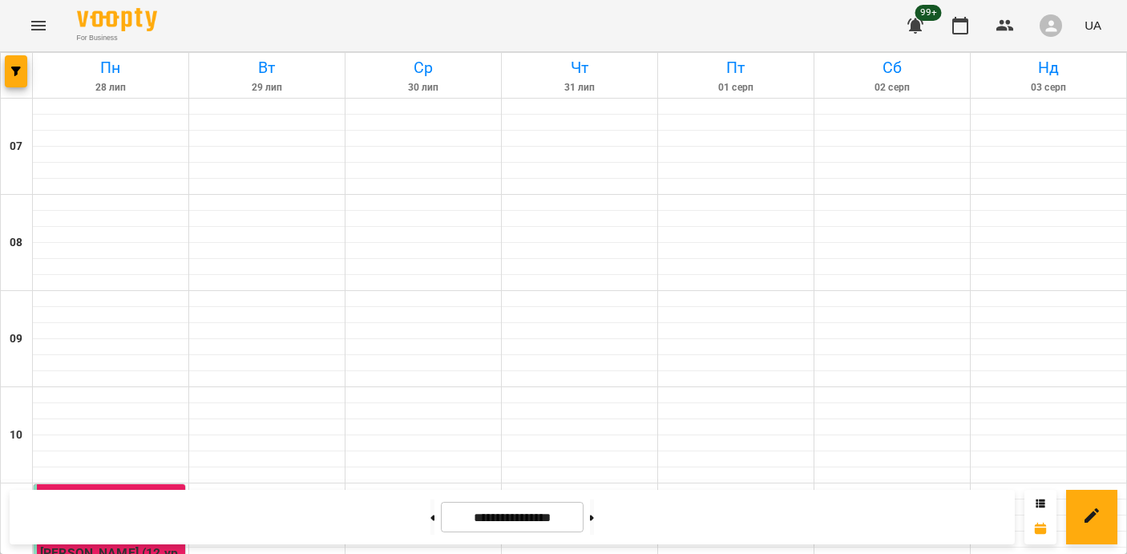
scroll to position [168, 0]
click at [72, 487] on div "11:00" at bounding box center [111, 505] width 142 height 37
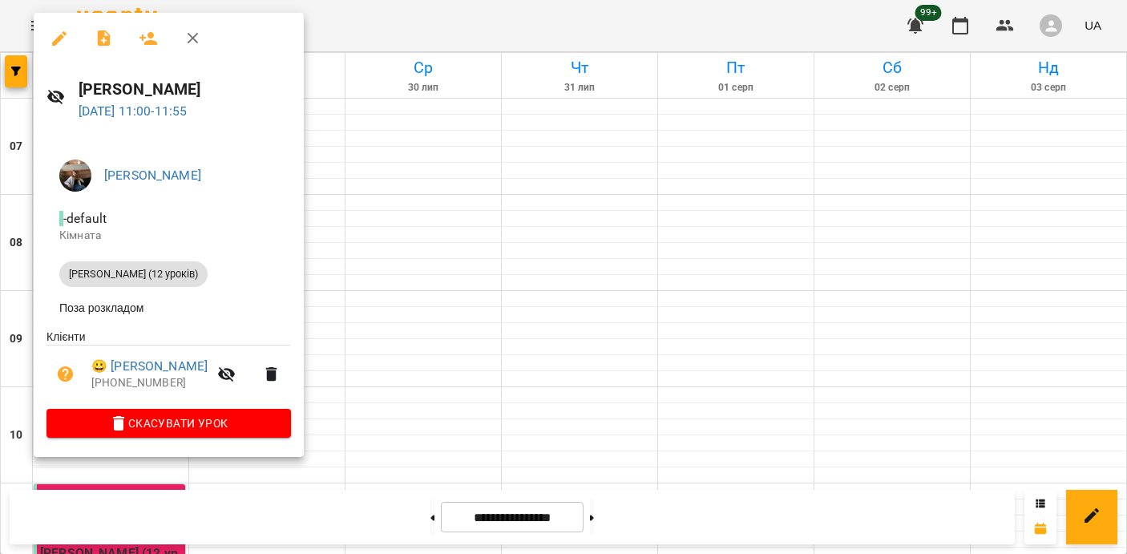
click at [548, 320] on div at bounding box center [563, 277] width 1127 height 554
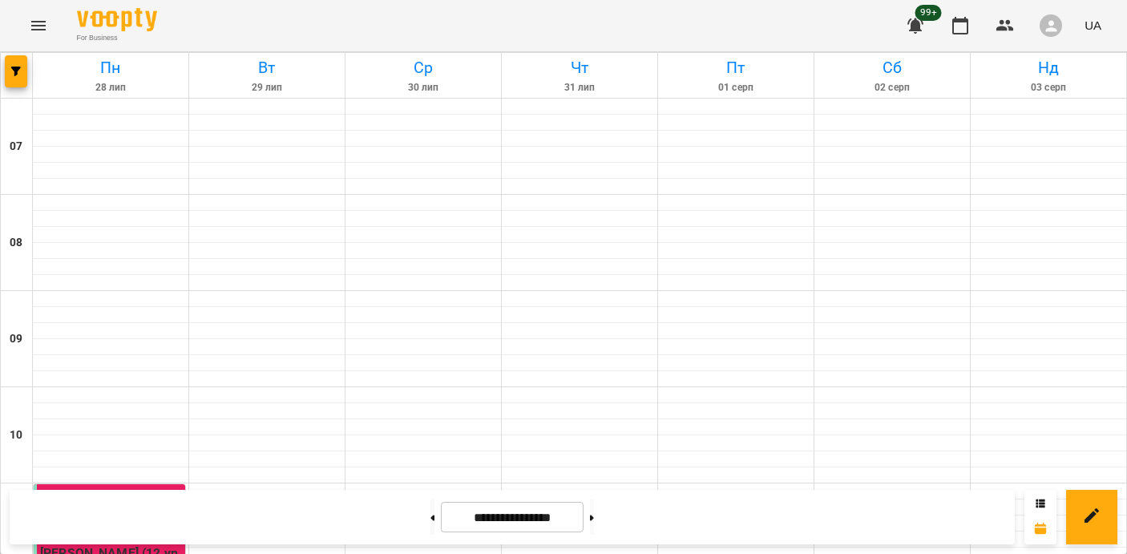
scroll to position [1156, 0]
click at [594, 528] on button at bounding box center [592, 516] width 4 height 35
type input "**********"
click at [20, 67] on icon "button" at bounding box center [16, 72] width 10 height 10
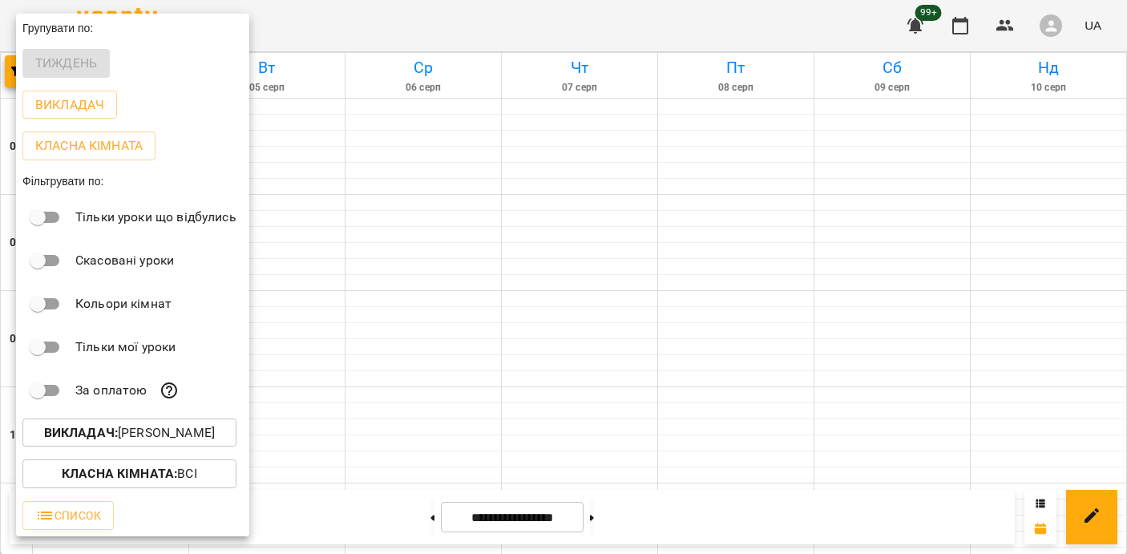
click at [144, 441] on p "Викладач : [PERSON_NAME]" at bounding box center [129, 432] width 171 height 19
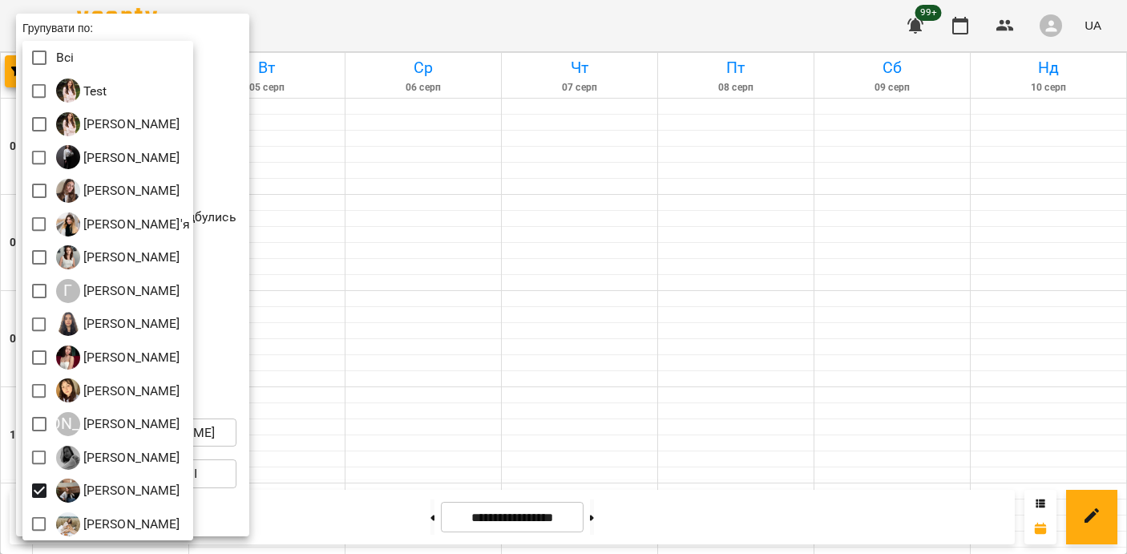
scroll to position [3, 0]
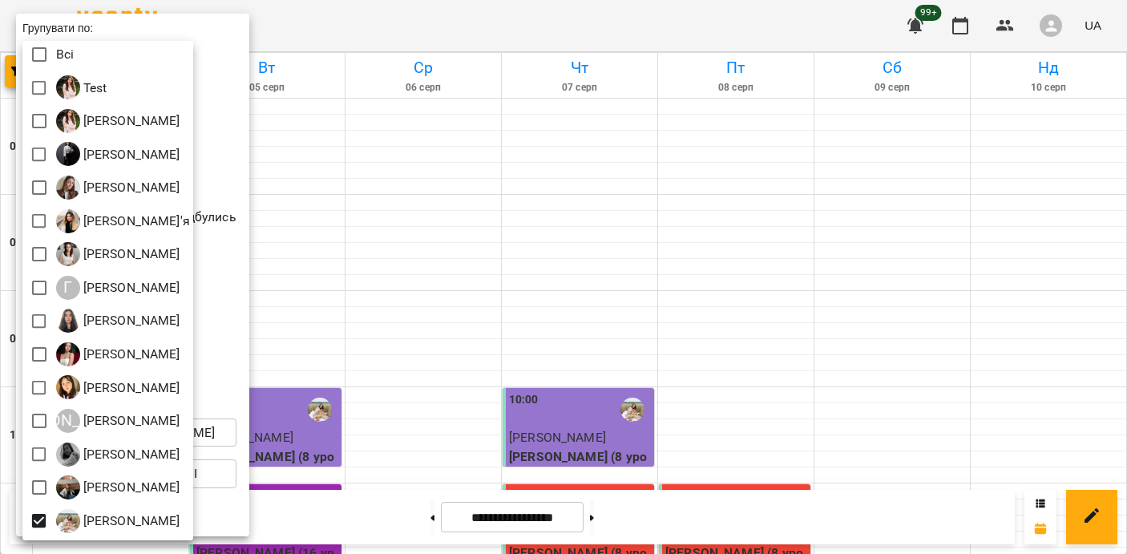
click at [504, 313] on div at bounding box center [563, 277] width 1127 height 554
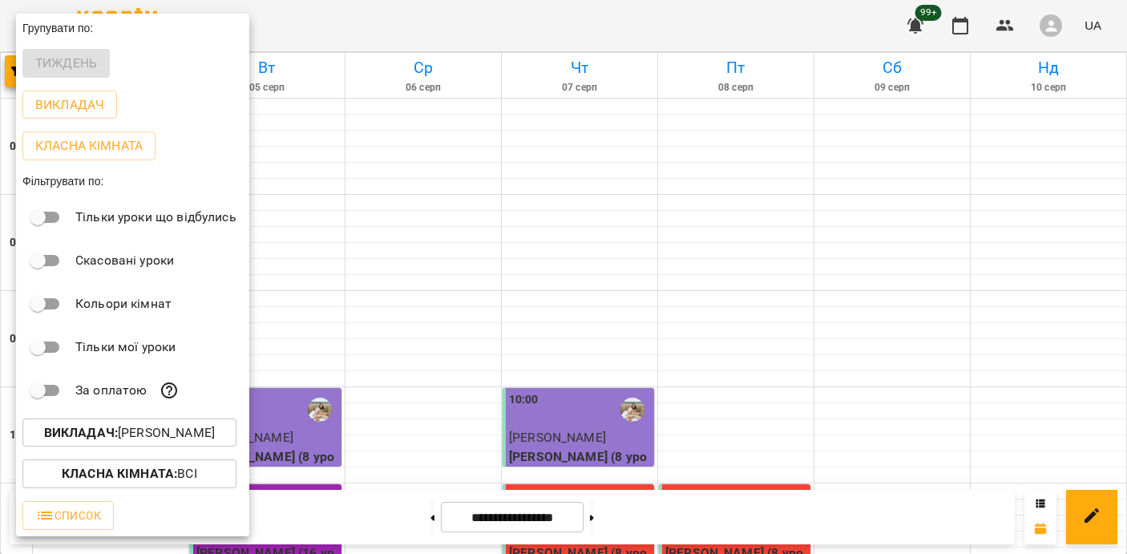
click at [504, 313] on div at bounding box center [563, 277] width 1127 height 554
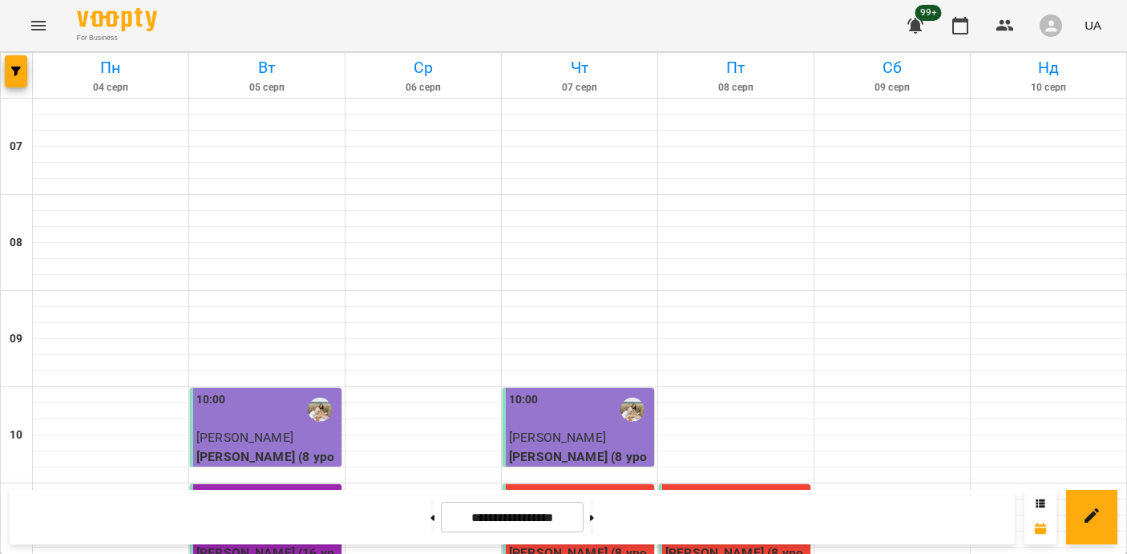
scroll to position [222, 0]
click at [621, 391] on div at bounding box center [632, 409] width 37 height 37
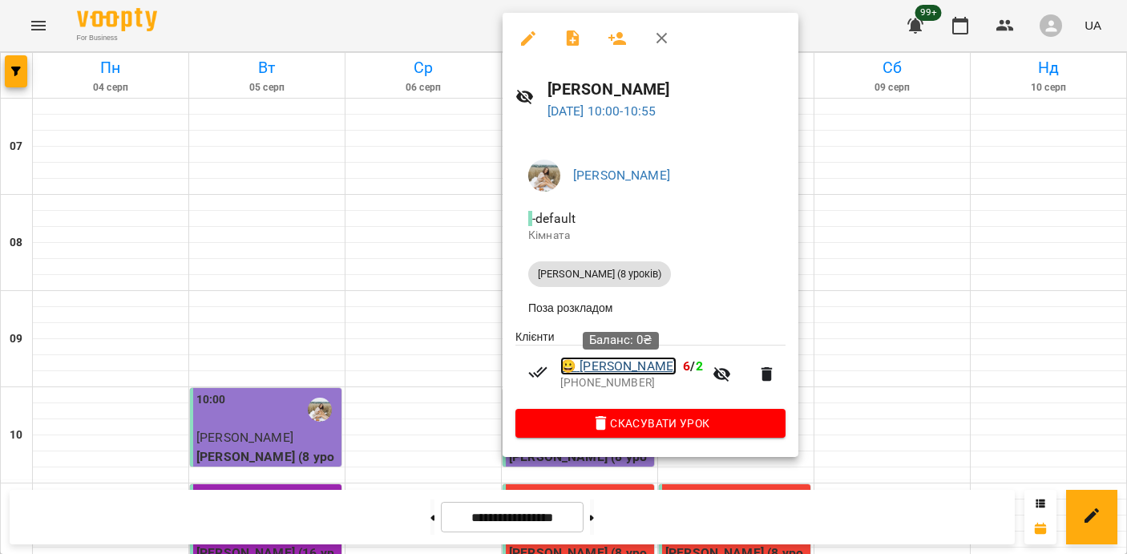
click at [623, 362] on link "😀 [PERSON_NAME]" at bounding box center [618, 366] width 116 height 19
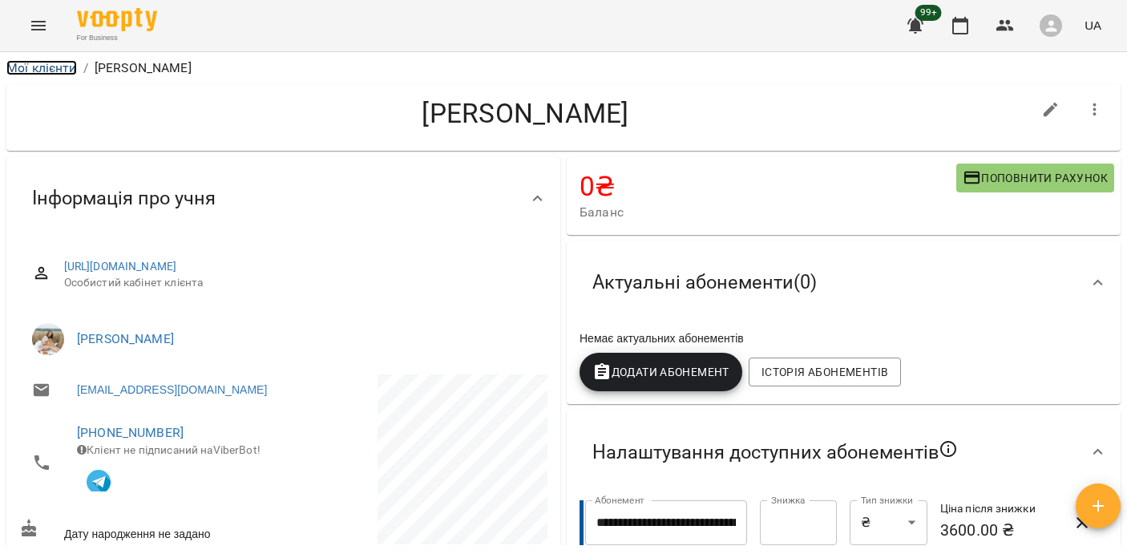
click at [51, 72] on link "Мої клієнти" at bounding box center [41, 67] width 71 height 15
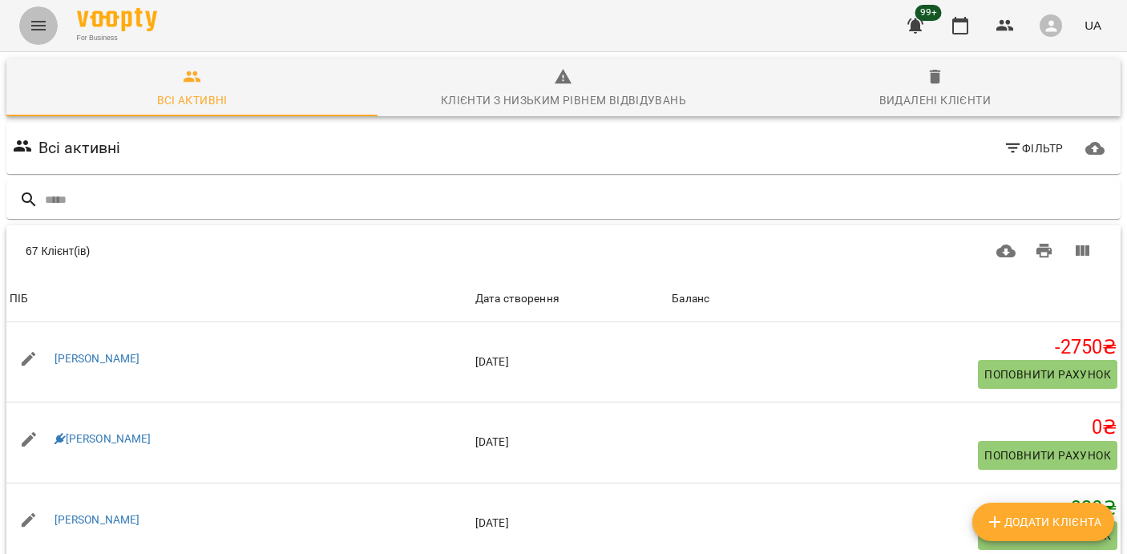
click at [29, 19] on icon "Menu" at bounding box center [38, 25] width 19 height 19
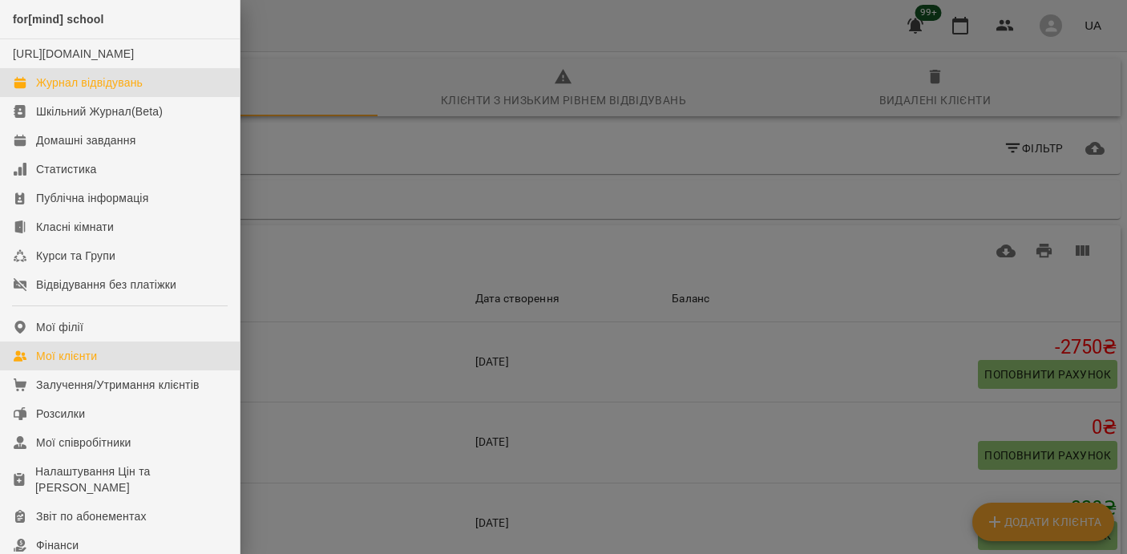
click at [83, 91] on div "Журнал відвідувань" at bounding box center [89, 83] width 107 height 16
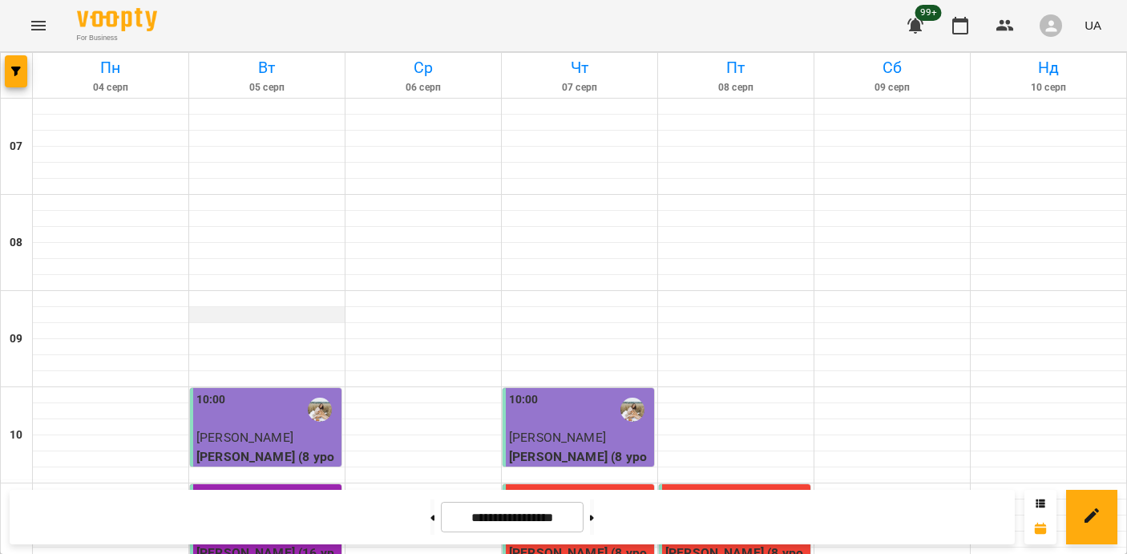
scroll to position [285, 0]
click at [283, 526] on span "[PERSON_NAME]" at bounding box center [244, 533] width 97 height 15
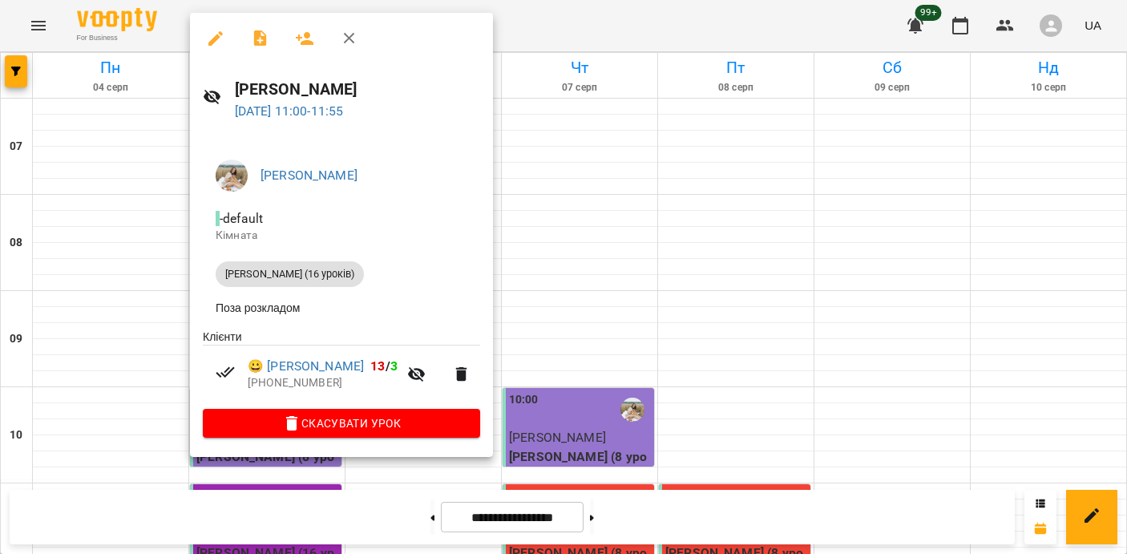
click at [127, 308] on div at bounding box center [563, 277] width 1127 height 554
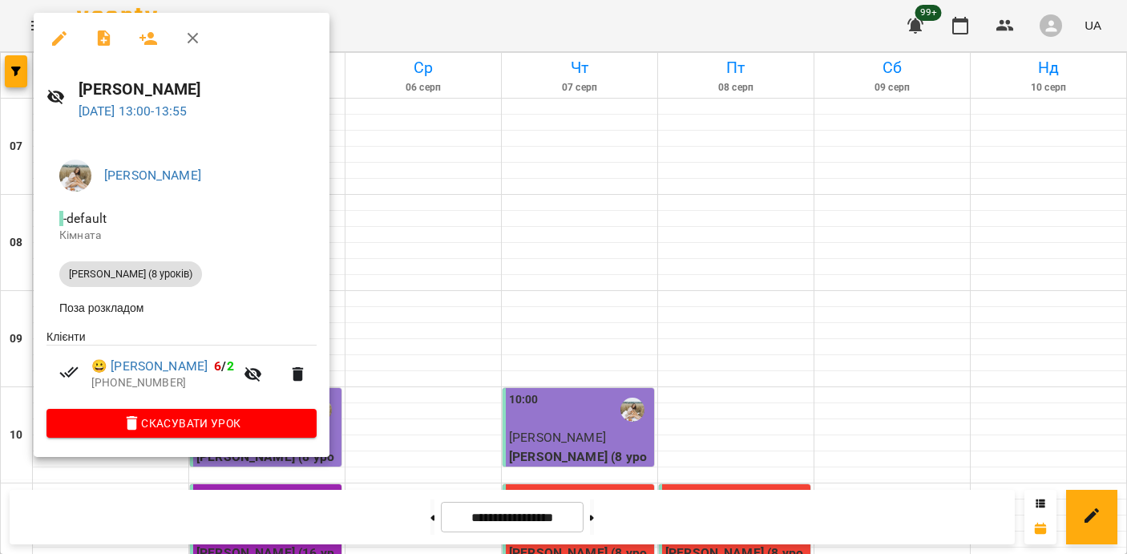
click at [442, 316] on div at bounding box center [563, 277] width 1127 height 554
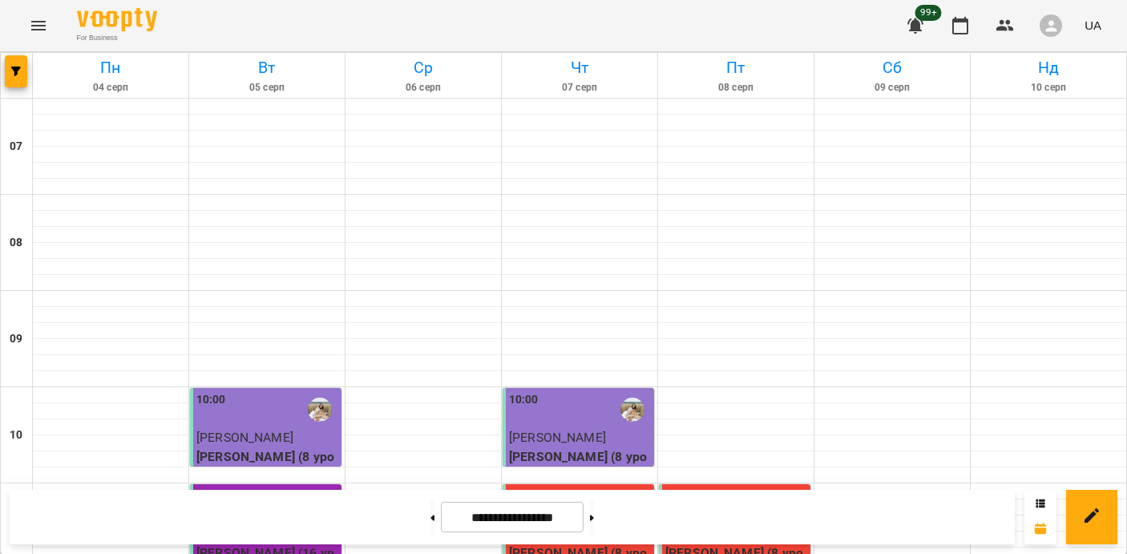
click at [532, 526] on span "[PERSON_NAME]" at bounding box center [557, 533] width 97 height 15
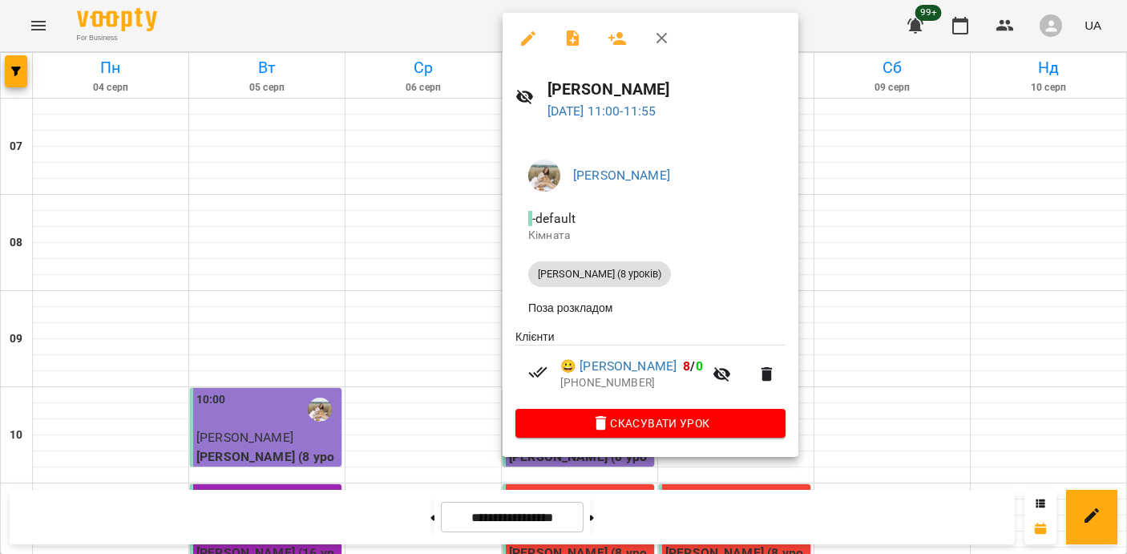
click at [501, 317] on div at bounding box center [563, 277] width 1127 height 554
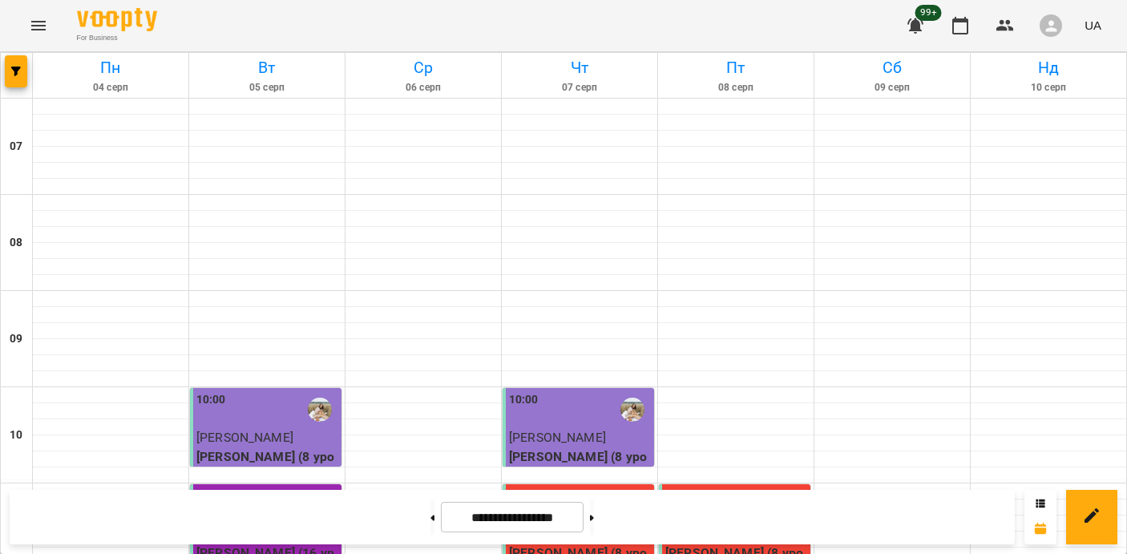
click at [766, 487] on div "11:00" at bounding box center [736, 505] width 142 height 37
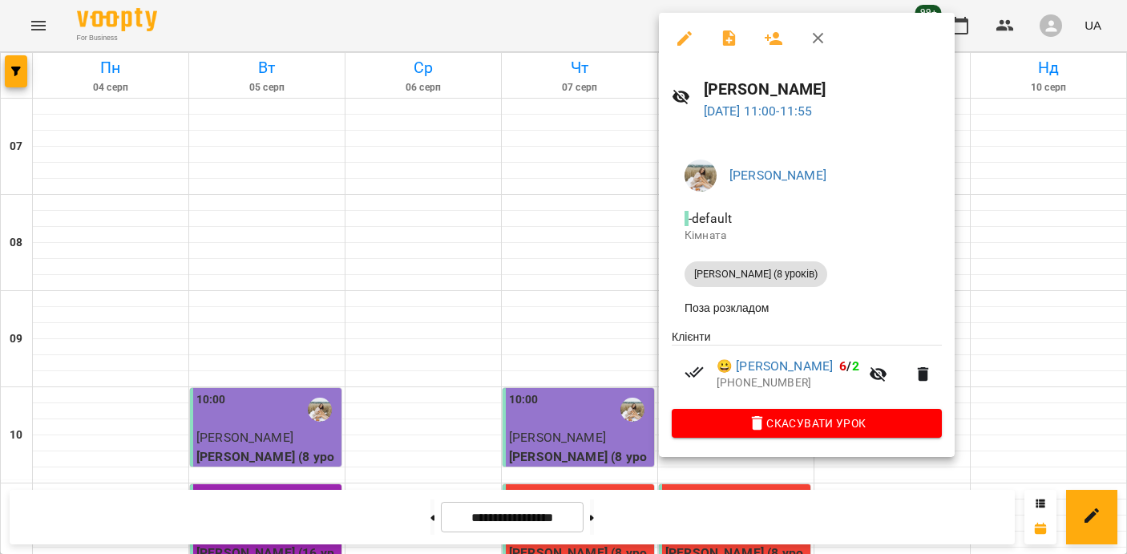
click at [563, 338] on div at bounding box center [563, 277] width 1127 height 554
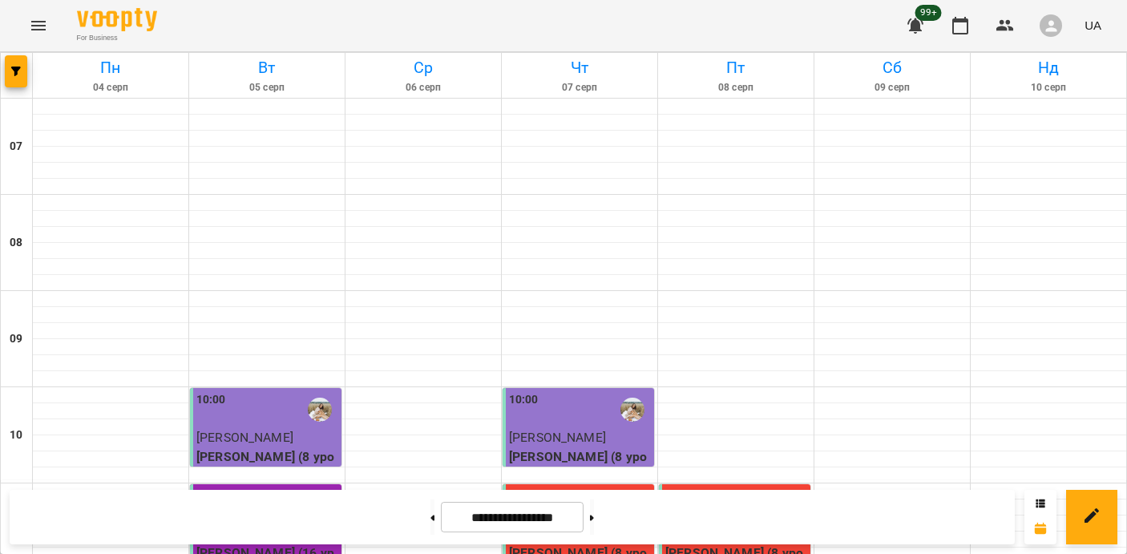
scroll to position [431, 0]
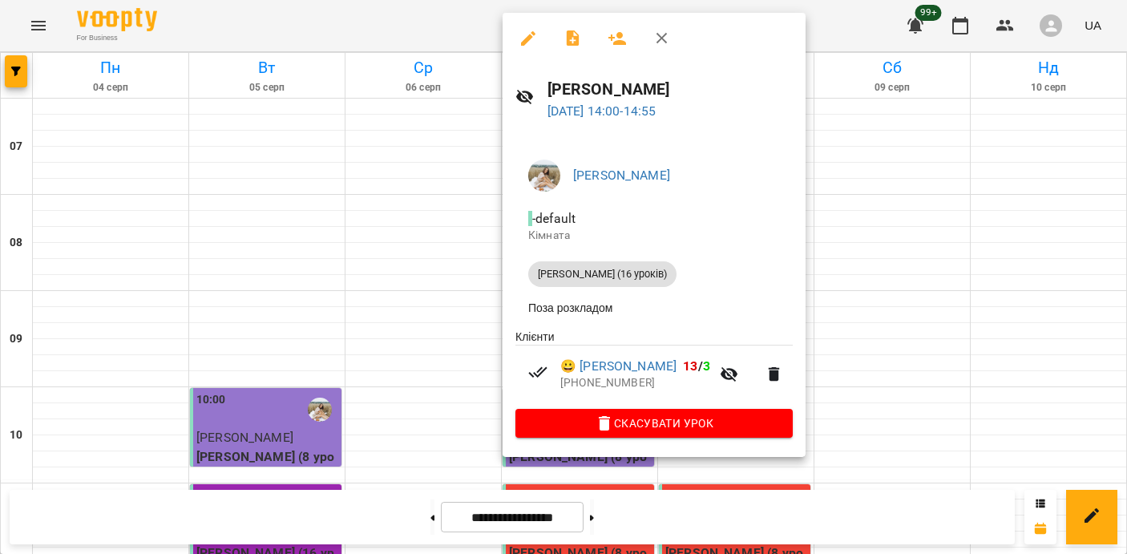
click at [446, 317] on div at bounding box center [563, 277] width 1127 height 554
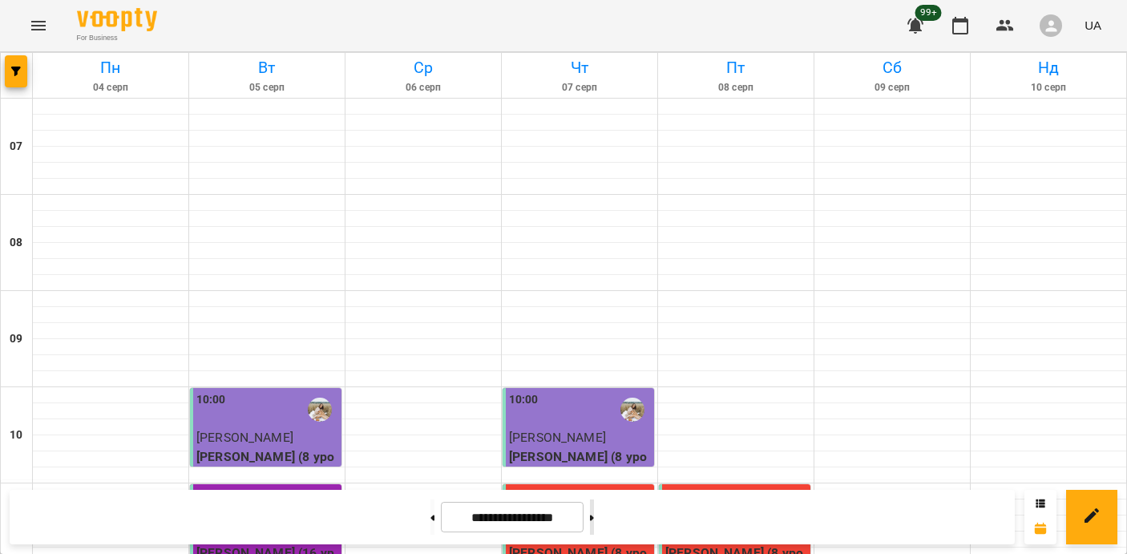
click at [594, 503] on button at bounding box center [592, 516] width 4 height 35
type input "**********"
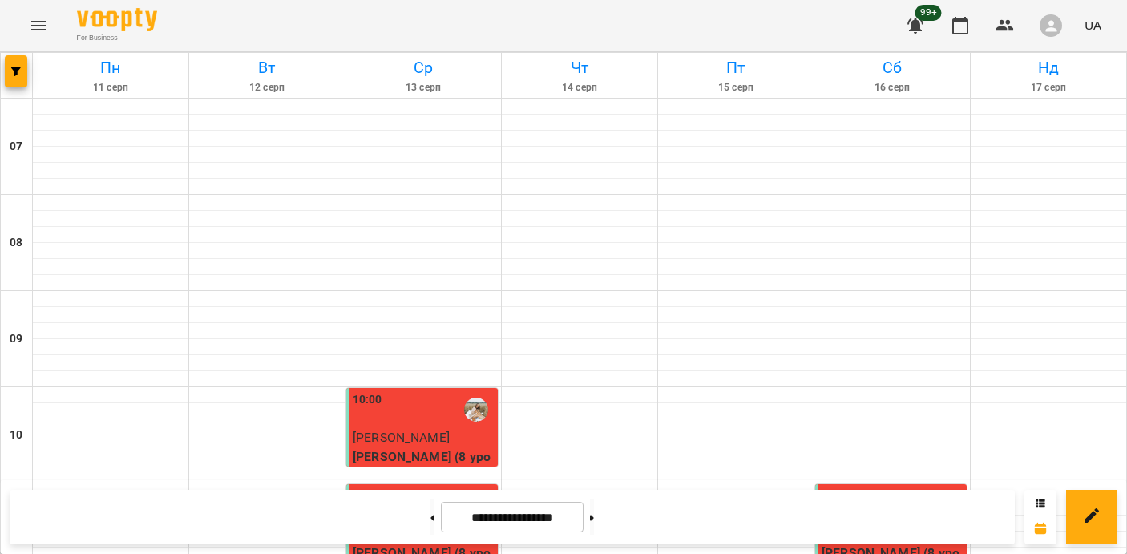
scroll to position [180, 0]
click at [450, 430] on span "[PERSON_NAME]" at bounding box center [401, 437] width 97 height 15
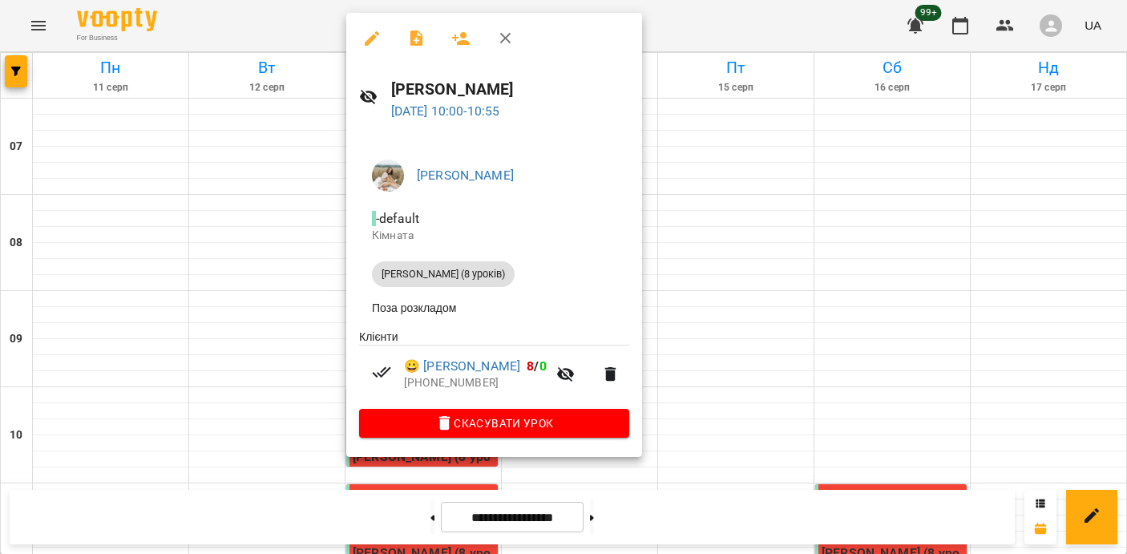
click at [874, 365] on div at bounding box center [563, 277] width 1127 height 554
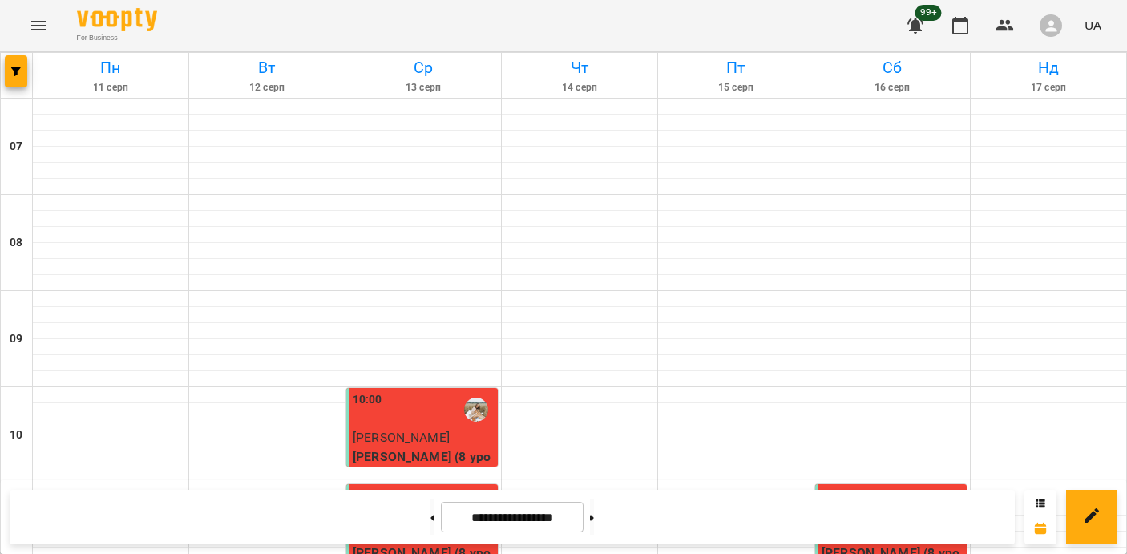
click at [866, 544] on p "[PERSON_NAME] (8 уроків)" at bounding box center [893, 563] width 142 height 38
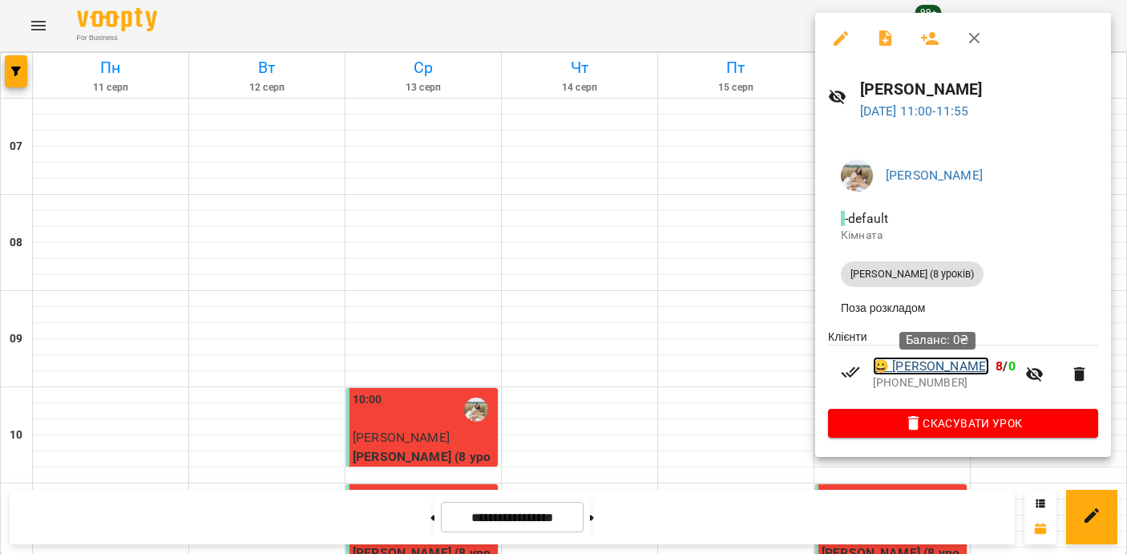
click at [898, 371] on link "😀 [PERSON_NAME]" at bounding box center [931, 366] width 116 height 19
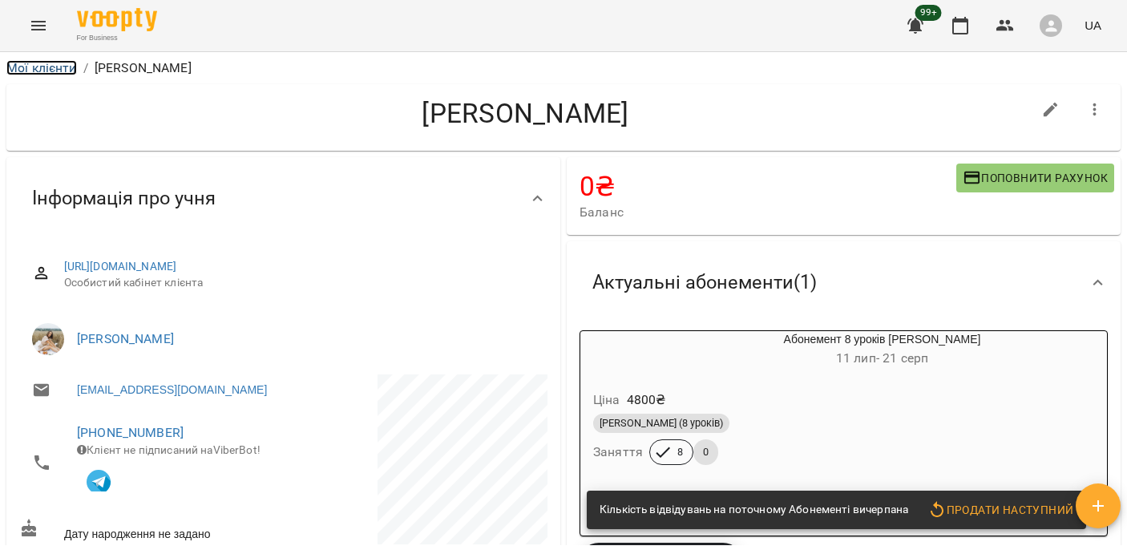
click at [45, 71] on link "Мої клієнти" at bounding box center [41, 67] width 71 height 15
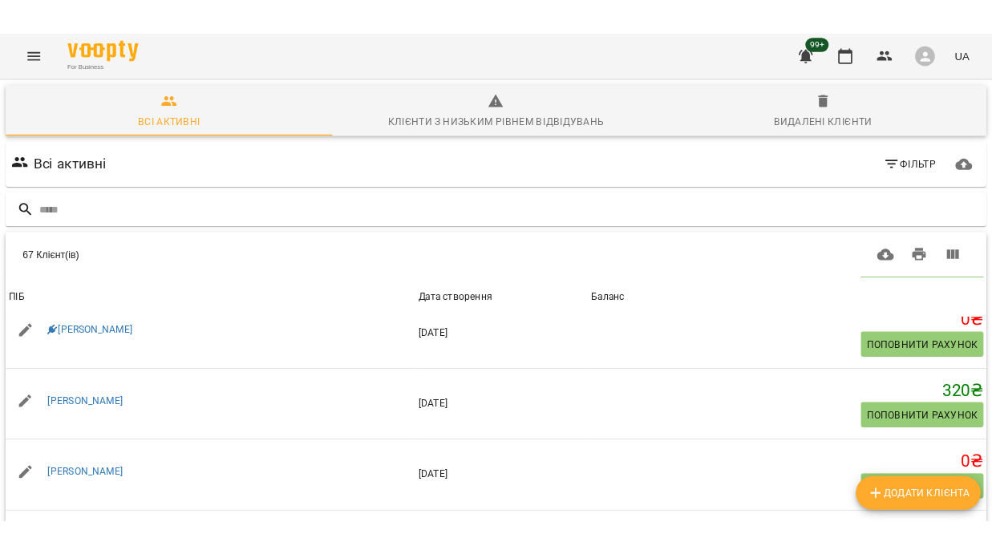
scroll to position [112, 0]
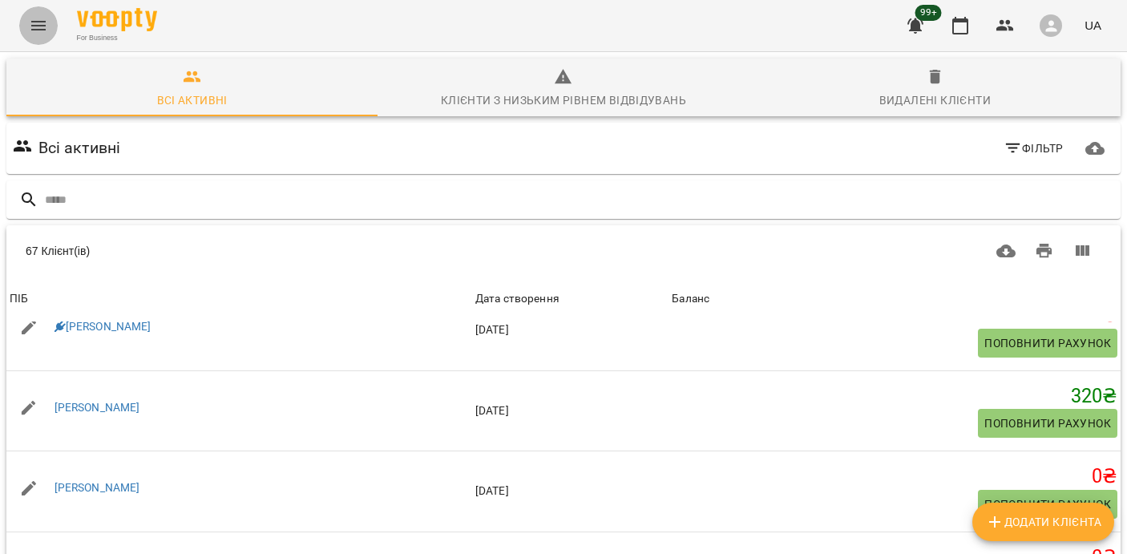
click at [31, 29] on icon "Menu" at bounding box center [38, 26] width 14 height 10
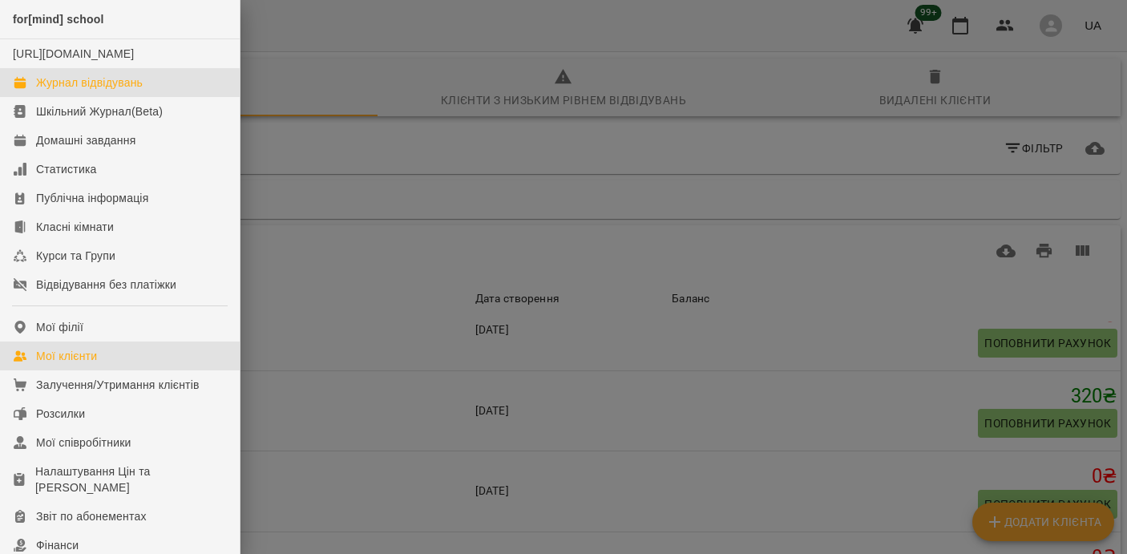
click at [110, 91] on div "Журнал відвідувань" at bounding box center [89, 83] width 107 height 16
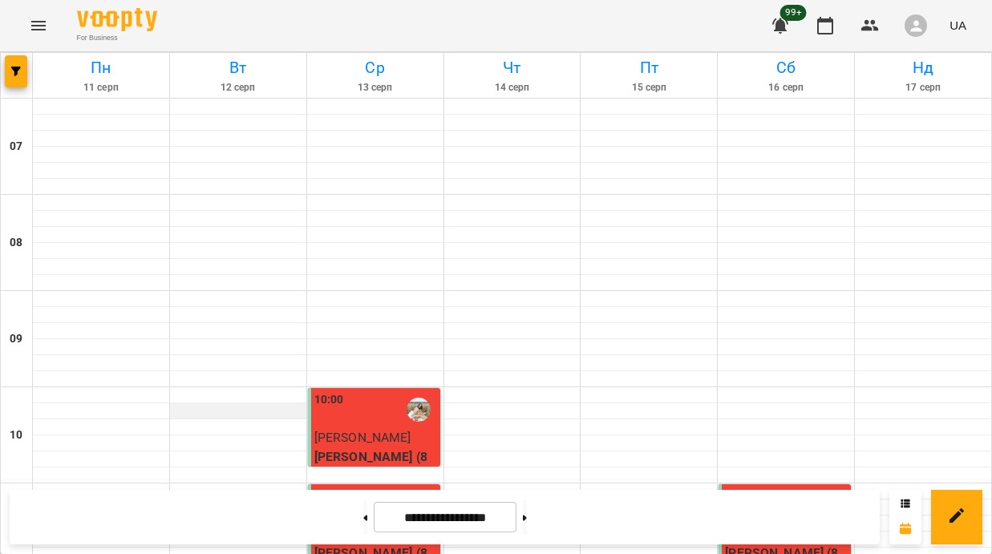
scroll to position [470, 0]
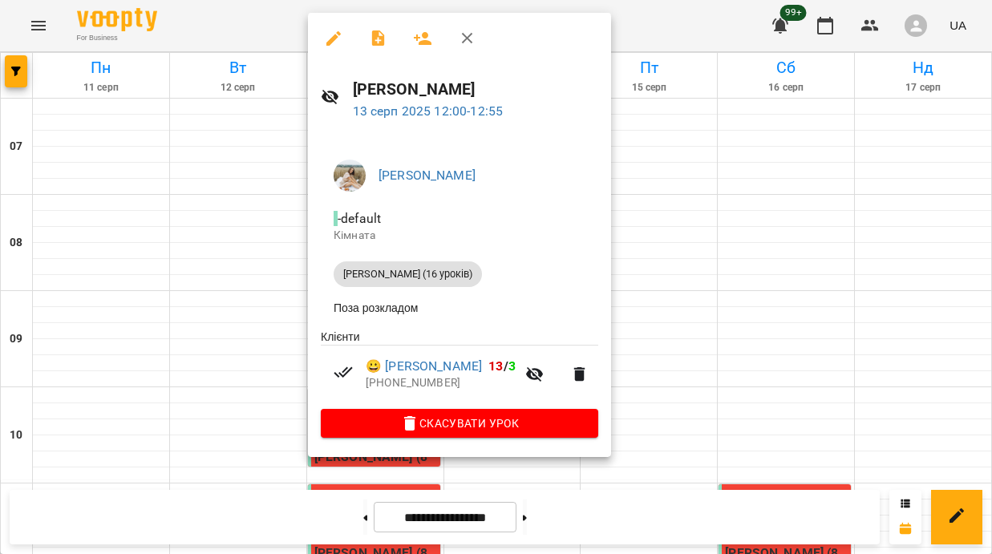
click at [195, 300] on div at bounding box center [496, 277] width 992 height 554
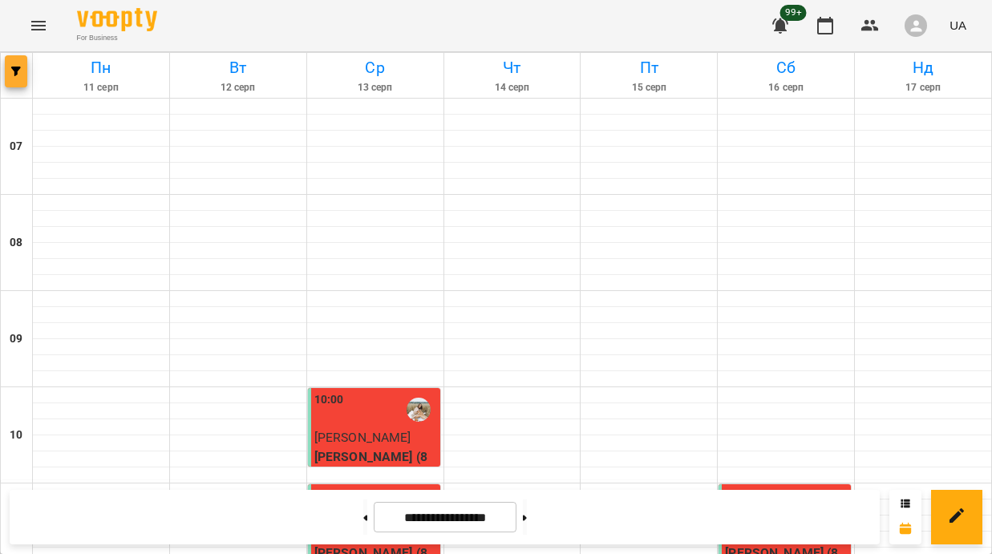
click at [16, 63] on button "button" at bounding box center [16, 71] width 22 height 32
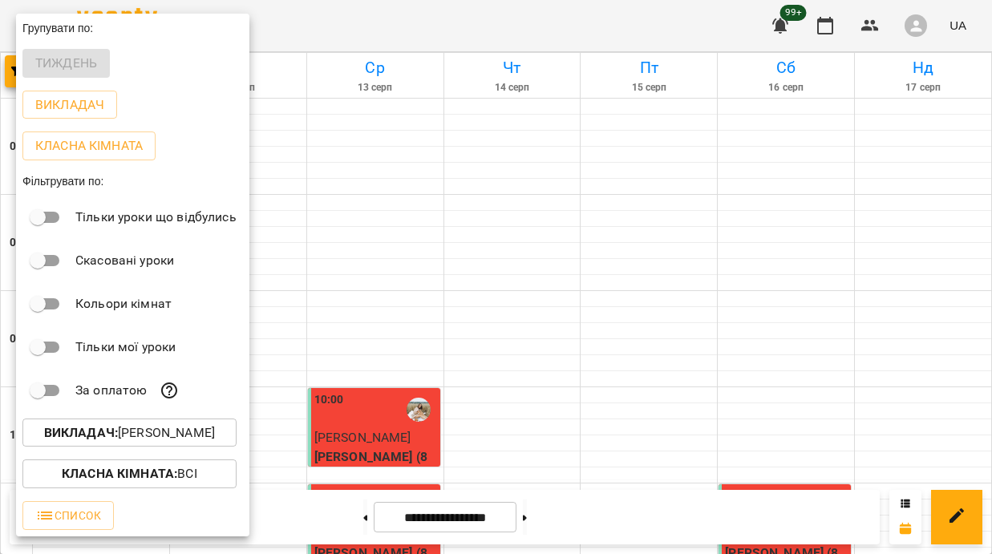
click at [104, 438] on b "Викладач :" at bounding box center [81, 432] width 74 height 15
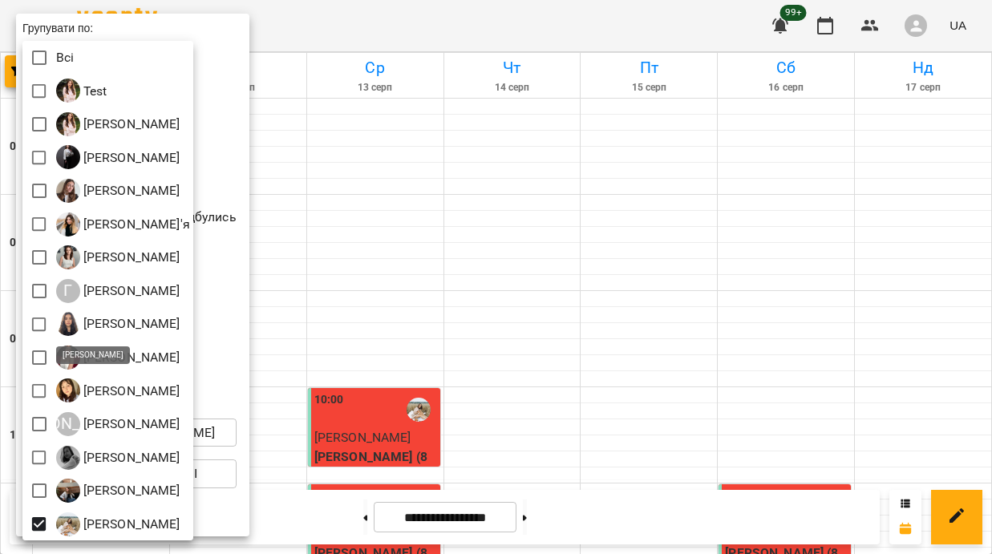
scroll to position [3, 0]
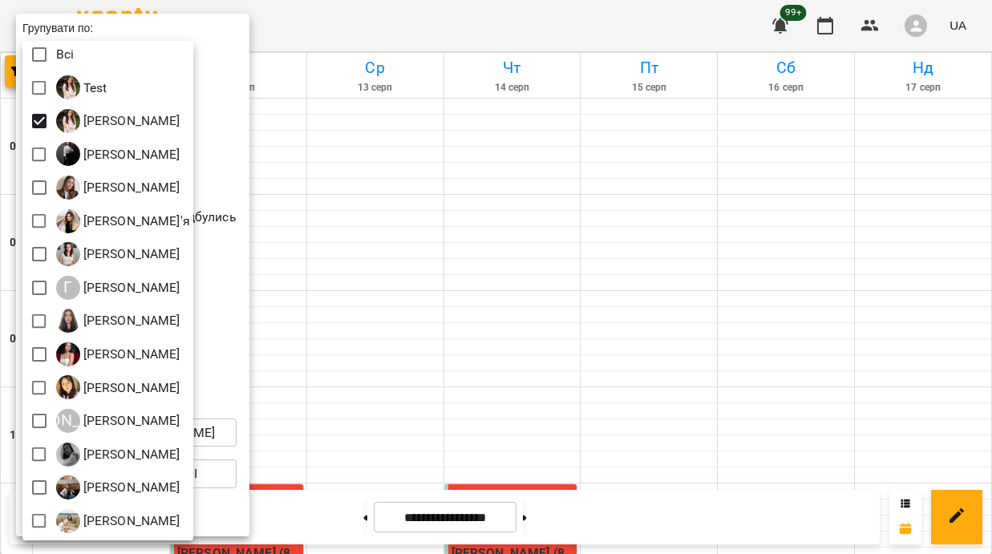
click at [464, 196] on div at bounding box center [496, 277] width 992 height 554
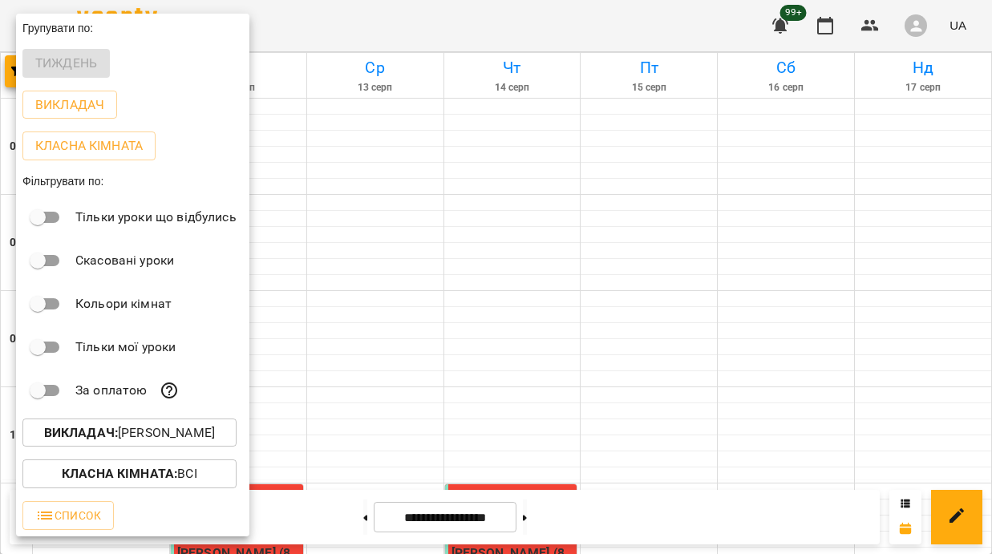
click at [464, 196] on div at bounding box center [496, 277] width 992 height 554
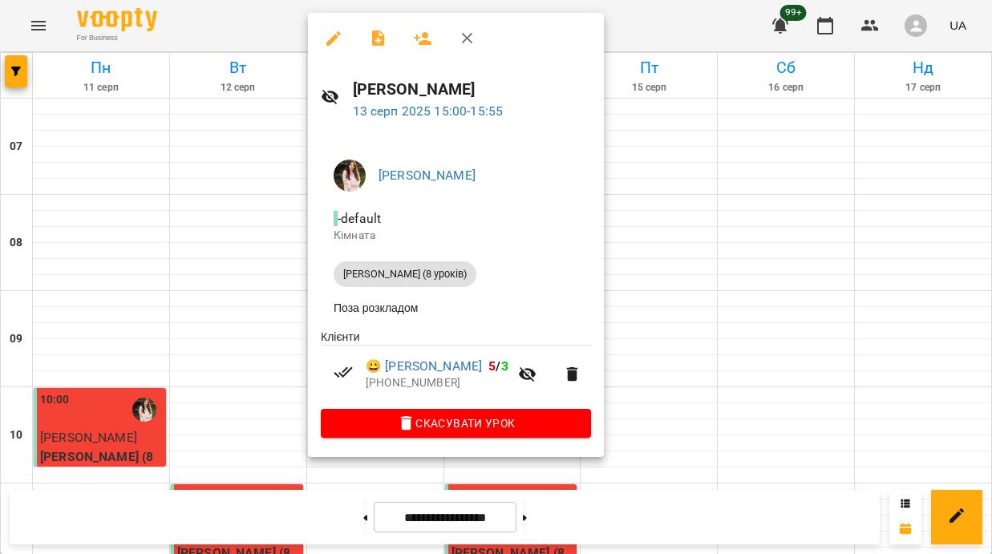
click at [174, 339] on div at bounding box center [496, 277] width 992 height 554
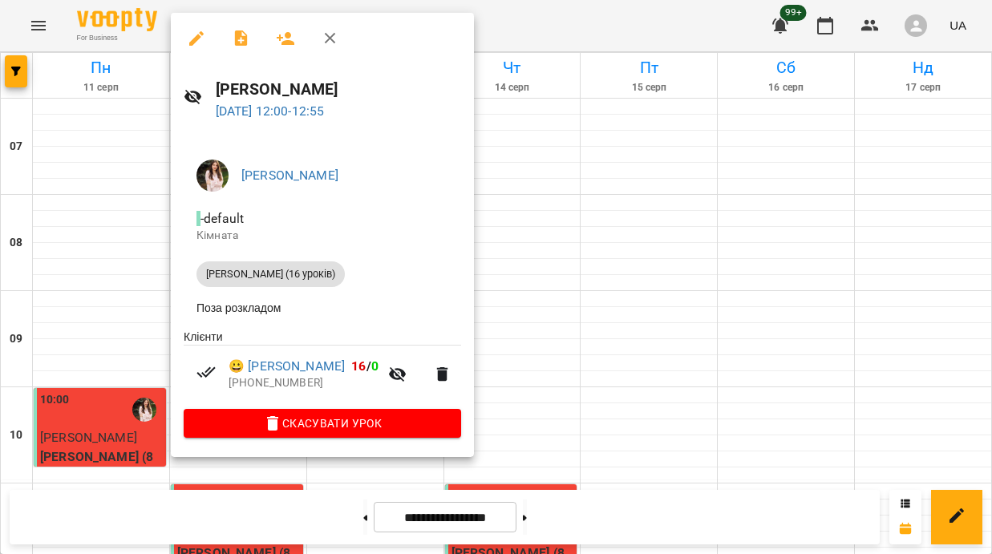
click at [583, 181] on div at bounding box center [496, 277] width 992 height 554
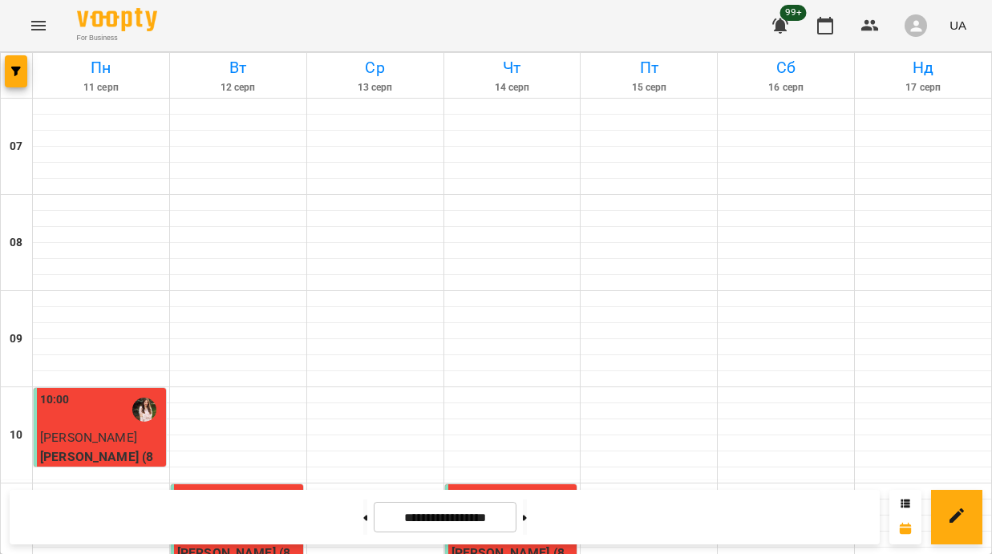
scroll to position [592, 0]
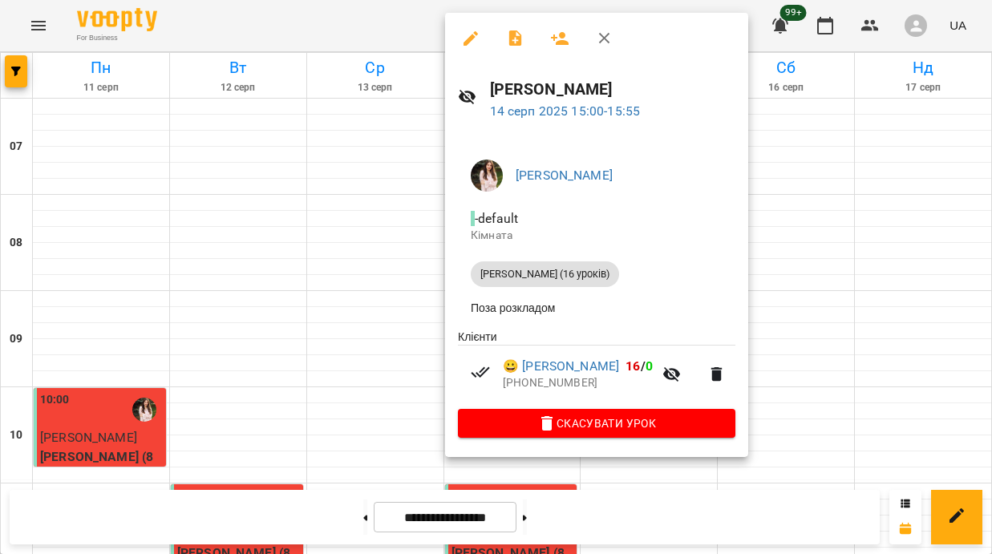
click at [278, 276] on div at bounding box center [496, 277] width 992 height 554
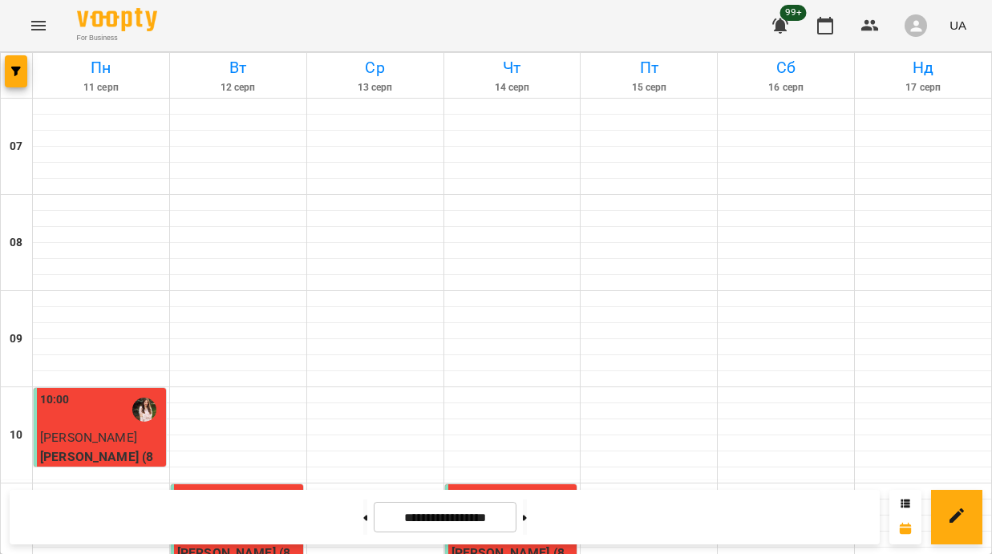
scroll to position [704, 0]
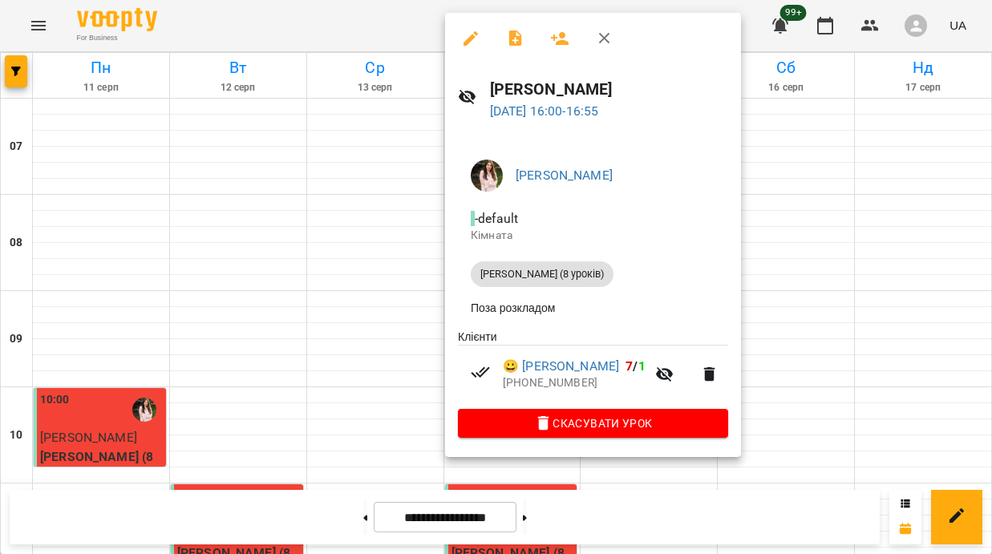
click at [297, 512] on div at bounding box center [496, 277] width 992 height 554
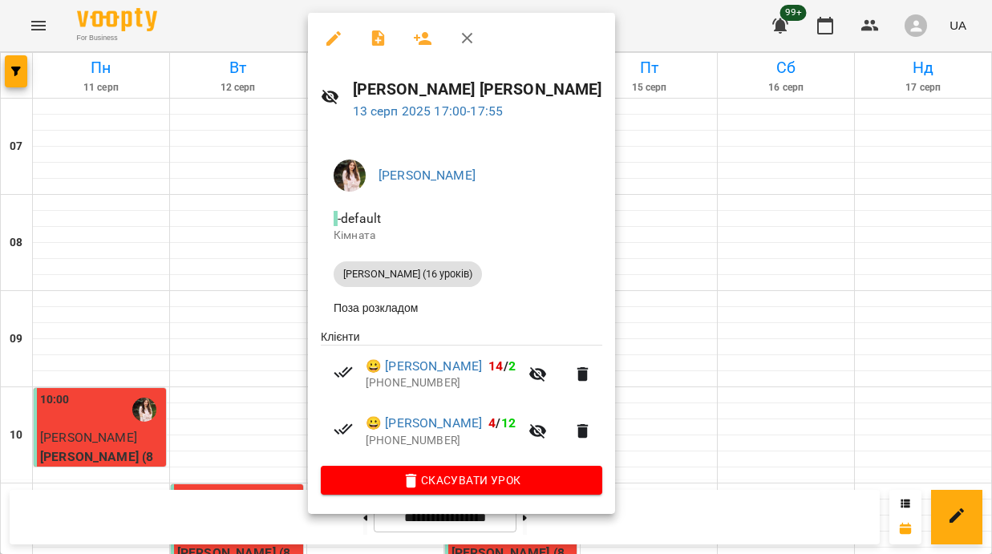
click at [205, 440] on div at bounding box center [496, 277] width 992 height 554
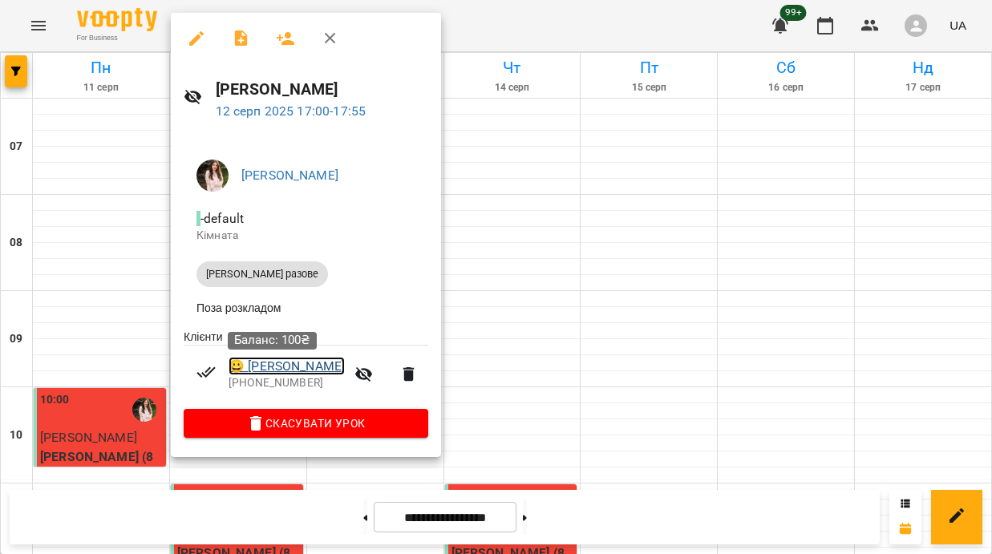
click at [289, 370] on link "😀 [PERSON_NAME]" at bounding box center [286, 366] width 116 height 19
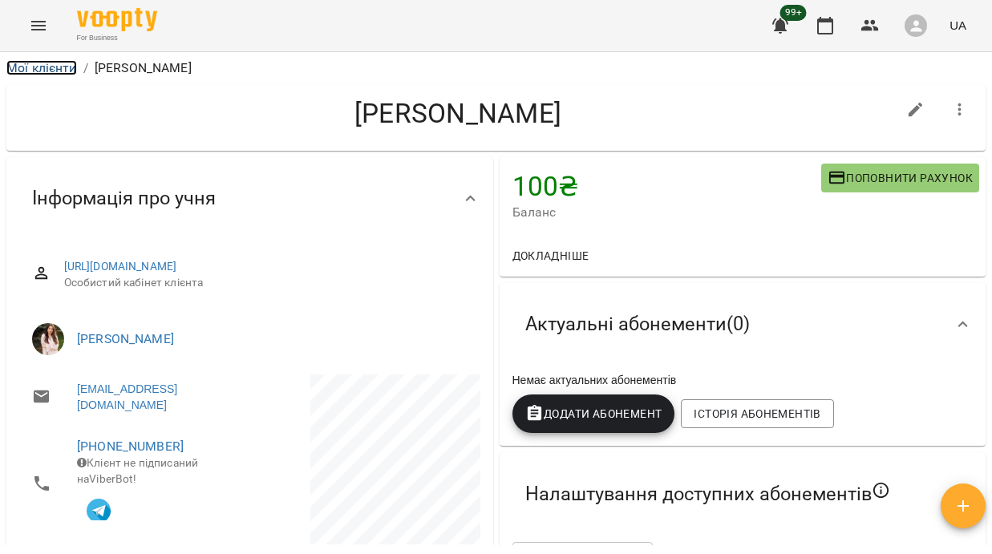
click at [72, 65] on link "Мої клієнти" at bounding box center [41, 67] width 71 height 15
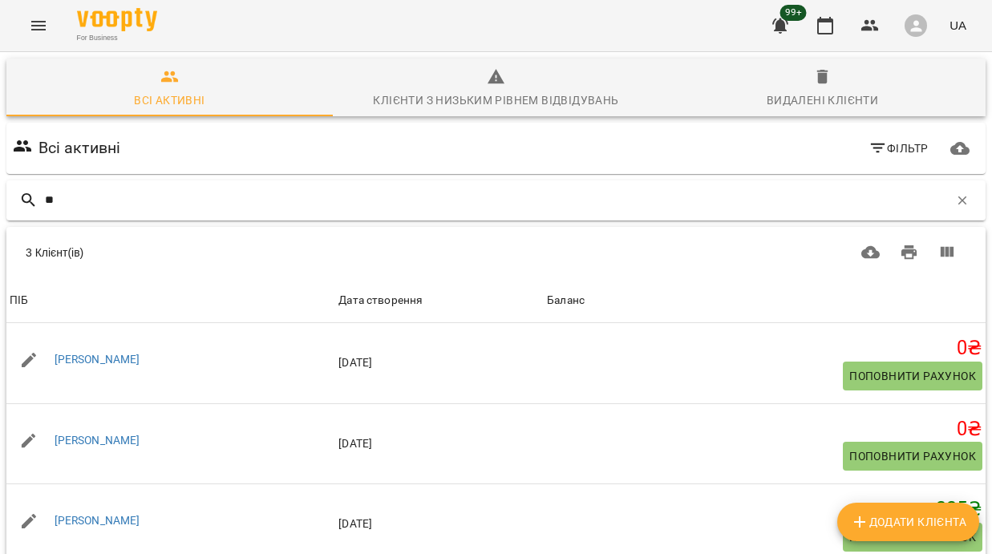
type input "*"
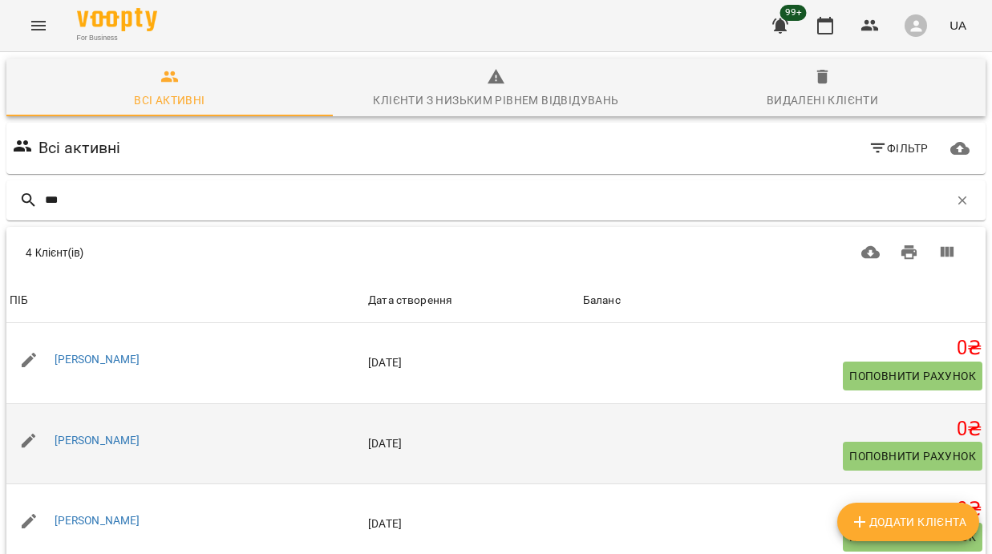
scroll to position [188, 0]
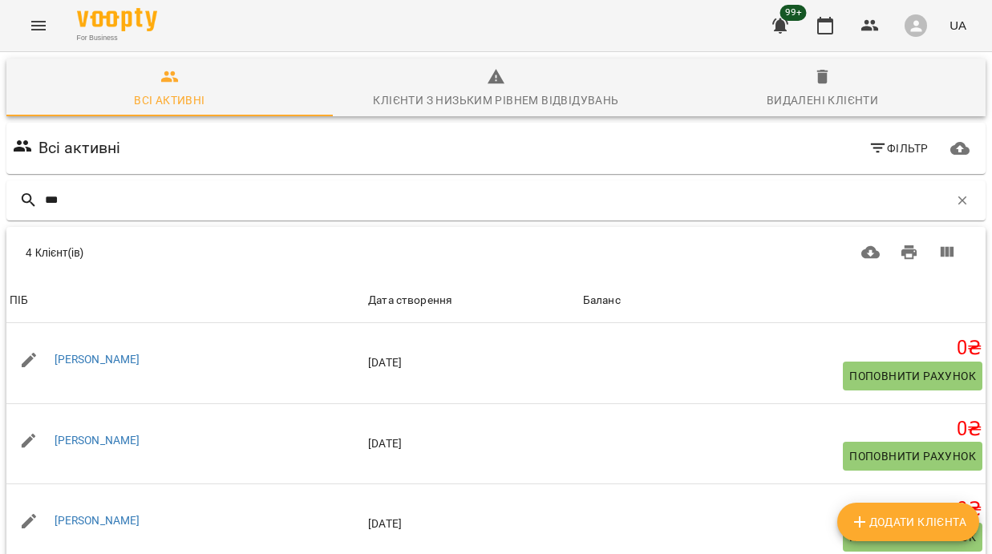
type input "***"
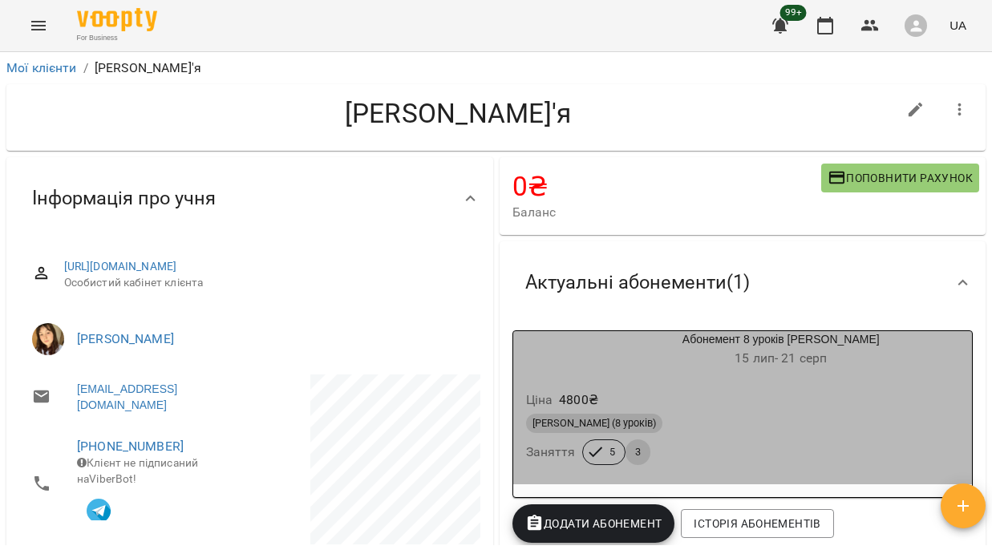
click at [601, 399] on div "Ціна 4800 ₴" at bounding box center [743, 400] width 440 height 29
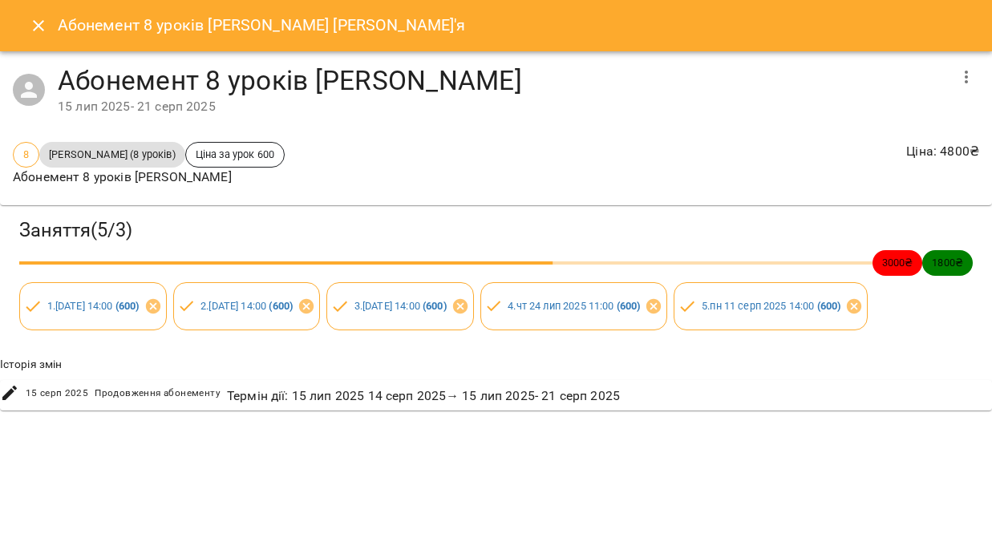
click at [32, 32] on icon "Close" at bounding box center [38, 25] width 19 height 19
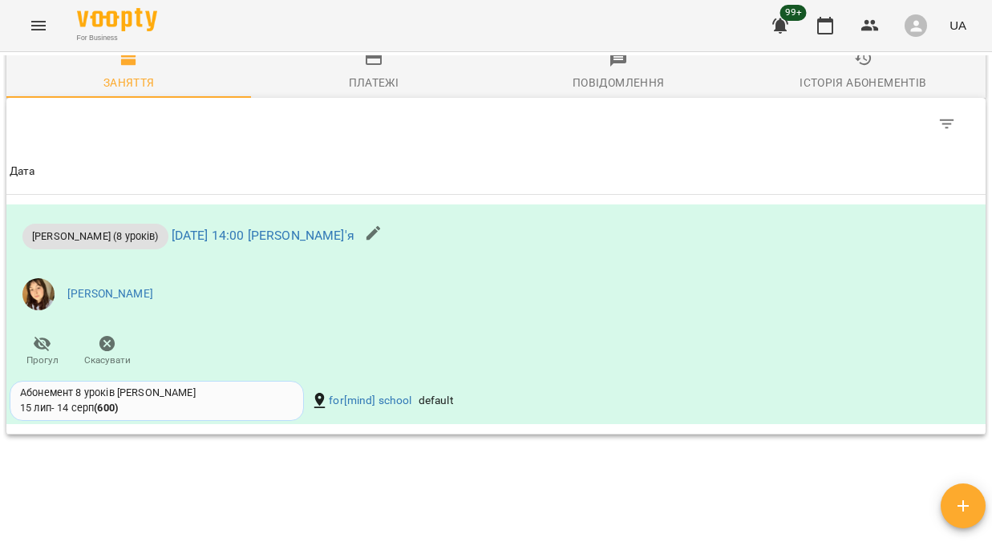
scroll to position [1114, 0]
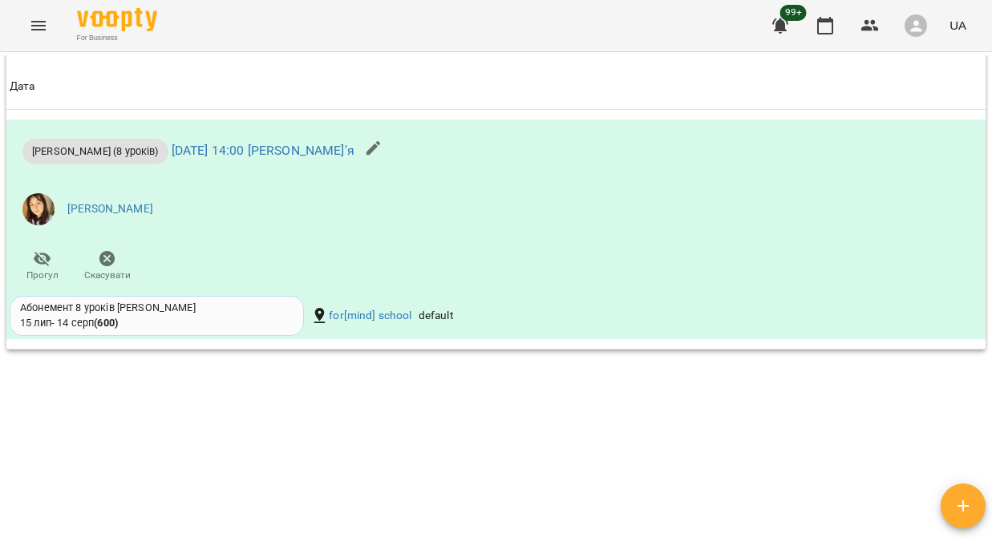
click at [33, 26] on icon "Menu" at bounding box center [38, 25] width 19 height 19
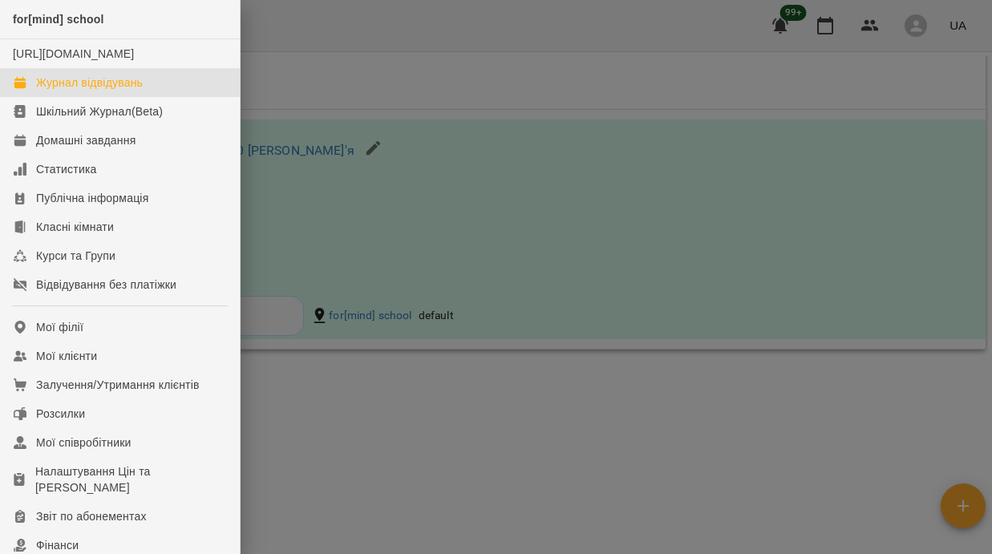
click at [125, 91] on div "Журнал відвідувань" at bounding box center [89, 83] width 107 height 16
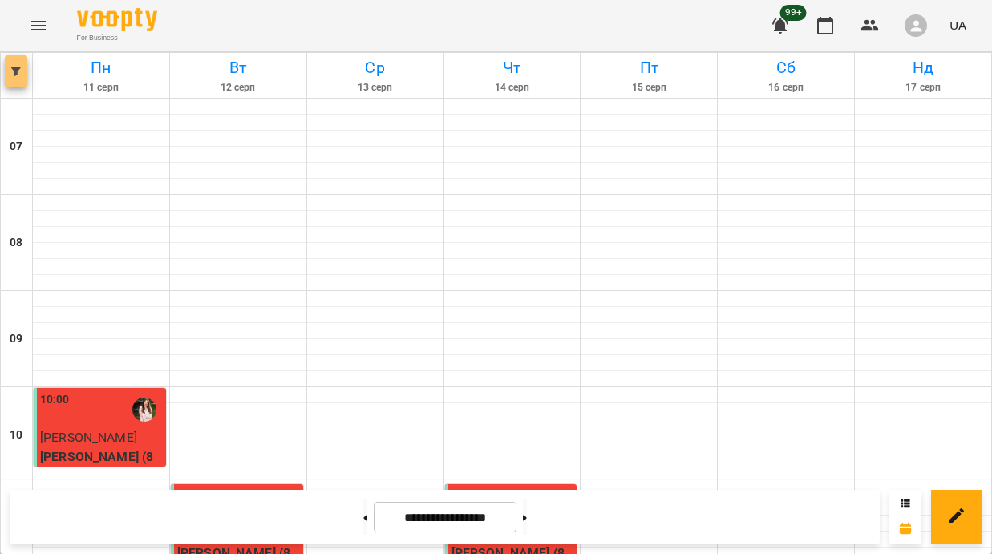
click at [21, 73] on span "button" at bounding box center [16, 72] width 22 height 10
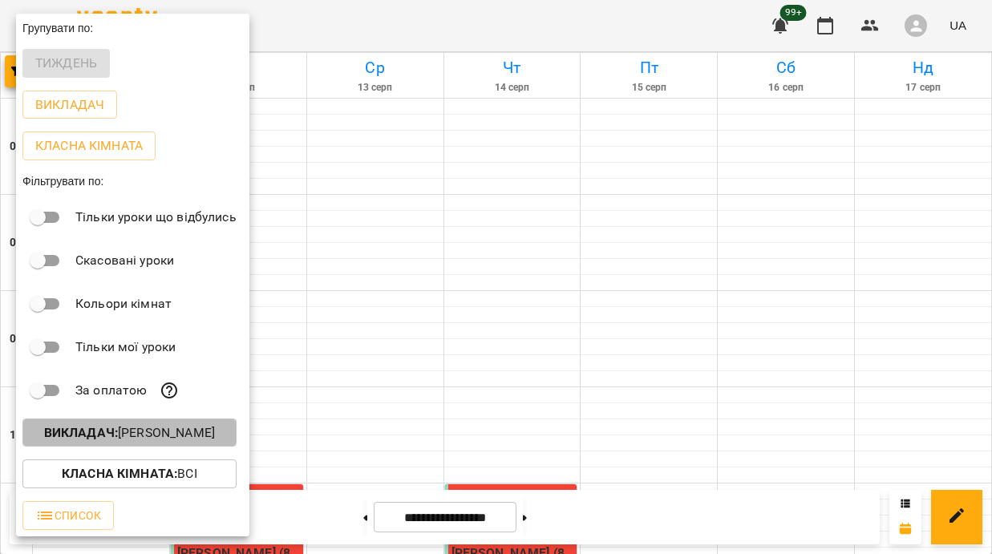
click at [57, 427] on p "Викладач : [PERSON_NAME]" at bounding box center [129, 432] width 171 height 19
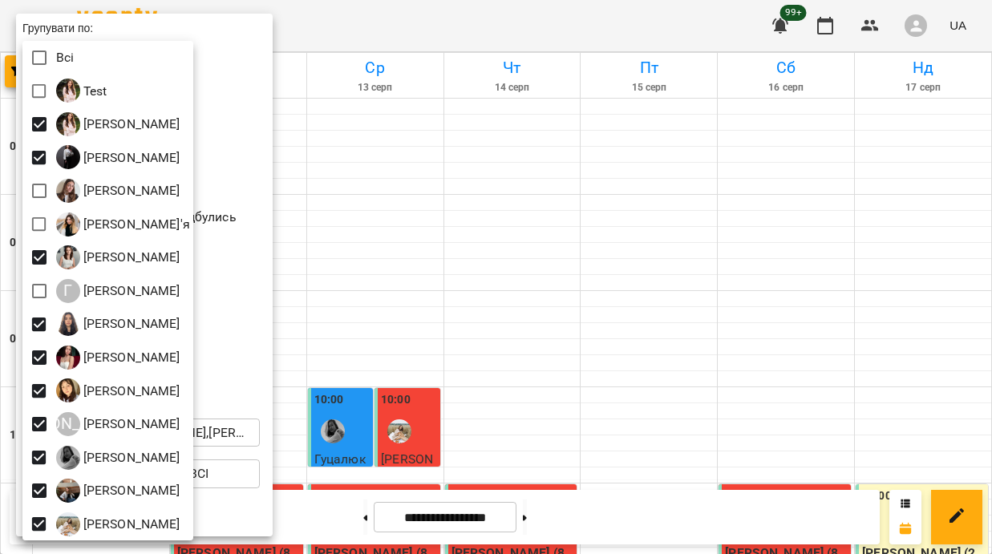
scroll to position [3, 0]
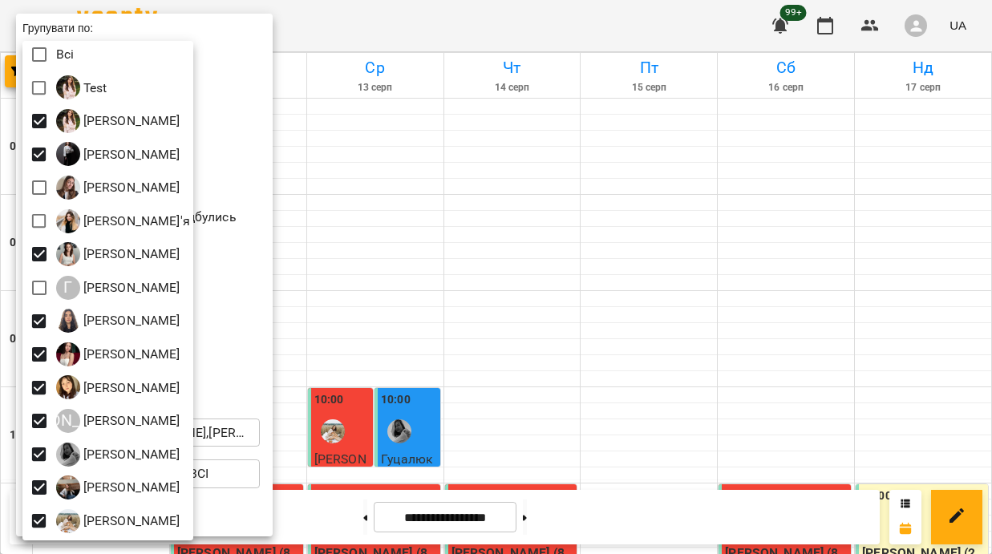
click at [265, 390] on div at bounding box center [496, 277] width 992 height 554
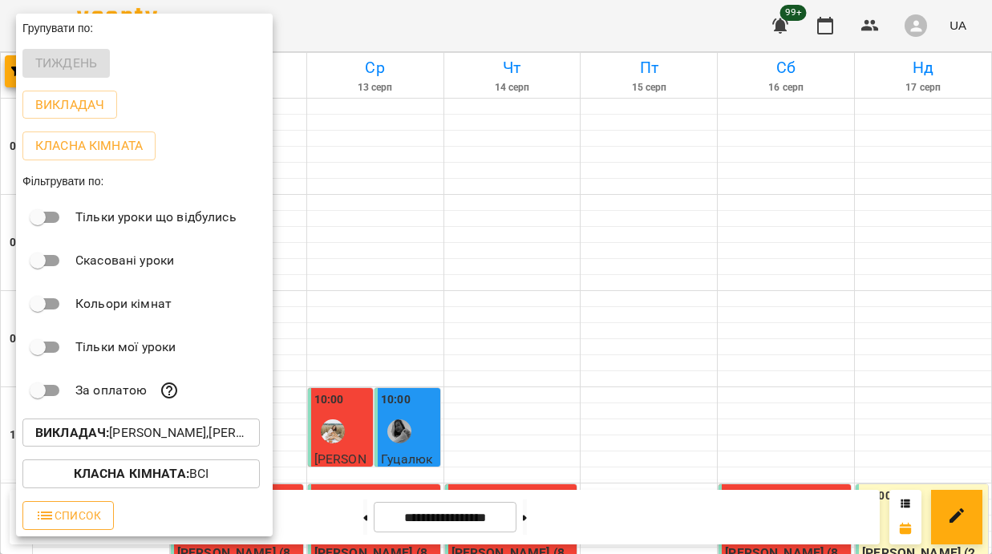
click at [103, 516] on button "Список" at bounding box center [67, 515] width 91 height 29
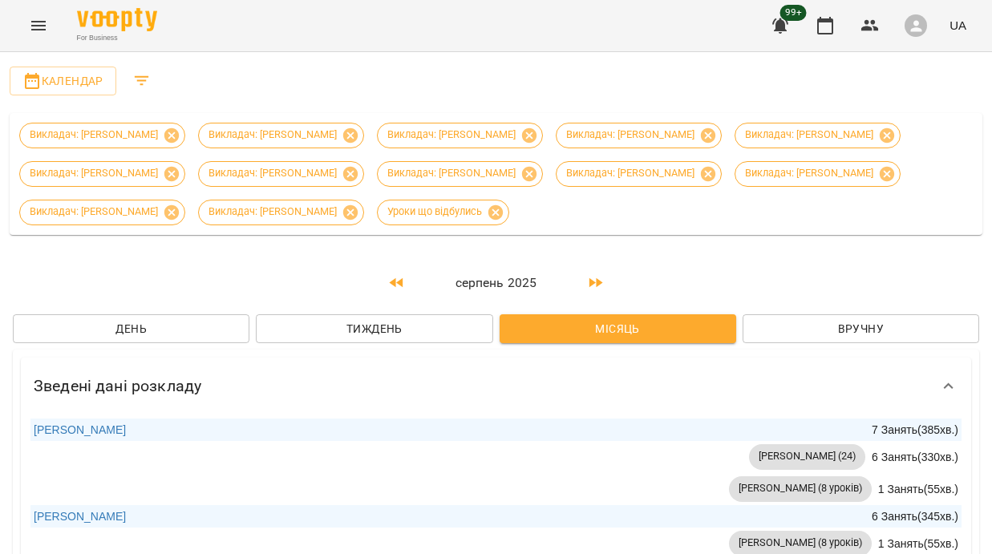
scroll to position [875, 0]
drag, startPoint x: 57, startPoint y: 389, endPoint x: 18, endPoint y: 389, distance: 38.5
drag, startPoint x: 25, startPoint y: 396, endPoint x: 67, endPoint y: 398, distance: 41.8
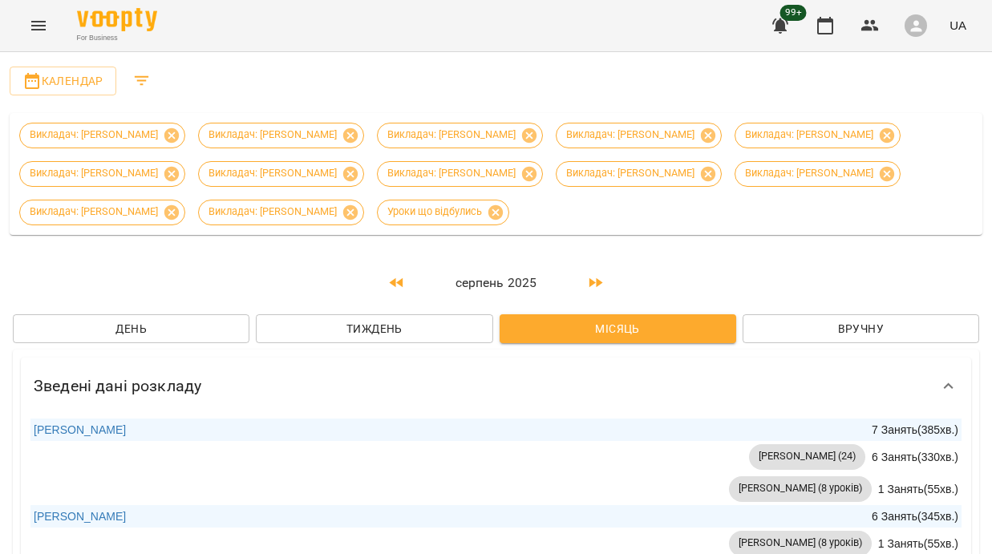
click at [395, 264] on button "button" at bounding box center [397, 283] width 38 height 38
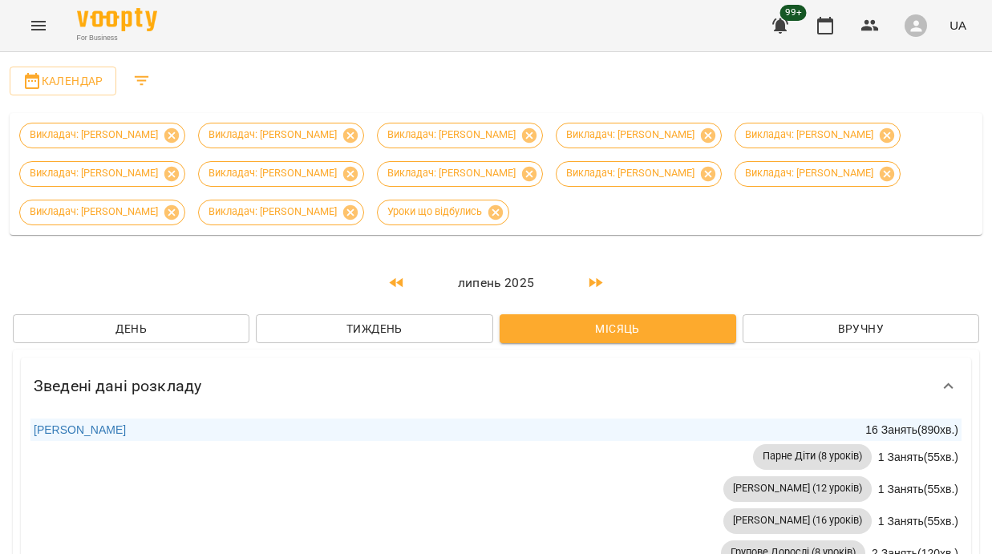
scroll to position [0, 0]
click at [401, 281] on icon "button" at bounding box center [396, 282] width 14 height 10
click at [587, 293] on button "button" at bounding box center [595, 283] width 38 height 38
click at [596, 269] on button "button" at bounding box center [595, 283] width 38 height 38
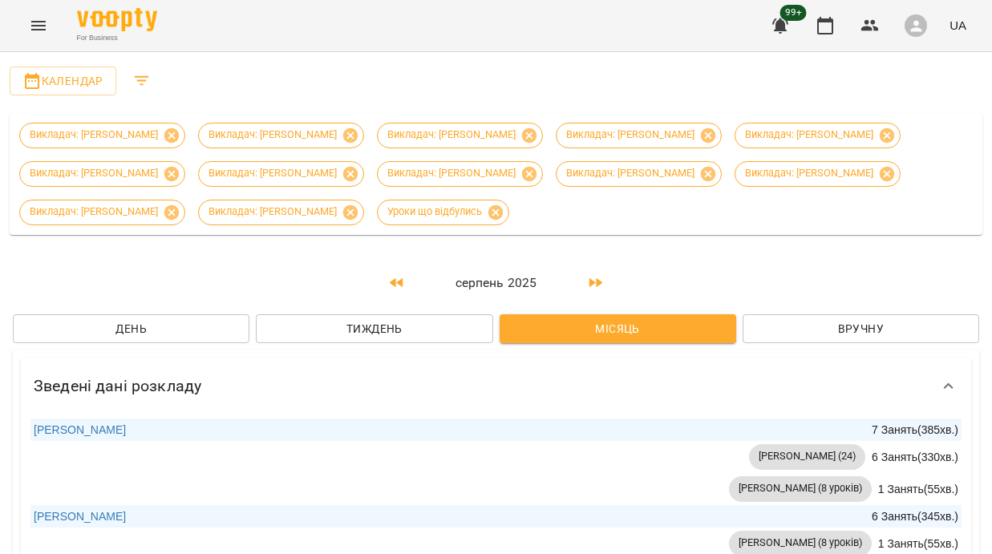
scroll to position [847, 0]
